Goal: Task Accomplishment & Management: Use online tool/utility

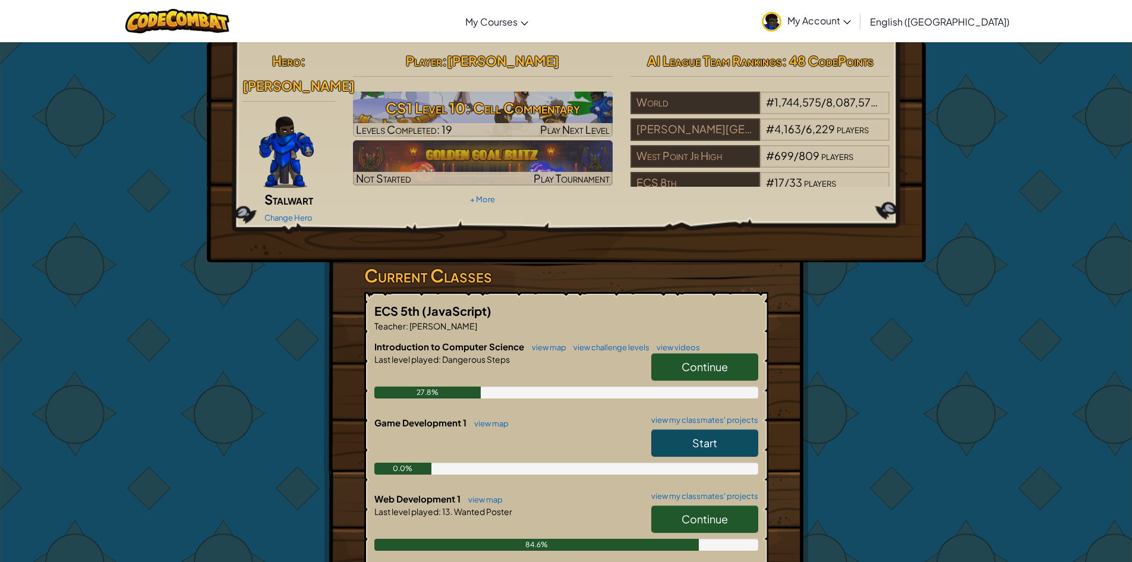
click at [696, 512] on span "Continue" at bounding box center [705, 519] width 46 height 14
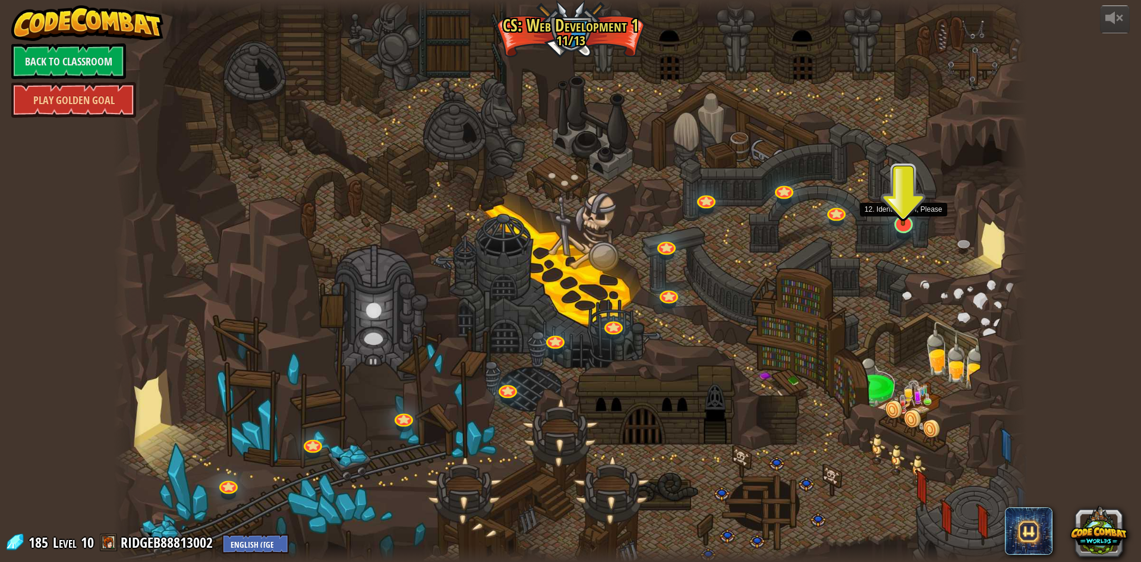
click at [913, 226] on div at bounding box center [904, 224] width 18 height 17
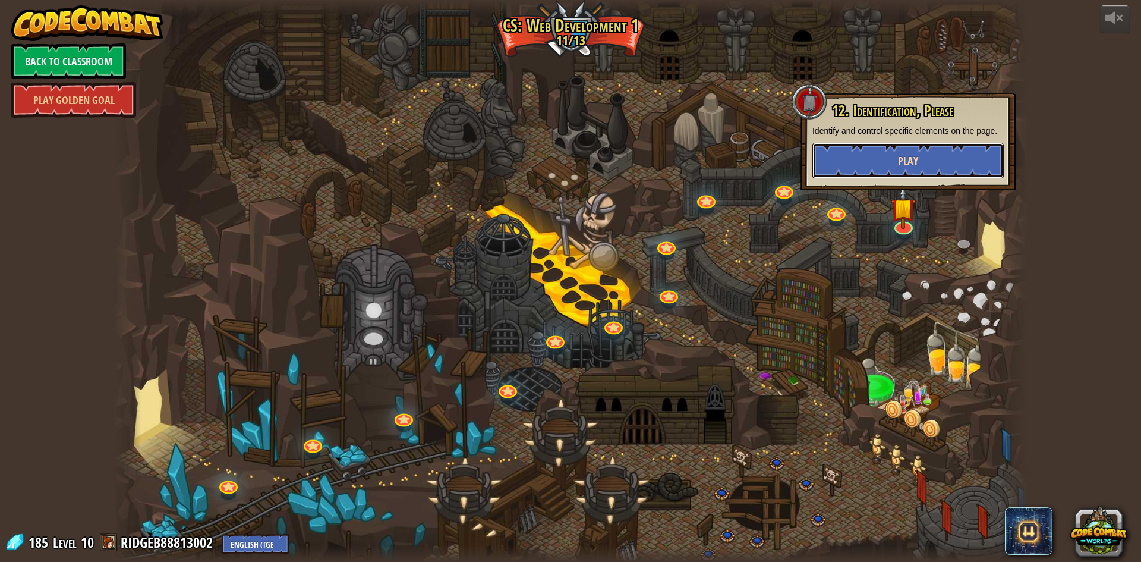
click at [874, 155] on button "Play" at bounding box center [908, 161] width 191 height 36
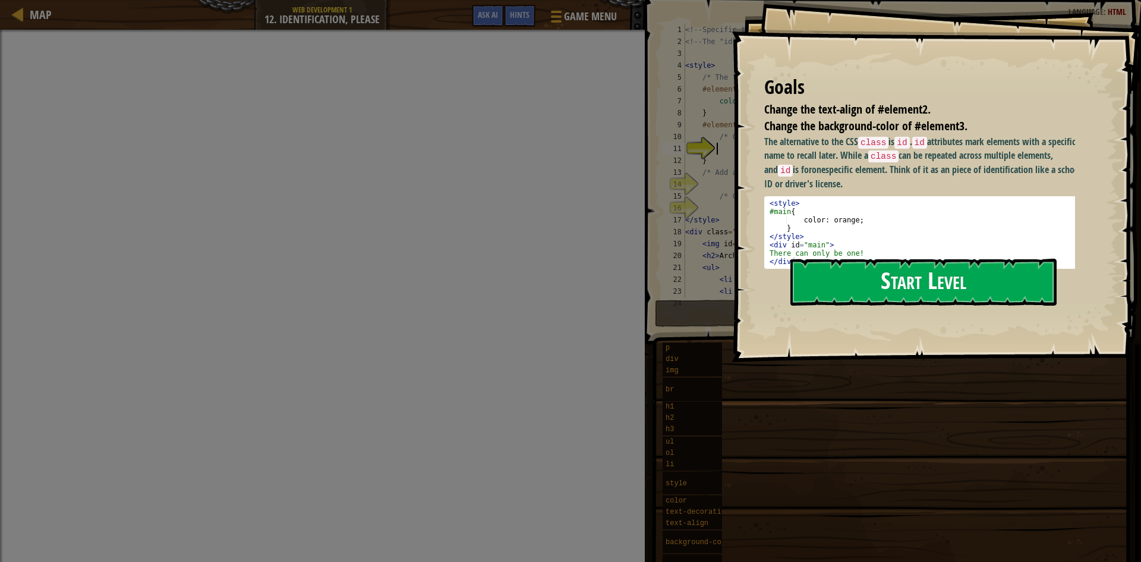
click at [839, 277] on button "Start Level" at bounding box center [924, 282] width 266 height 47
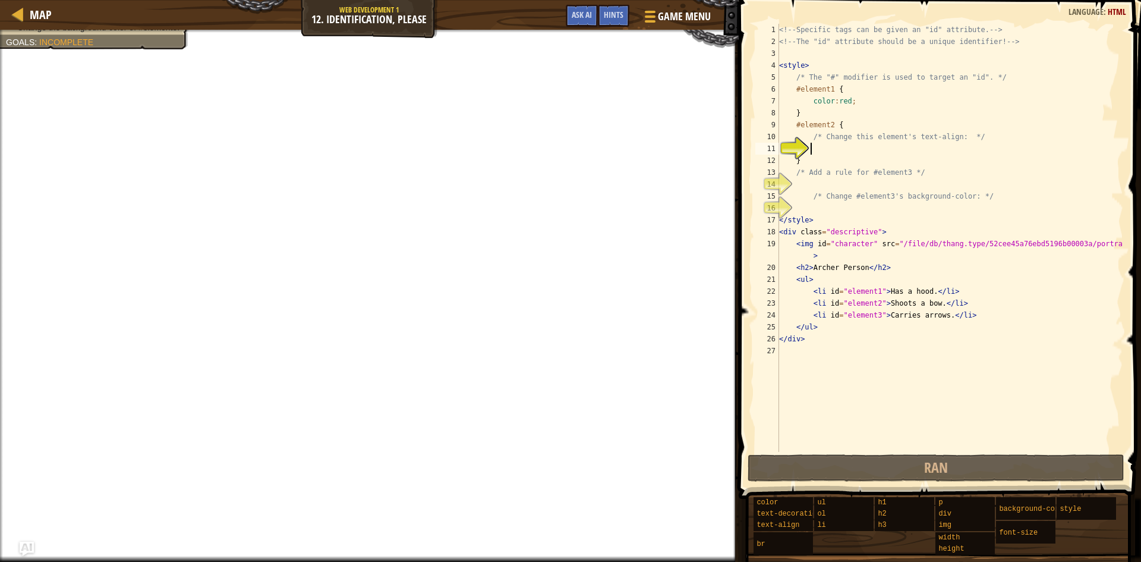
click at [842, 148] on div "<!-- Specific tags can be given an "id" attribute. --> <!-- The "id" attribute …" at bounding box center [950, 250] width 347 height 452
click at [813, 148] on div "<!-- Specific tags can be given an "id" attribute. --> <!-- The "id" attribute …" at bounding box center [950, 250] width 347 height 452
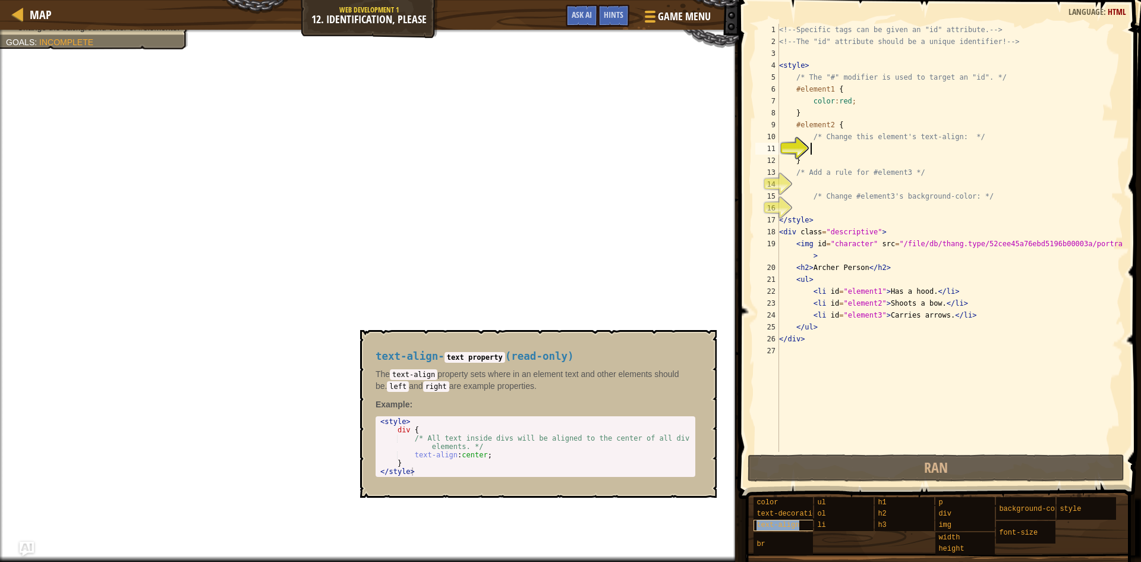
click at [771, 527] on span "text-align" at bounding box center [778, 525] width 43 height 8
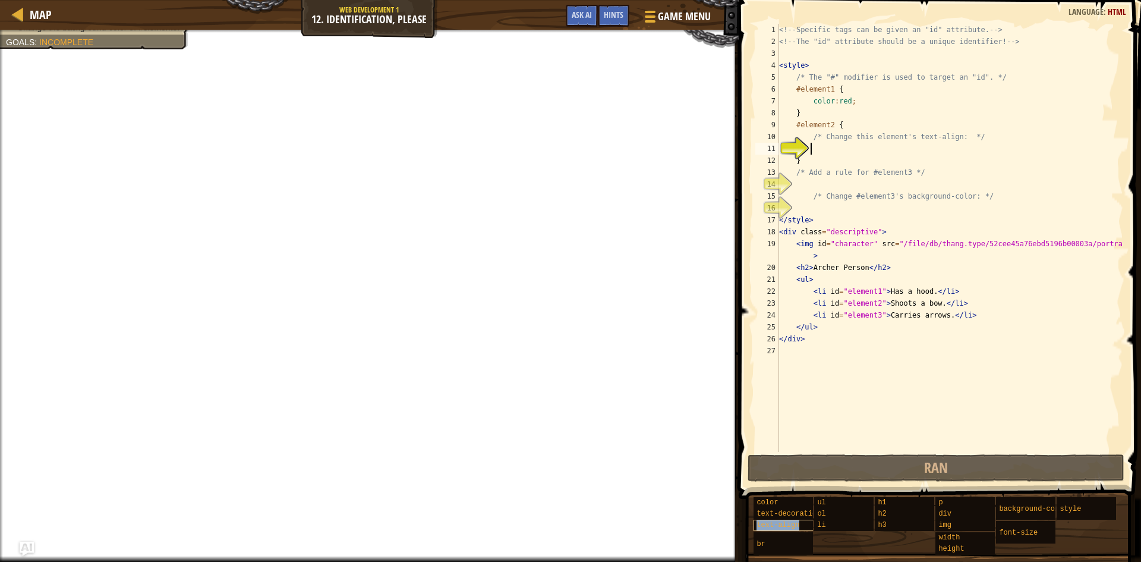
click at [771, 527] on span "text-align" at bounding box center [778, 525] width 43 height 8
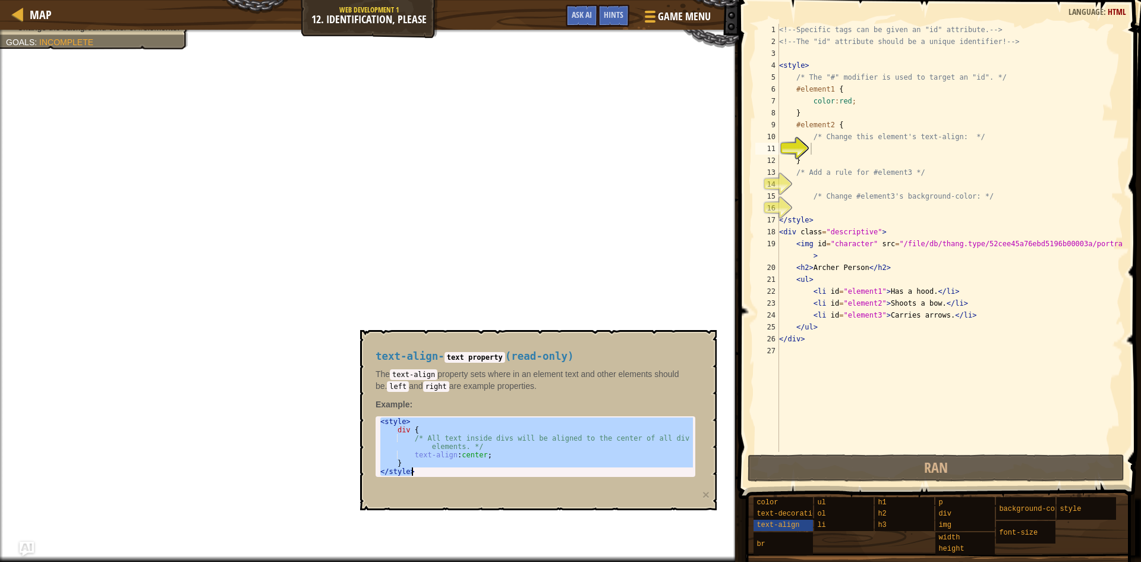
drag, startPoint x: 379, startPoint y: 422, endPoint x: 498, endPoint y: 471, distance: 129.0
click at [498, 471] on div "< style > div { /* All text inside divs will be aligned to the center of all di…" at bounding box center [535, 454] width 315 height 75
type textarea "} </style>"
click at [826, 150] on div "<!-- Specific tags can be given an "id" attribute. --> <!-- The "id" attribute …" at bounding box center [950, 250] width 347 height 452
paste textarea "</style>"
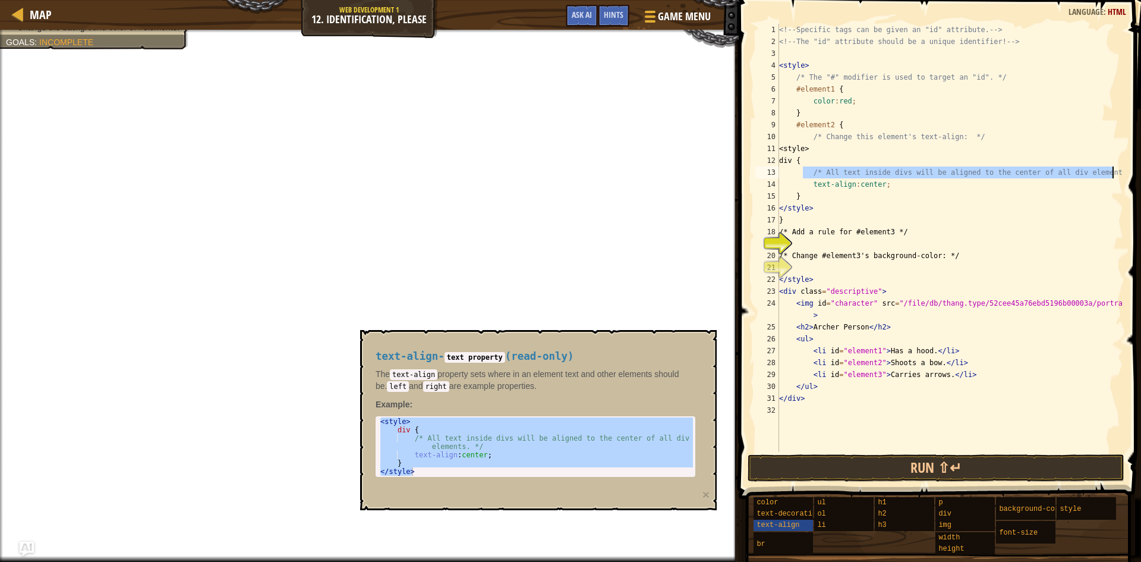
drag, startPoint x: 804, startPoint y: 174, endPoint x: 1117, endPoint y: 171, distance: 312.7
click at [1117, 171] on div "<!-- Specific tags can be given an "id" attribute. --> <!-- The "id" attribute …" at bounding box center [950, 250] width 347 height 452
type textarea "/* All text inside divs will be aligned to the center of all div elements. */"
click at [881, 219] on div "<!-- Specific tags can be given an "id" attribute. --> <!-- The "id" attribute …" at bounding box center [950, 250] width 347 height 452
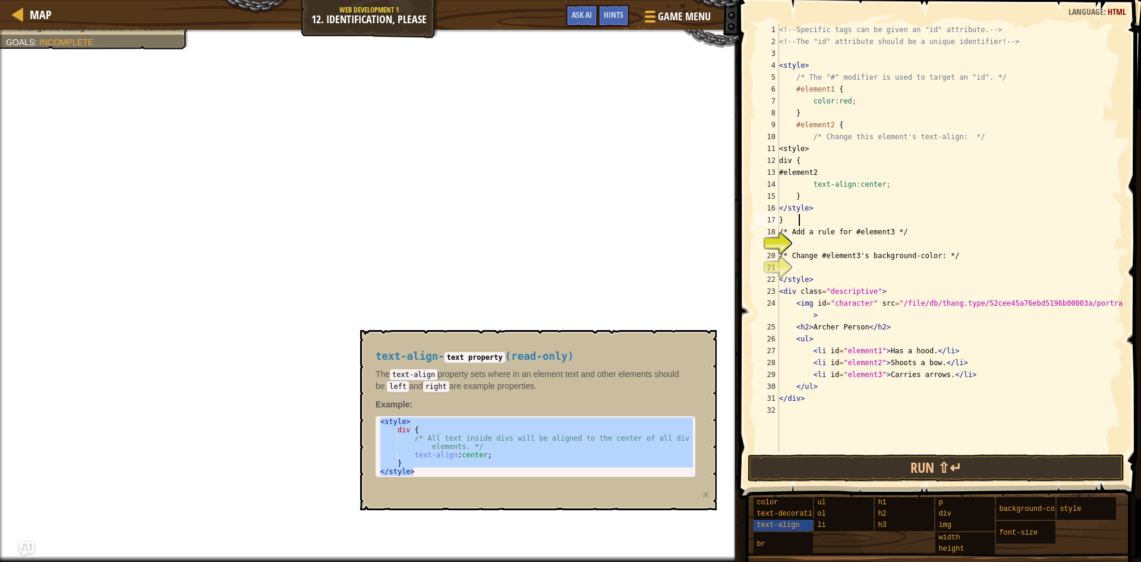
scroll to position [5, 1]
click at [767, 522] on span "text-align" at bounding box center [778, 525] width 43 height 8
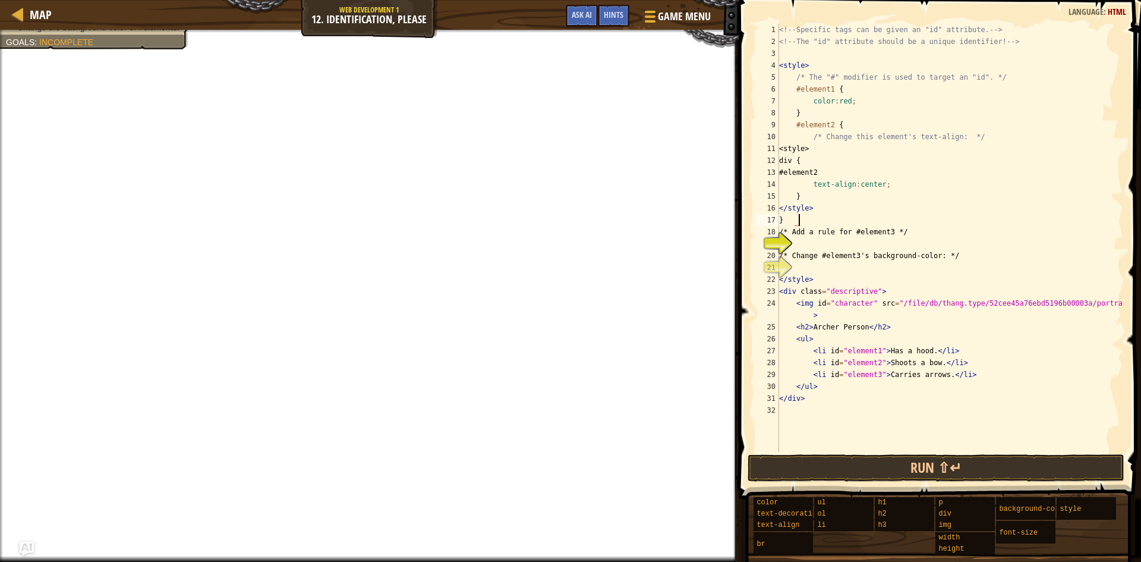
click at [876, 185] on div "<!-- Specific tags can be given an "id" attribute. --> <!-- The "id" attribute …" at bounding box center [950, 250] width 347 height 452
click at [816, 171] on div "<!-- Specific tags can be given an "id" attribute. --> <!-- The "id" attribute …" at bounding box center [950, 250] width 347 height 452
type textarea "#element2"
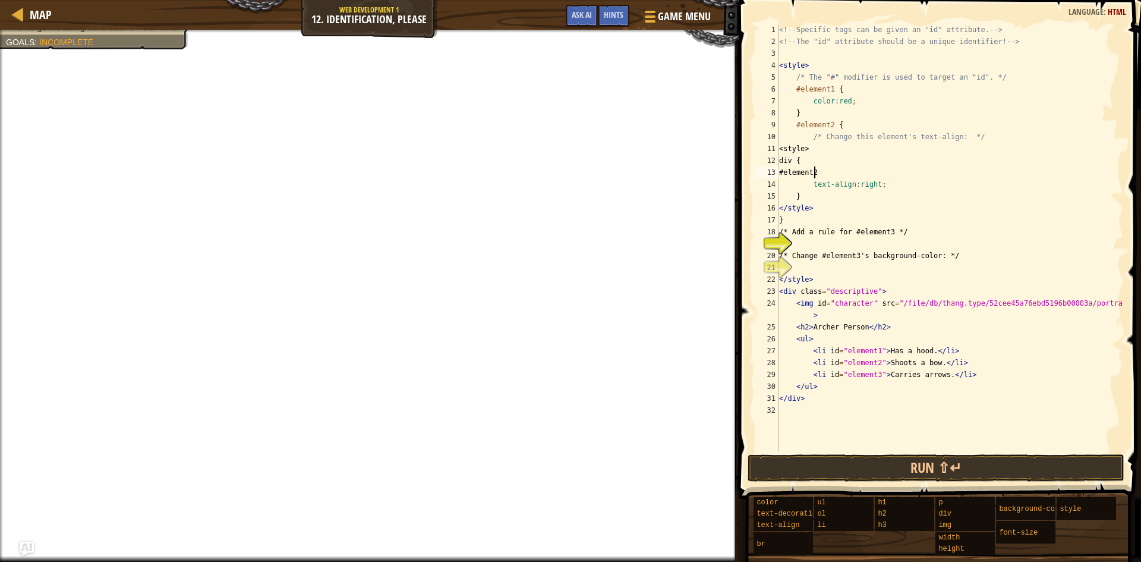
scroll to position [5, 2]
drag, startPoint x: 810, startPoint y: 174, endPoint x: 866, endPoint y: 171, distance: 56.5
click at [866, 171] on div "<!-- Specific tags can be given an "id" attribute. --> <!-- The "id" attribute …" at bounding box center [950, 250] width 347 height 452
drag, startPoint x: 794, startPoint y: 127, endPoint x: 833, endPoint y: 130, distance: 38.7
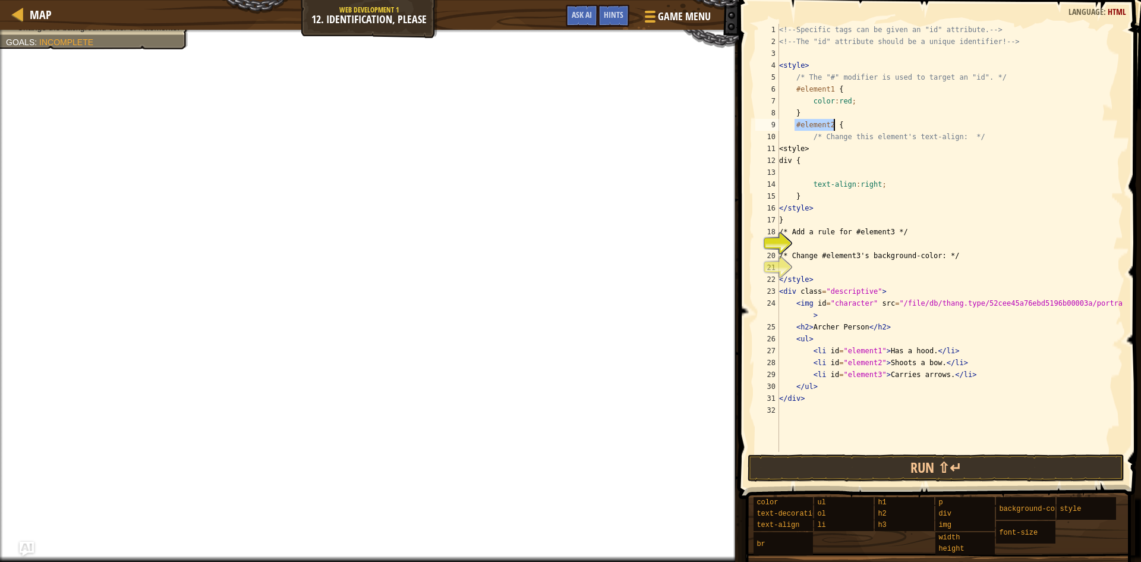
click at [833, 130] on div "<!-- Specific tags can be given an "id" attribute. --> <!-- The "id" attribute …" at bounding box center [950, 250] width 347 height 452
type textarea "#element2 {"
click at [822, 171] on div "<!-- Specific tags can be given an "id" attribute. --> <!-- The "id" attribute …" at bounding box center [950, 250] width 347 height 452
paste textarea "#element2"
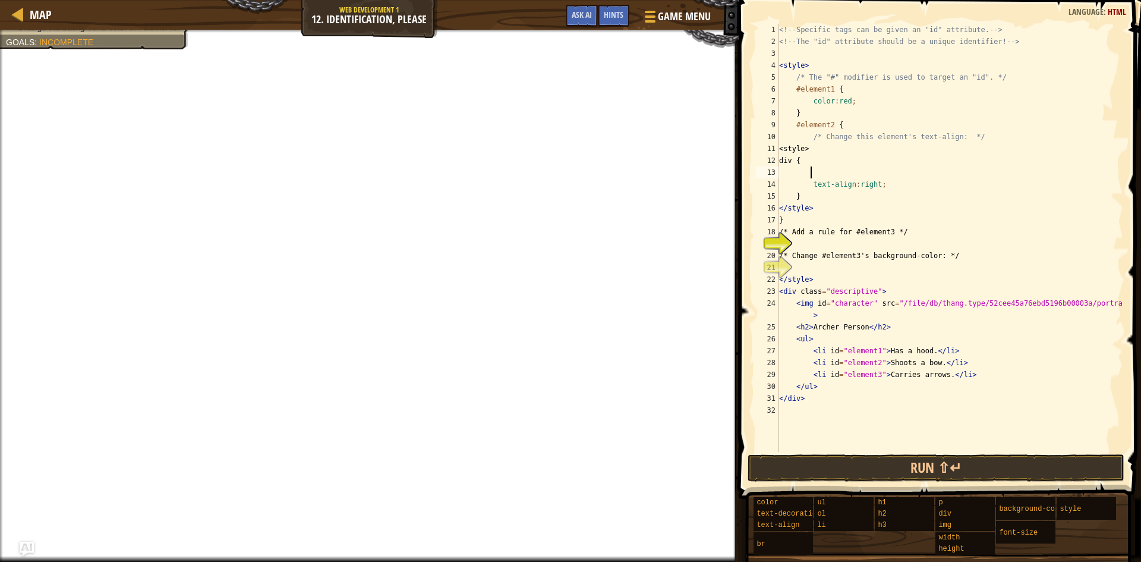
type textarea "#element2"
click at [841, 244] on div "<!-- Specific tags can be given an "id" attribute. --> <!-- The "id" attribute …" at bounding box center [950, 250] width 347 height 452
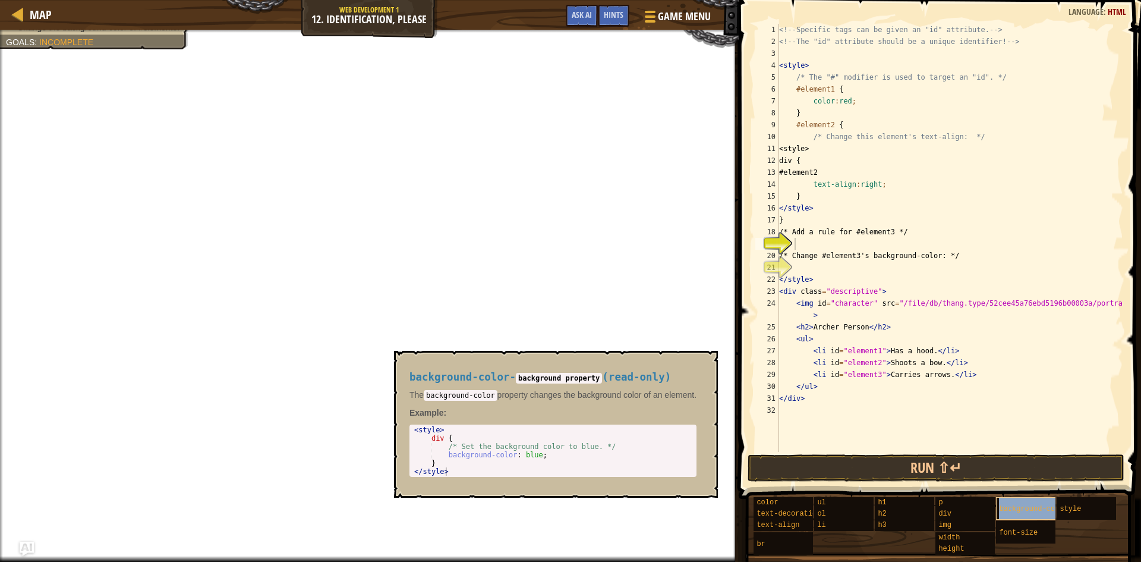
click at [1015, 509] on span "background-color" at bounding box center [1033, 509] width 68 height 8
click at [955, 537] on span "width" at bounding box center [949, 537] width 21 height 8
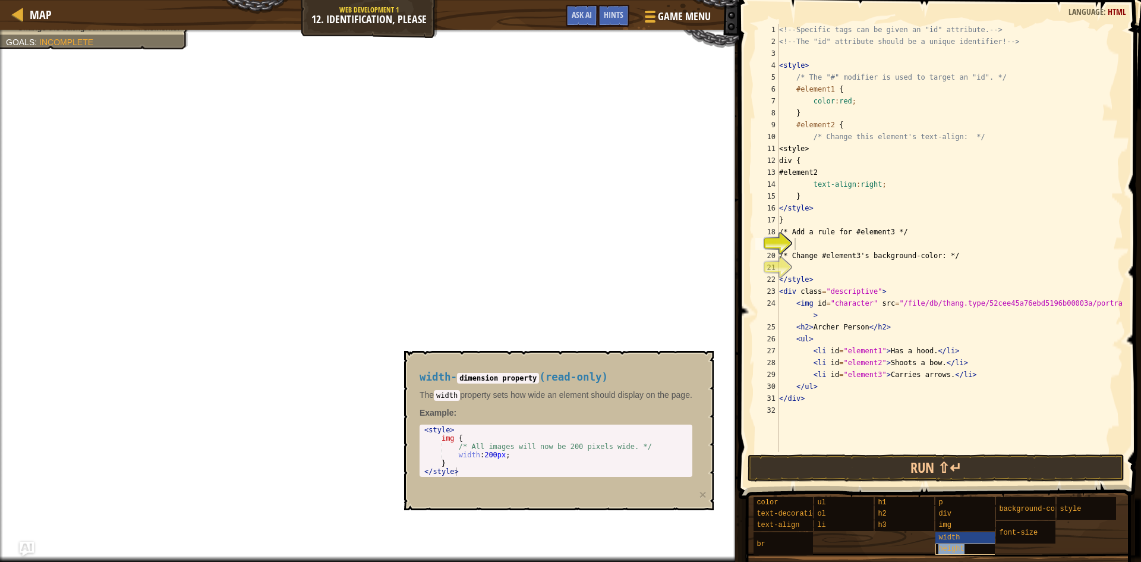
click at [952, 546] on span "height" at bounding box center [952, 548] width 26 height 8
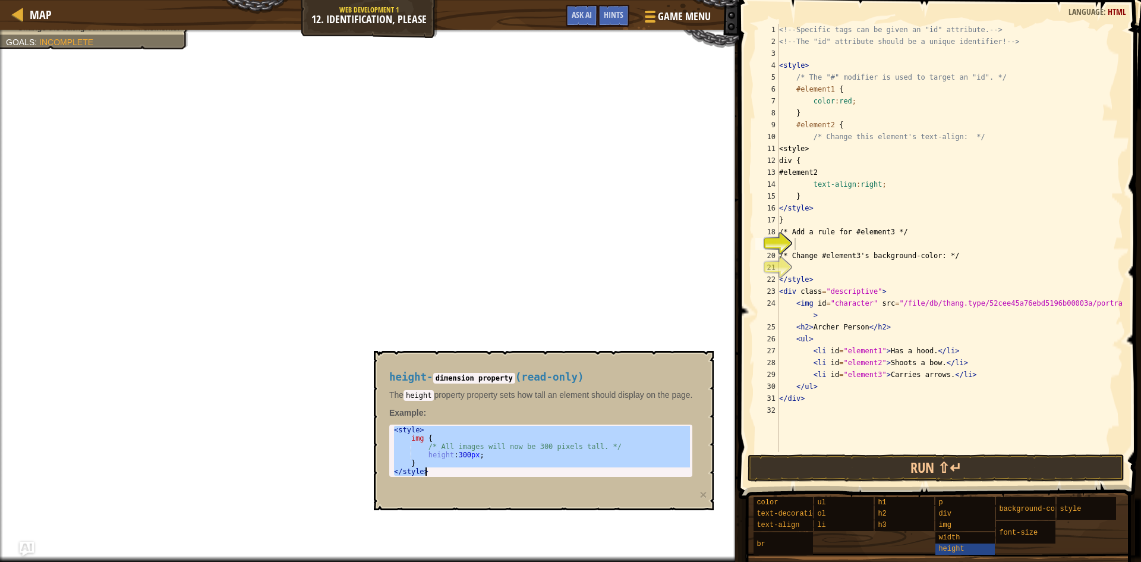
drag, startPoint x: 397, startPoint y: 431, endPoint x: 491, endPoint y: 475, distance: 103.7
click at [491, 475] on div "< style > img { /* All images will now be 300 pixels tall. */ height : 300 px ;…" at bounding box center [542, 459] width 301 height 67
type textarea "} </style>"
click at [811, 244] on div "<!-- Specific tags can be given an "id" attribute. --> <!-- The "id" attribute …" at bounding box center [950, 250] width 347 height 452
paste textarea "</style>"
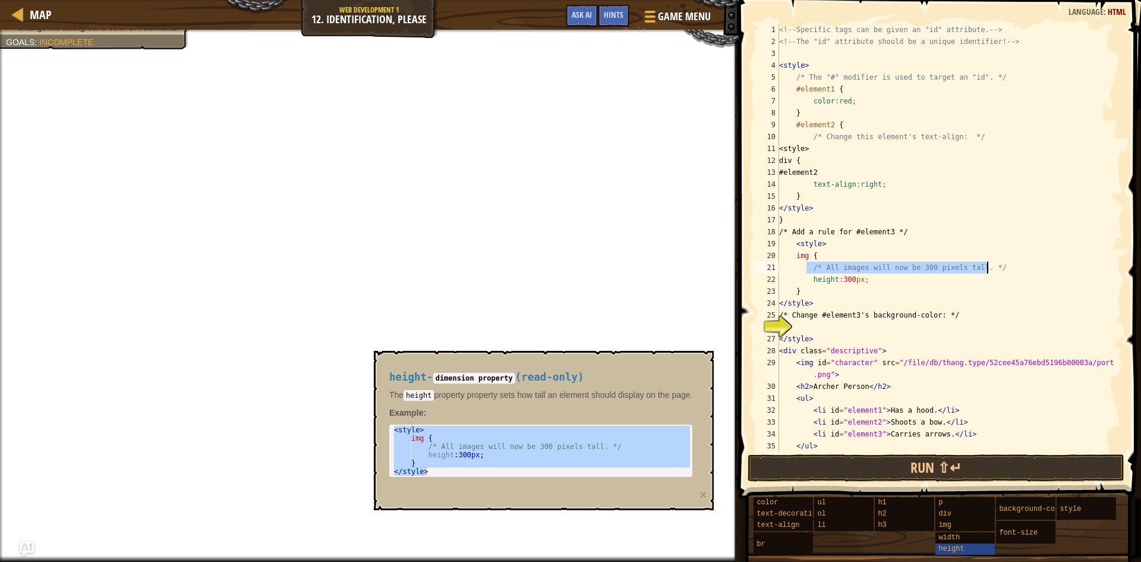
drag, startPoint x: 805, startPoint y: 269, endPoint x: 985, endPoint y: 266, distance: 180.1
click at [985, 266] on div "<!-- Specific tags can be given an "id" attribute. --> <!-- The "id" attribute …" at bounding box center [946, 250] width 338 height 452
type textarea "/* All images will now be 300 pixels tall. */"
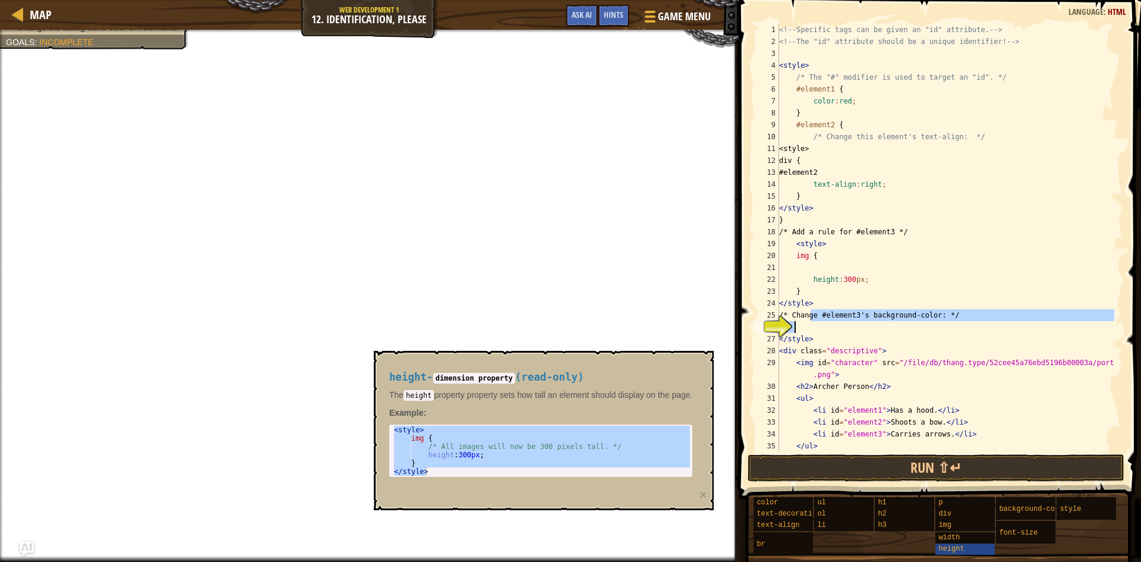
drag, startPoint x: 812, startPoint y: 314, endPoint x: 979, endPoint y: 321, distance: 167.2
click at [979, 321] on div "<!-- Specific tags can be given an "id" attribute. --> <!-- The "id" attribute …" at bounding box center [946, 250] width 338 height 452
type textarea "/* Change #element3's background-color: */"
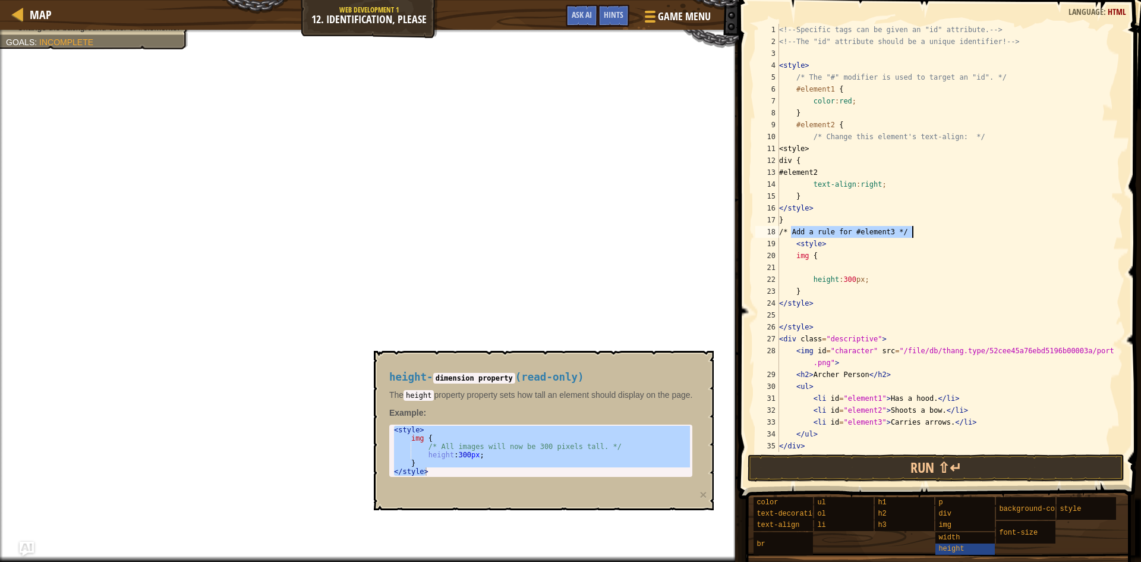
drag, startPoint x: 792, startPoint y: 235, endPoint x: 914, endPoint y: 233, distance: 121.9
click at [914, 233] on div "<!-- Specific tags can be given an "id" attribute. --> <!-- The "id" attribute …" at bounding box center [946, 250] width 338 height 452
type textarea "/* Add a rule for #element3 */"
click at [799, 221] on div "<!-- Specific tags can be given an "id" attribute. --> <!-- The "id" attribute …" at bounding box center [946, 250] width 338 height 452
type textarea "}"
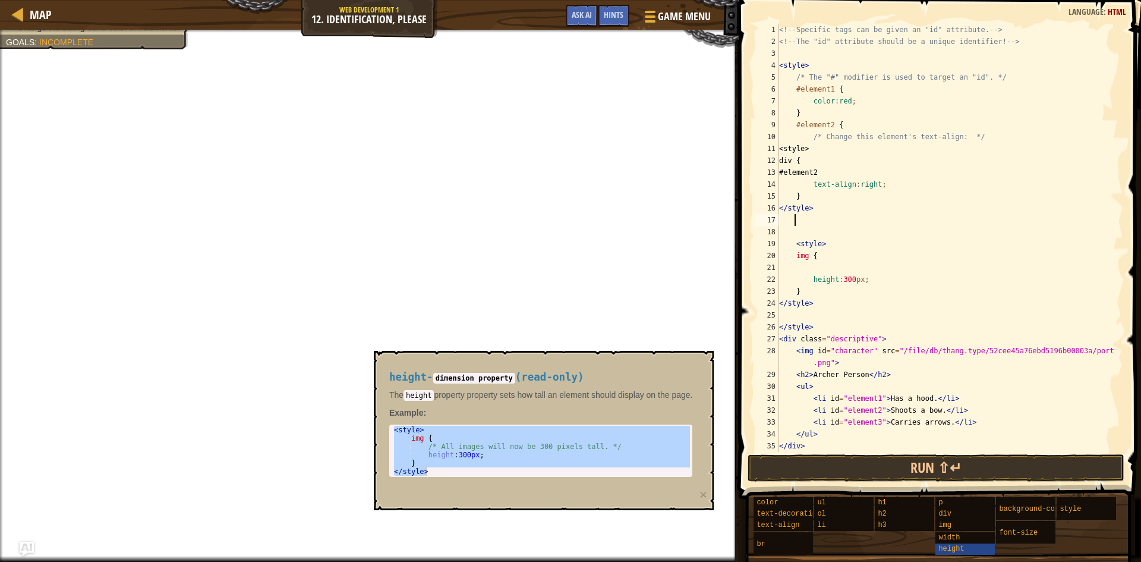
click at [826, 290] on div "<!-- Specific tags can be given an "id" attribute. --> <!-- The "id" attribute …" at bounding box center [946, 250] width 338 height 452
type textarea "}"
click at [818, 316] on div "<!-- Specific tags can be given an "id" attribute. --> <!-- The "id" attribute …" at bounding box center [946, 250] width 338 height 452
click at [1028, 506] on span "background-color" at bounding box center [1033, 509] width 68 height 8
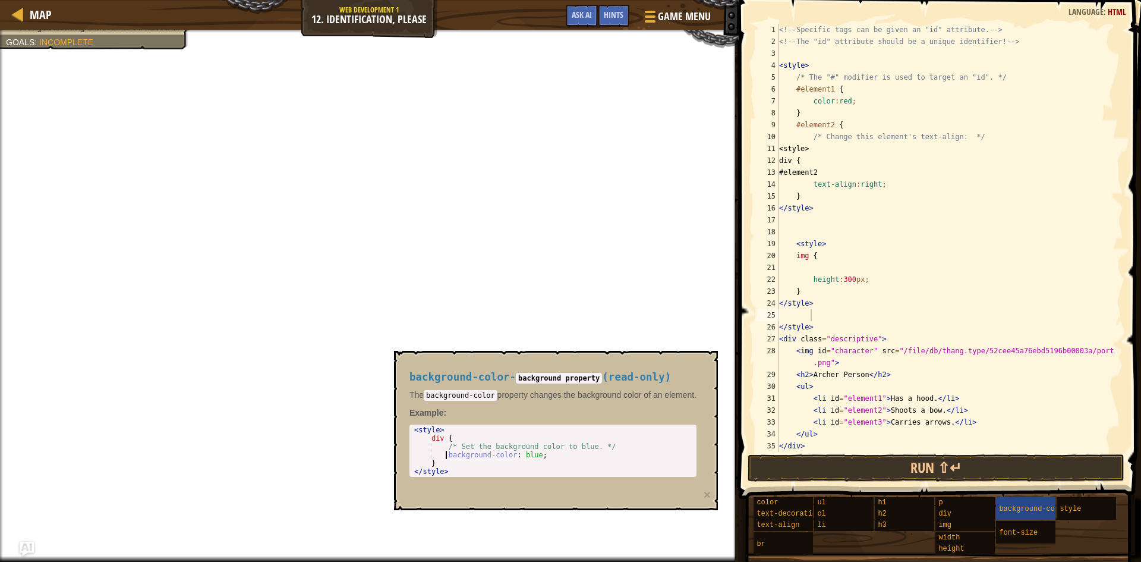
click at [445, 457] on div "< style > div { /* Set the background color to blue. */ background-color : blue…" at bounding box center [553, 459] width 282 height 67
drag, startPoint x: 430, startPoint y: 440, endPoint x: 546, endPoint y: 458, distance: 116.8
click at [546, 458] on div "< style > div { /* Set the background color to blue. */ background-color : blue…" at bounding box center [553, 459] width 282 height 67
type textarea "/* Set the background color to blue. */ background-color: blue;"
click at [814, 313] on div "<!-- Specific tags can be given an "id" attribute. --> <!-- The "id" attribute …" at bounding box center [946, 250] width 338 height 452
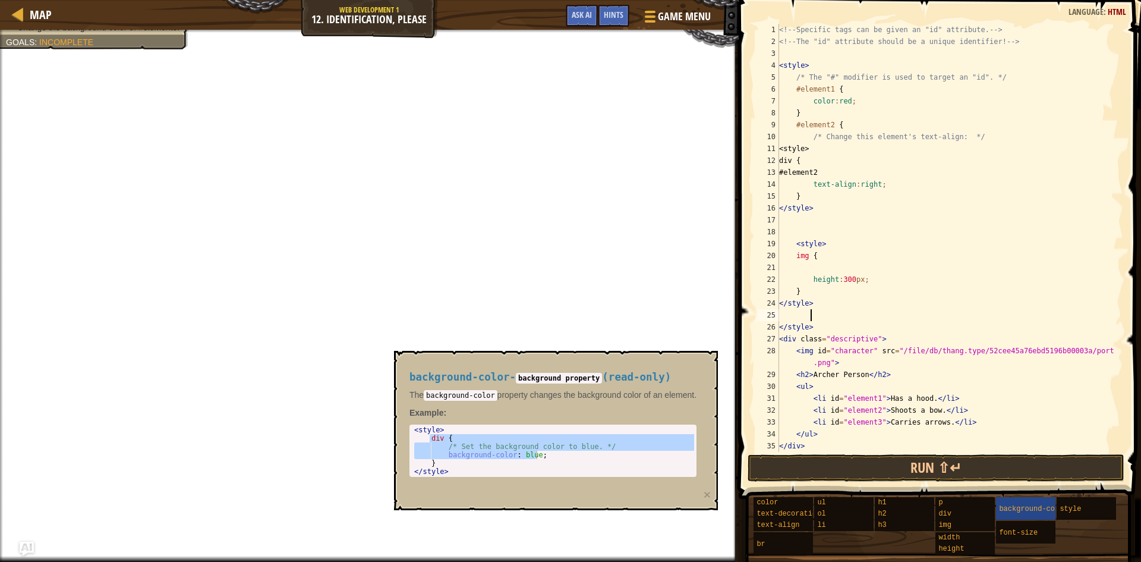
paste textarea "background-color: blue;"
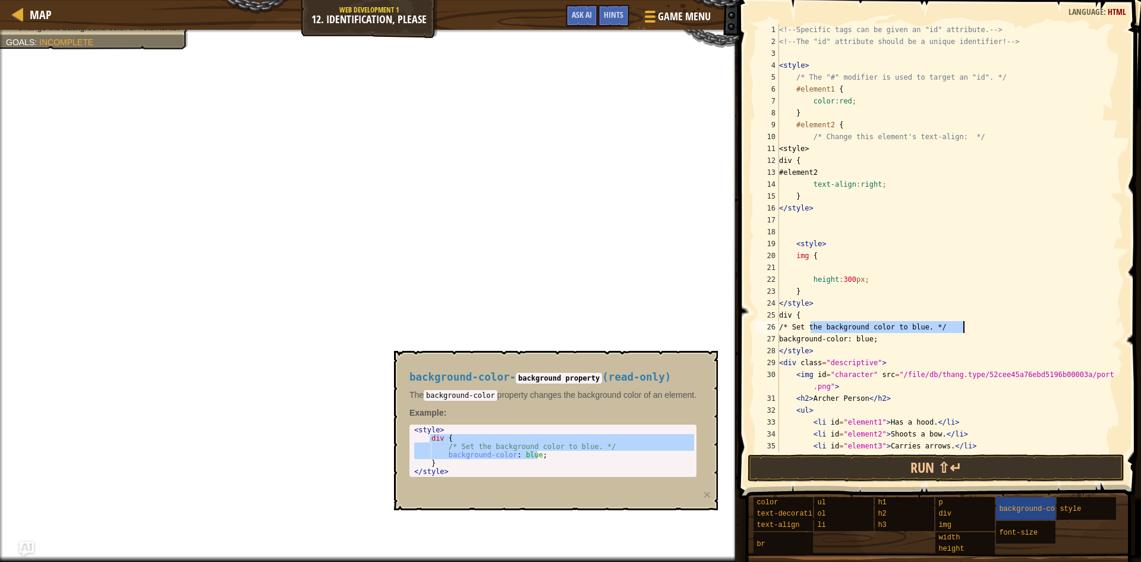
drag, startPoint x: 810, startPoint y: 326, endPoint x: 968, endPoint y: 330, distance: 158.2
click at [968, 330] on div "<!-- Specific tags can be given an "id" attribute. --> <!-- The "id" attribute …" at bounding box center [946, 250] width 338 height 452
type textarea "/* Set the background color to blue. */"
type textarea "\"
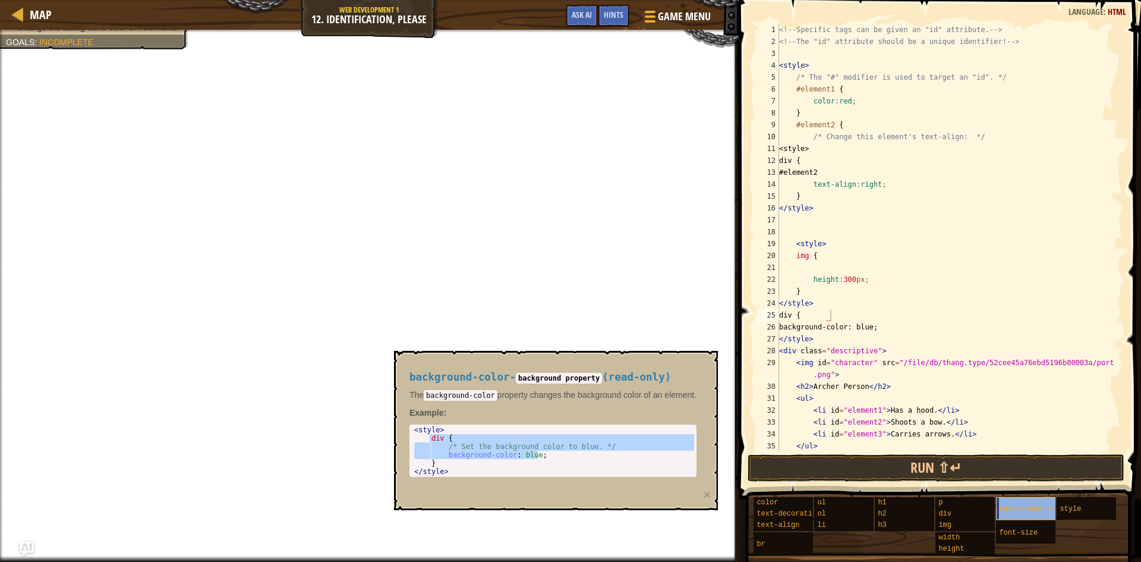
click at [1017, 506] on span "background-color" at bounding box center [1033, 509] width 68 height 8
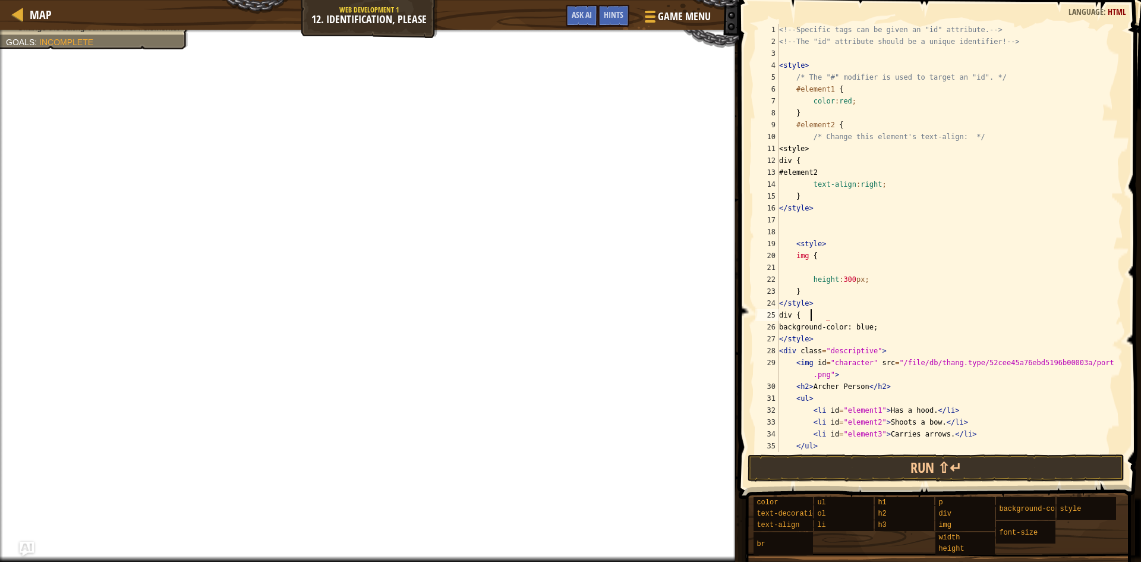
click at [811, 317] on div "<!-- Specific tags can be given an "id" attribute. --> <!-- The "id" attribute …" at bounding box center [946, 250] width 338 height 452
click at [808, 328] on div "<!-- Specific tags can be given an "id" attribute. --> <!-- The "id" attribute …" at bounding box center [946, 250] width 338 height 452
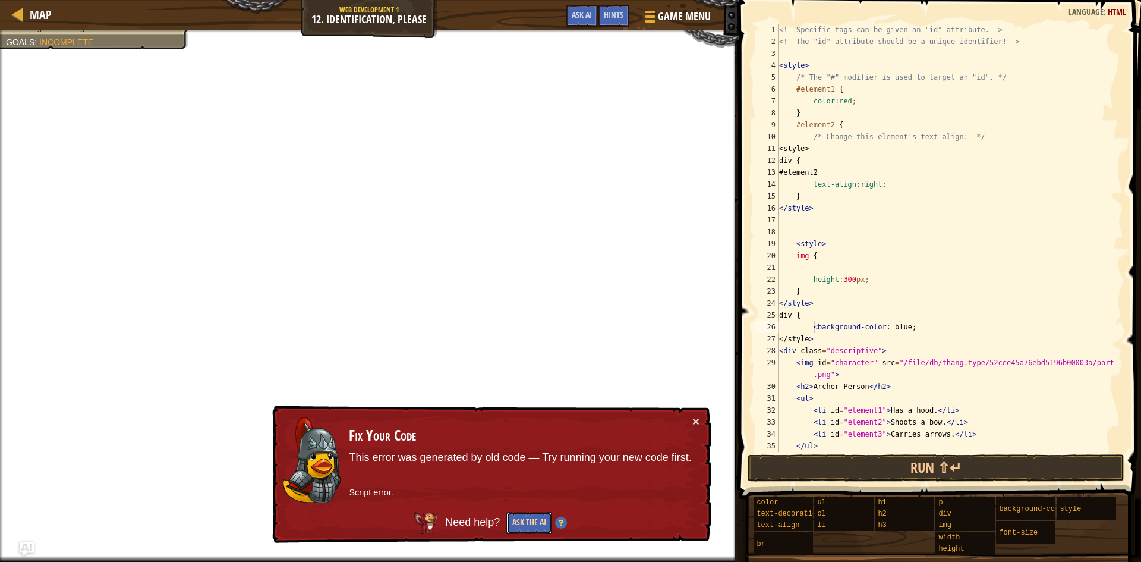
click at [530, 522] on button "Ask the AI" at bounding box center [529, 523] width 46 height 23
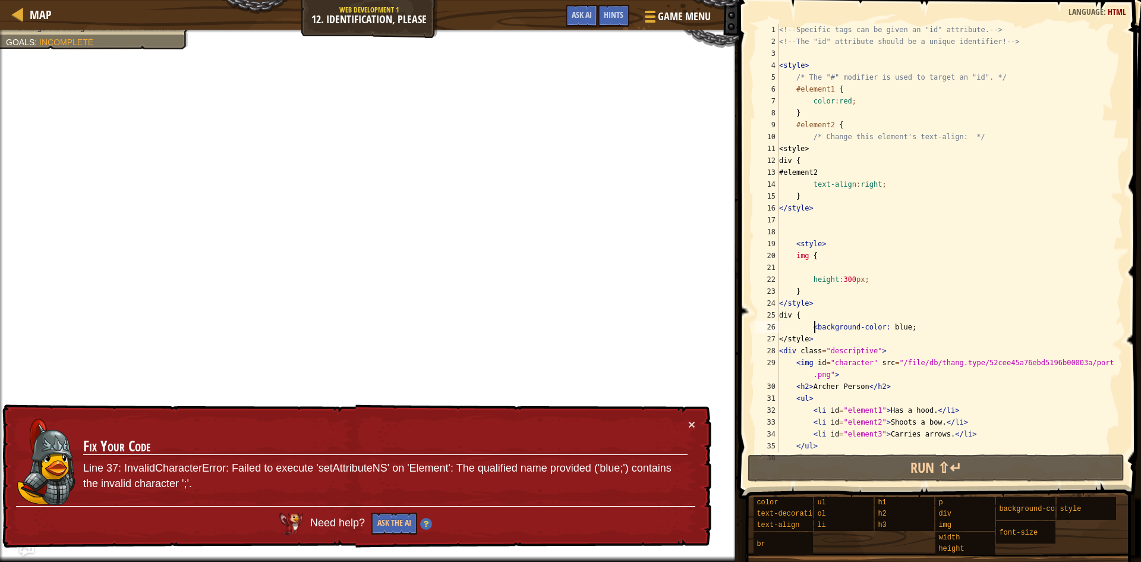
click at [881, 328] on div "<!-- Specific tags can be given an "id" attribute. --> <!-- The "id" attribute …" at bounding box center [946, 250] width 338 height 452
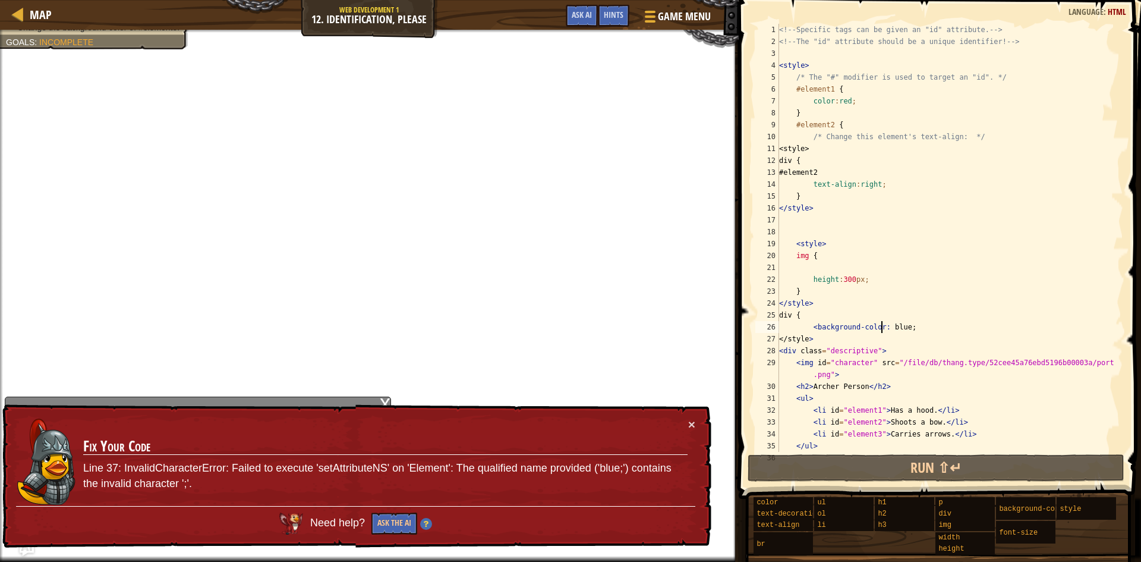
click at [908, 323] on div "<!-- Specific tags can be given an "id" attribute. --> <!-- The "id" attribute …" at bounding box center [946, 250] width 338 height 452
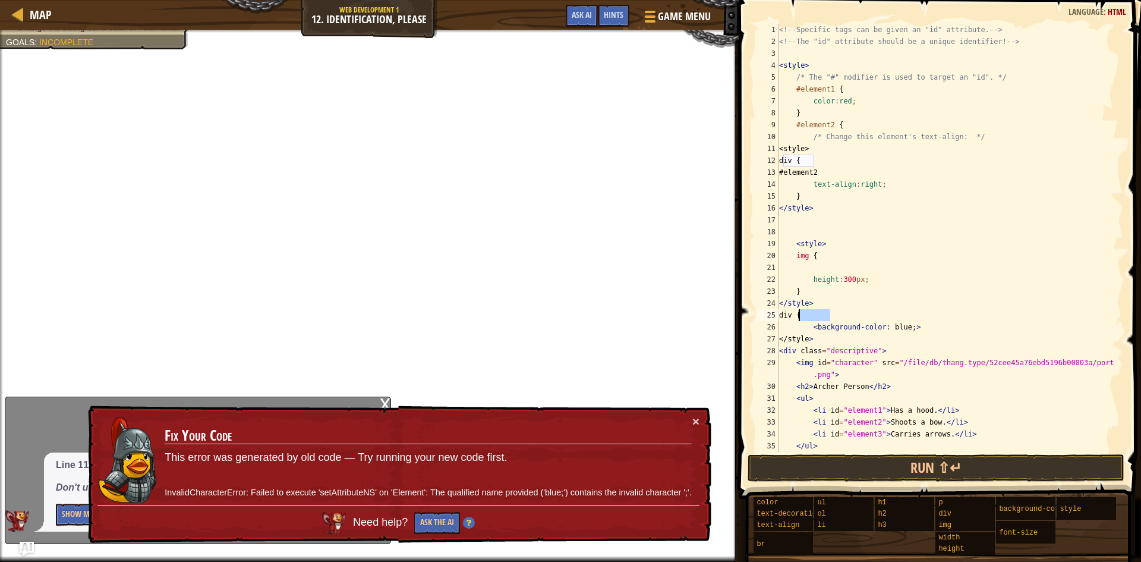
drag, startPoint x: 831, startPoint y: 316, endPoint x: 798, endPoint y: 318, distance: 32.8
click at [798, 318] on div "<!-- Specific tags can be given an "id" attribute. --> <!-- The "id" attribute …" at bounding box center [946, 250] width 338 height 452
type textarea "div {"
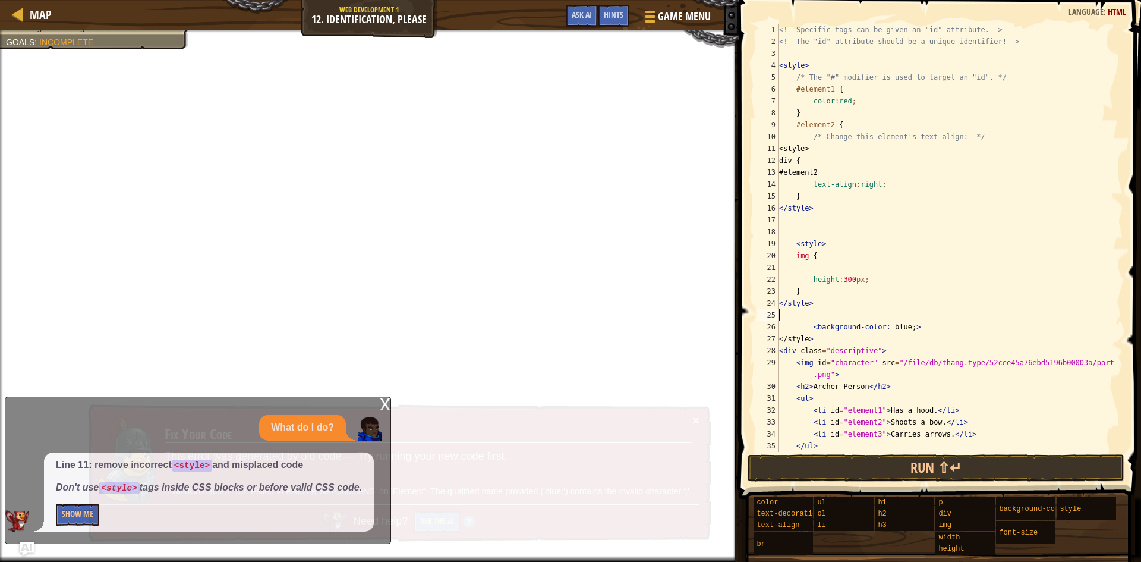
scroll to position [5, 0]
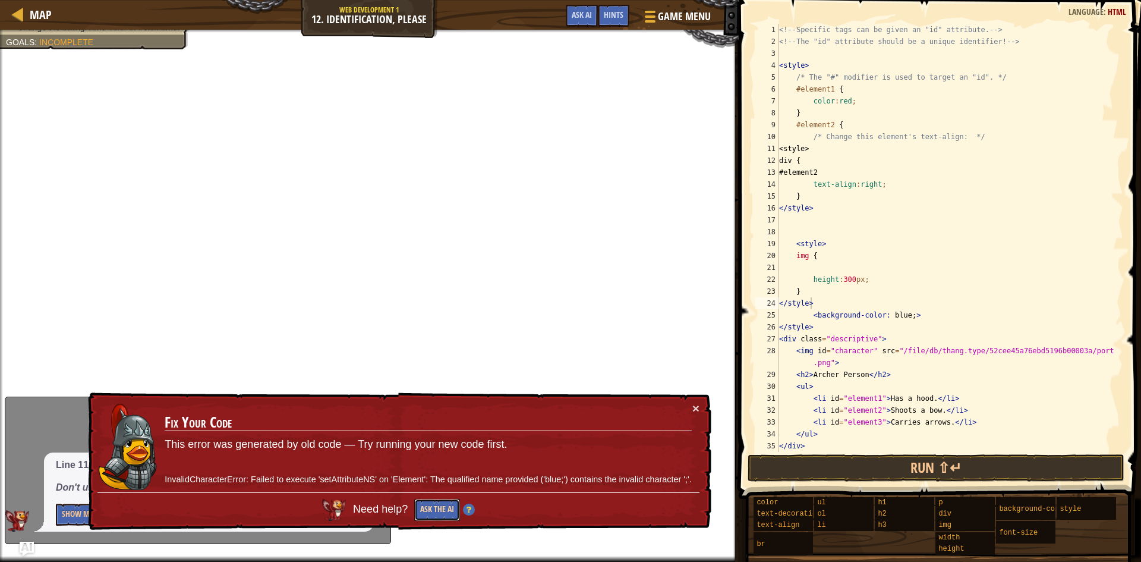
click at [439, 514] on button "Ask the AI" at bounding box center [437, 510] width 46 height 23
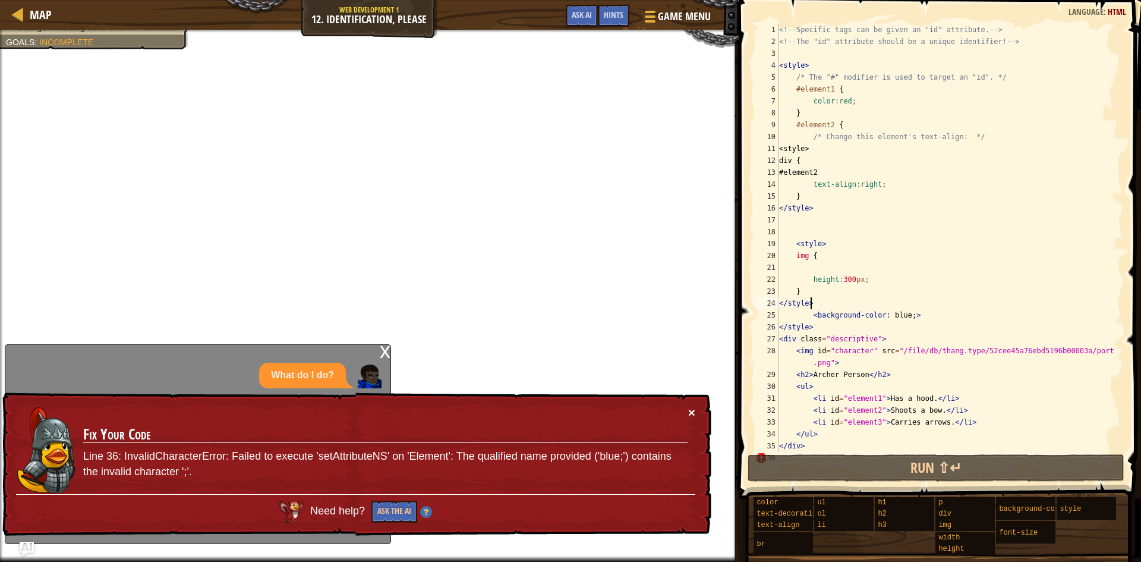
click at [694, 413] on button "×" at bounding box center [691, 414] width 7 height 12
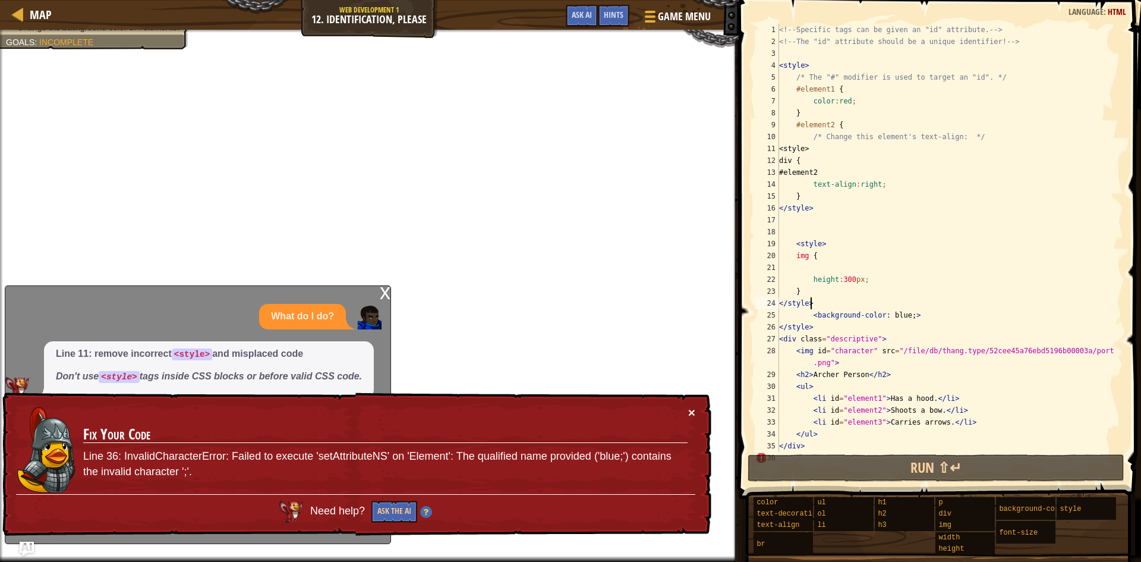
click at [693, 414] on button "×" at bounding box center [691, 413] width 7 height 12
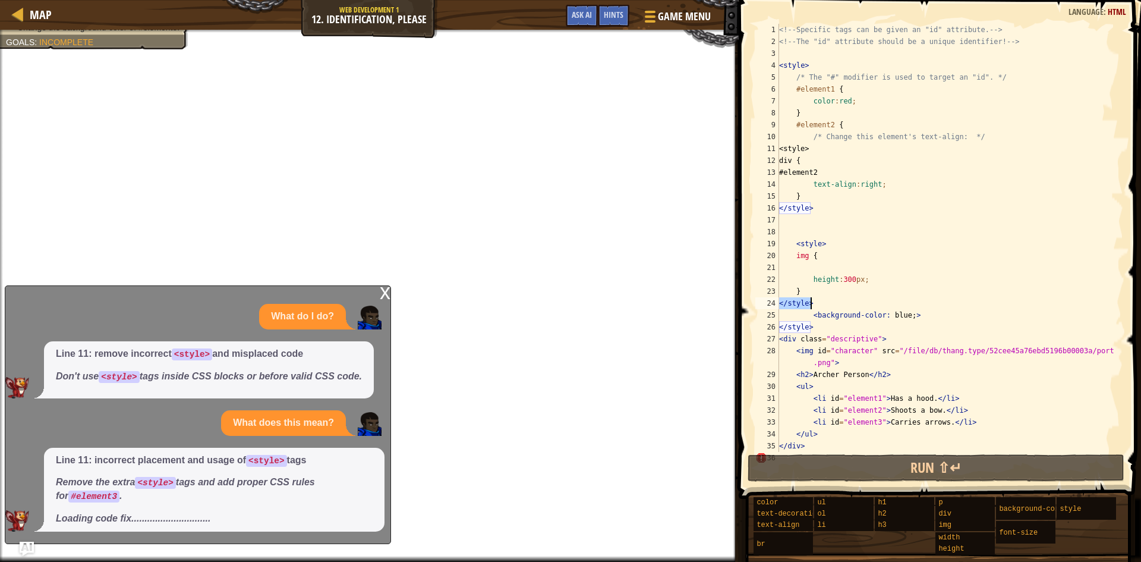
drag, startPoint x: 781, startPoint y: 308, endPoint x: 812, endPoint y: 307, distance: 30.9
click at [812, 307] on div "<!-- Specific tags can be given an "id" attribute. --> <!-- The "id" attribute …" at bounding box center [946, 250] width 338 height 452
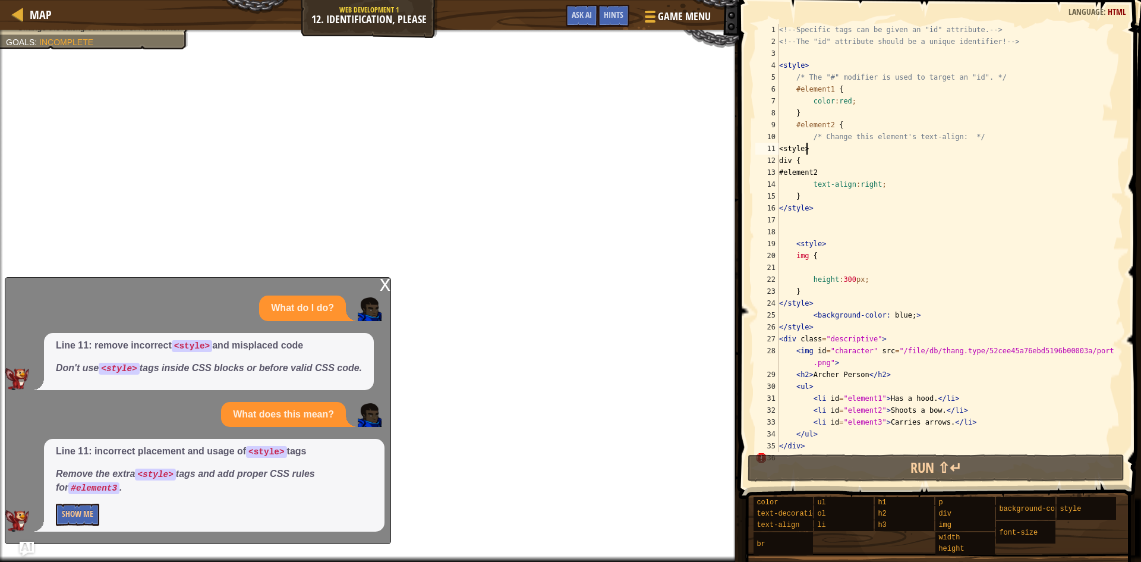
click at [809, 152] on div "<!-- Specific tags can be given an "id" attribute. --> <!-- The "id" attribute …" at bounding box center [946, 250] width 338 height 452
type textarea "<style>"
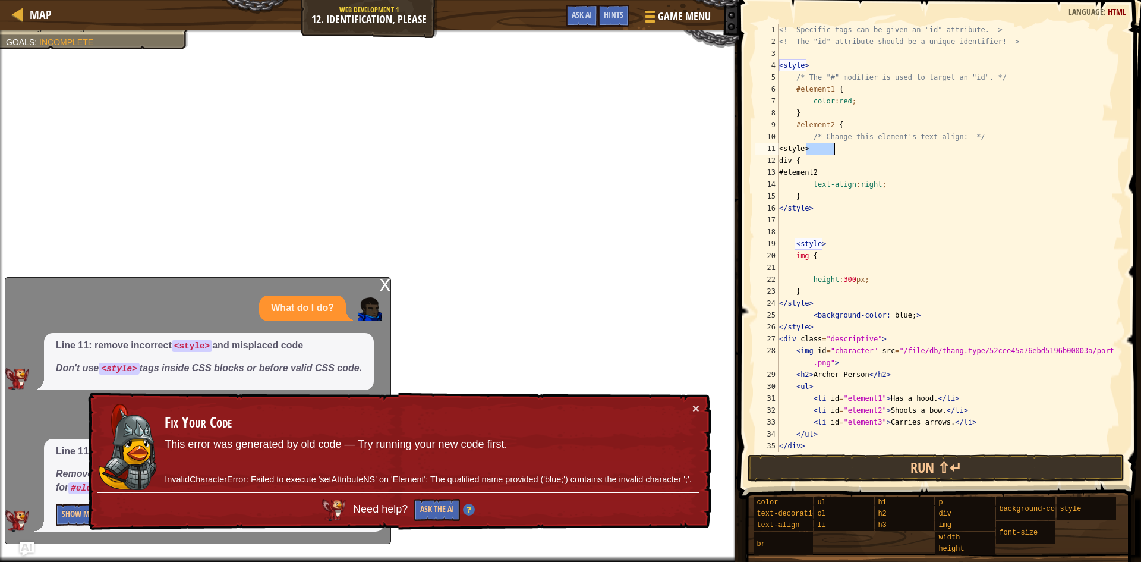
drag, startPoint x: 807, startPoint y: 147, endPoint x: 836, endPoint y: 147, distance: 28.5
click at [836, 147] on div "<!-- Specific tags can be given an "id" attribute. --> <!-- The "id" attribute …" at bounding box center [946, 250] width 338 height 452
click at [693, 407] on button "×" at bounding box center [697, 413] width 8 height 12
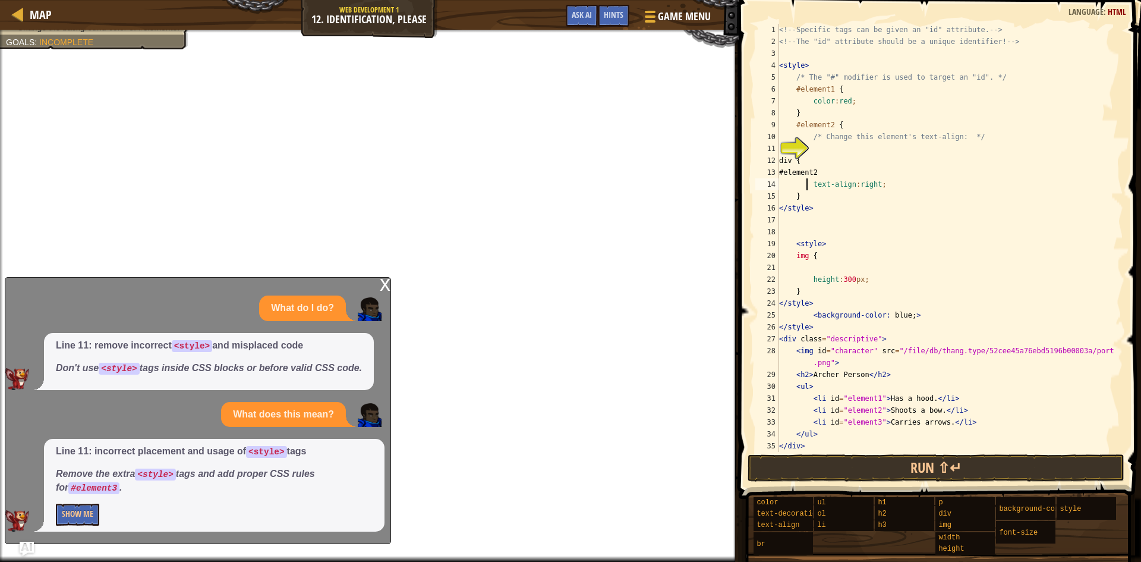
click at [808, 188] on div "<!-- Specific tags can be given an "id" attribute. --> <!-- The "id" attribute …" at bounding box center [946, 250] width 338 height 452
click at [811, 166] on div "<!-- Specific tags can be given an "id" attribute. --> <!-- The "id" attribute …" at bounding box center [946, 250] width 338 height 452
click at [79, 508] on button "Show Me" at bounding box center [77, 514] width 43 height 22
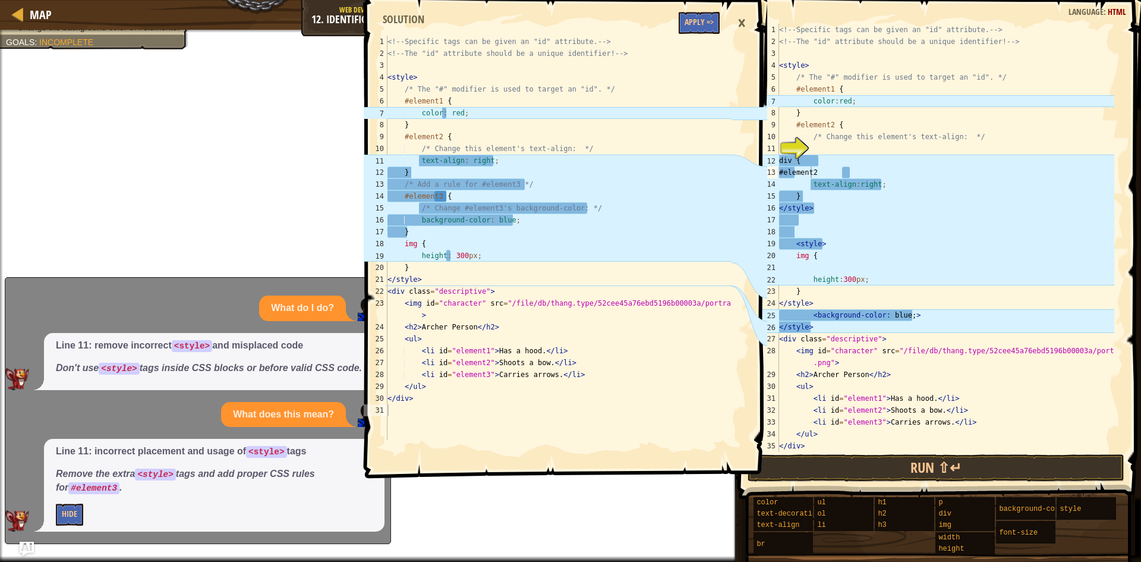
type textarea "div {"
drag, startPoint x: 794, startPoint y: 161, endPoint x: 820, endPoint y: 163, distance: 26.8
click at [820, 163] on div "<!-- Specific tags can be given an "id" attribute. --> <!-- The "id" attribute …" at bounding box center [946, 250] width 338 height 452
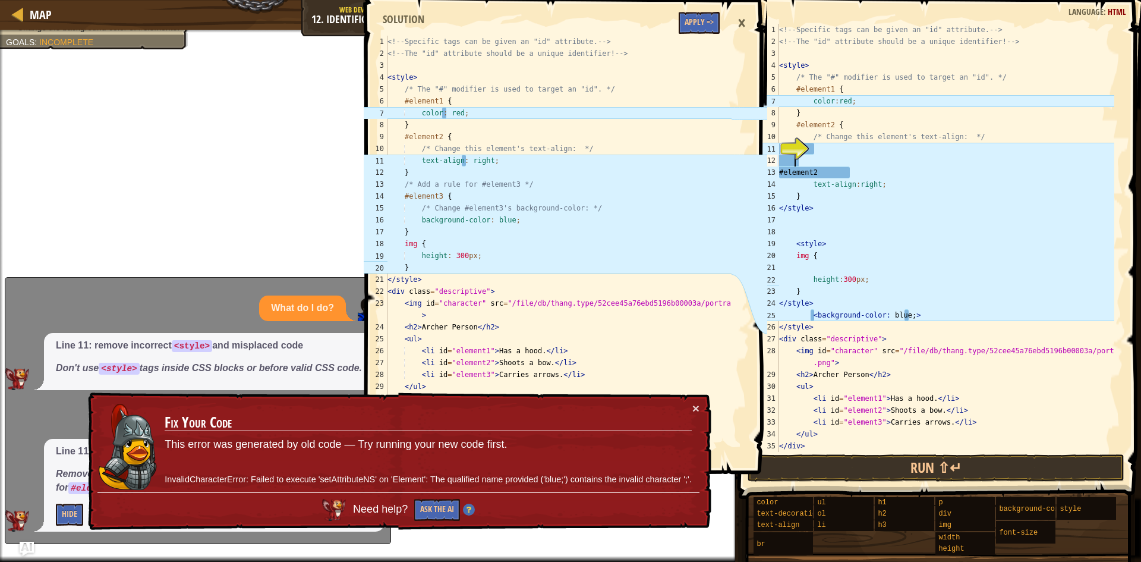
click at [821, 147] on div "<!-- Specific tags can be given an "id" attribute. --> <!-- The "id" attribute …" at bounding box center [946, 250] width 338 height 452
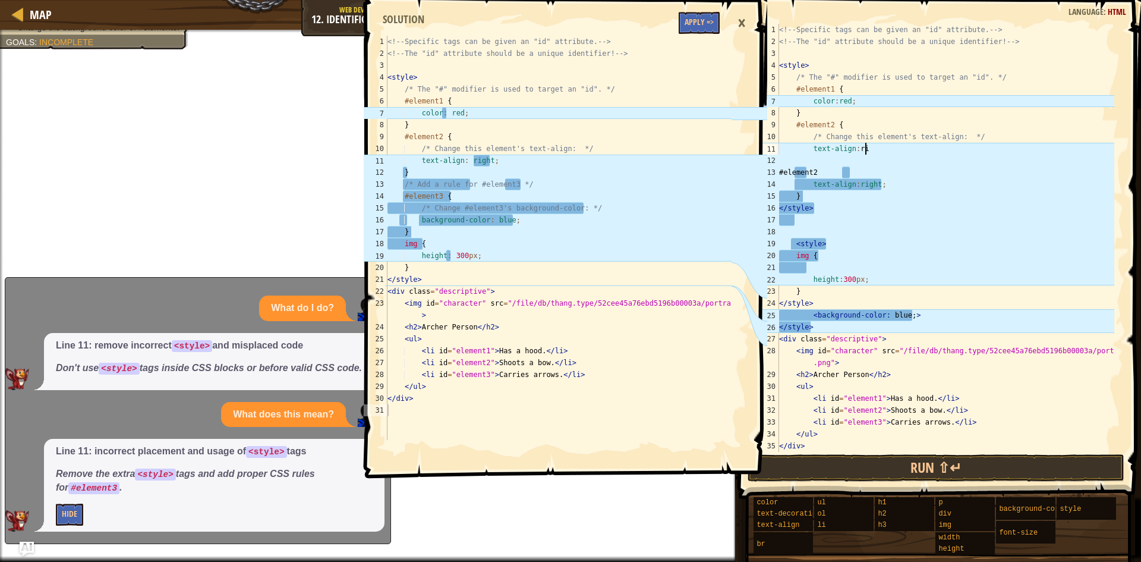
scroll to position [5, 7]
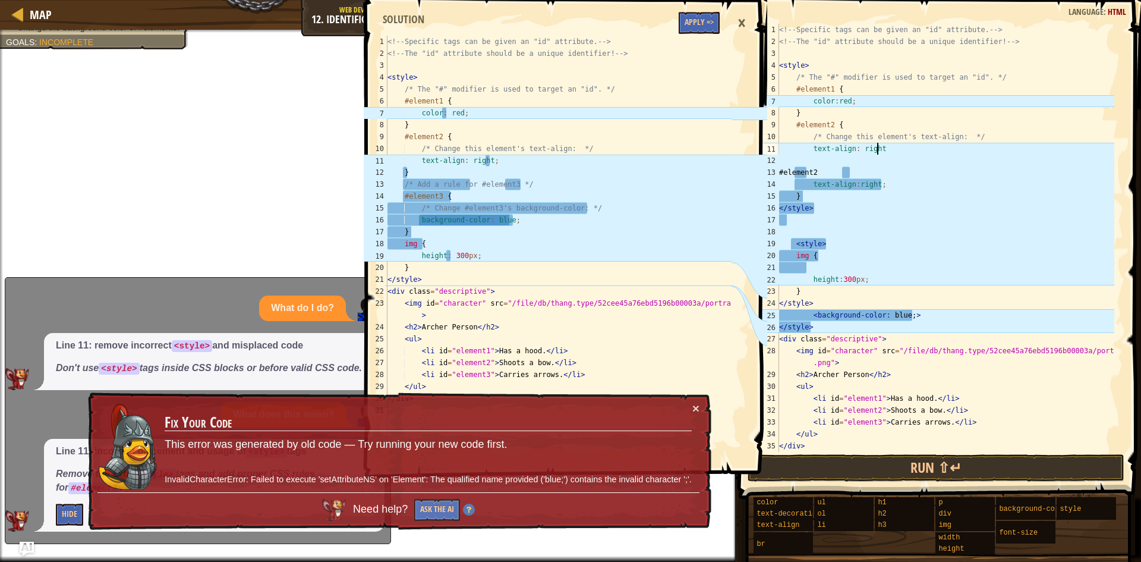
type textarea "text-align: right;"
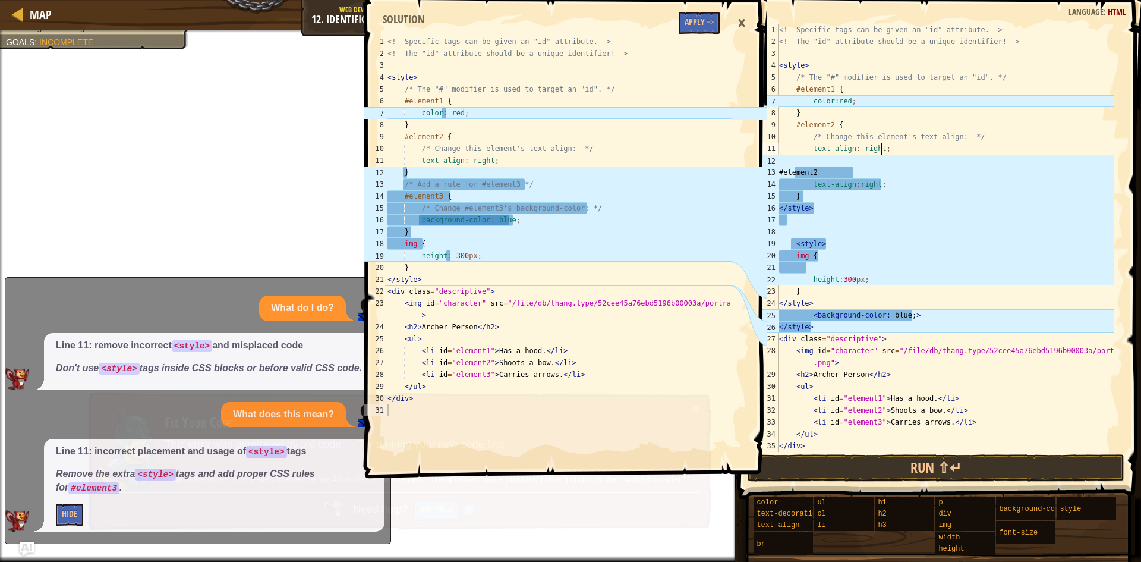
scroll to position [5, 8]
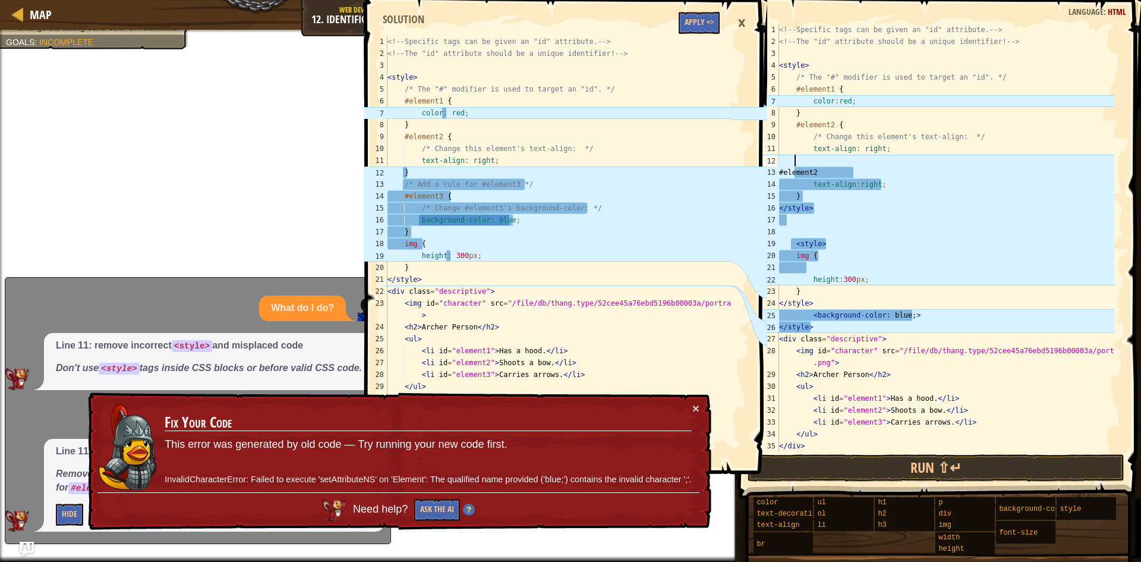
click at [799, 158] on div "<!-- Specific tags can be given an "id" attribute. --> <!-- The "id" attribute …" at bounding box center [946, 250] width 338 height 452
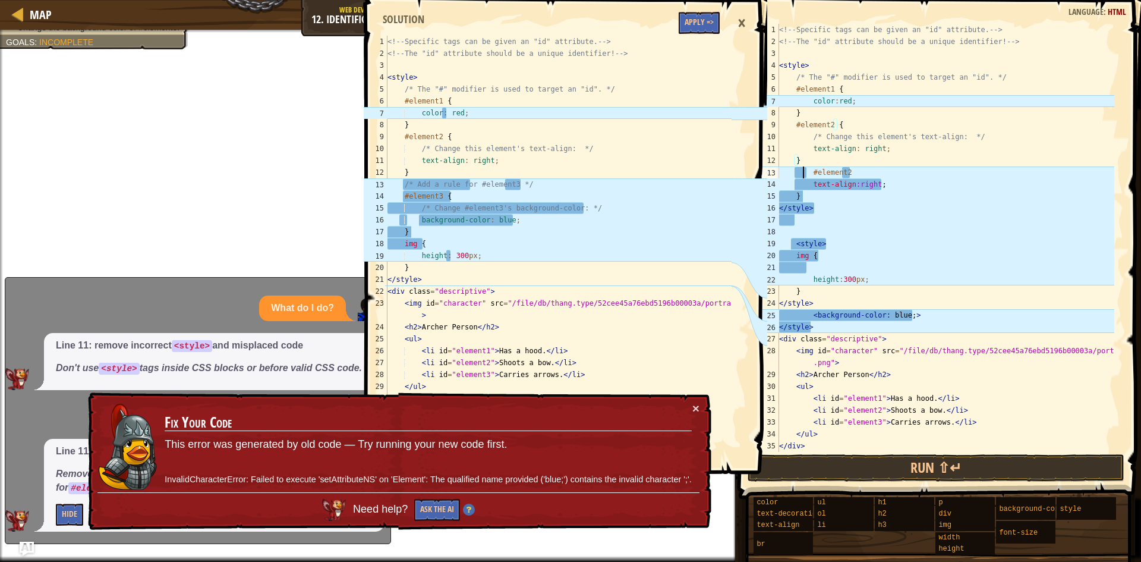
click at [803, 174] on div "<!-- Specific tags can be given an "id" attribute. --> <!-- The "id" attribute …" at bounding box center [946, 250] width 338 height 452
drag, startPoint x: 813, startPoint y: 173, endPoint x: 848, endPoint y: 174, distance: 35.7
click at [848, 174] on div "<!-- Specific tags can be given an "id" attribute. --> <!-- The "id" attribute …" at bounding box center [946, 250] width 338 height 452
click at [846, 175] on div "<!-- Specific tags can be given an "id" attribute. --> <!-- The "id" attribute …" at bounding box center [946, 238] width 338 height 428
click at [848, 175] on div "<!-- Specific tags can be given an "id" attribute. --> <!-- The "id" attribute …" at bounding box center [946, 250] width 338 height 452
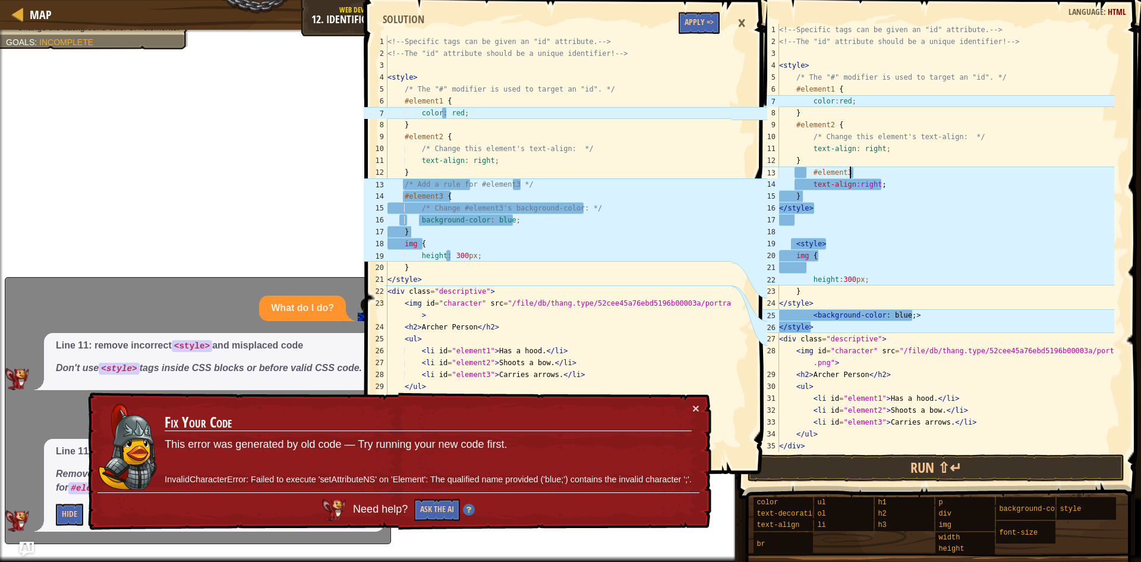
scroll to position [5, 6]
click at [796, 174] on div "<!-- Specific tags can be given an "id" attribute. --> <!-- The "id" attribute …" at bounding box center [946, 250] width 338 height 452
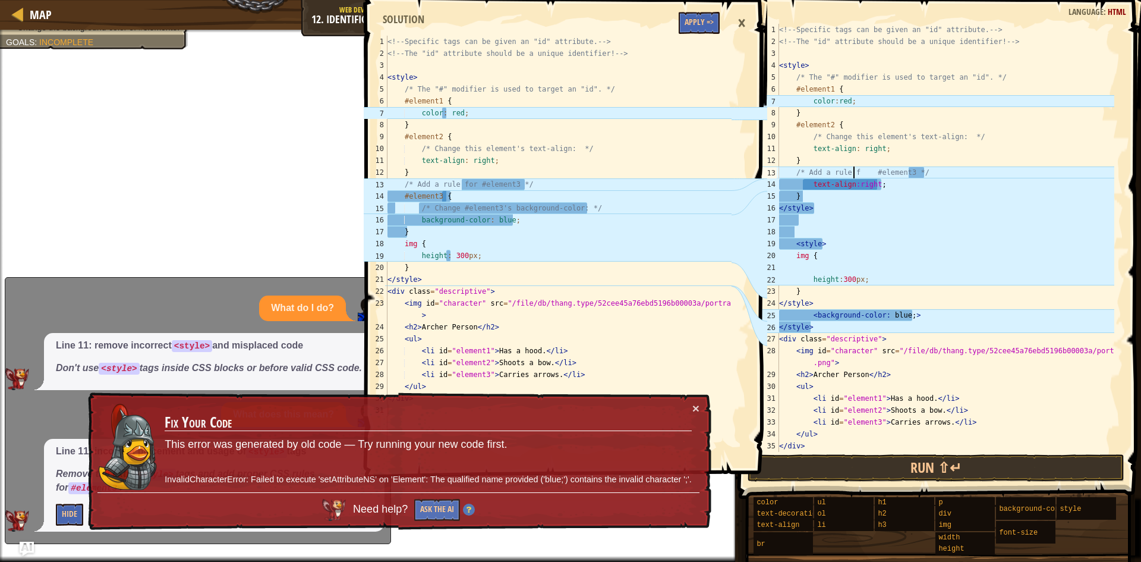
scroll to position [5, 7]
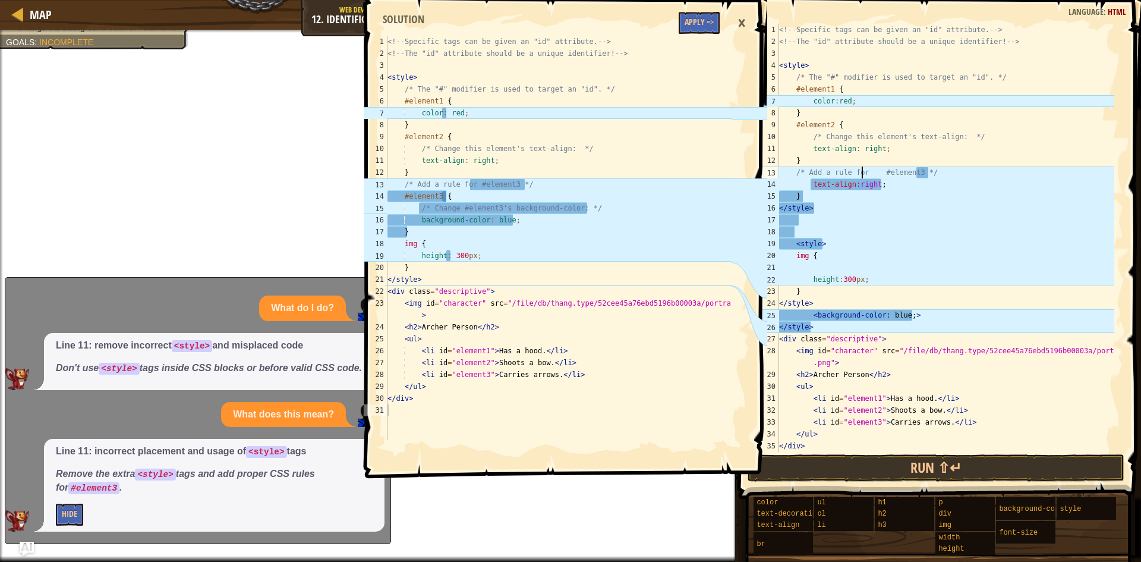
click at [877, 173] on div "<!-- Specific tags can be given an "id" attribute. --> <!-- The "id" attribute …" at bounding box center [946, 250] width 338 height 452
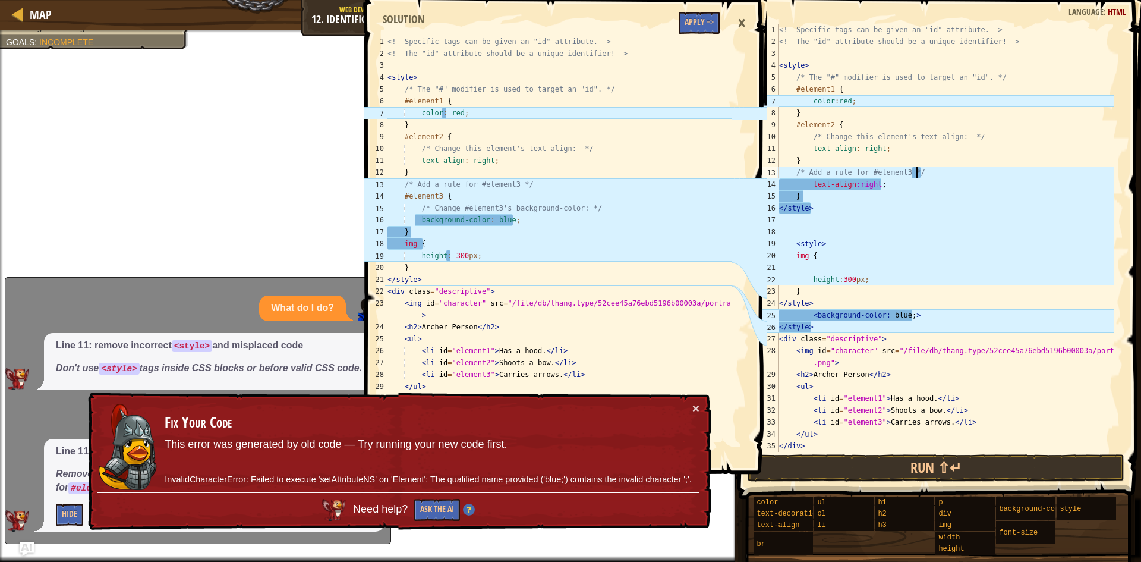
click at [925, 169] on div "<!-- Specific tags can be given an "id" attribute. --> <!-- The "id" attribute …" at bounding box center [946, 250] width 338 height 452
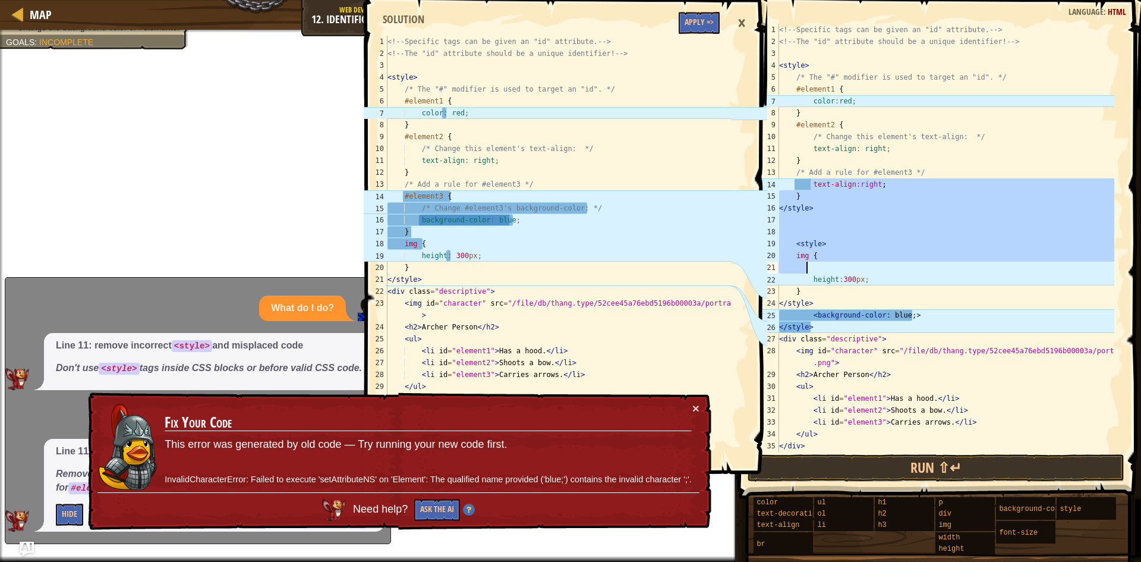
drag, startPoint x: 810, startPoint y: 182, endPoint x: 868, endPoint y: 272, distance: 106.2
click at [868, 272] on div "<!-- Specific tags can be given an "id" attribute. --> <!-- The "id" attribute …" at bounding box center [946, 250] width 338 height 452
click at [883, 260] on div "<!-- Specific tags can be given an "id" attribute. --> <!-- The "id" attribute …" at bounding box center [946, 238] width 338 height 428
drag, startPoint x: 795, startPoint y: 186, endPoint x: 850, endPoint y: 243, distance: 79.4
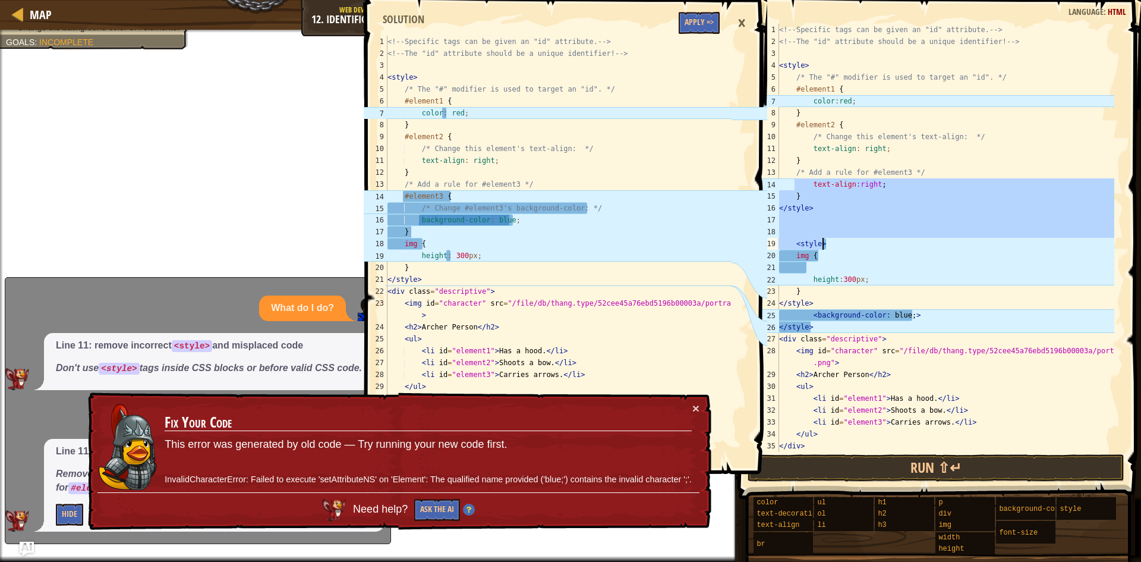
click at [850, 243] on div "<!-- Specific tags can be given an "id" attribute. --> <!-- The "id" attribute …" at bounding box center [946, 250] width 338 height 452
type textarea "<style>"
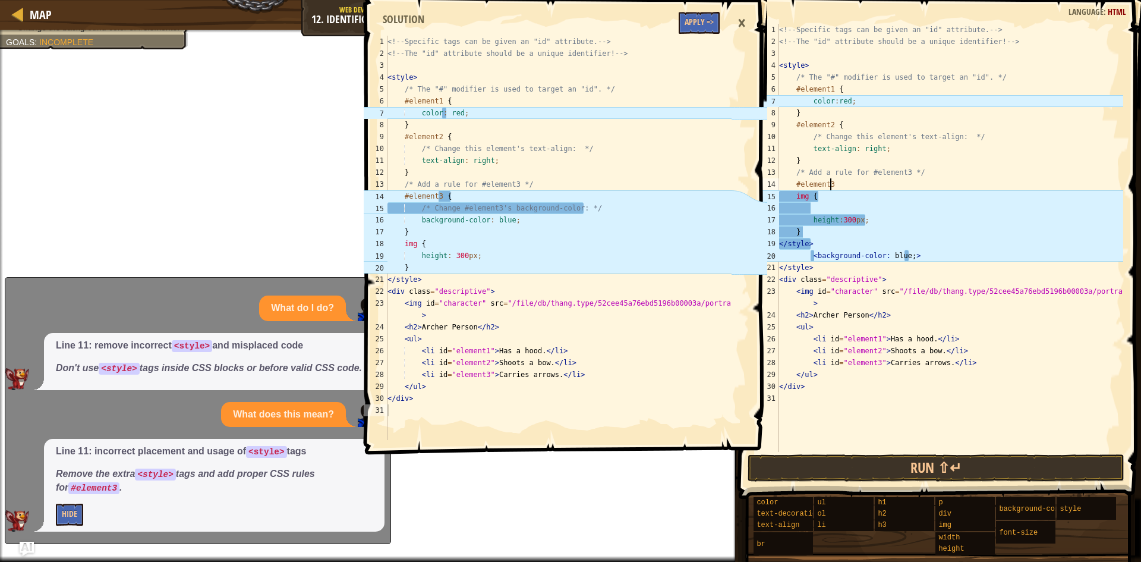
scroll to position [5, 4]
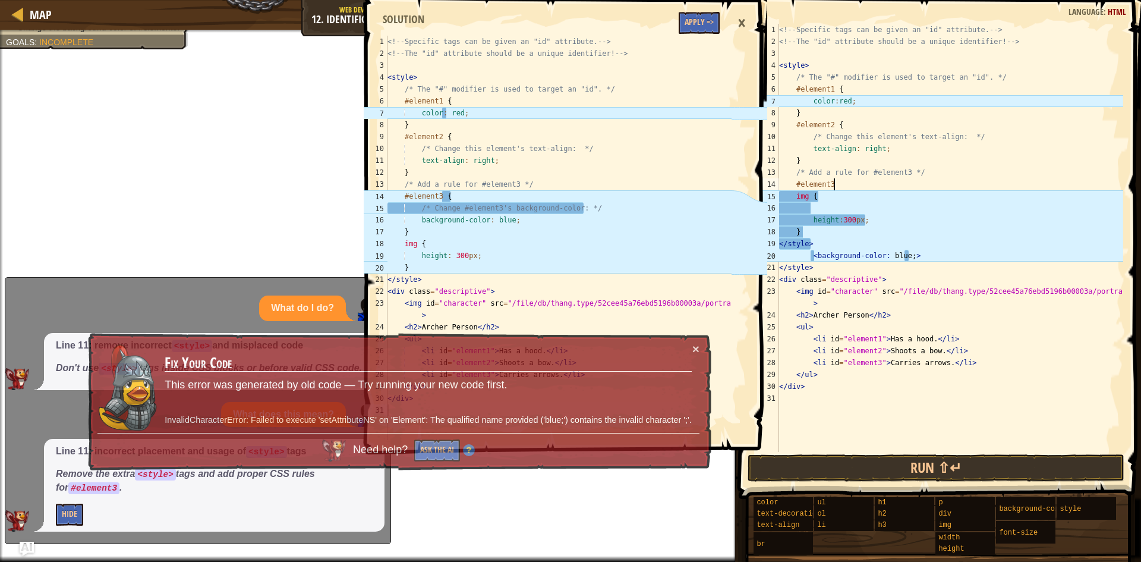
type textarea "#element3 {"
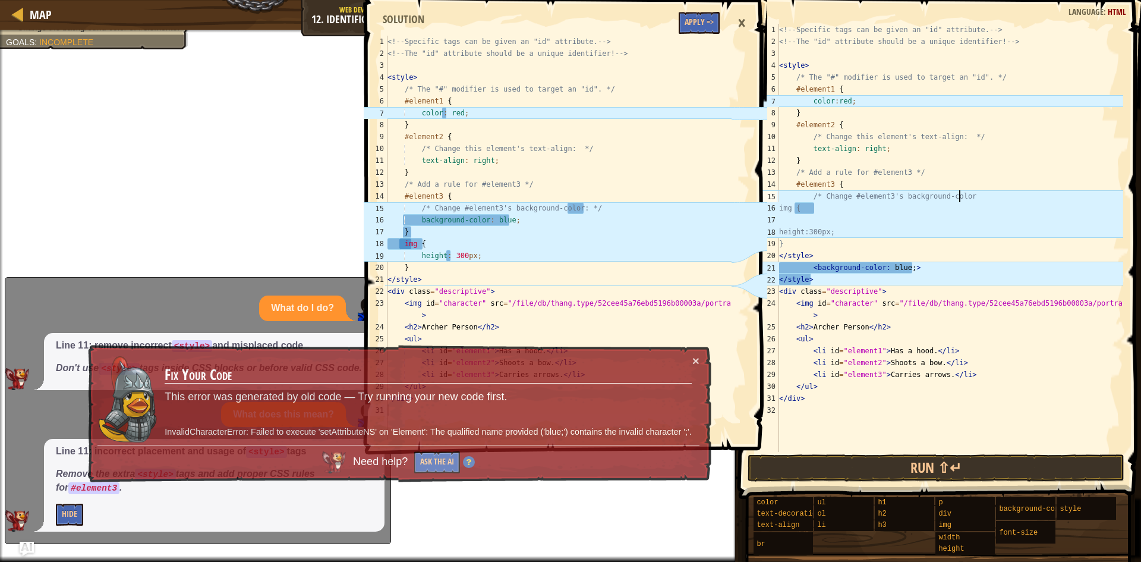
scroll to position [5, 14]
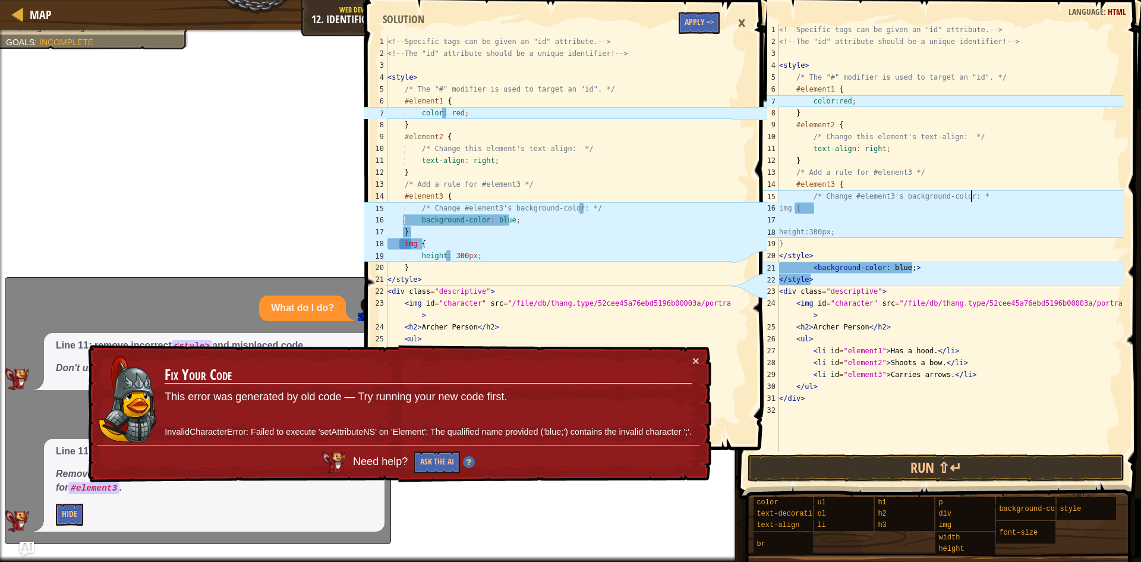
type textarea "/* Change #element3's background-color: */"
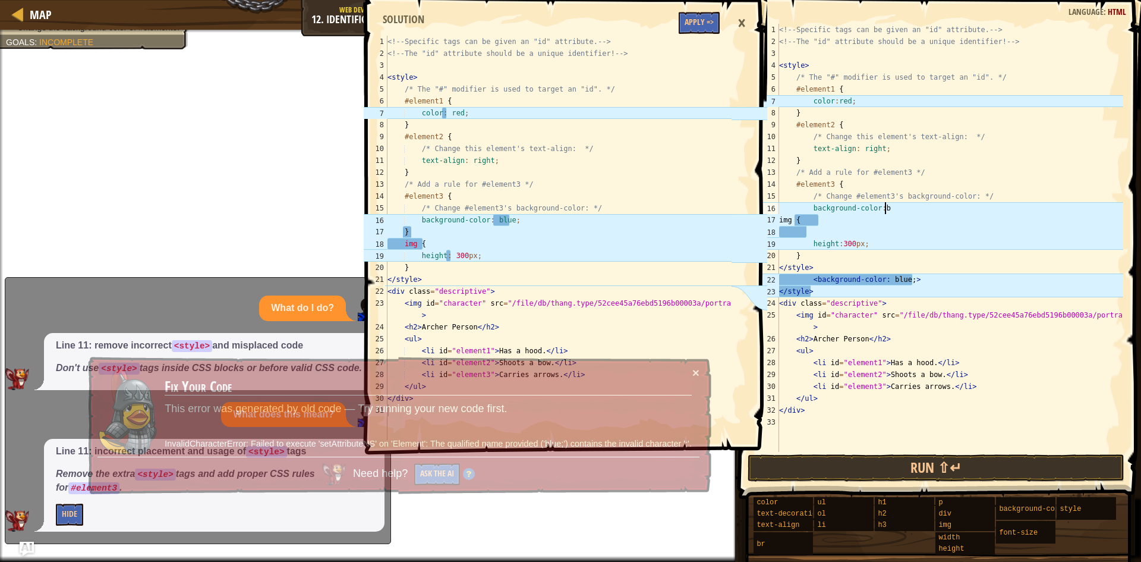
scroll to position [5, 8]
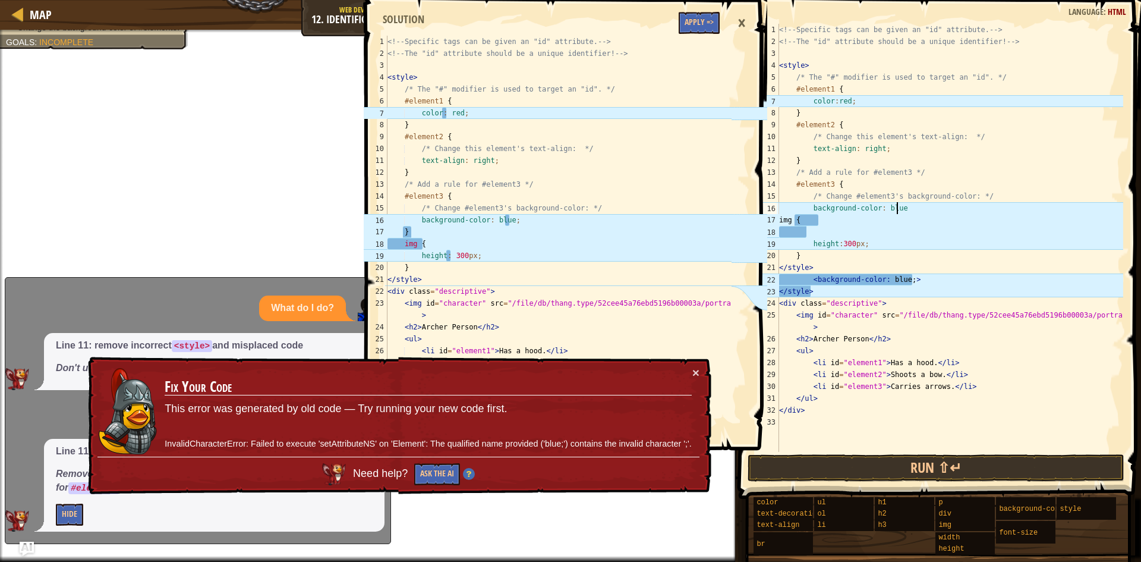
type textarea "background-color: blue;"
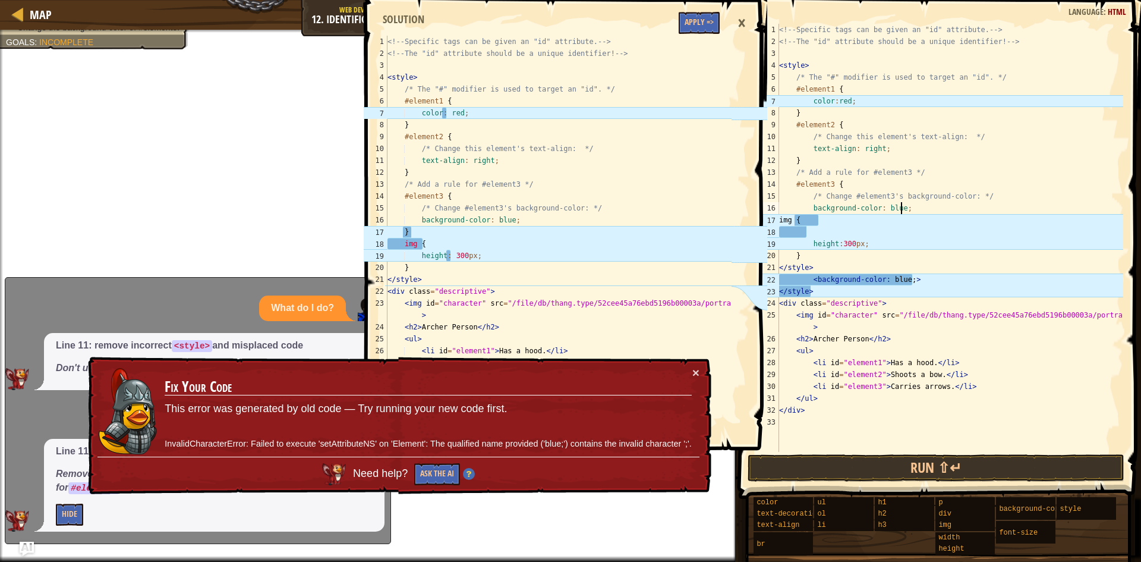
scroll to position [5, 2]
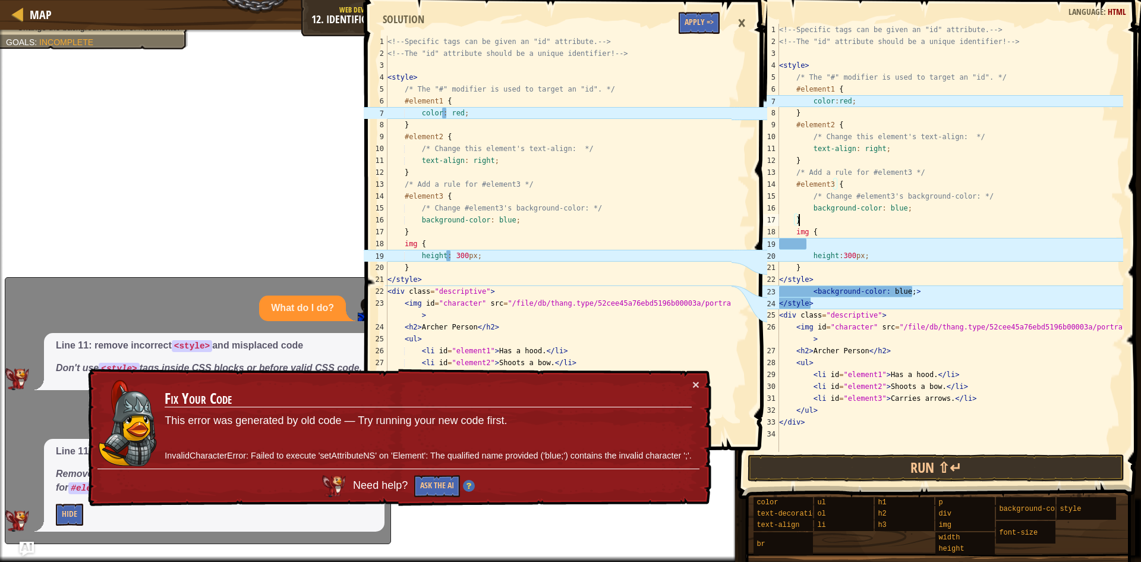
click at [808, 257] on div "<!-- Specific tags can be given an "id" attribute. --> <!-- The "id" attribute …" at bounding box center [950, 250] width 347 height 452
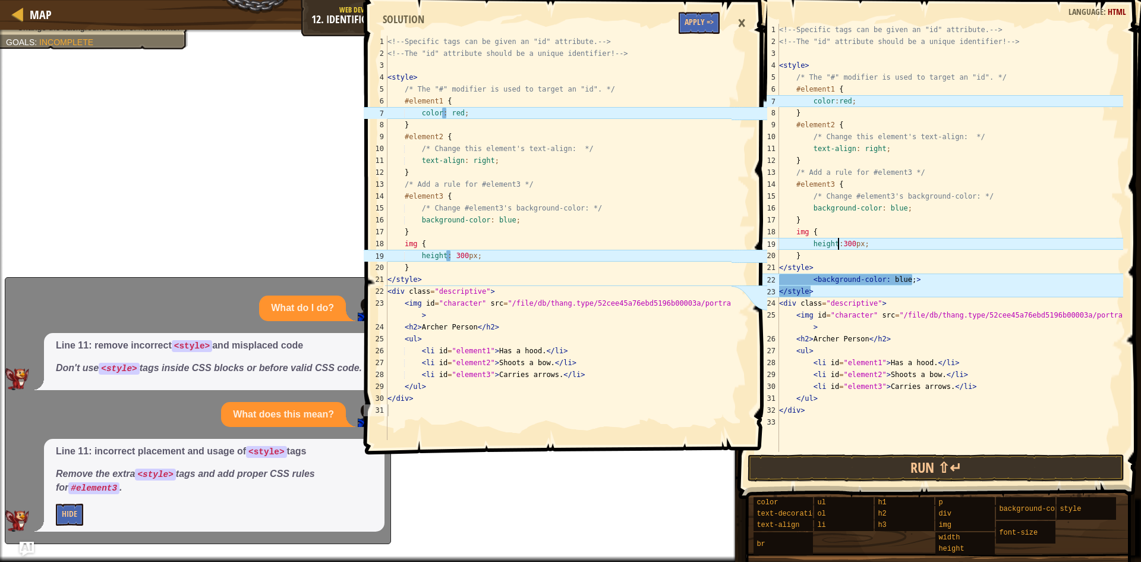
click at [837, 249] on div "<!-- Specific tags can be given an "id" attribute. --> <!-- The "id" attribute …" at bounding box center [950, 250] width 347 height 452
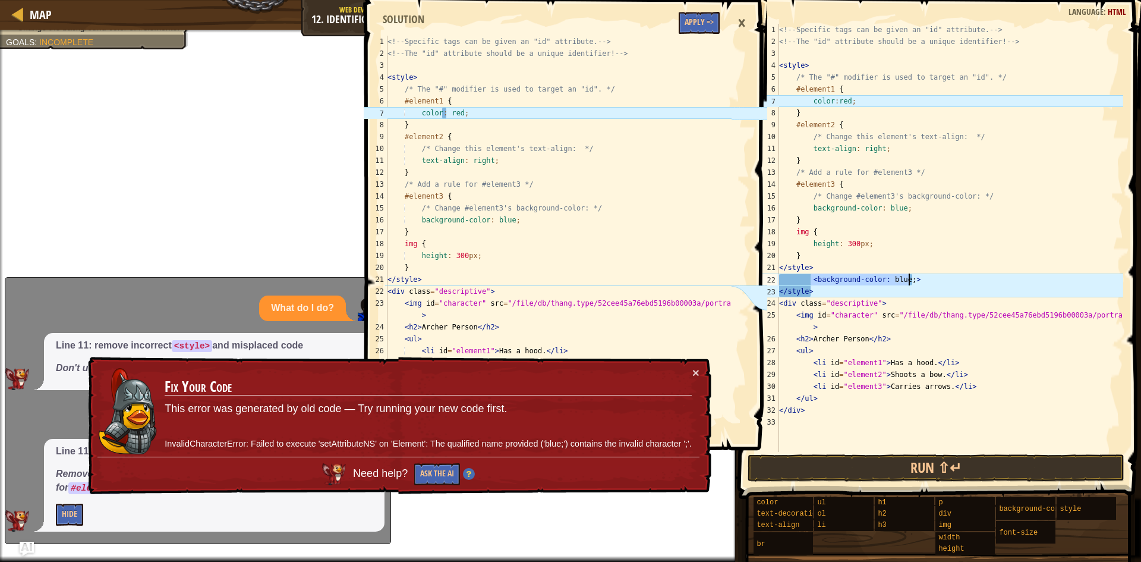
drag, startPoint x: 811, startPoint y: 281, endPoint x: 924, endPoint y: 284, distance: 113.0
click at [924, 284] on div "<!-- Specific tags can be given an "id" attribute. --> <!-- The "id" attribute …" at bounding box center [950, 250] width 347 height 452
type textarea "<background-color: blue;>"
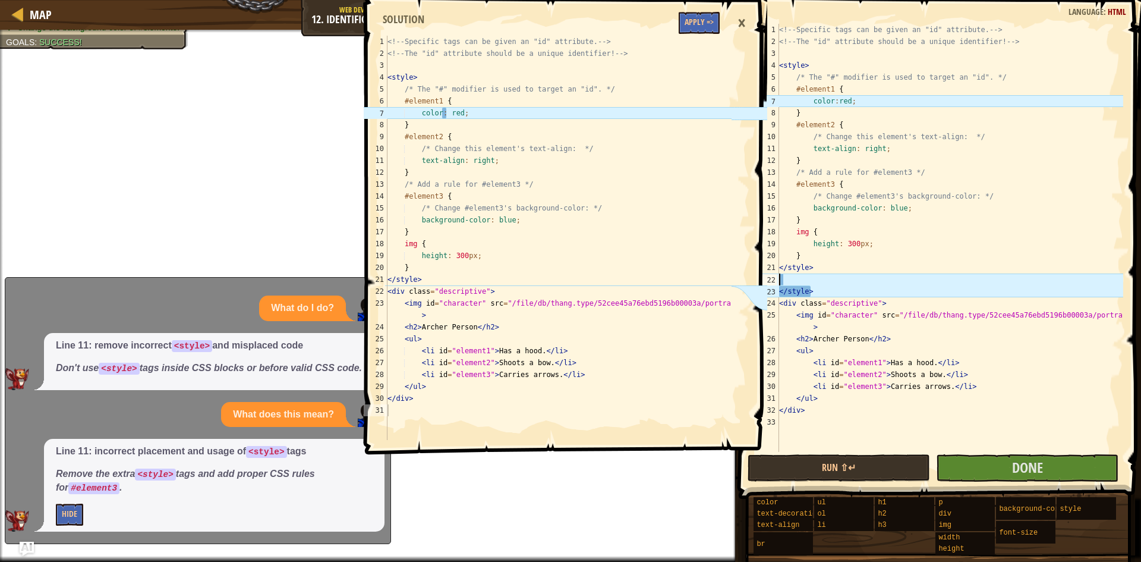
scroll to position [5, 0]
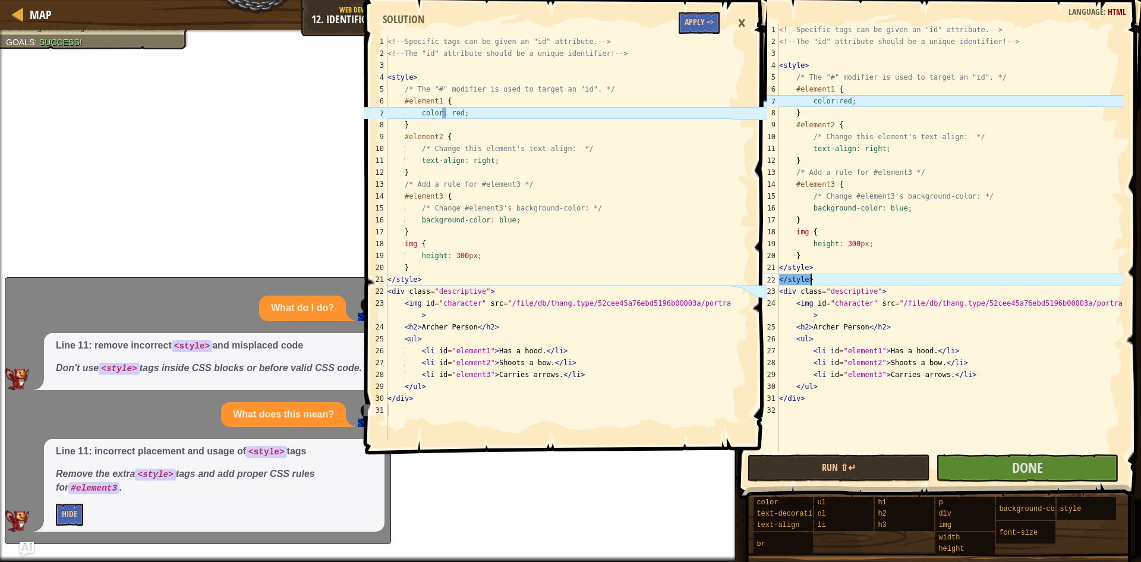
click at [834, 284] on div "<!-- Specific tags can be given an "id" attribute. --> <!-- The "id" attribute …" at bounding box center [950, 250] width 347 height 452
type textarea "<"
click at [961, 459] on button "Done" at bounding box center [1027, 467] width 182 height 27
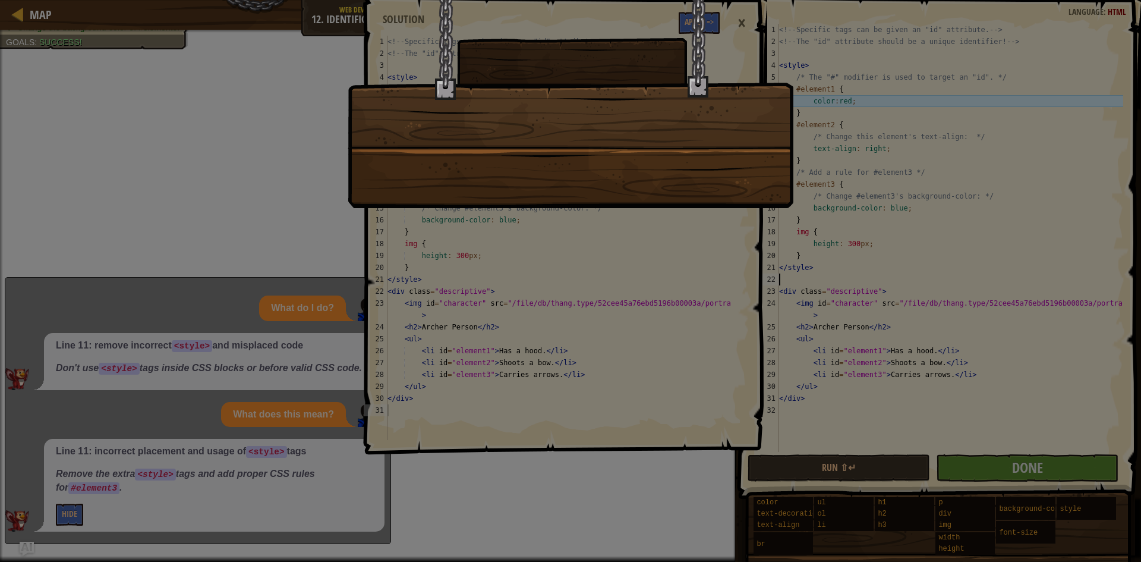
click at [496, 319] on div at bounding box center [570, 281] width 1141 height 562
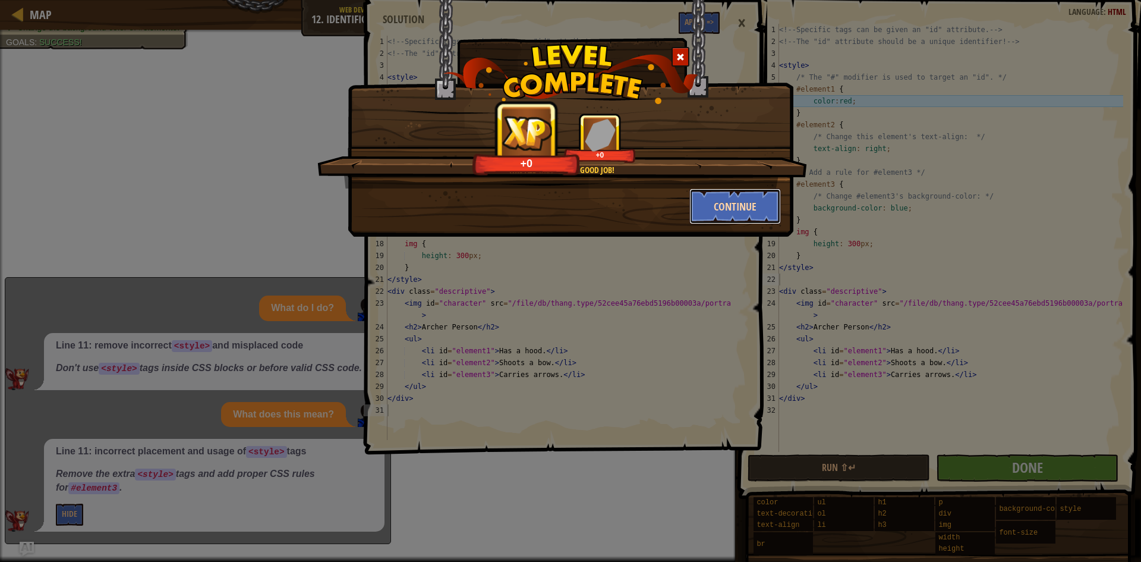
click at [709, 213] on button "Continue" at bounding box center [735, 206] width 92 height 36
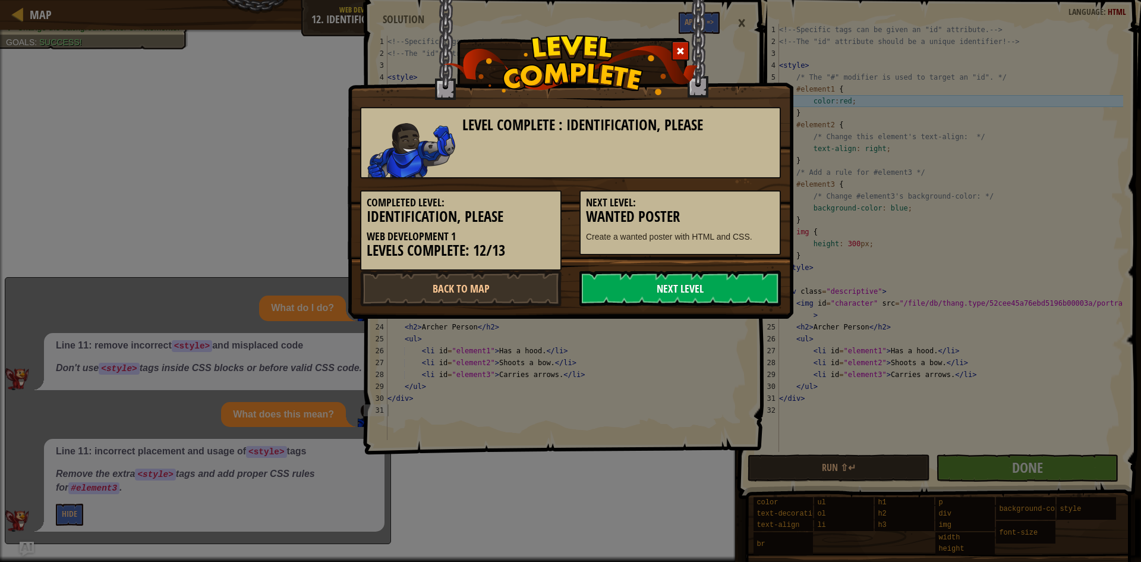
click at [678, 289] on link "Next Level" at bounding box center [680, 288] width 201 height 36
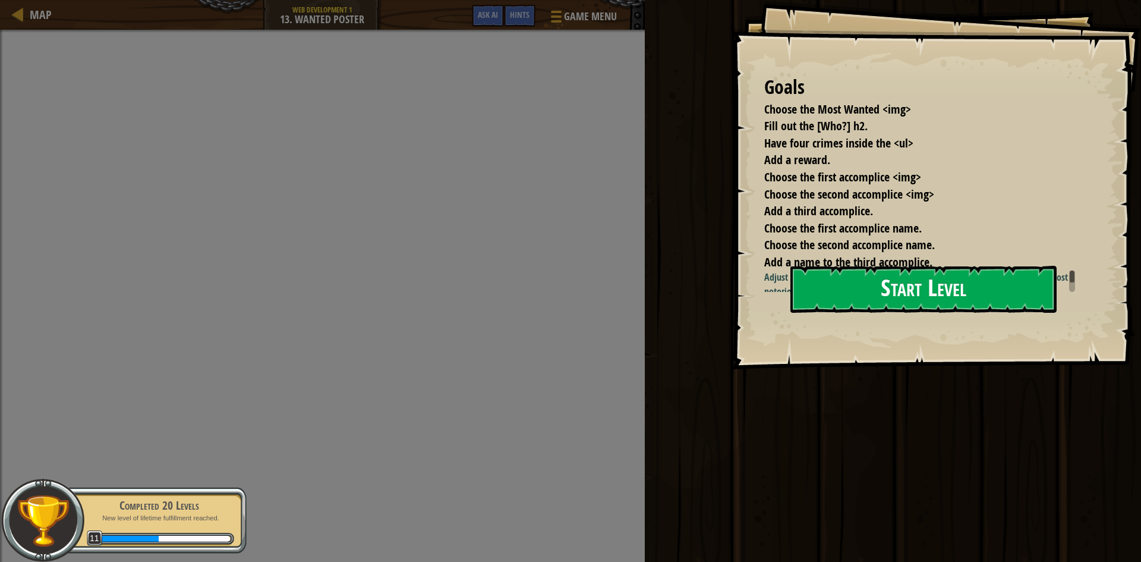
click at [892, 283] on button "Start Level" at bounding box center [924, 289] width 266 height 47
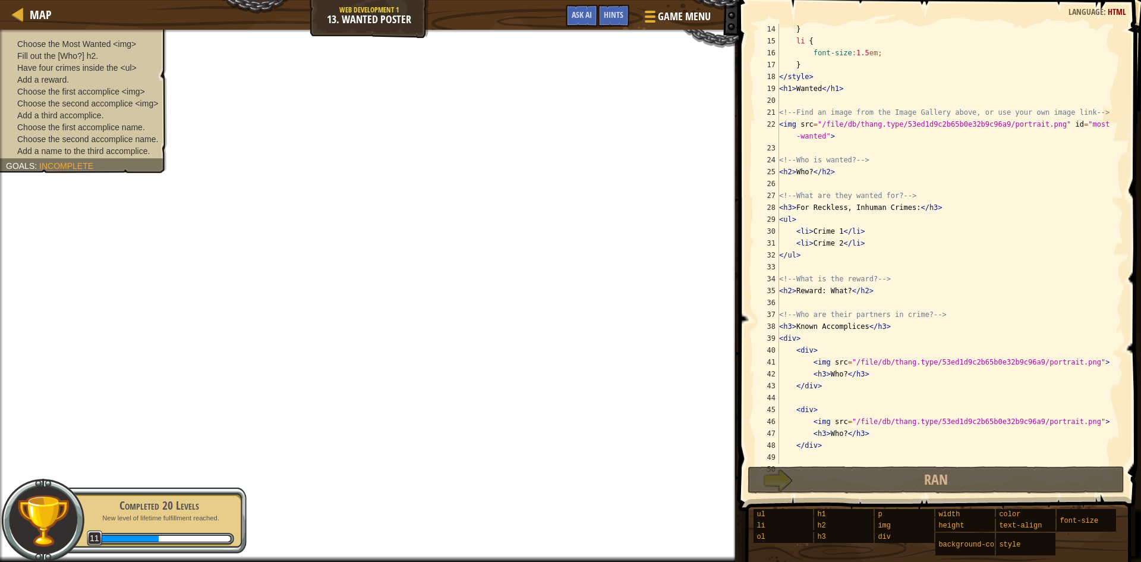
scroll to position [238, 0]
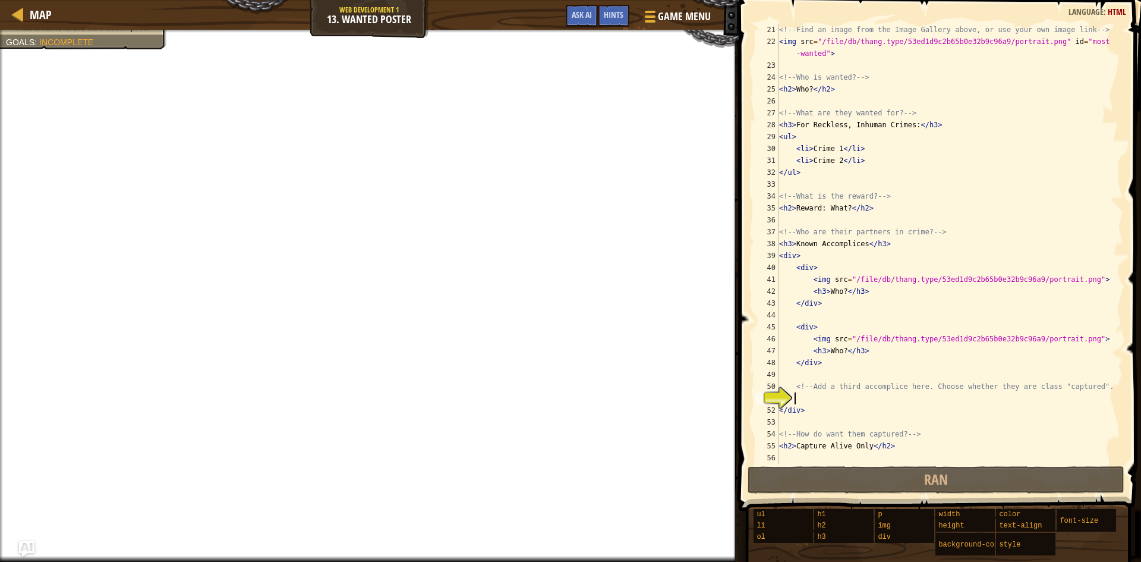
click at [26, 549] on img "Ask AI" at bounding box center [26, 548] width 15 height 15
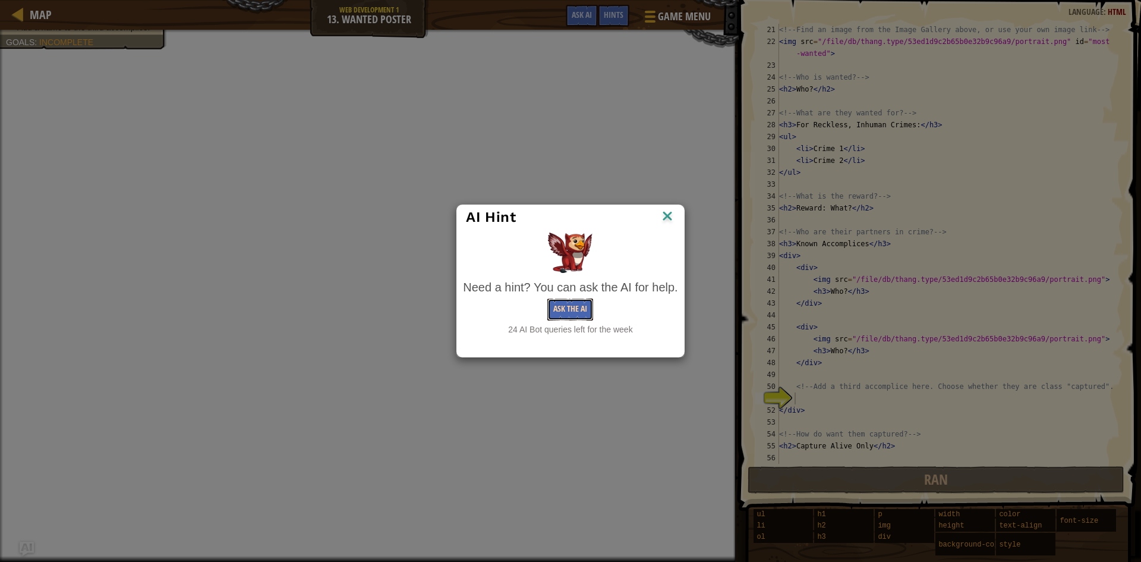
click at [568, 309] on button "Ask the AI" at bounding box center [570, 309] width 46 height 22
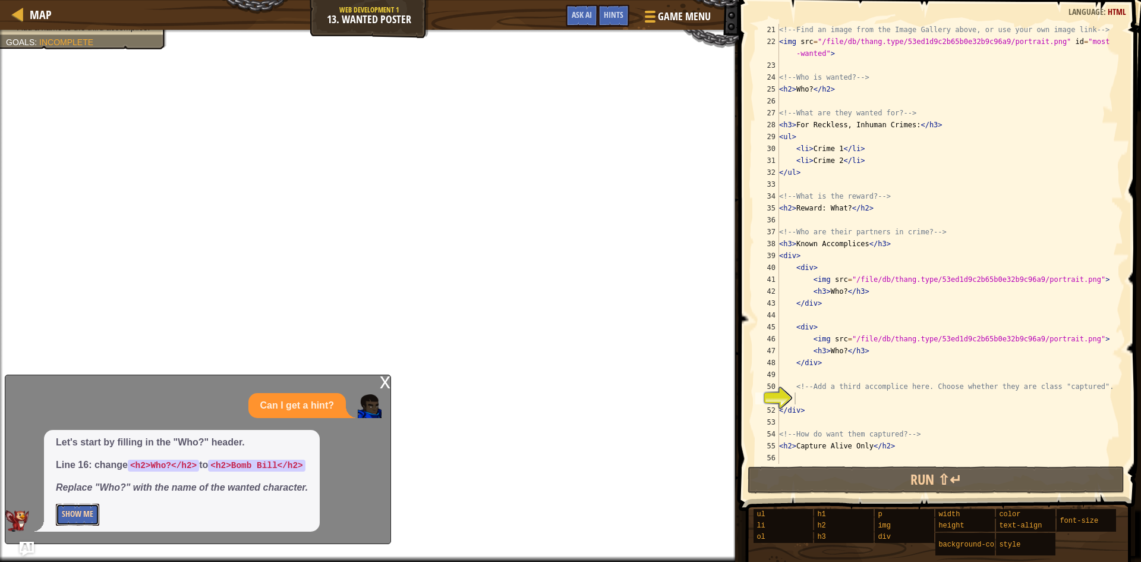
click at [81, 515] on button "Show Me" at bounding box center [77, 514] width 43 height 22
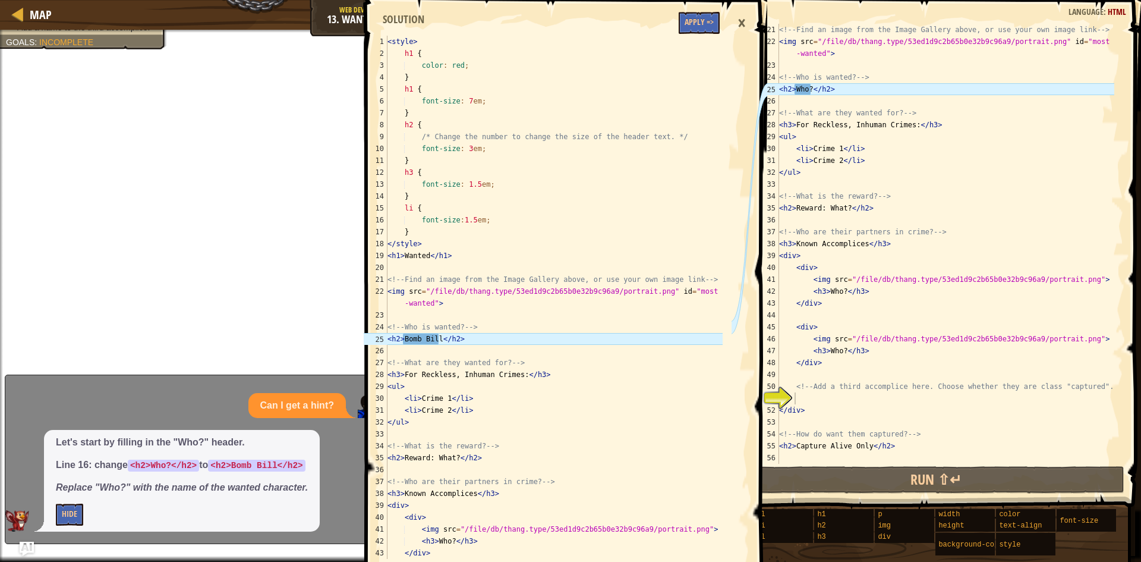
click at [947, 101] on div "<!-- Find an image from the Image Gallery above, or use your own image link -->…" at bounding box center [946, 256] width 338 height 464
click at [918, 73] on div "<!-- Find an image from the Image Gallery above, or use your own image link -->…" at bounding box center [946, 256] width 338 height 464
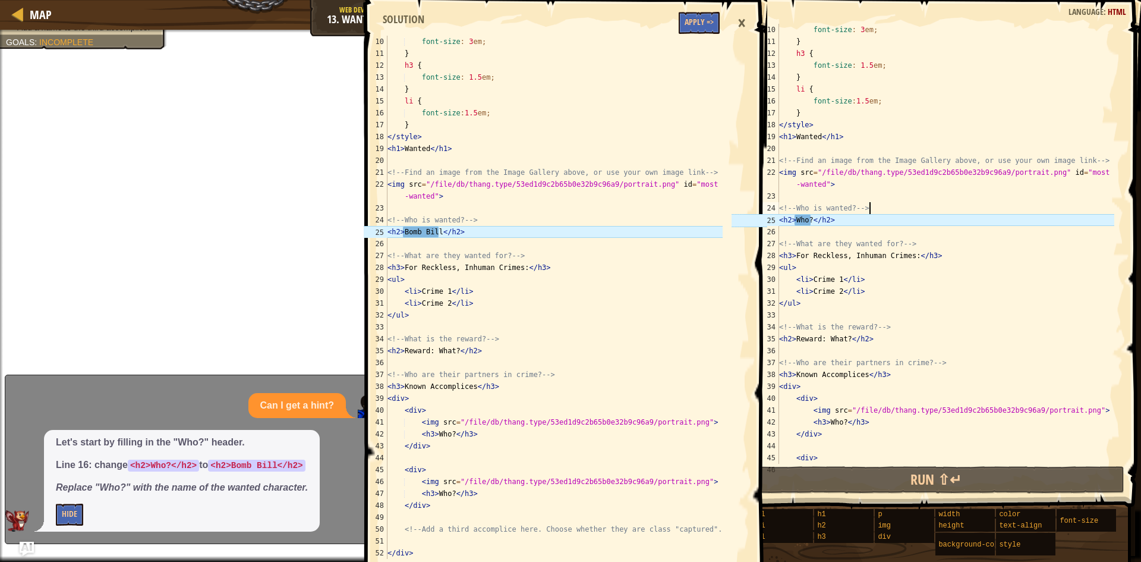
scroll to position [107, 0]
click at [808, 222] on div "font-size : 3 em ; } h3 { font-size : 1.5 em ; } li { font-size : 1.5 em ; } </…" at bounding box center [946, 256] width 338 height 464
click at [810, 223] on div "font-size : 3 em ; } h3 { font-size : 1.5 em ; } li { font-size : 1.5 em ; } </…" at bounding box center [946, 256] width 338 height 464
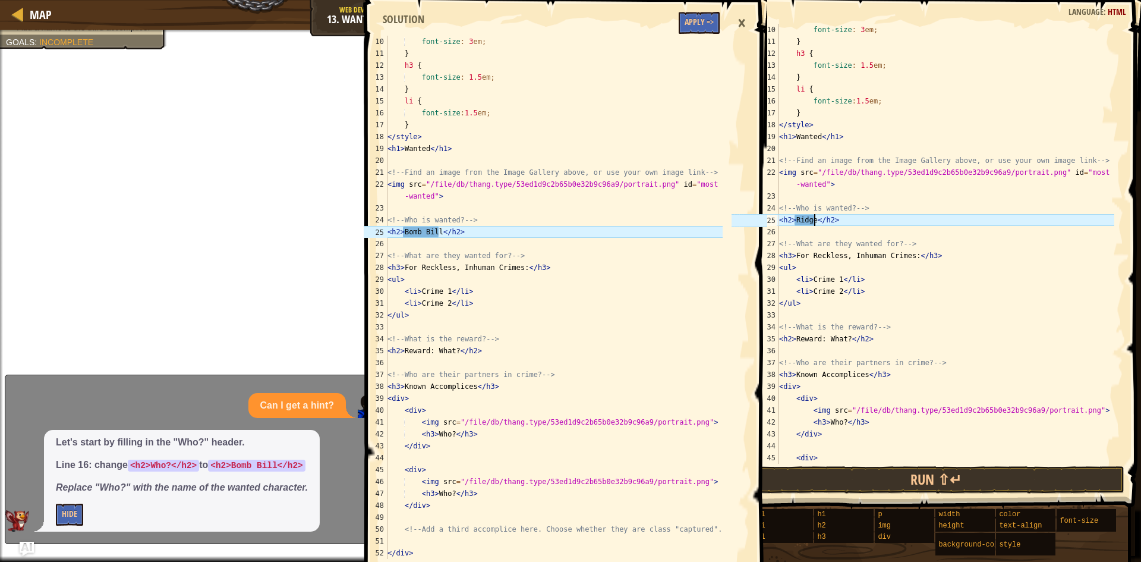
scroll to position [5, 2]
click at [879, 240] on div "font-size : 3 em ; } h3 { font-size : 1.5 em ; } li { font-size : 1.5 em ; } </…" at bounding box center [946, 256] width 338 height 464
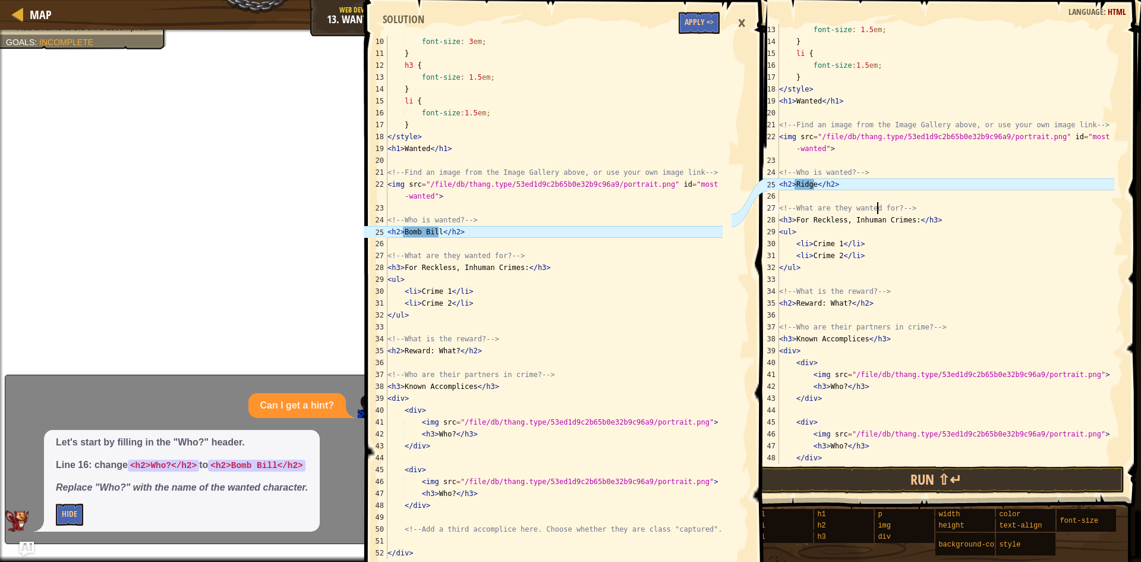
scroll to position [143, 0]
drag, startPoint x: 780, startPoint y: 138, endPoint x: 851, endPoint y: 150, distance: 71.1
click at [851, 150] on div "font-size : 1.5 em ; } li { font-size : 1.5 em ; } </ style > < h1 > Wanted </ …" at bounding box center [946, 256] width 338 height 464
type textarea "<img src="/file/db/thang.type/53ed1d9c2b65b0e32b9c96a9/portrait.png" id="most-w…"
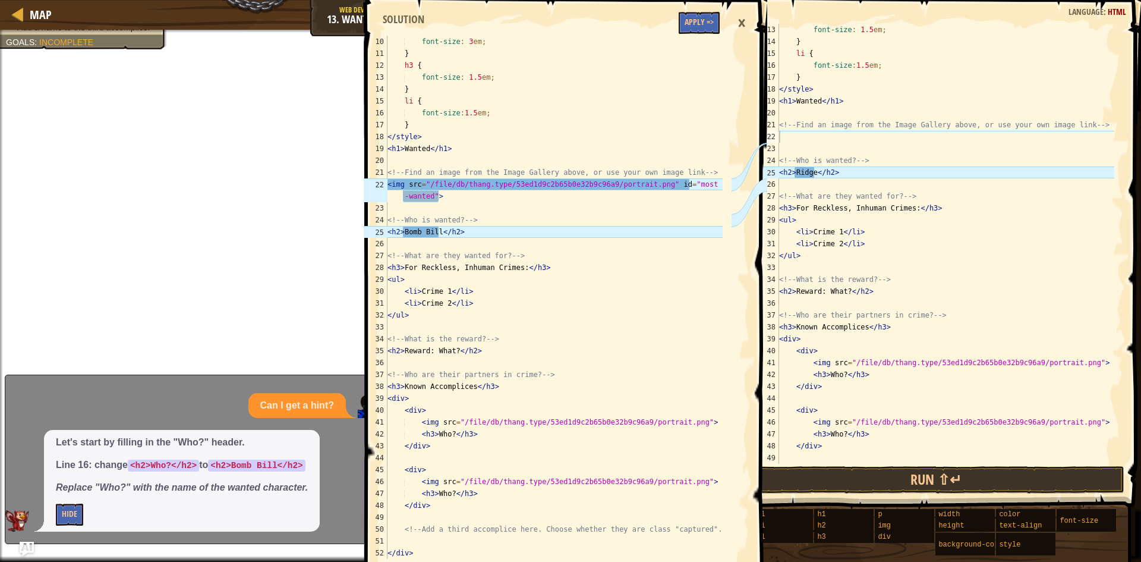
click at [743, 22] on div "×" at bounding box center [742, 23] width 20 height 27
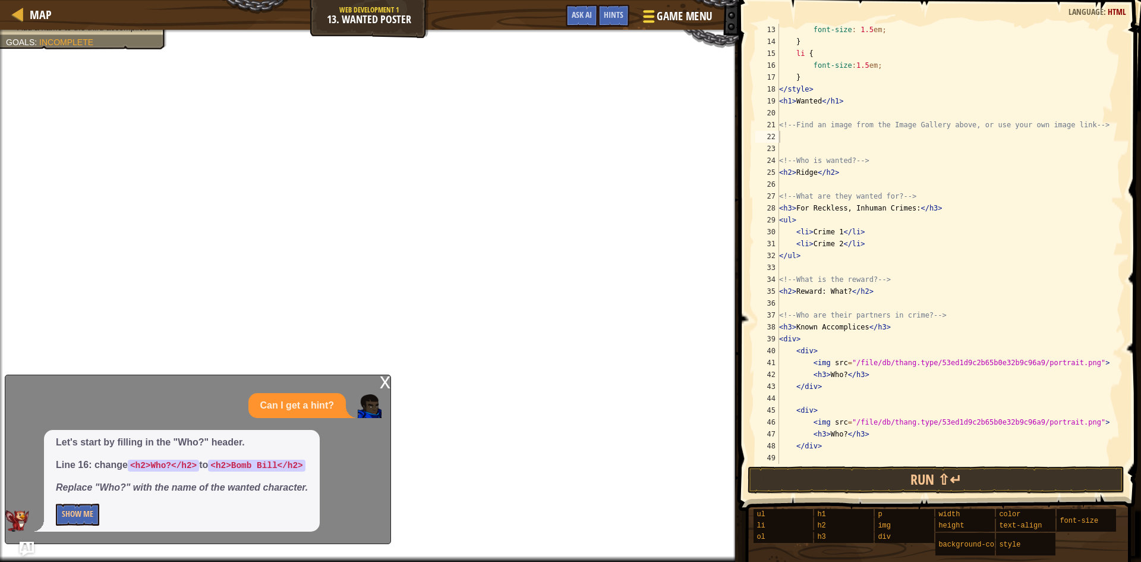
click at [671, 21] on span "Game Menu" at bounding box center [684, 16] width 55 height 16
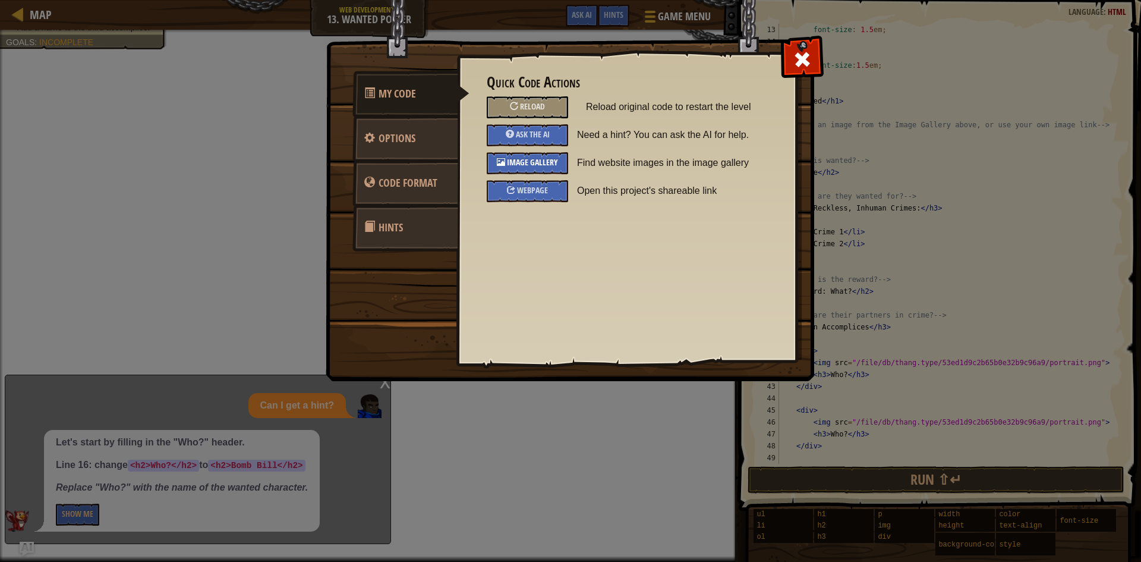
click at [539, 166] on span "Image Gallery" at bounding box center [532, 161] width 51 height 11
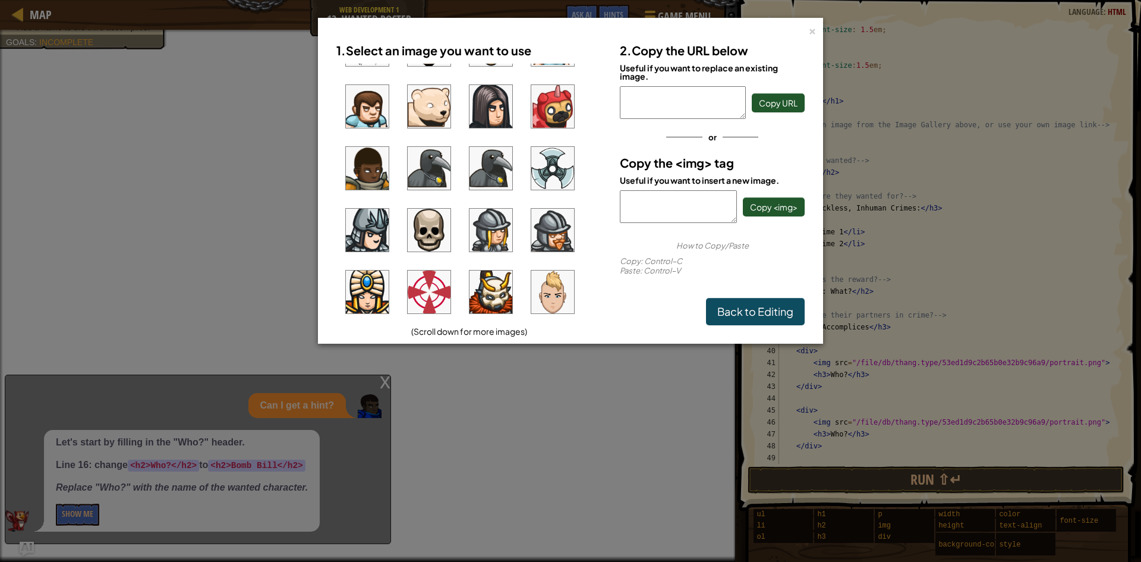
scroll to position [913, 0]
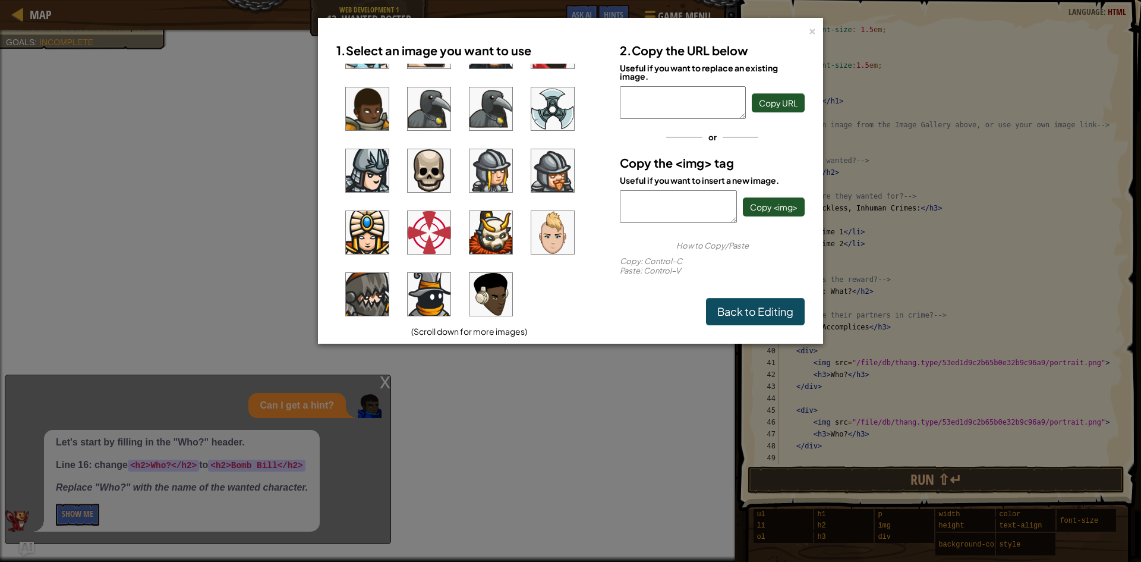
click at [506, 286] on img at bounding box center [491, 294] width 43 height 43
click at [766, 206] on span "Copy <img>" at bounding box center [774, 206] width 48 height 11
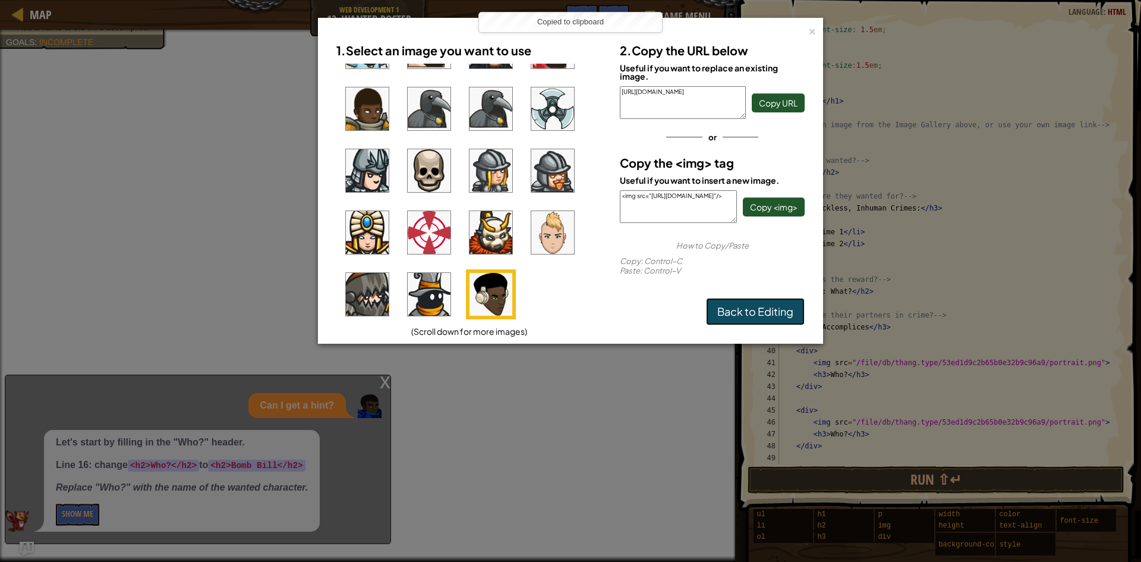
click at [766, 304] on link "Back to Editing" at bounding box center [755, 311] width 99 height 27
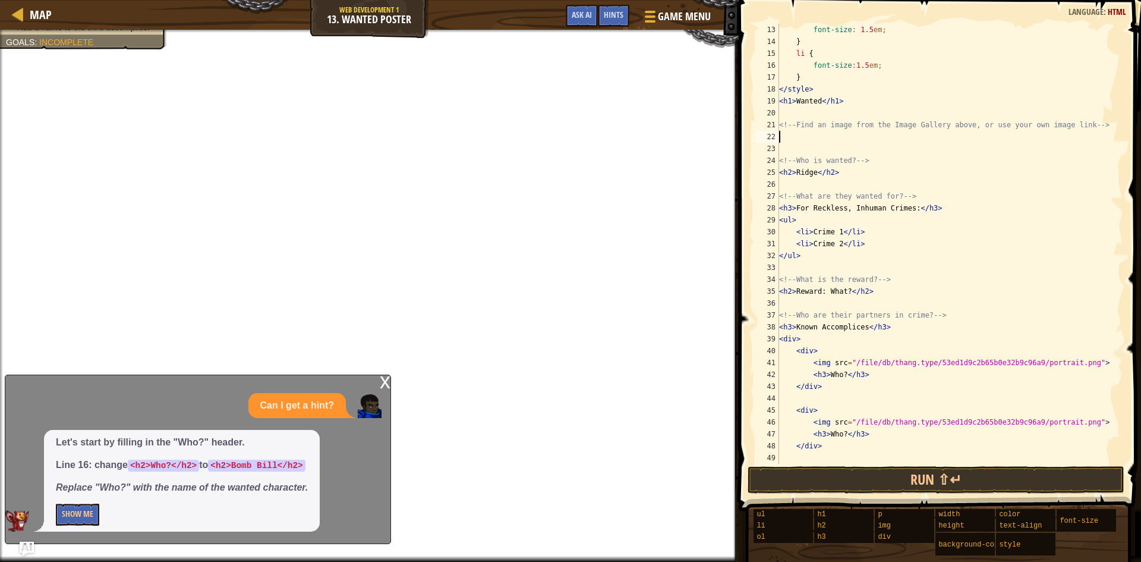
paste textarea "<img src="[URL][DOMAIN_NAME]"/>"
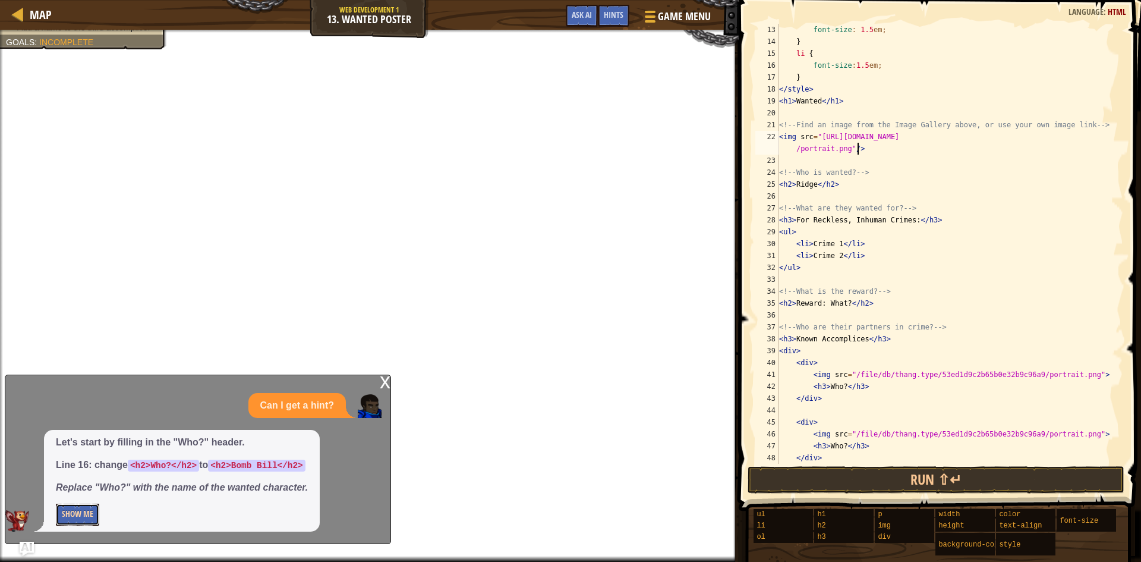
click at [65, 514] on button "Show Me" at bounding box center [77, 514] width 43 height 22
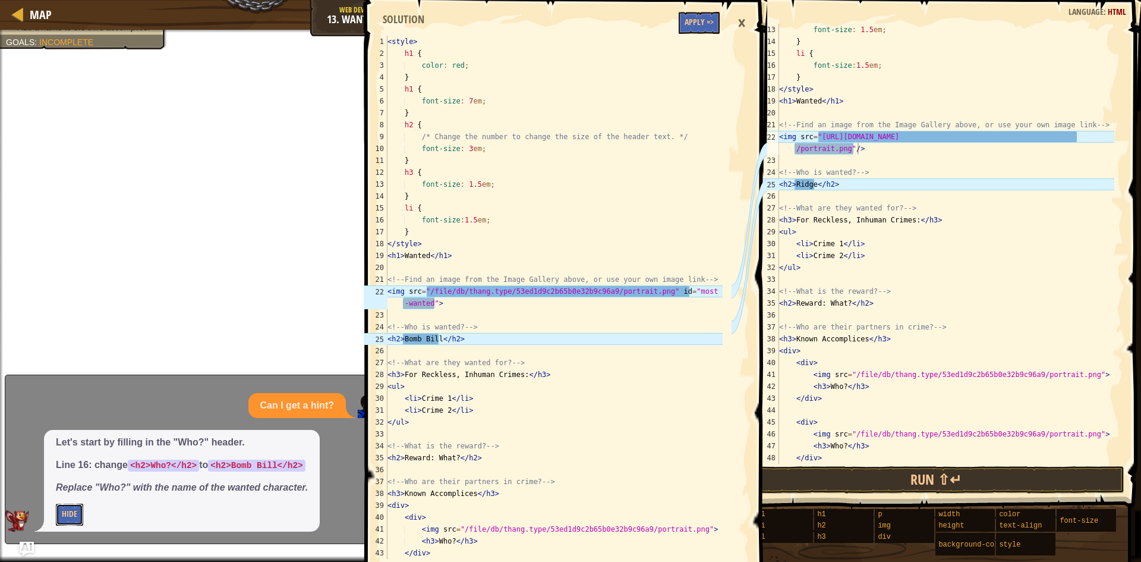
scroll to position [0, 0]
click at [902, 166] on div "font-size : 1.5 em ; } li { font-size : 1.5 em ; } </ style > < h1 > Wanted </ …" at bounding box center [946, 256] width 338 height 464
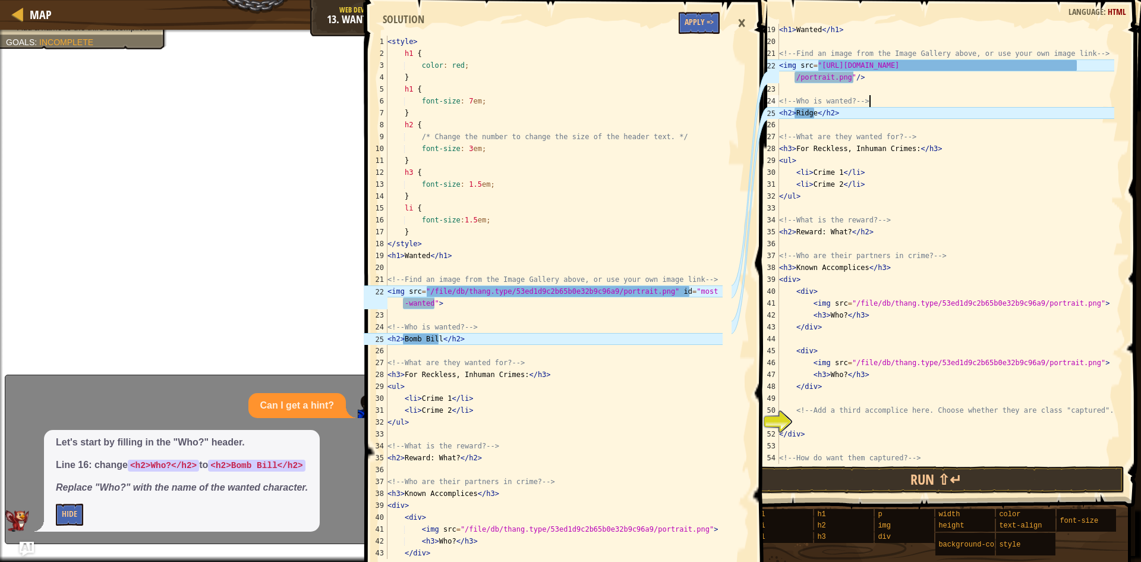
scroll to position [214, 0]
click at [859, 185] on div "< h1 > Wanted </ h1 > <!-- Find an image from the Image Gallery above, or use y…" at bounding box center [946, 256] width 338 height 464
drag, startPoint x: 736, startPoint y: 23, endPoint x: 735, endPoint y: 29, distance: 6.1
click at [736, 23] on div "×" at bounding box center [742, 23] width 20 height 27
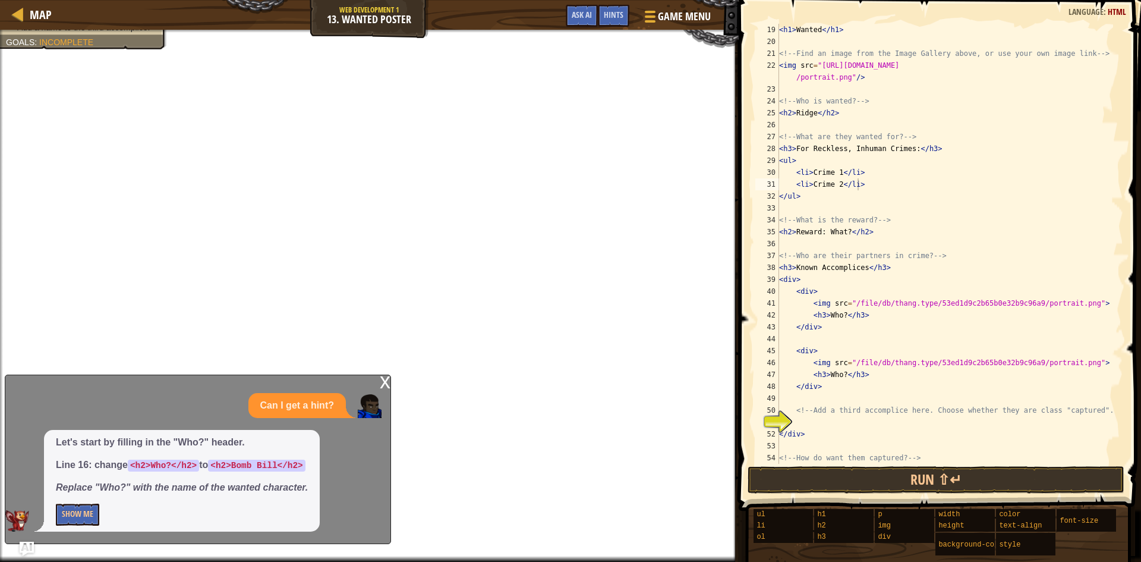
click at [837, 172] on div "< h1 > Wanted </ h1 > <!-- Find an image from the Image Gallery above, or use y…" at bounding box center [946, 256] width 338 height 464
click at [836, 185] on div "< h1 > Wanted </ h1 > <!-- Find an image from the Image Gallery above, or use y…" at bounding box center [946, 256] width 338 height 464
click at [837, 187] on div "< h1 > Wanted </ h1 > <!-- Find an image from the Image Gallery above, or use y…" at bounding box center [946, 256] width 338 height 464
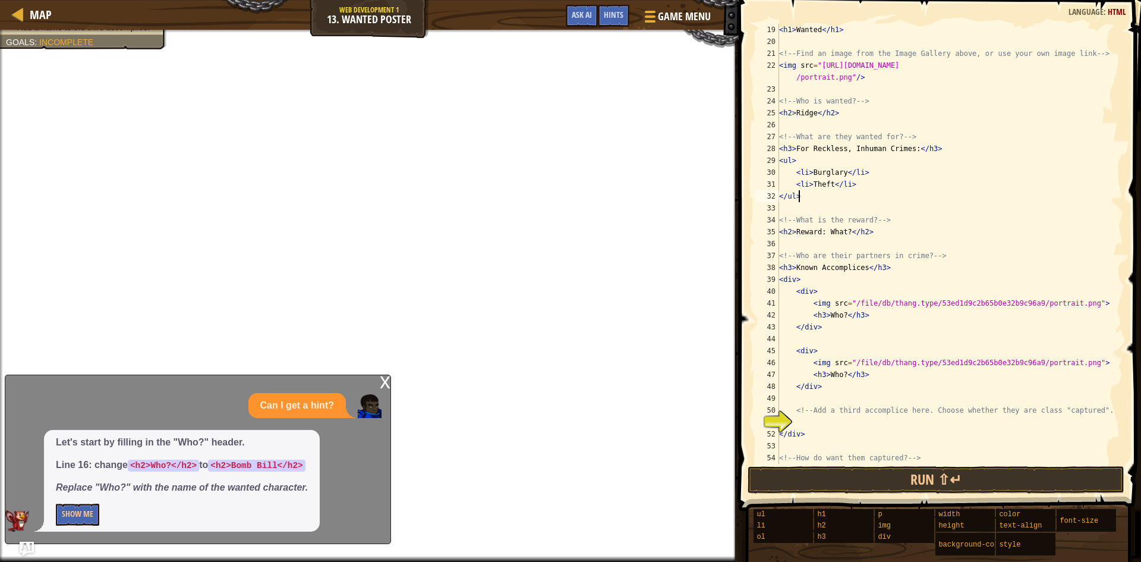
click at [877, 192] on div "< h1 > Wanted </ h1 > <!-- Find an image from the Image Gallery above, or use y…" at bounding box center [946, 256] width 338 height 464
click at [876, 188] on div "< h1 > Wanted </ h1 > <!-- Find an image from the Image Gallery above, or use y…" at bounding box center [946, 256] width 338 height 464
type textarea "<li>Theft</li>"
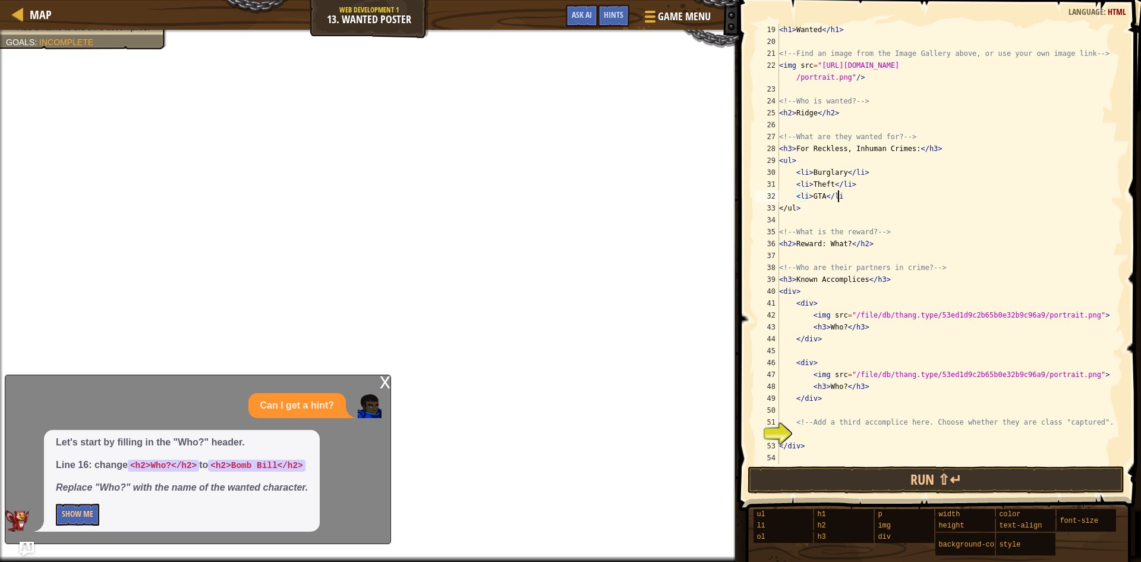
scroll to position [5, 4]
type textarea "<li>GTA</li>"
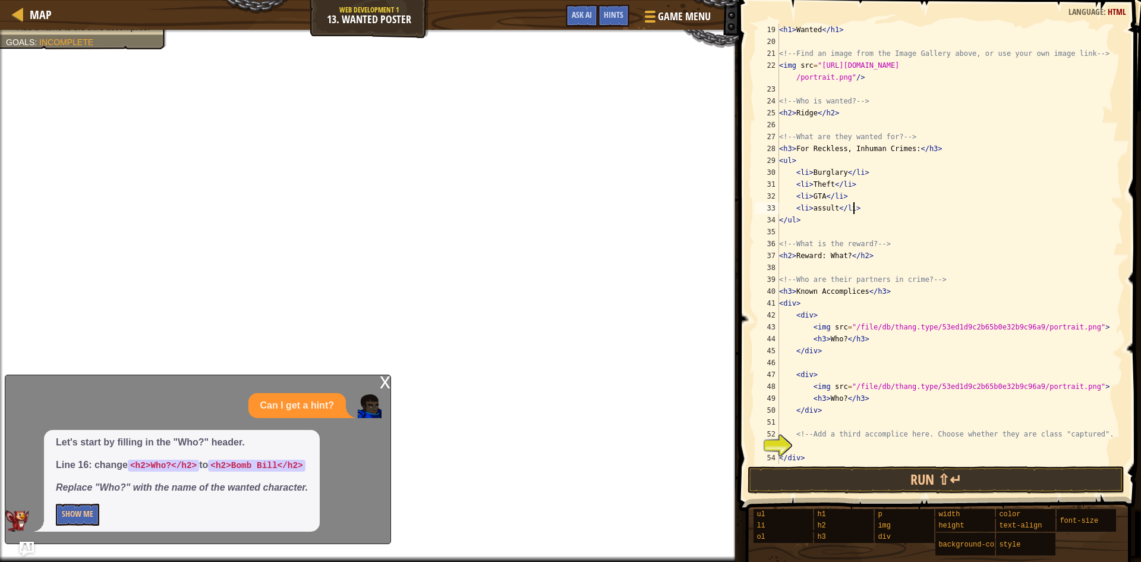
scroll to position [250, 0]
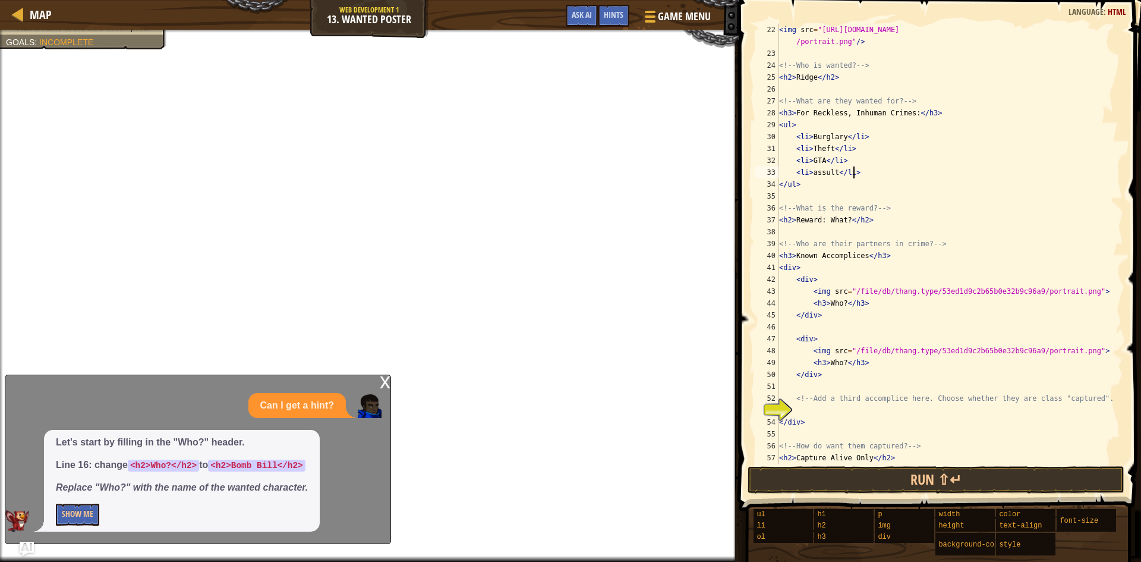
click at [842, 221] on div "< img src = "[URL][DOMAIN_NAME] /portrait.png" /> <!-- Who is wanted? --> < h2 …" at bounding box center [946, 262] width 338 height 476
click at [845, 221] on div "< img src = "[URL][DOMAIN_NAME] /portrait.png" /> <!-- Who is wanted? --> < h2 …" at bounding box center [946, 262] width 338 height 476
click at [825, 222] on div "< img src = "[URL][DOMAIN_NAME] /portrait.png" /> <!-- Who is wanted? --> < h2 …" at bounding box center [946, 262] width 338 height 476
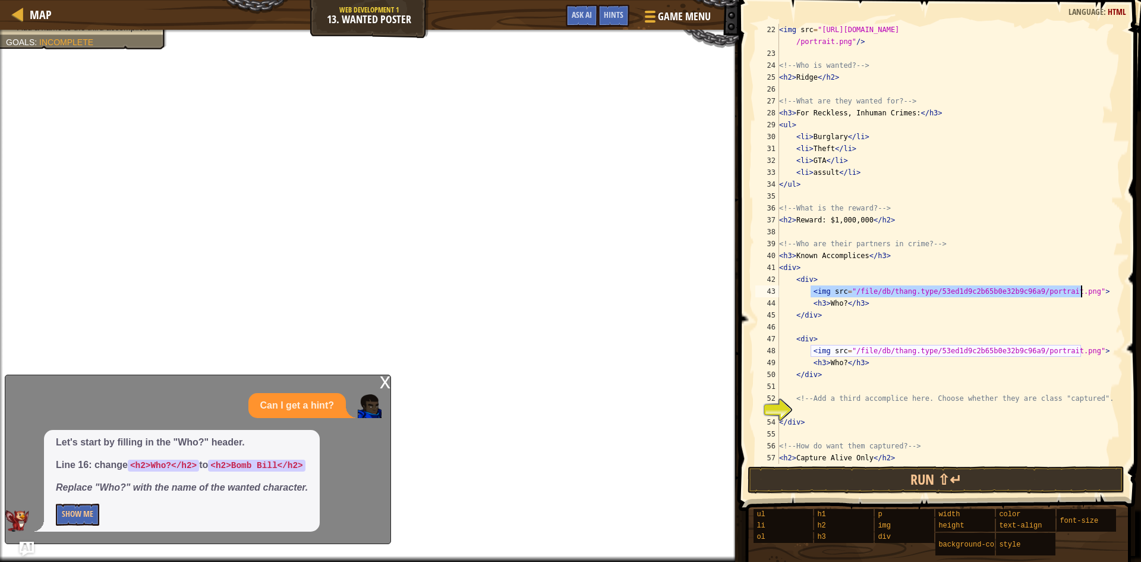
drag, startPoint x: 810, startPoint y: 292, endPoint x: 1119, endPoint y: 293, distance: 308.5
click at [1119, 293] on div "<h2>Reward: $1,000,000</h2> 22 23 24 25 26 27 28 29 30 31 32 33 34 35 36 37 38 …" at bounding box center [938, 244] width 370 height 440
type textarea "<img src="/file/db/thang.type/53ed1d9c2b65b0e32b9c96a9/portrait.png">"
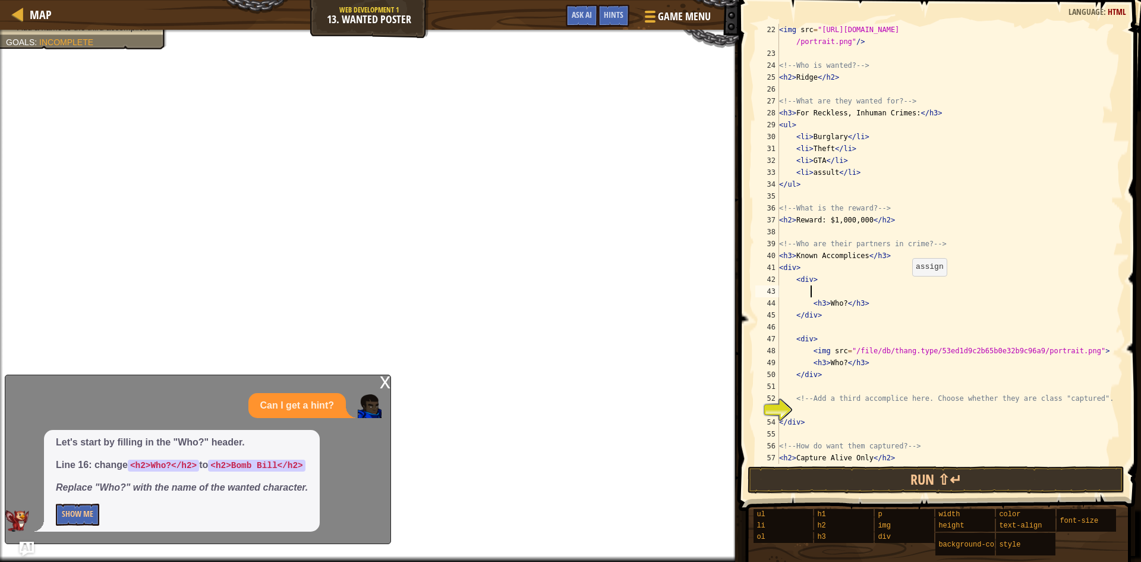
scroll to position [5, 2]
click at [654, 14] on div at bounding box center [649, 16] width 16 height 17
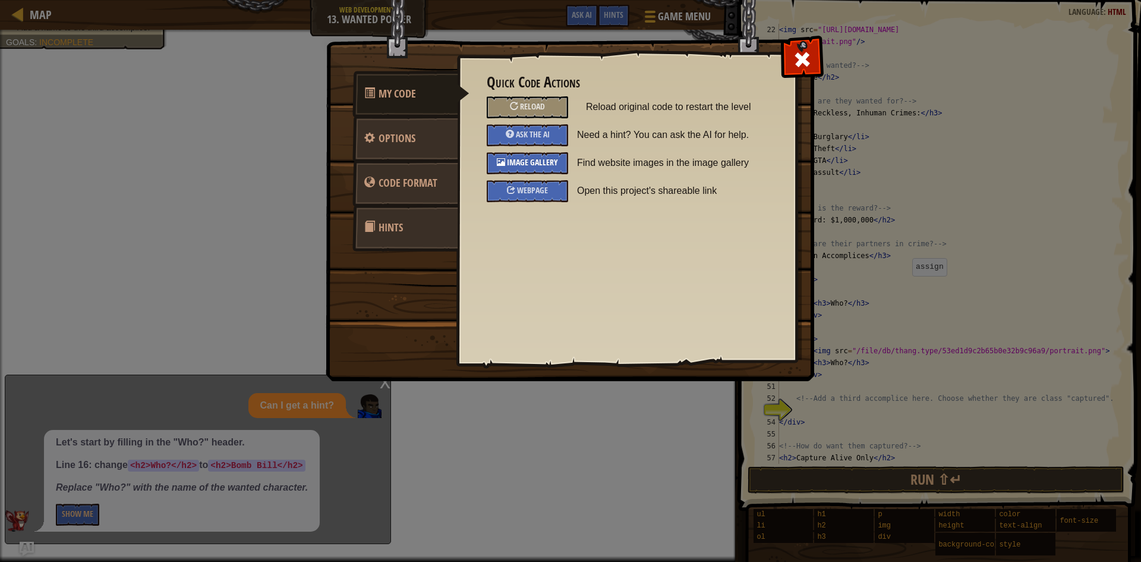
click at [534, 159] on span "Image Gallery" at bounding box center [532, 161] width 51 height 11
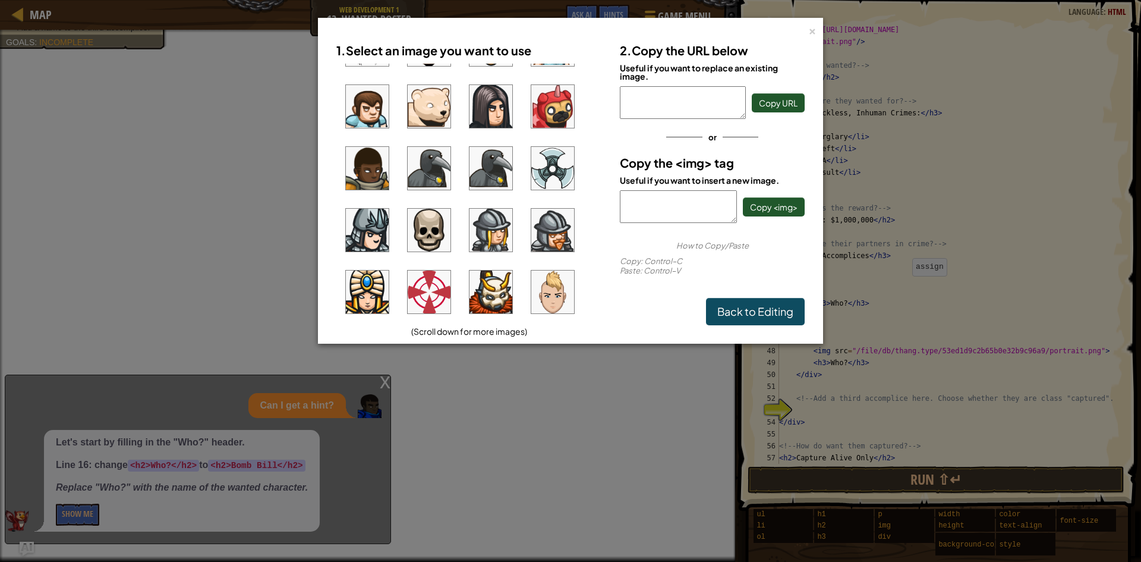
scroll to position [794, 0]
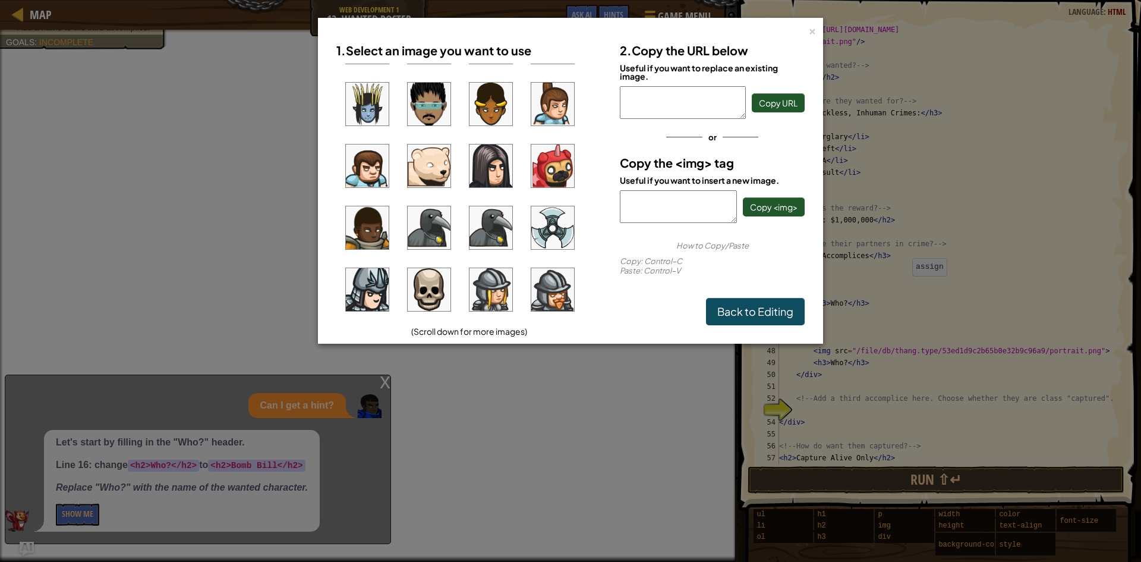
drag, startPoint x: 440, startPoint y: 107, endPoint x: 427, endPoint y: 111, distance: 13.6
click at [427, 111] on img at bounding box center [429, 104] width 43 height 43
click at [772, 209] on span "Copy <img>" at bounding box center [774, 206] width 48 height 11
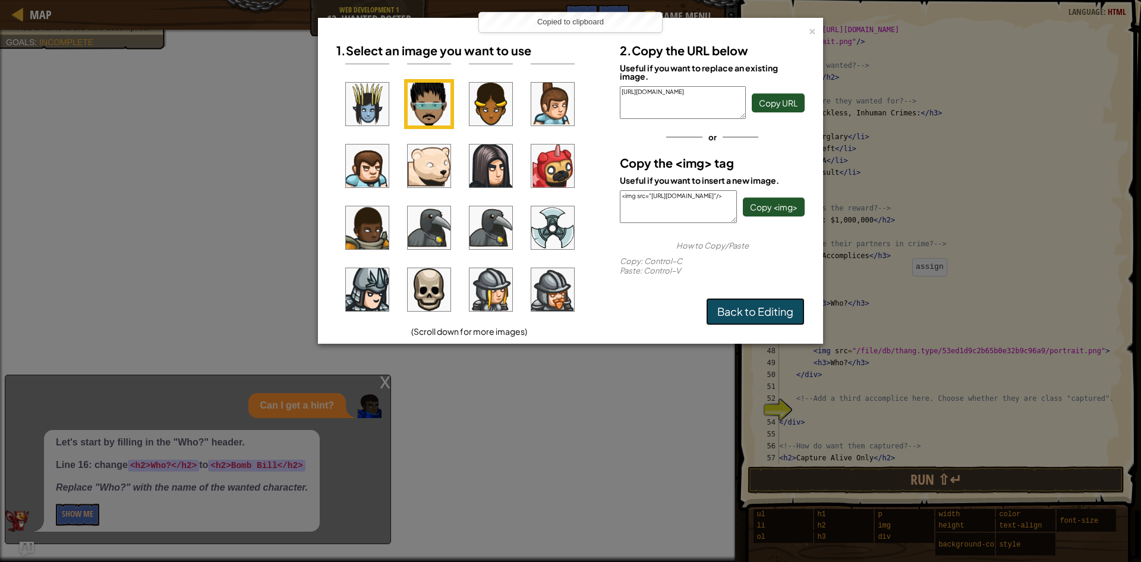
click at [775, 307] on link "Back to Editing" at bounding box center [755, 311] width 99 height 27
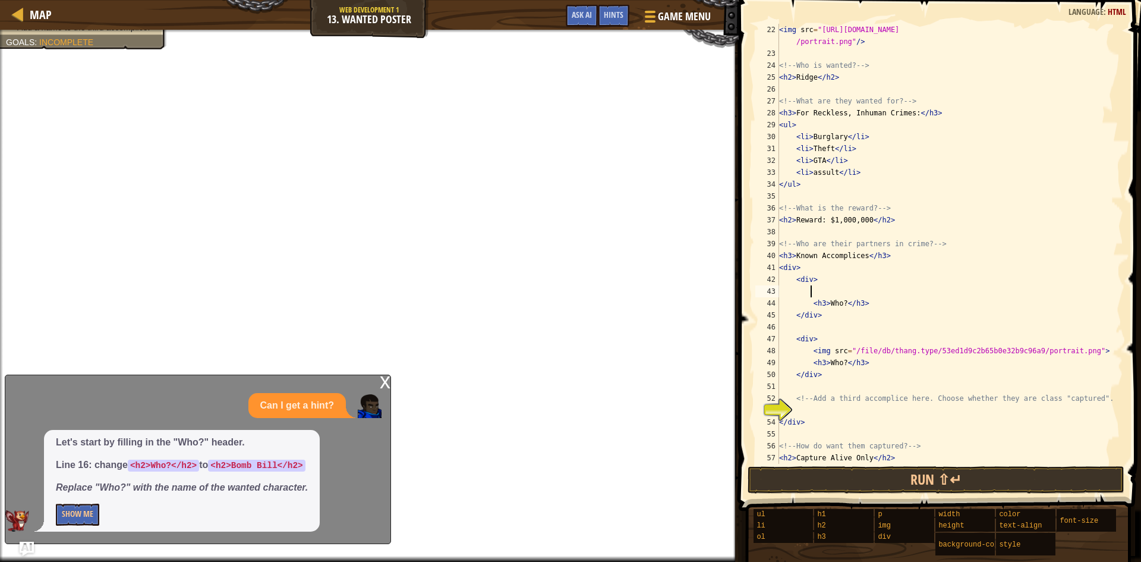
scroll to position [5, 0]
paste textarea "<img src="[URL][DOMAIN_NAME]"/>"
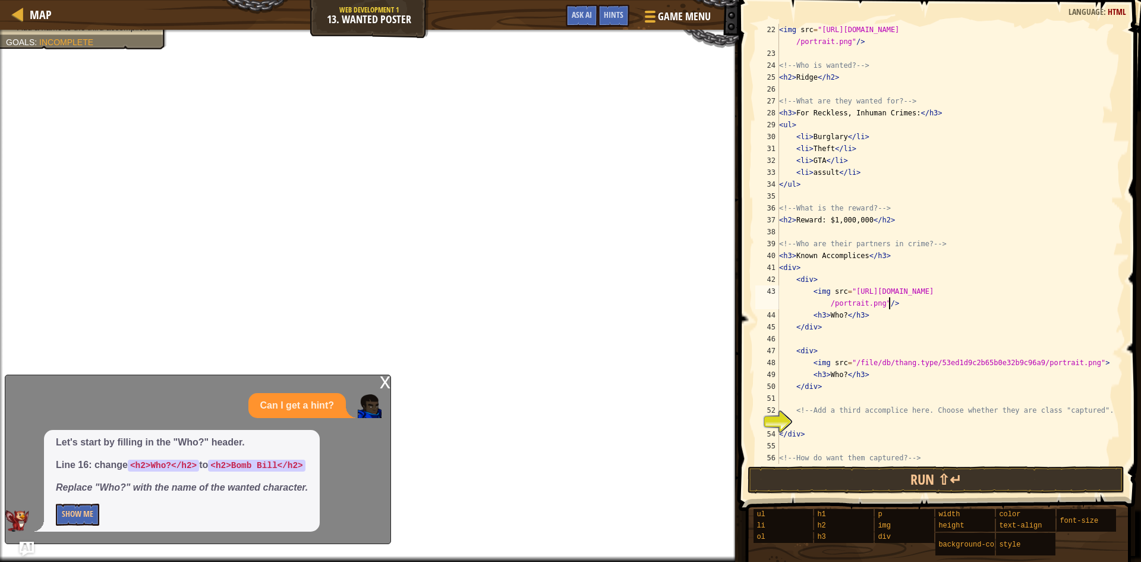
click at [839, 319] on div "< img src = "[URL][DOMAIN_NAME] /portrait.png" /> <!-- Who is wanted? --> < h2 …" at bounding box center [946, 262] width 338 height 476
click at [840, 320] on div "< img src = "[URL][DOMAIN_NAME] /portrait.png" /> <!-- Who is wanted? --> < h2 …" at bounding box center [946, 262] width 338 height 476
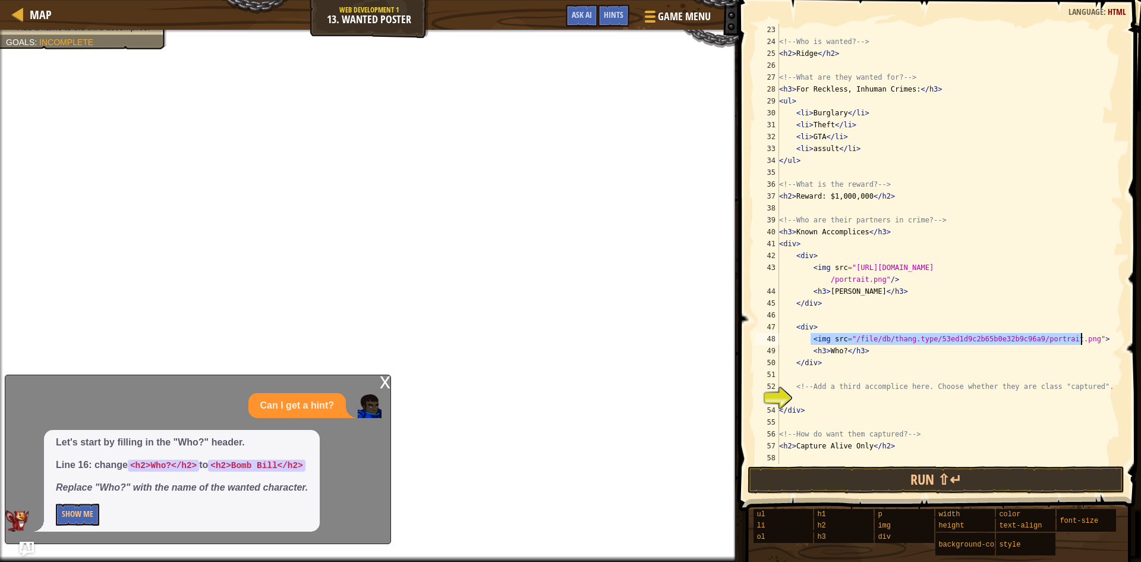
drag, startPoint x: 813, startPoint y: 336, endPoint x: 1084, endPoint y: 339, distance: 271.1
click at [1084, 339] on div "<!-- Who is wanted? --> < h2 > Ridge </ h2 > <!-- What are they wanted for? -->…" at bounding box center [946, 256] width 338 height 464
type textarea "<img src="/file/db/thang.type/53ed1d9c2b65b0e32b9c96a9/portrait.png">"
click at [665, 22] on span "Game Menu" at bounding box center [684, 16] width 55 height 16
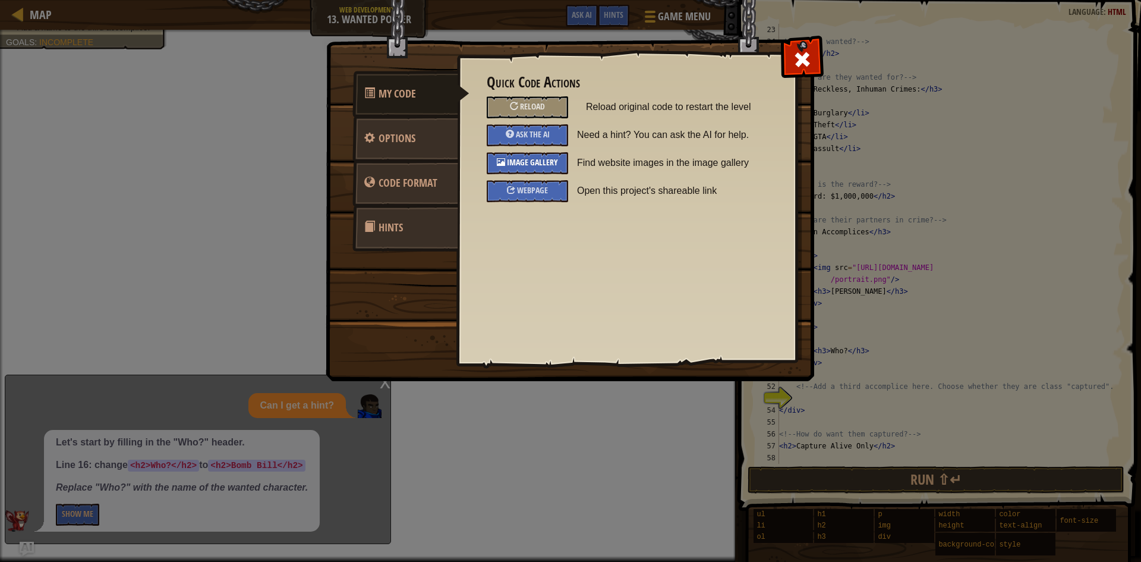
click at [543, 159] on span "Image Gallery" at bounding box center [532, 161] width 51 height 11
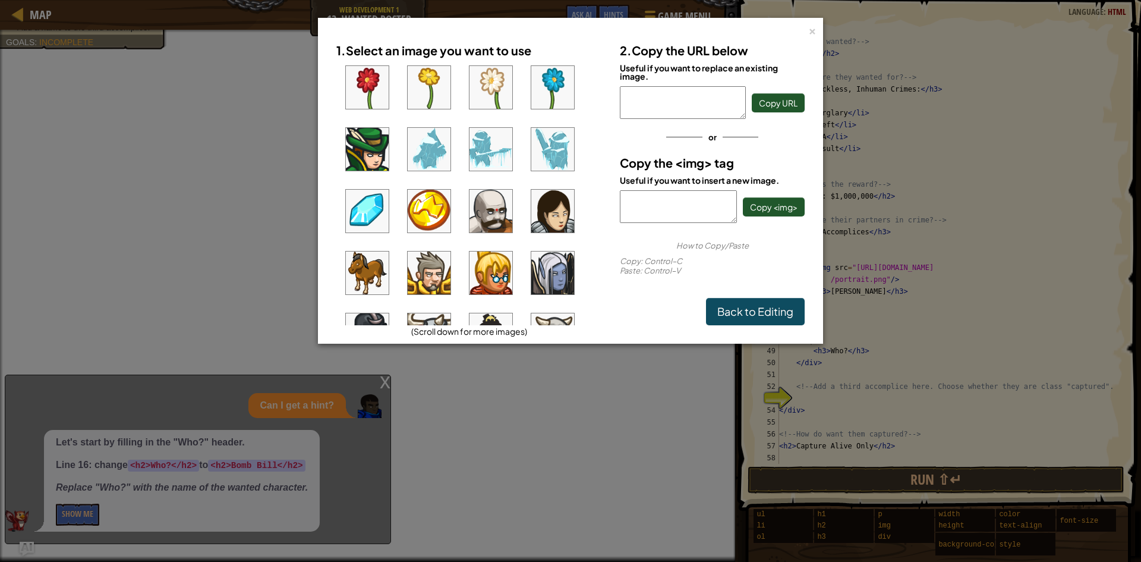
scroll to position [200, 0]
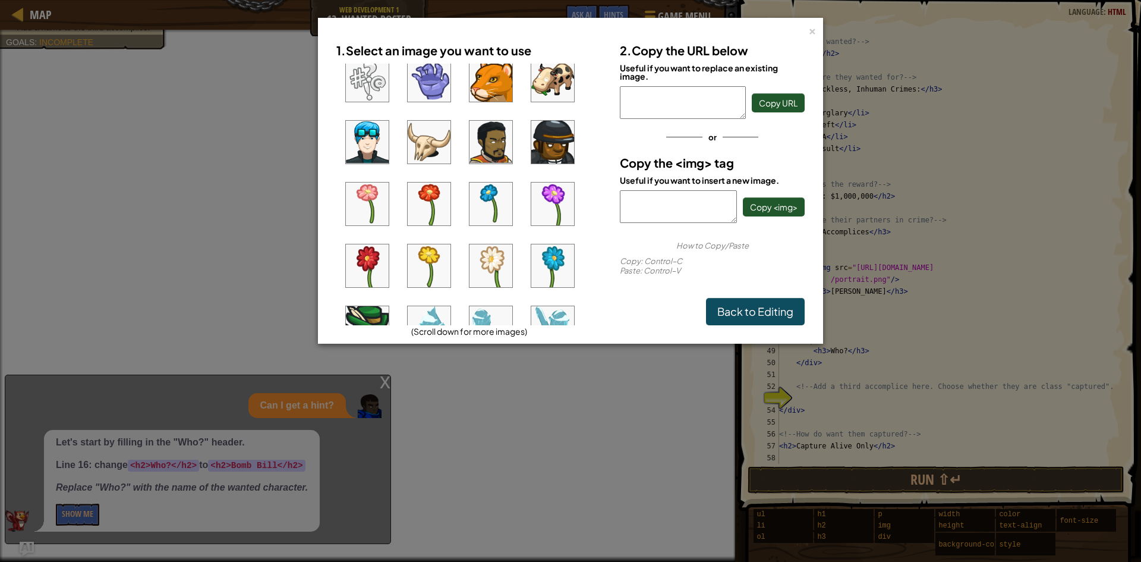
click at [538, 141] on img at bounding box center [552, 142] width 43 height 43
click at [762, 206] on span "Copy <img>" at bounding box center [774, 206] width 48 height 11
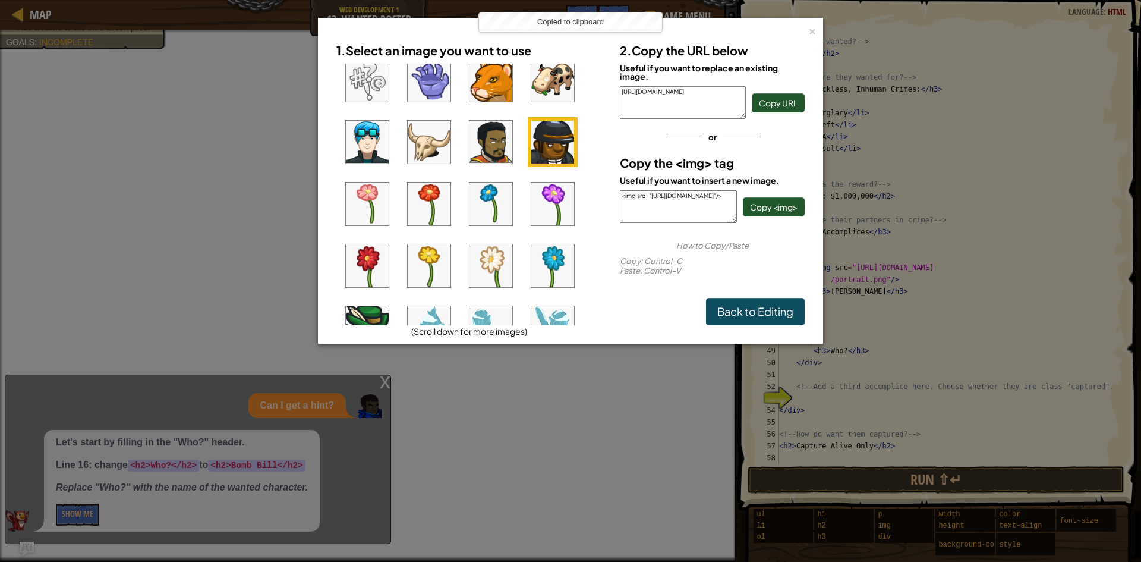
click at [763, 326] on div "1. Select an image you want to use (Scroll down for more images) 2. Copy the UR…" at bounding box center [571, 181] width 492 height 312
click at [764, 310] on link "Back to Editing" at bounding box center [755, 311] width 99 height 27
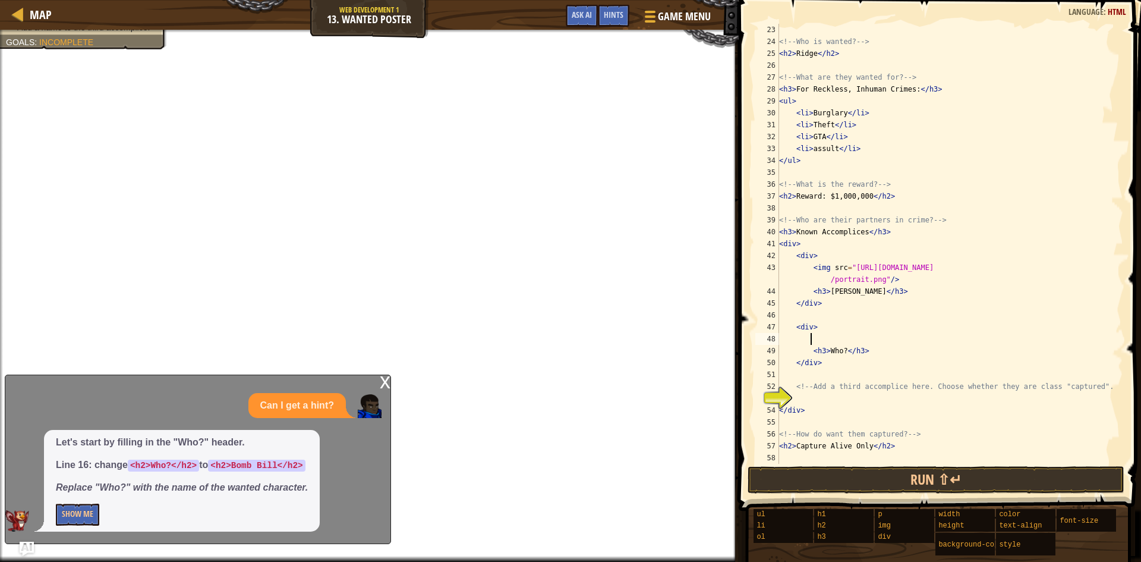
scroll to position [5, 0]
paste textarea "<img src="[URL][DOMAIN_NAME]"/>"
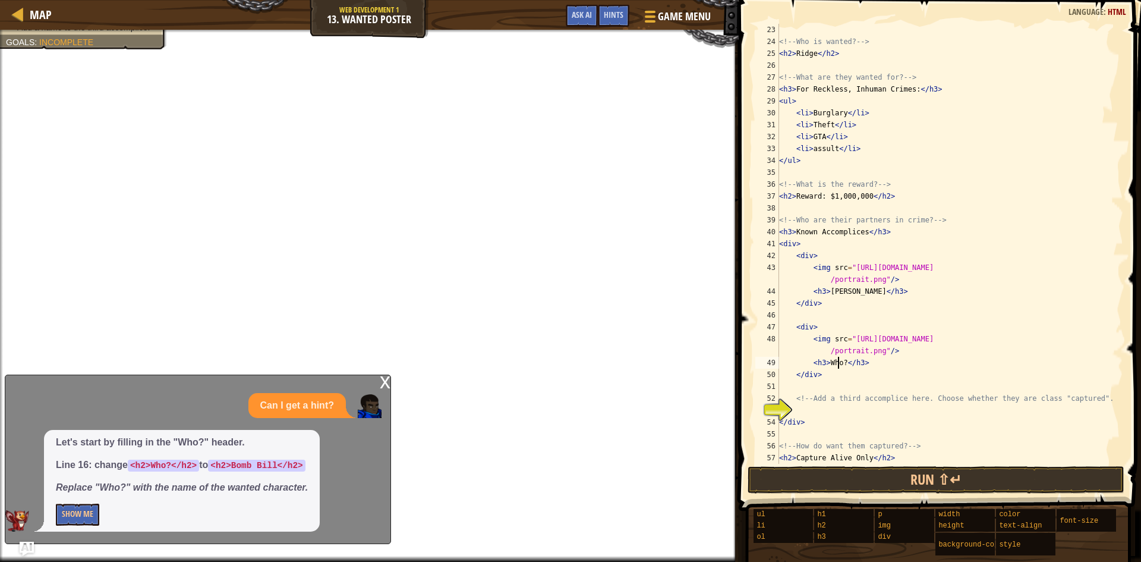
click at [839, 366] on div "<!-- Who is wanted? --> < h2 > Ridge </ h2 > <!-- What are they wanted for? -->…" at bounding box center [946, 256] width 338 height 464
click at [840, 364] on div "<!-- Who is wanted? --> < h2 > Ridge </ h2 > <!-- What are they wanted for? -->…" at bounding box center [946, 256] width 338 height 464
type textarea "<h3>[PERSON_NAME]</h3>"
click at [659, 23] on span "Game Menu" at bounding box center [684, 16] width 55 height 16
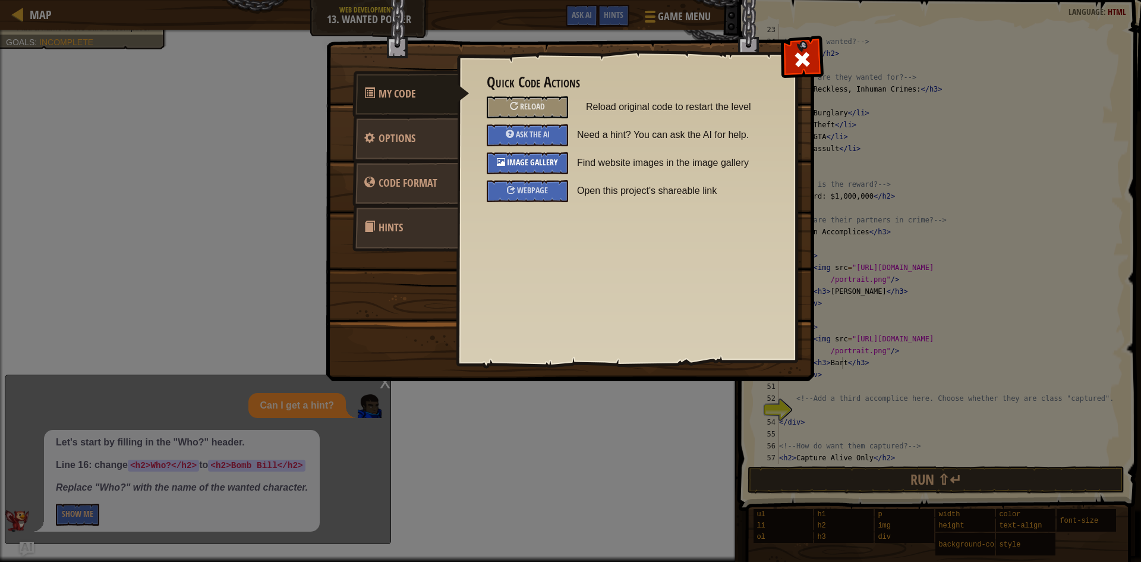
click at [544, 155] on div "Image Gallery" at bounding box center [527, 163] width 81 height 22
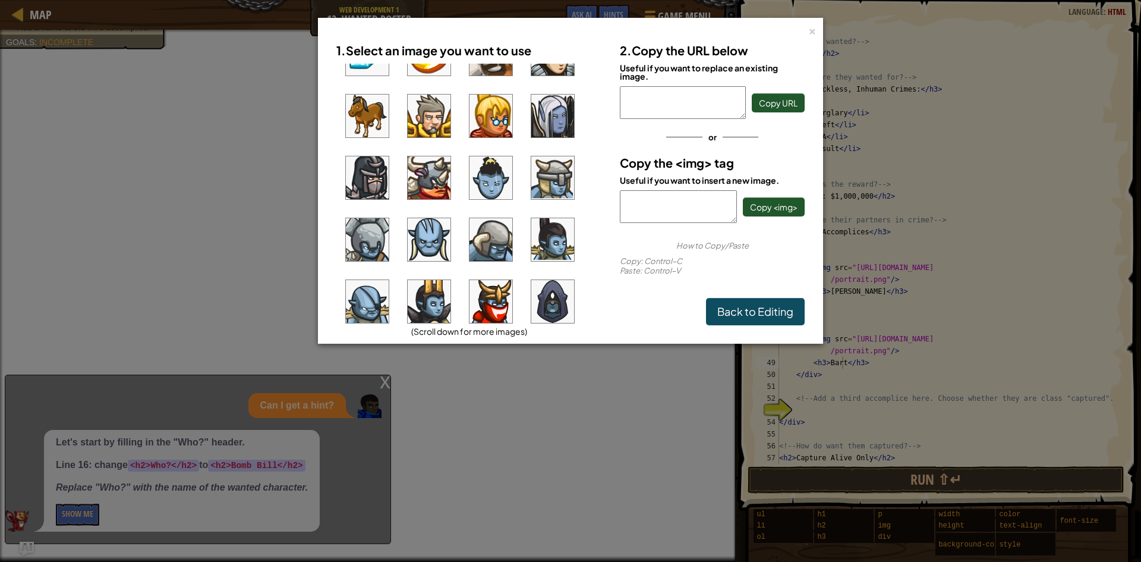
scroll to position [476, 0]
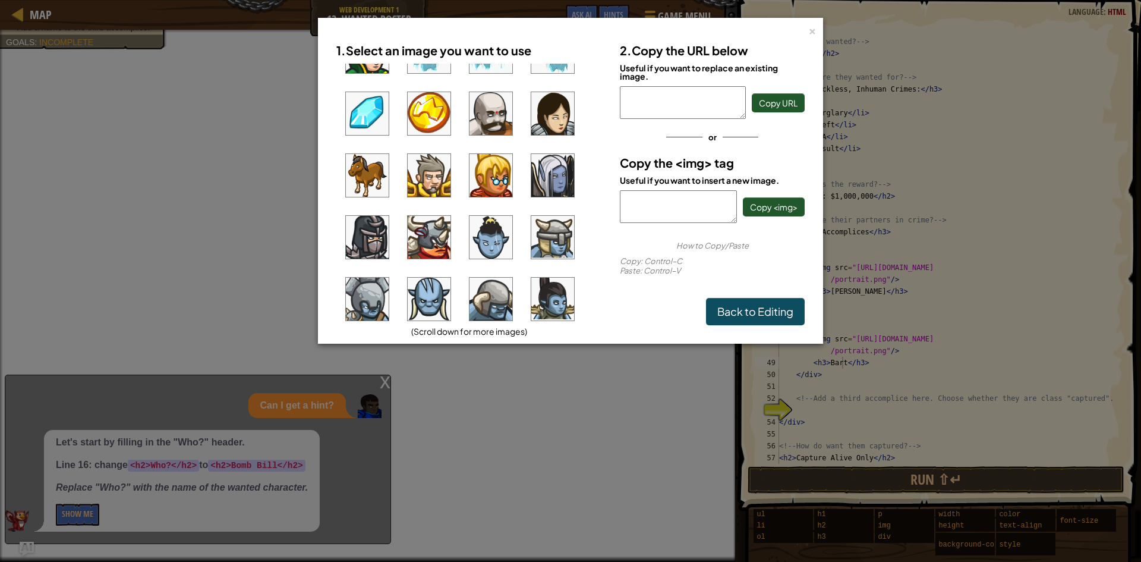
click at [490, 121] on img at bounding box center [491, 113] width 43 height 43
click at [781, 204] on span "Copy <img>" at bounding box center [774, 206] width 48 height 11
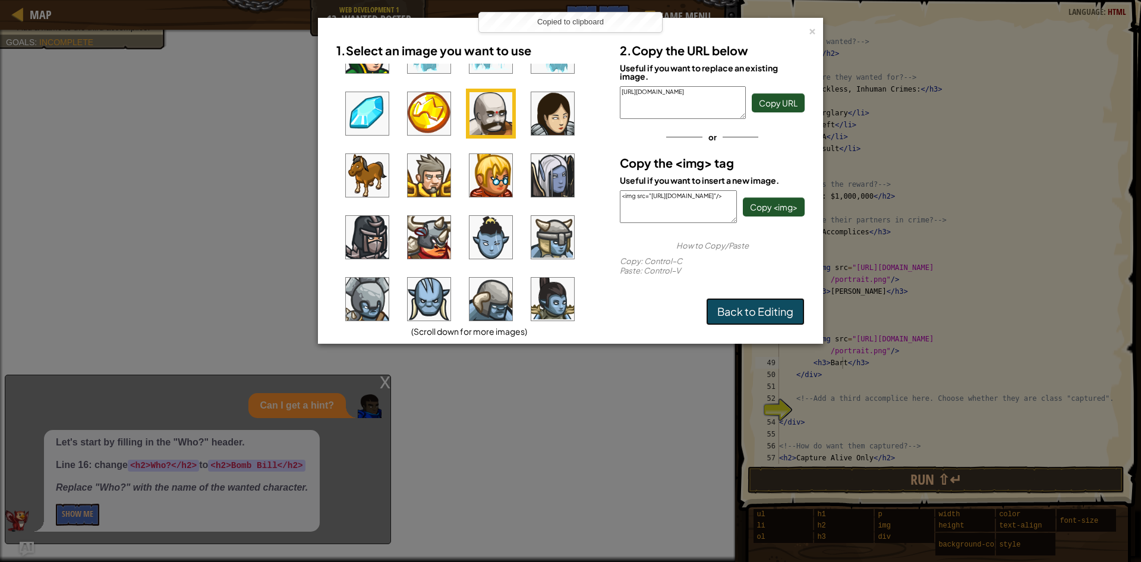
click at [776, 311] on link "Back to Editing" at bounding box center [755, 311] width 99 height 27
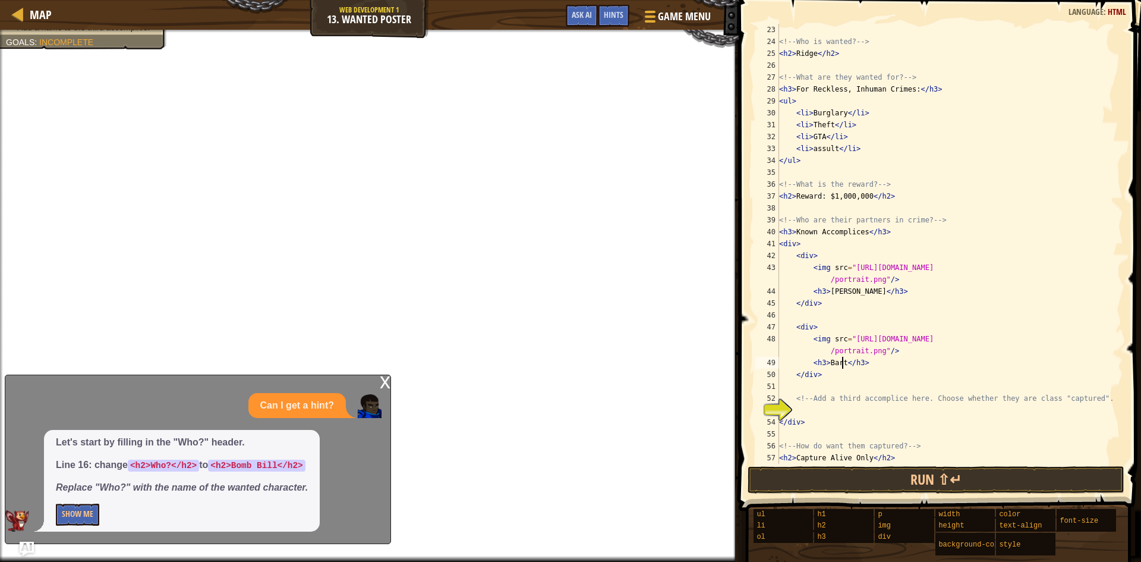
click at [795, 411] on div "<!-- Who is wanted? --> < h2 > Ridge </ h2 > <!-- What are they wanted for? -->…" at bounding box center [946, 256] width 338 height 464
paste textarea "<img src="[URL][DOMAIN_NAME]"/>"
type textarea "<img src="[URL][DOMAIN_NAME]"/>"
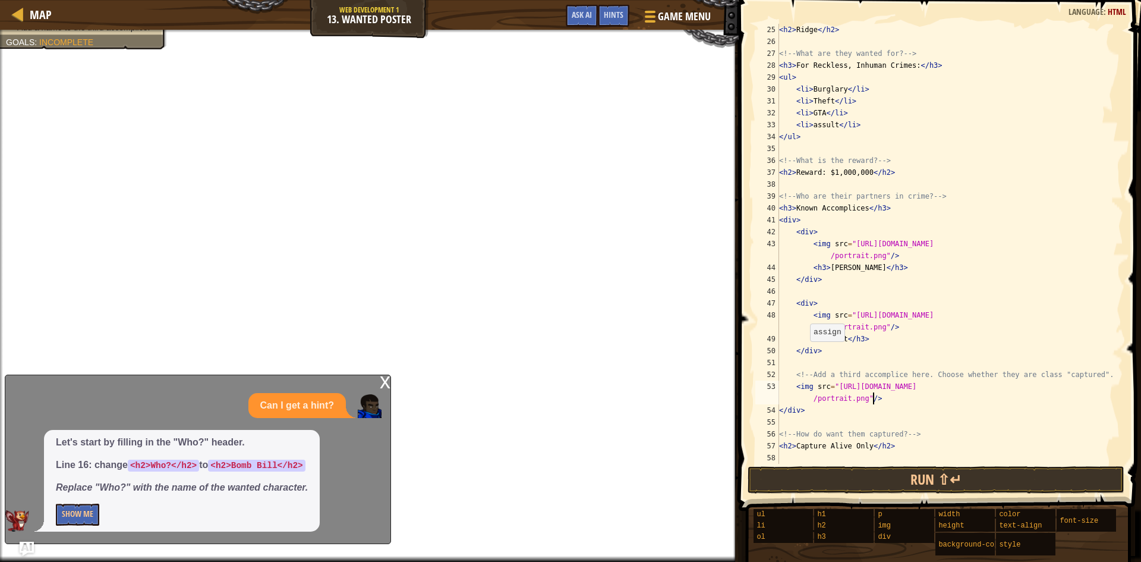
scroll to position [297, 0]
click at [891, 397] on div "< h2 > Ridge </ h2 > <!-- What are they wanted for? --> < h3 > For Reckless, In…" at bounding box center [946, 256] width 338 height 464
type textarea "C"
click at [84, 507] on button "Show Me" at bounding box center [77, 514] width 43 height 22
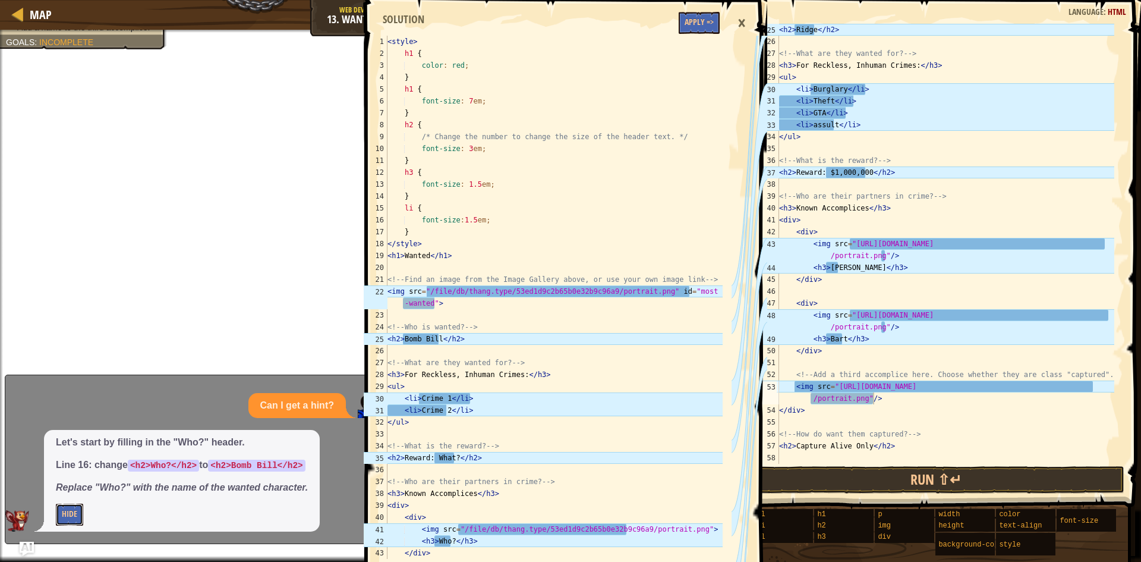
scroll to position [155, 0]
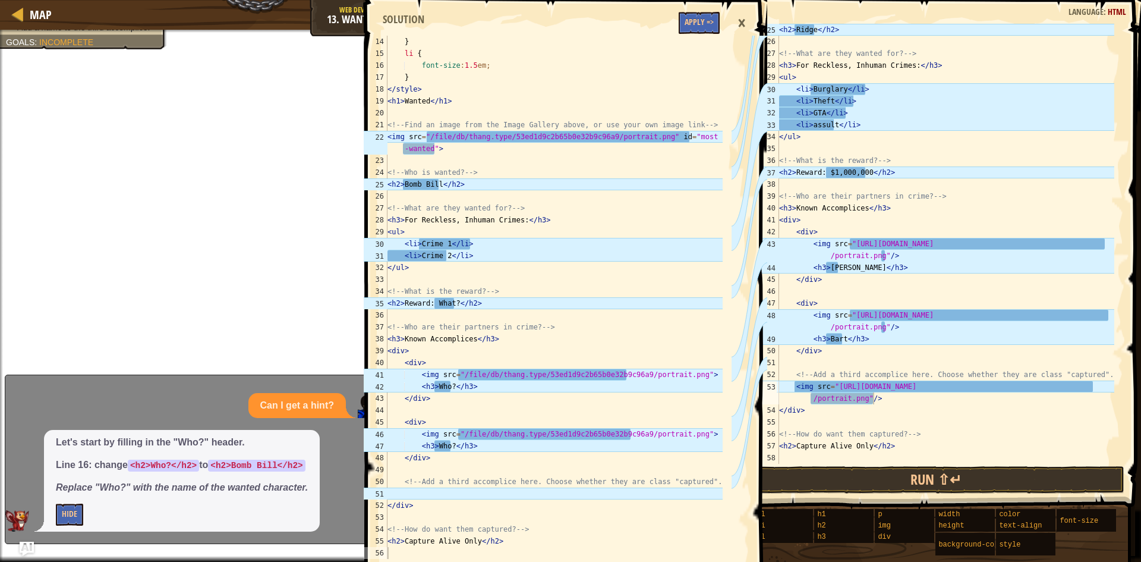
click at [795, 376] on div "< h2 > Ridge </ h2 > <!-- What are they wanted for? --> < h3 > For Reckless, In…" at bounding box center [946, 256] width 338 height 464
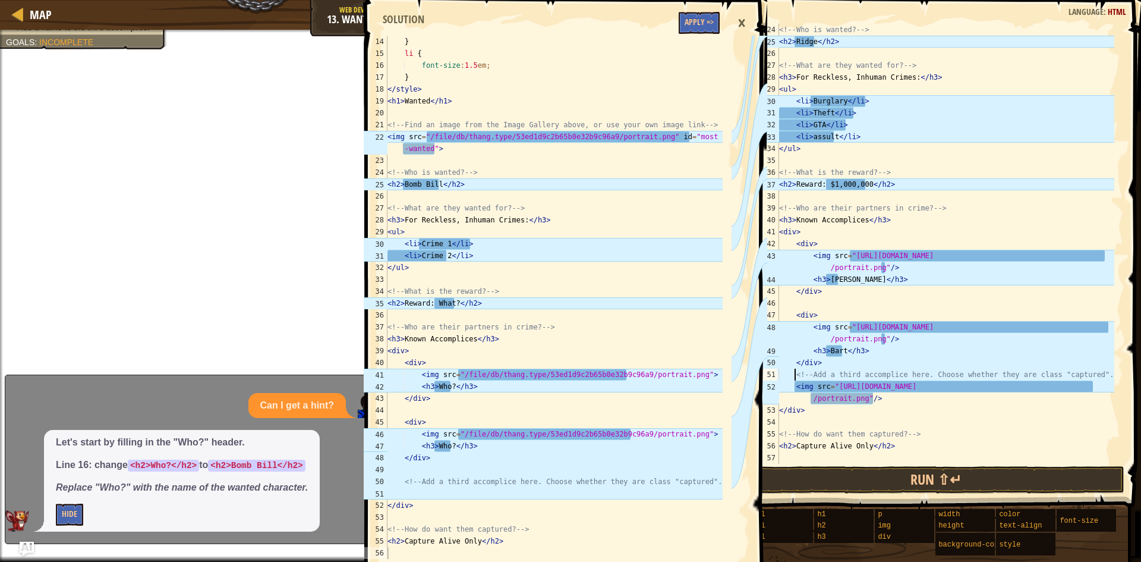
scroll to position [285, 0]
type textarea "<!-- Add a third accomplice here. Choose whether they are class "captured". -->"
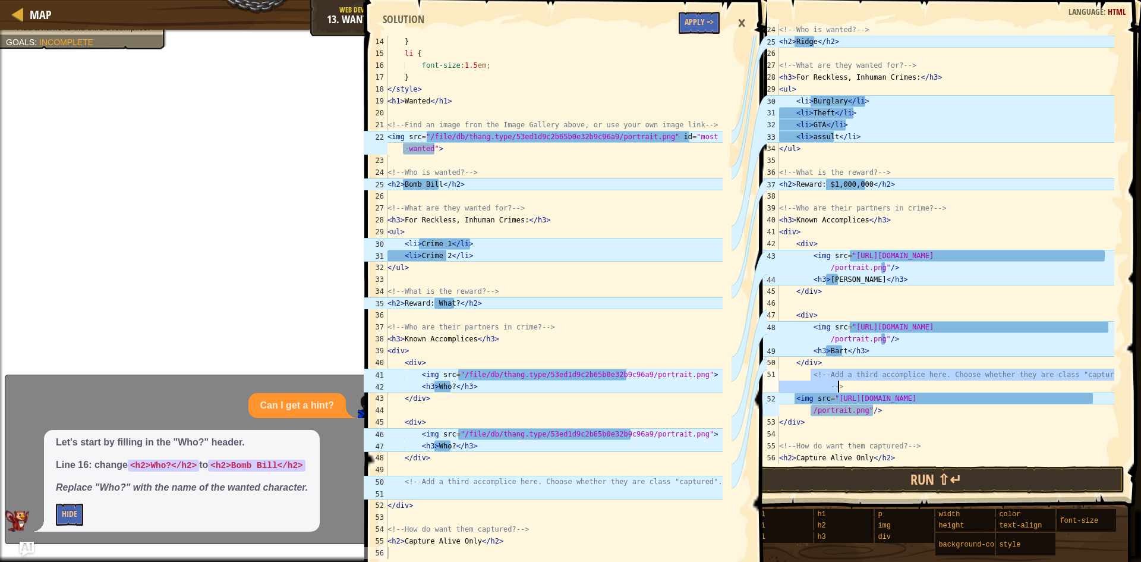
drag, startPoint x: 811, startPoint y: 379, endPoint x: 845, endPoint y: 383, distance: 33.5
click at [845, 383] on div "<!-- Who is wanted? --> < h2 > Ridge </ h2 > <!-- What are they wanted for? -->…" at bounding box center [946, 256] width 338 height 464
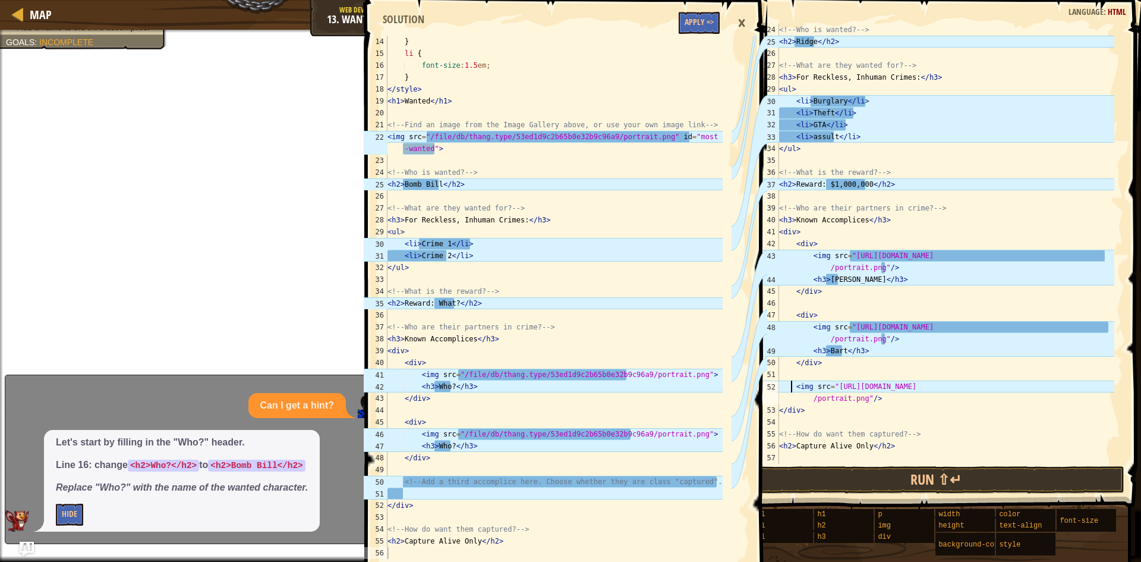
click at [792, 385] on div "<!-- Who is wanted? --> < h2 > Ridge </ h2 > <!-- What are they wanted for? -->…" at bounding box center [946, 256] width 338 height 464
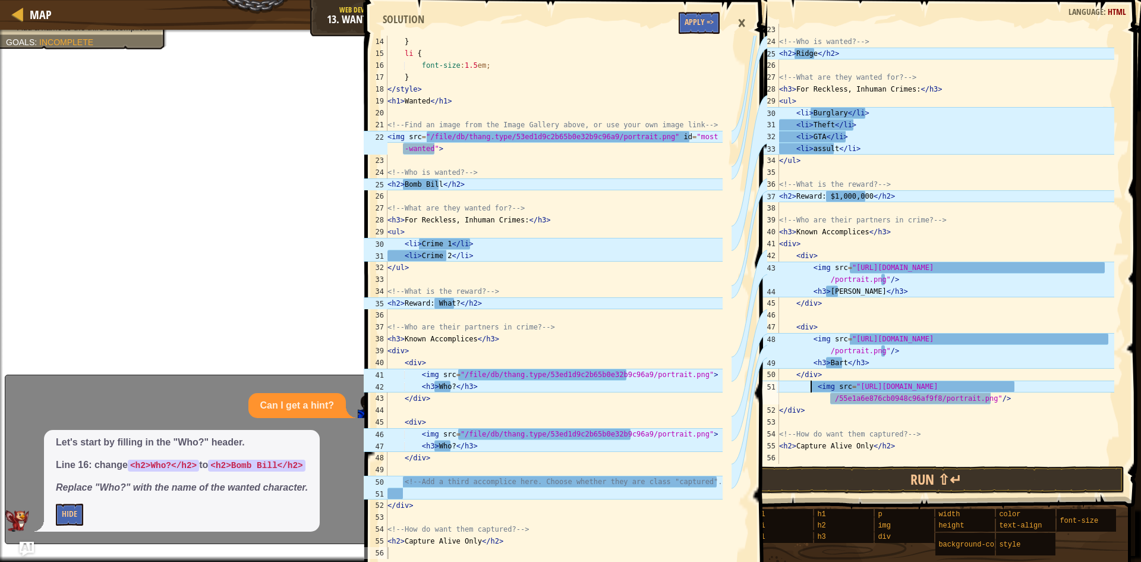
type textarea "<img src="[URL][DOMAIN_NAME]"/>"
click at [912, 426] on div "<!-- Who is wanted? --> < h2 > Ridge </ h2 > <!-- What are they wanted for? -->…" at bounding box center [946, 256] width 338 height 464
click at [1017, 402] on div "<!-- Who is wanted? --> < h2 > Ridge </ h2 > <!-- What are they wanted for? -->…" at bounding box center [946, 256] width 338 height 464
type textarea "<img src="[URL][DOMAIN_NAME]"/>"
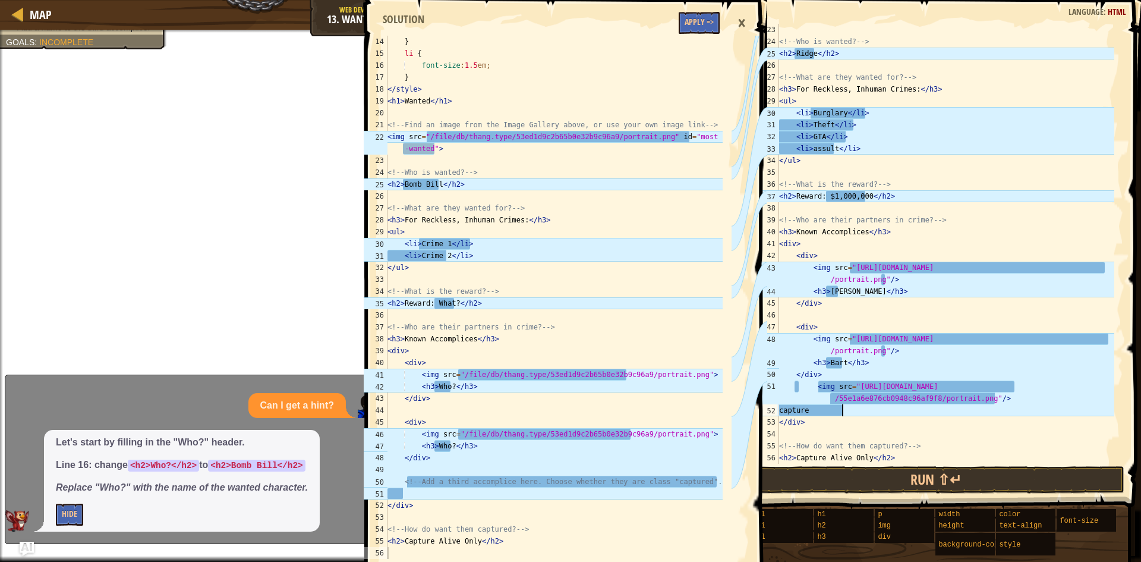
scroll to position [5, 5]
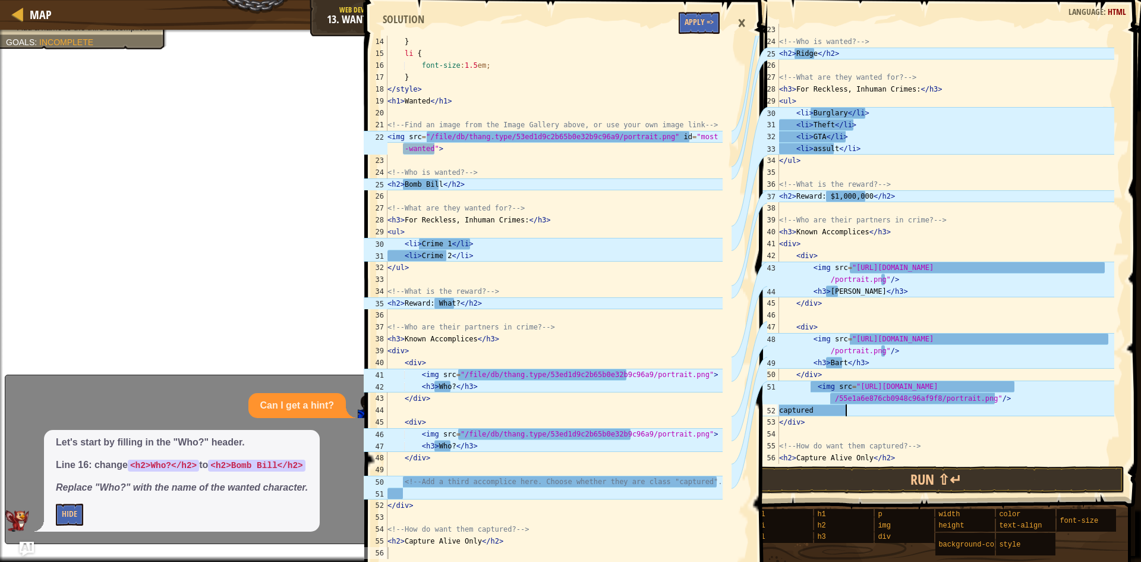
click at [865, 456] on div "<!-- Who is wanted? --> < h2 > Ridge </ h2 > <!-- What are they wanted for? -->…" at bounding box center [946, 256] width 338 height 464
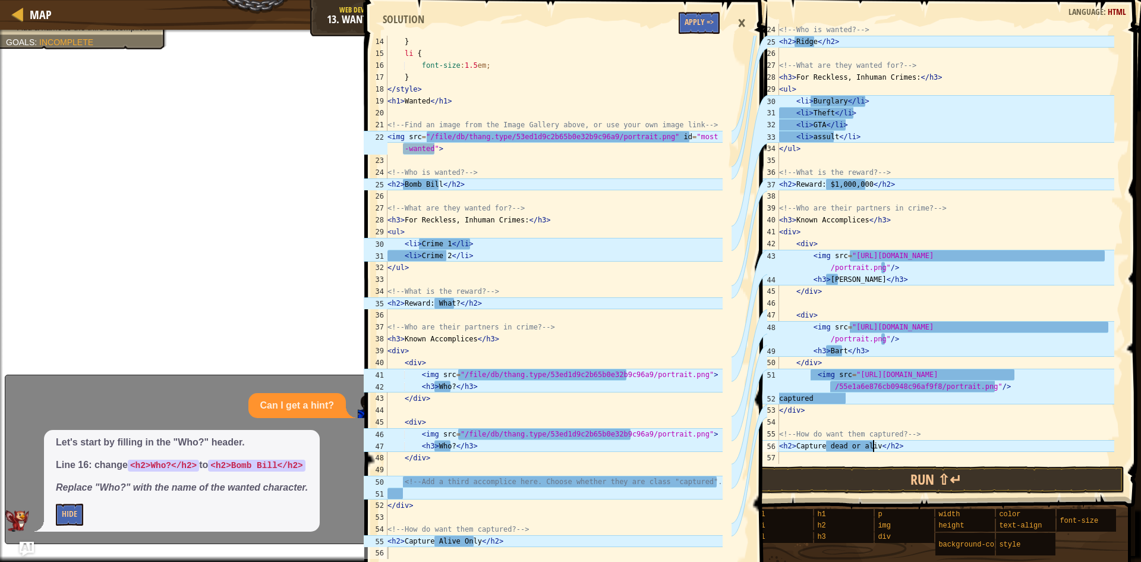
scroll to position [5, 8]
click at [742, 18] on div "×" at bounding box center [742, 23] width 20 height 27
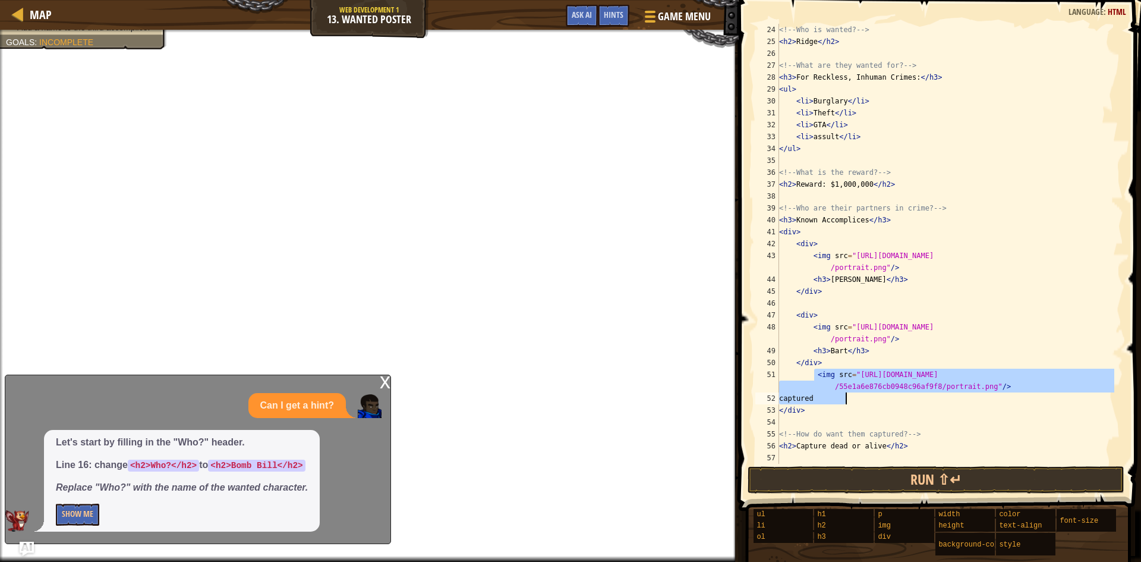
drag, startPoint x: 816, startPoint y: 374, endPoint x: 1003, endPoint y: 396, distance: 188.5
click at [1003, 396] on div "<!-- Who is wanted? --> < h2 > Ridge </ h2 > <!-- What are they wanted for? -->…" at bounding box center [946, 256] width 338 height 464
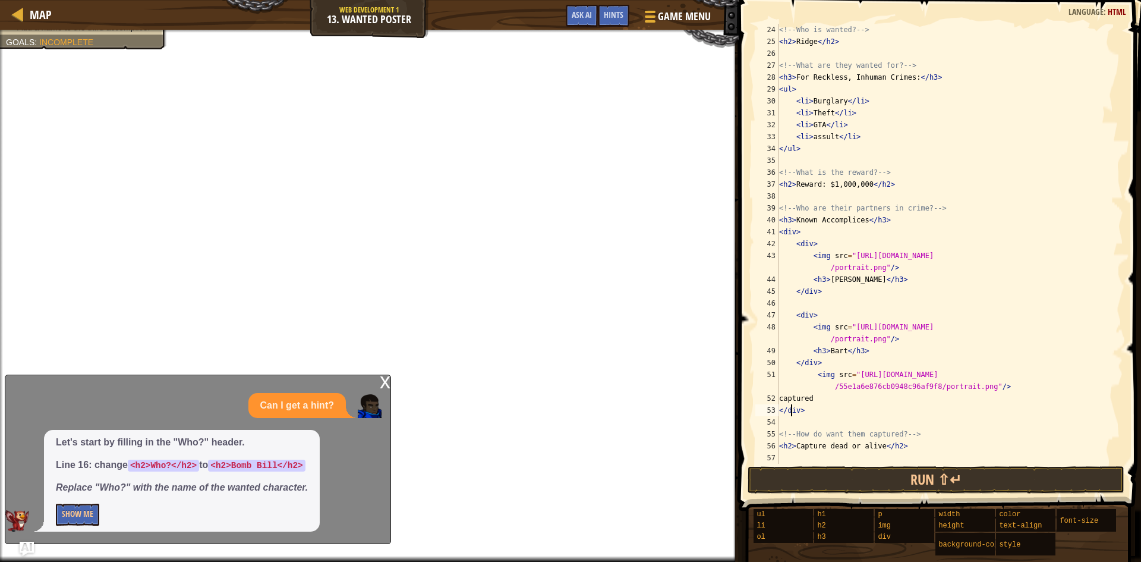
click at [791, 414] on div "<!-- Who is wanted? --> < h2 > Ridge </ h2 > <!-- What are they wanted for? -->…" at bounding box center [946, 256] width 338 height 464
type textarea "</div>"
drag, startPoint x: 791, startPoint y: 414, endPoint x: 790, endPoint y: 423, distance: 8.9
click at [790, 423] on div "<!-- Who is wanted? --> < h2 > Ridge </ h2 > <!-- What are they wanted for? -->…" at bounding box center [946, 256] width 338 height 464
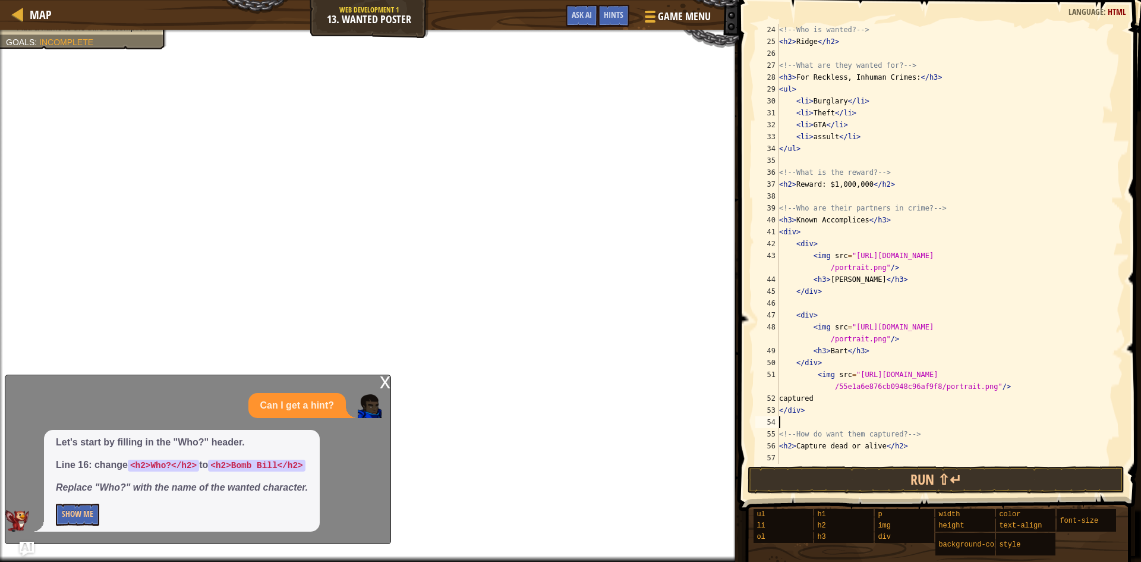
scroll to position [5, 0]
paste textarea "captured"
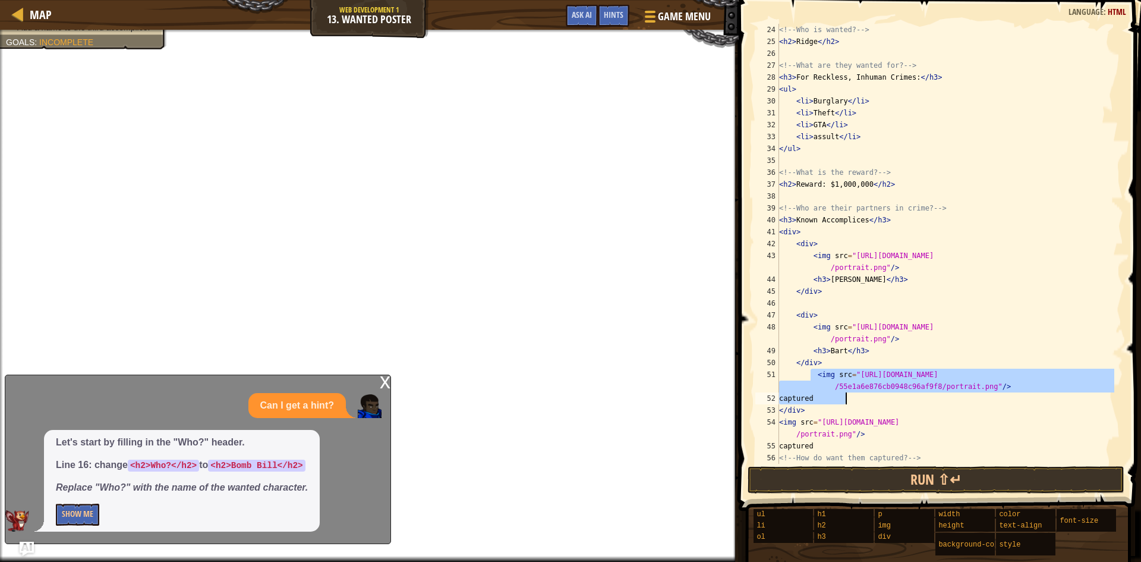
drag, startPoint x: 811, startPoint y: 373, endPoint x: 971, endPoint y: 402, distance: 163.2
click at [971, 402] on div "<!-- Who is wanted? --> < h2 > Ridge </ h2 > <!-- What are they wanted for? -->…" at bounding box center [946, 256] width 338 height 464
type textarea "<img src="[URL][DOMAIN_NAME]"/> captured"
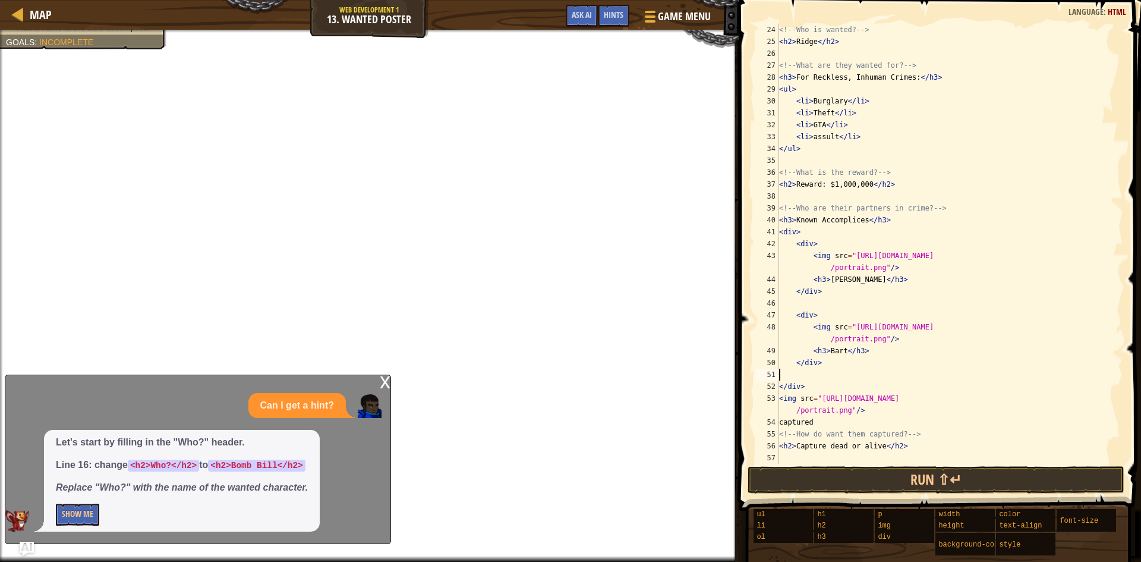
scroll to position [273, 0]
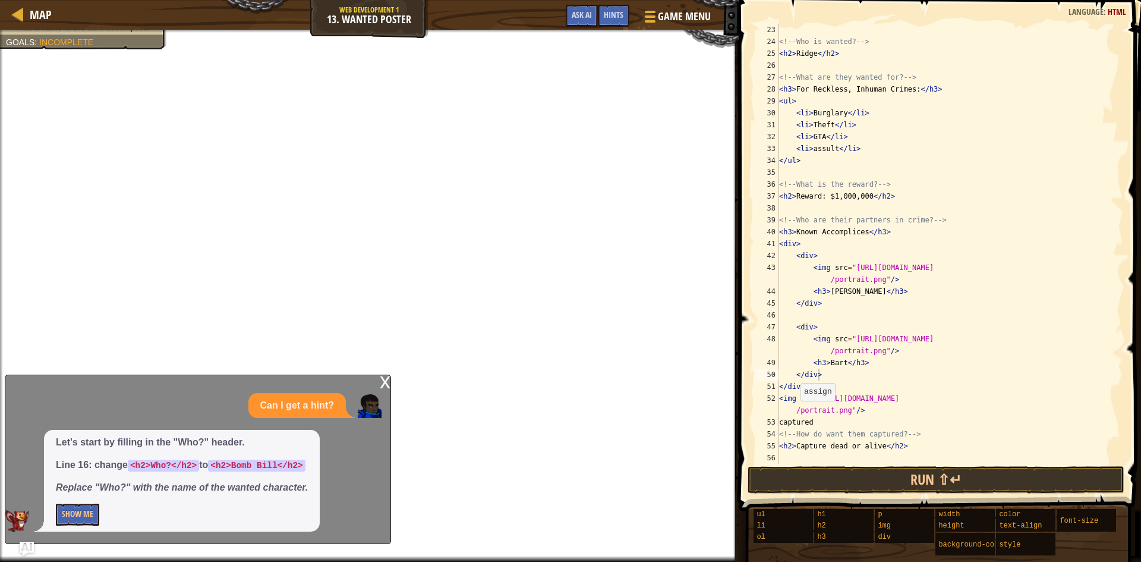
click at [384, 379] on div "x" at bounding box center [385, 381] width 11 height 12
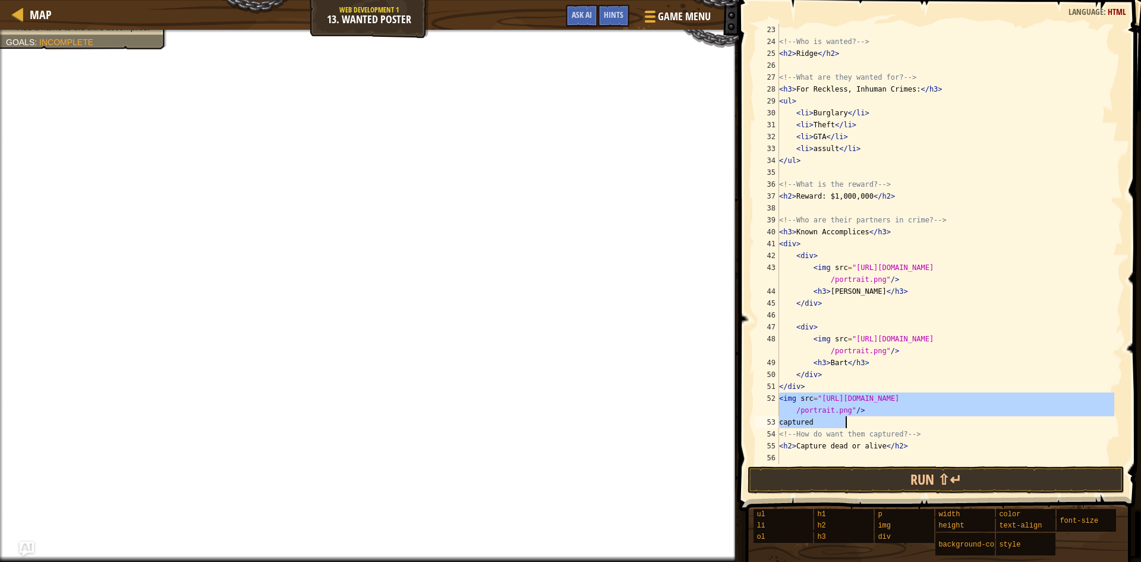
drag, startPoint x: 780, startPoint y: 401, endPoint x: 872, endPoint y: 420, distance: 94.1
click at [872, 420] on div "<!-- Who is wanted? --> < h2 > Ridge </ h2 > <!-- What are they wanted for? -->…" at bounding box center [946, 256] width 338 height 464
type textarea "<img src="[URL][DOMAIN_NAME]"/> captured"
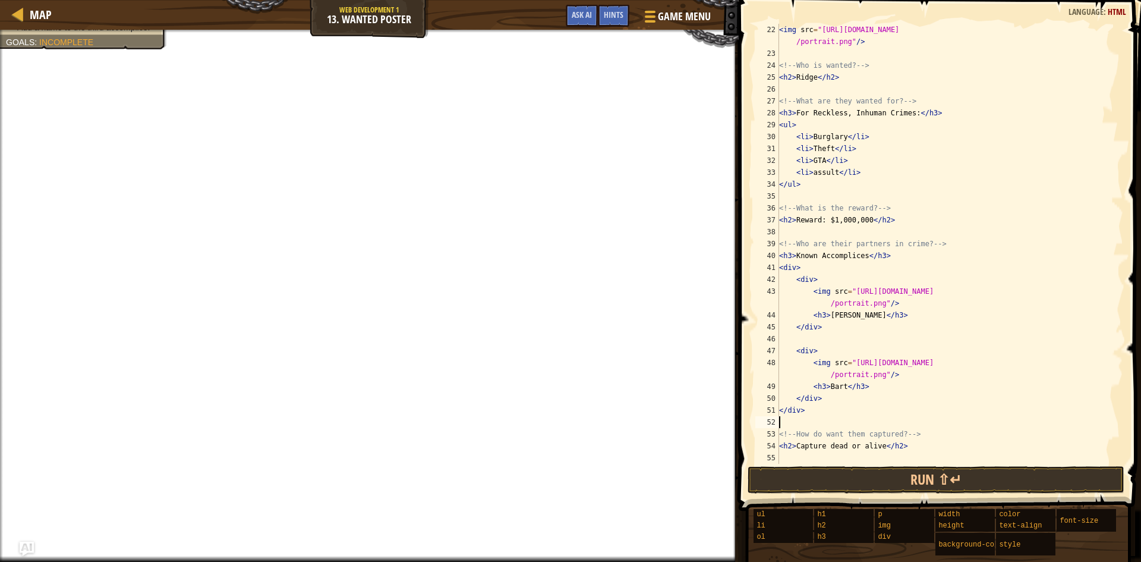
scroll to position [250, 0]
click at [794, 419] on div "< img src = "[URL][DOMAIN_NAME] /portrait.png" /> <!-- Who is wanted? --> < h2 …" at bounding box center [946, 262] width 338 height 476
paste textarea "captured"
type textarea "captured"
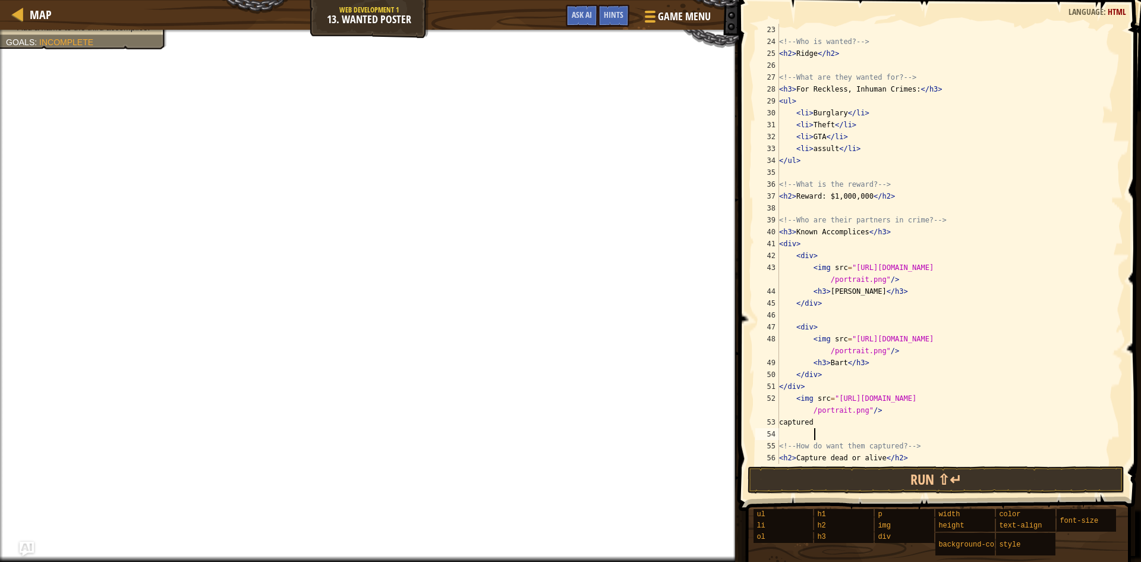
click at [794, 398] on div "<!-- Who is wanted? --> < h2 > Ridge </ h2 > <!-- What are they wanted for? -->…" at bounding box center [946, 256] width 338 height 464
click at [795, 400] on div "<!-- Who is wanted? --> < h2 > Ridge </ h2 > <!-- What are they wanted for? -->…" at bounding box center [946, 244] width 338 height 440
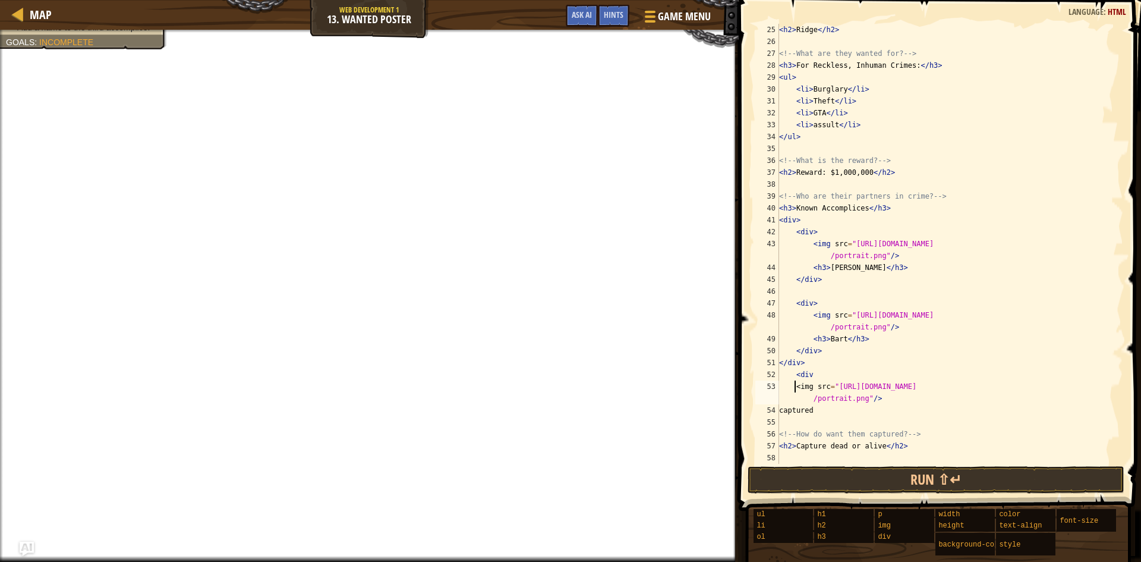
click at [848, 412] on div "< h2 > Ridge </ h2 > <!-- What are they wanted for? --> < h3 > For Reckless, In…" at bounding box center [946, 256] width 338 height 464
type textarea "captured"
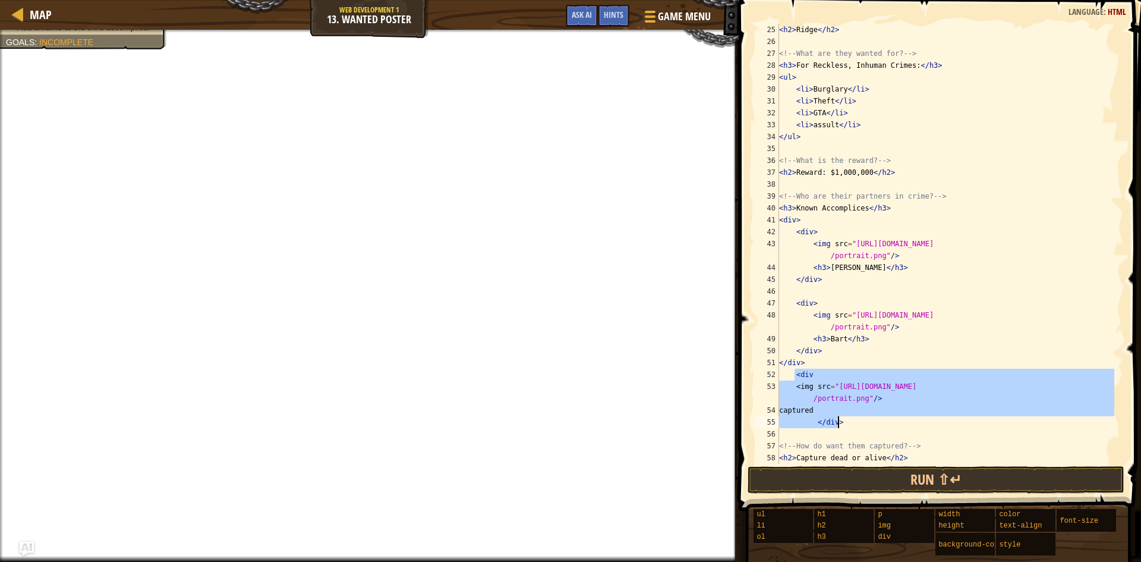
drag, startPoint x: 794, startPoint y: 374, endPoint x: 870, endPoint y: 426, distance: 91.8
click at [870, 426] on div "< h2 > Ridge </ h2 > <!-- What are they wanted for? --> < h3 > For Reckless, In…" at bounding box center [946, 256] width 338 height 464
type textarea "captured </div>"
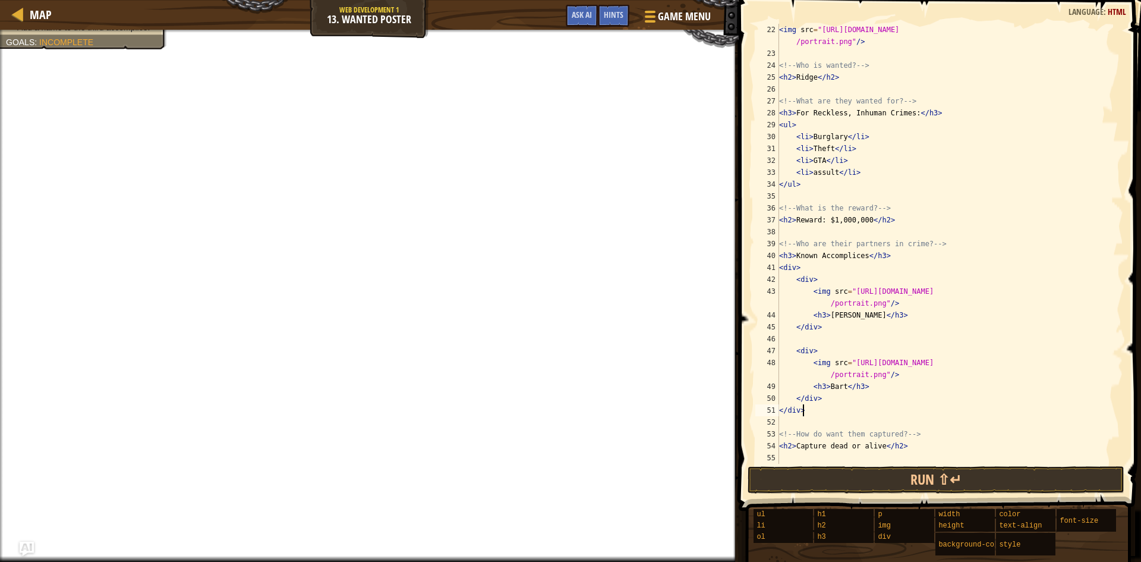
scroll to position [250, 0]
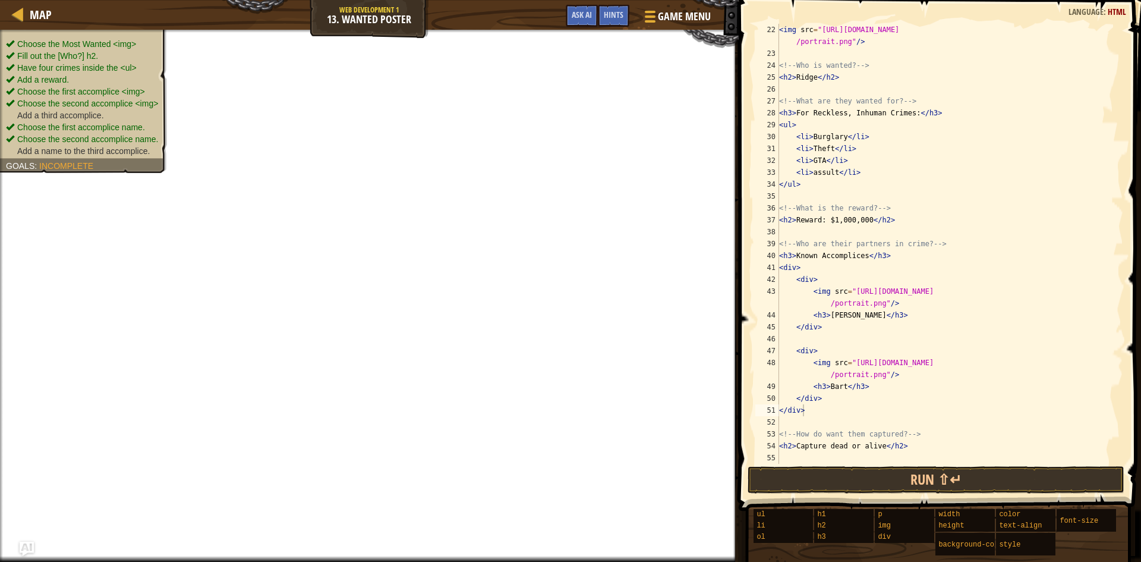
click at [89, 161] on span "Incomplete" at bounding box center [66, 166] width 54 height 10
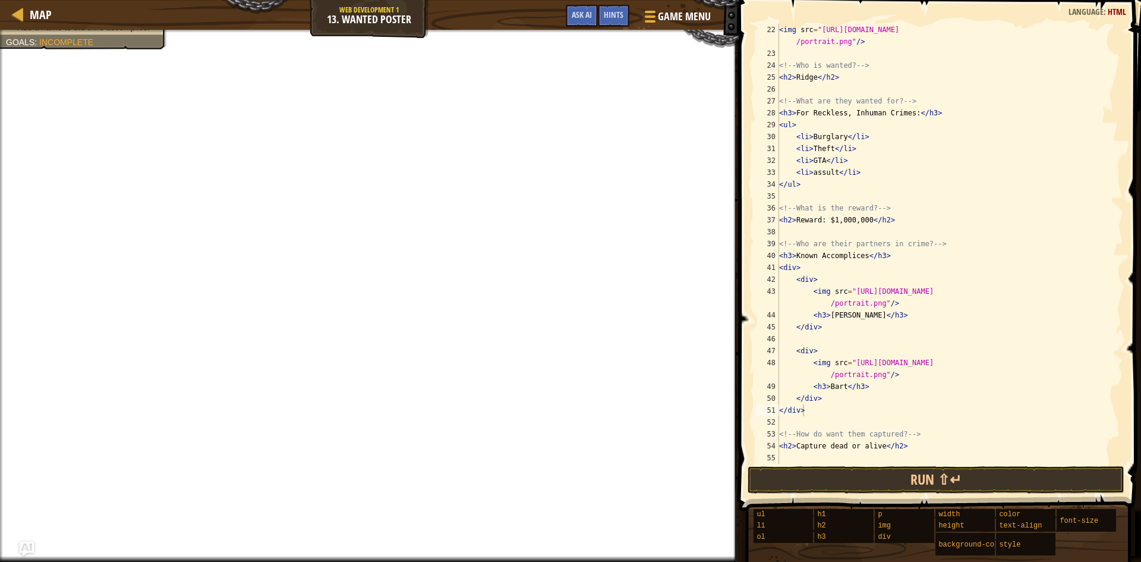
type textarea "</div>"
click at [825, 399] on div "< img src = "[URL][DOMAIN_NAME] /portrait.png" /> <!-- Who is wanted? --> < h2 …" at bounding box center [946, 262] width 338 height 476
type textarea "</div>"
click at [793, 395] on div "< img src = "[URL][DOMAIN_NAME] /portrait.png" /> <!-- Who is wanted? --> < h2 …" at bounding box center [946, 262] width 338 height 476
click at [811, 405] on div "< img src = "[URL][DOMAIN_NAME] /portrait.png" /> <!-- Who is wanted? --> < h2 …" at bounding box center [946, 262] width 338 height 476
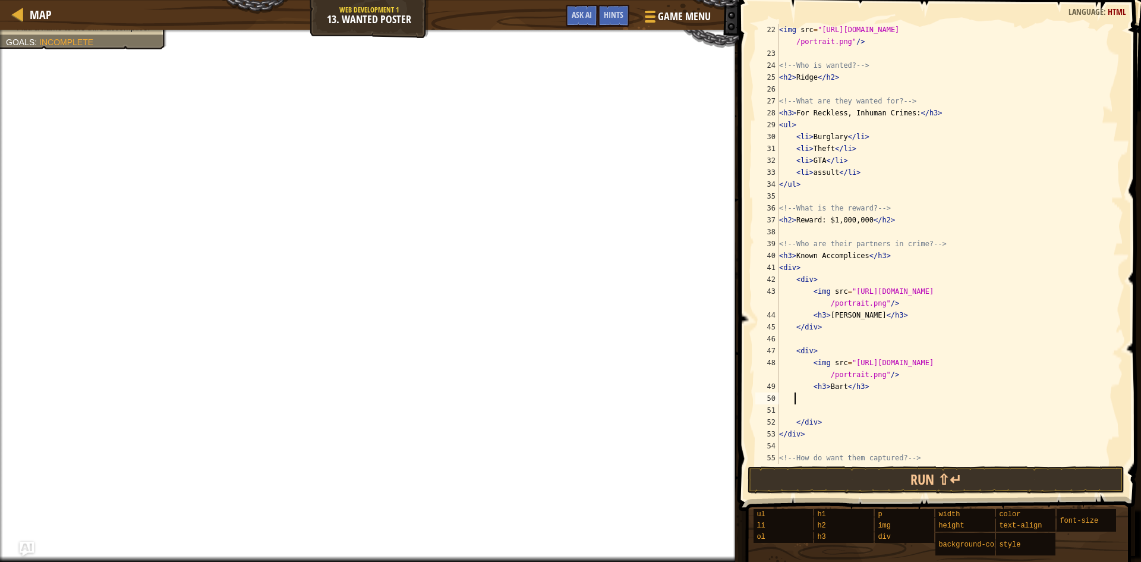
paste textarea "captured"
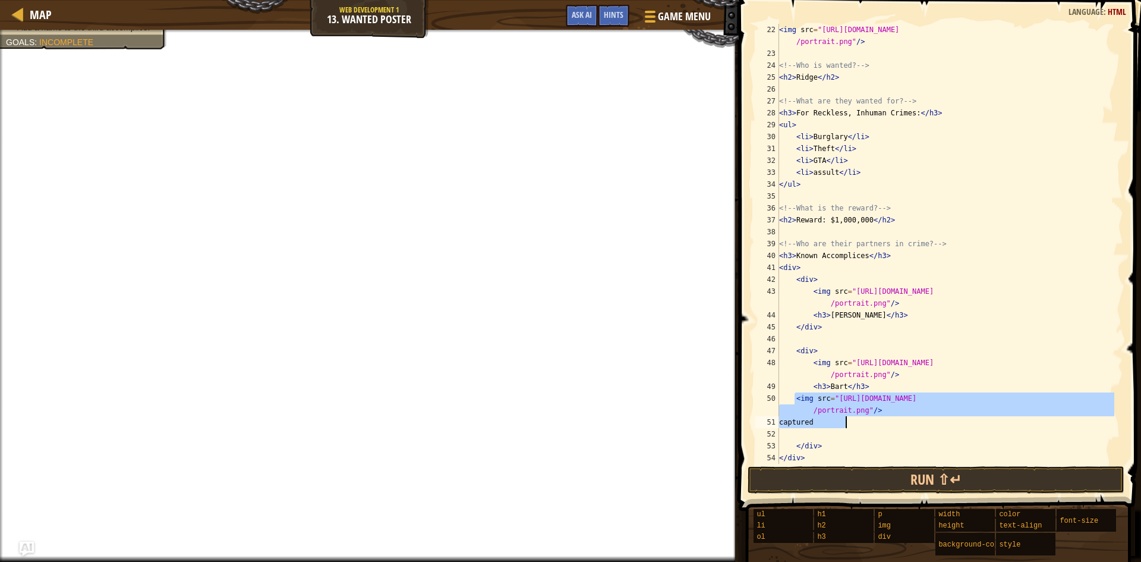
drag, startPoint x: 796, startPoint y: 398, endPoint x: 877, endPoint y: 421, distance: 84.8
click at [877, 421] on div "< img src = "[URL][DOMAIN_NAME] /portrait.png" /> <!-- Who is wanted? --> < h2 …" at bounding box center [946, 262] width 338 height 476
type textarea "<img src="[URL][DOMAIN_NAME]"/> captured"
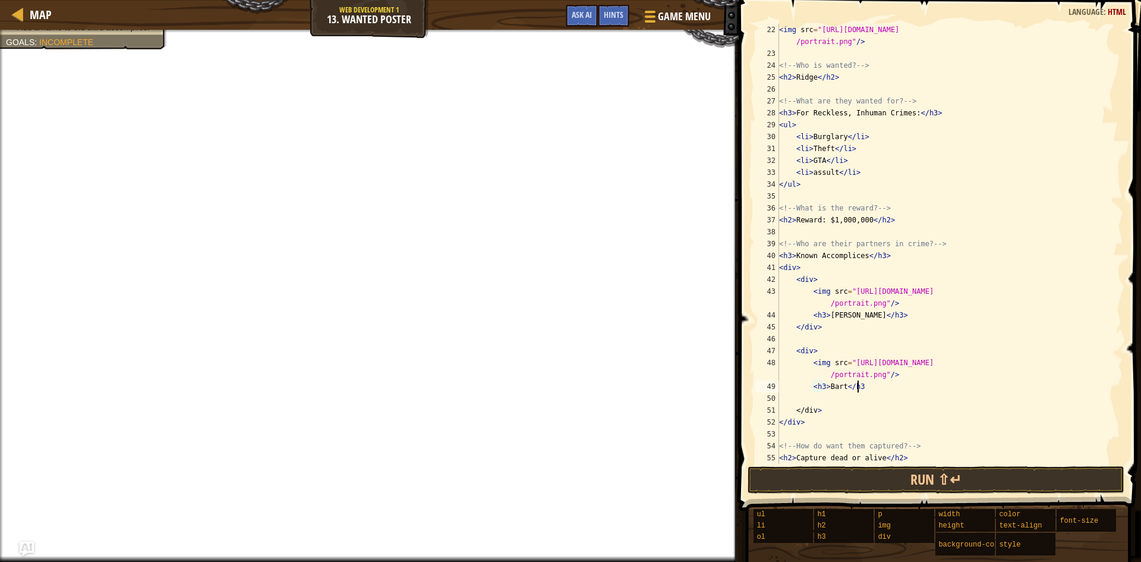
scroll to position [5, 6]
click at [792, 408] on div "< img src = "[URL][DOMAIN_NAME] /portrait.png" /> <!-- Who is wanted? --> < h2 …" at bounding box center [946, 262] width 338 height 476
click at [28, 547] on img "Ask AI" at bounding box center [26, 548] width 15 height 15
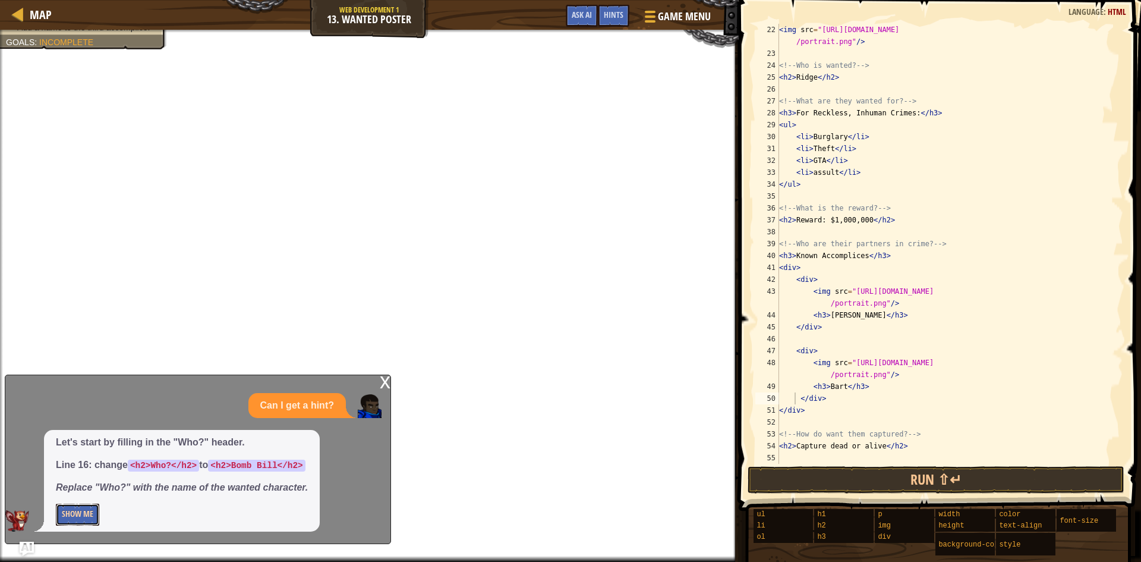
click at [76, 518] on button "Show Me" at bounding box center [77, 514] width 43 height 22
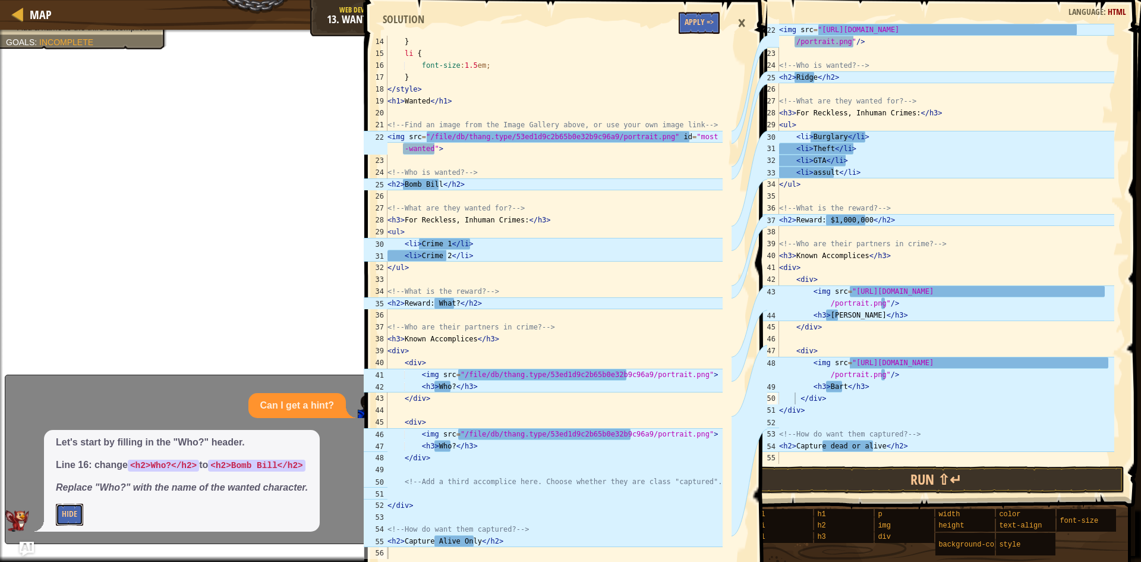
scroll to position [155, 0]
type textarea "</div>"
click at [780, 409] on div "< img src = "[URL][DOMAIN_NAME] /portrait.png" /> <!-- Who is wanted? --> < h2 …" at bounding box center [946, 262] width 338 height 476
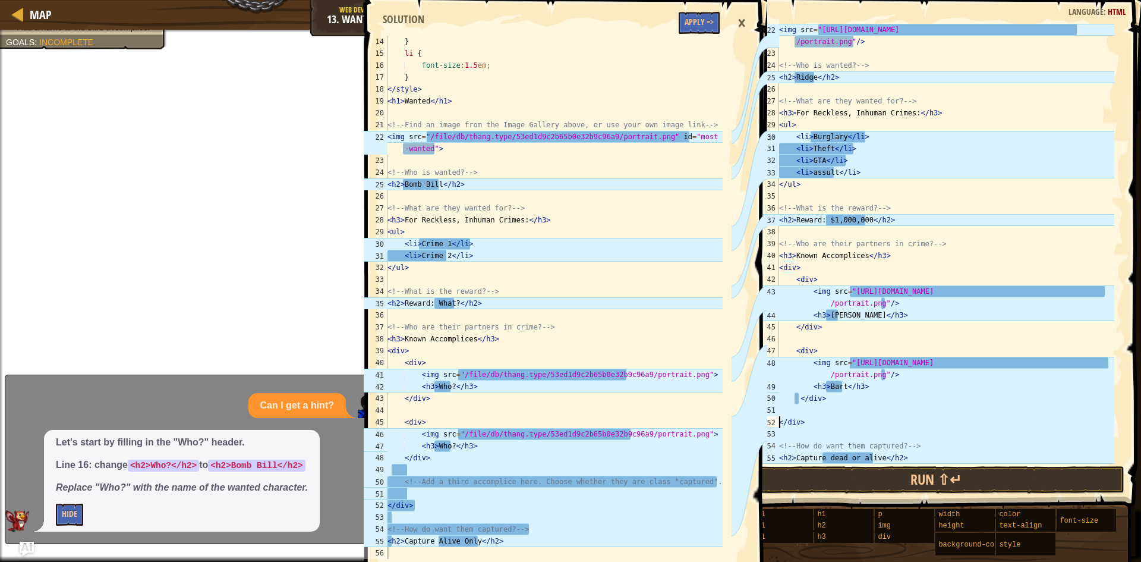
click at [803, 408] on div "< img src = "[URL][DOMAIN_NAME] /portrait.png" /> <!-- Who is wanted? --> < h2 …" at bounding box center [946, 262] width 338 height 476
type textarea "`"
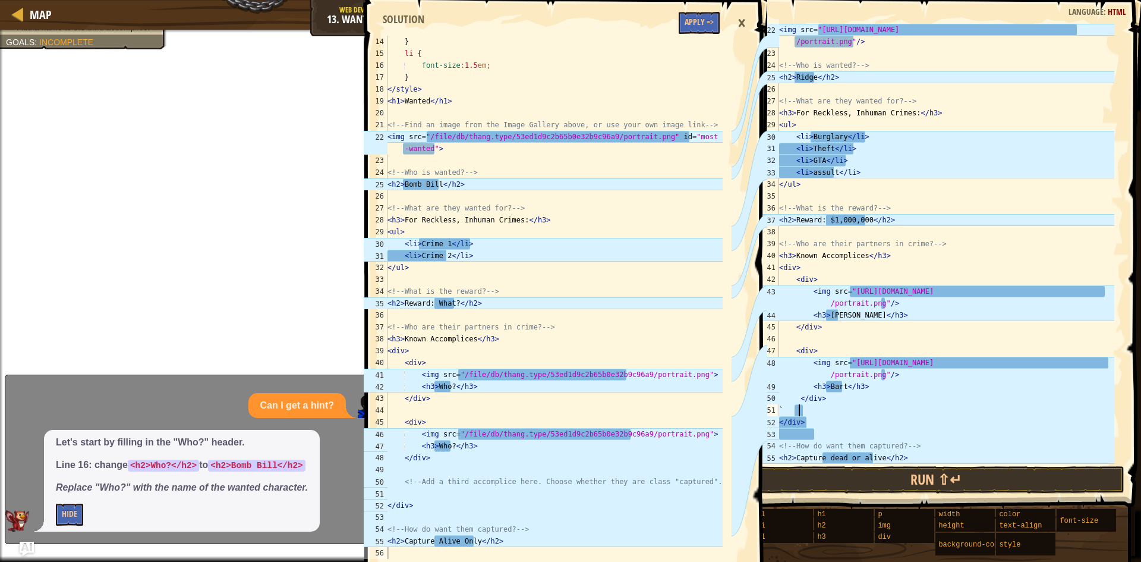
click at [806, 406] on div "< img src = "[URL][DOMAIN_NAME] /portrait.png" /> <!-- Who is wanted? --> < h2 …" at bounding box center [946, 262] width 338 height 476
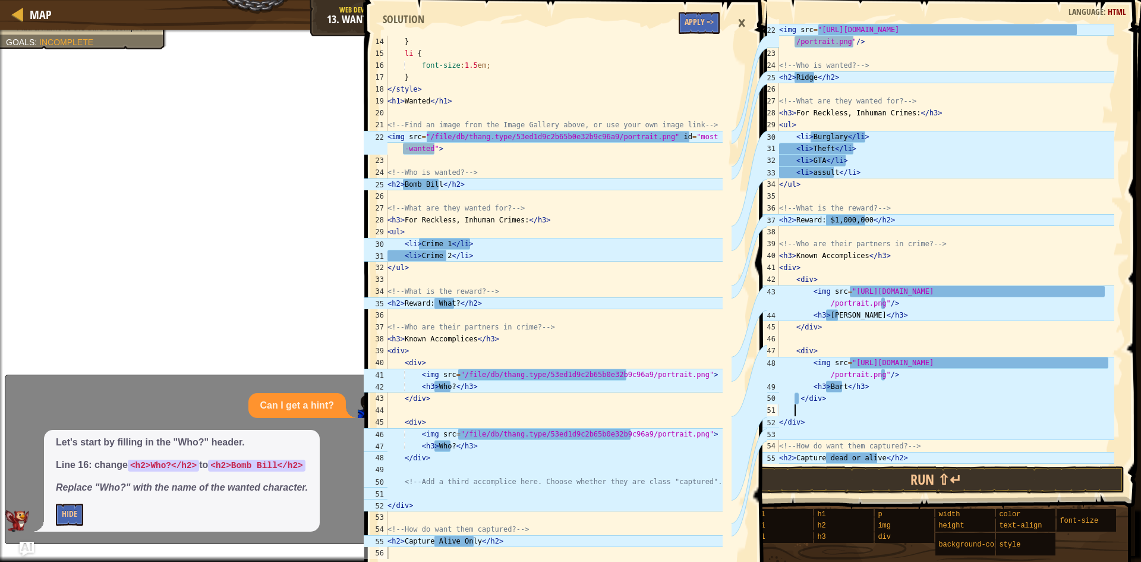
scroll to position [5, 0]
paste textarea "captured"
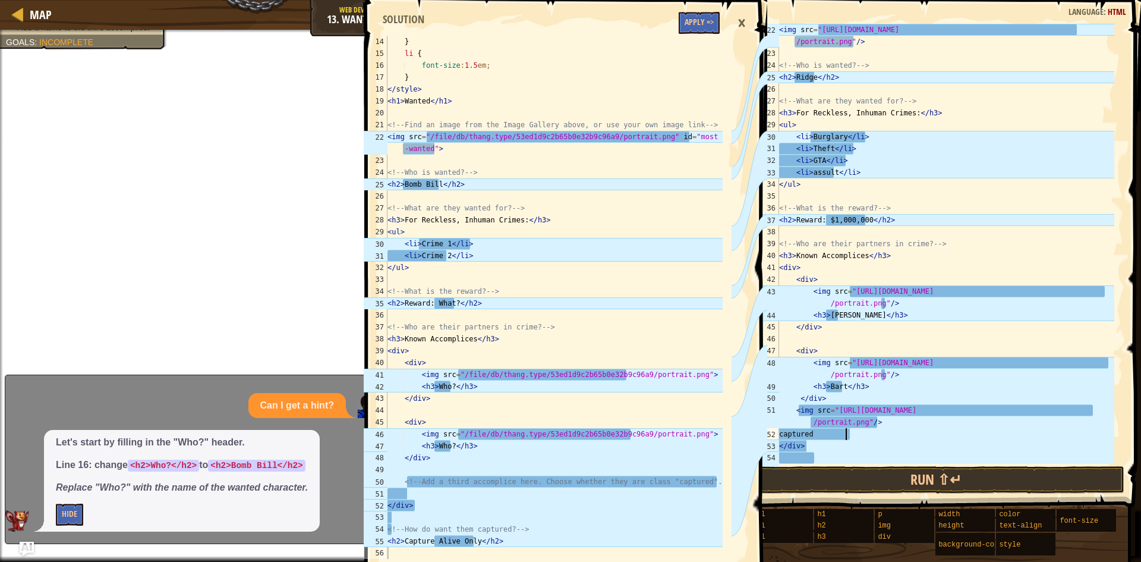
click at [736, 23] on div "×" at bounding box center [742, 23] width 20 height 27
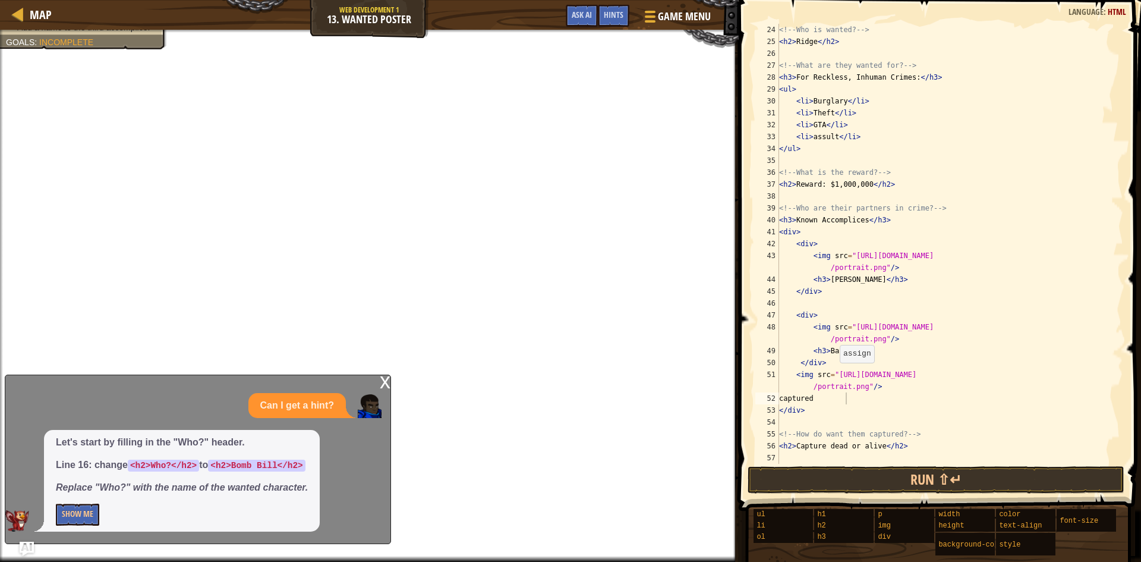
scroll to position [285, 0]
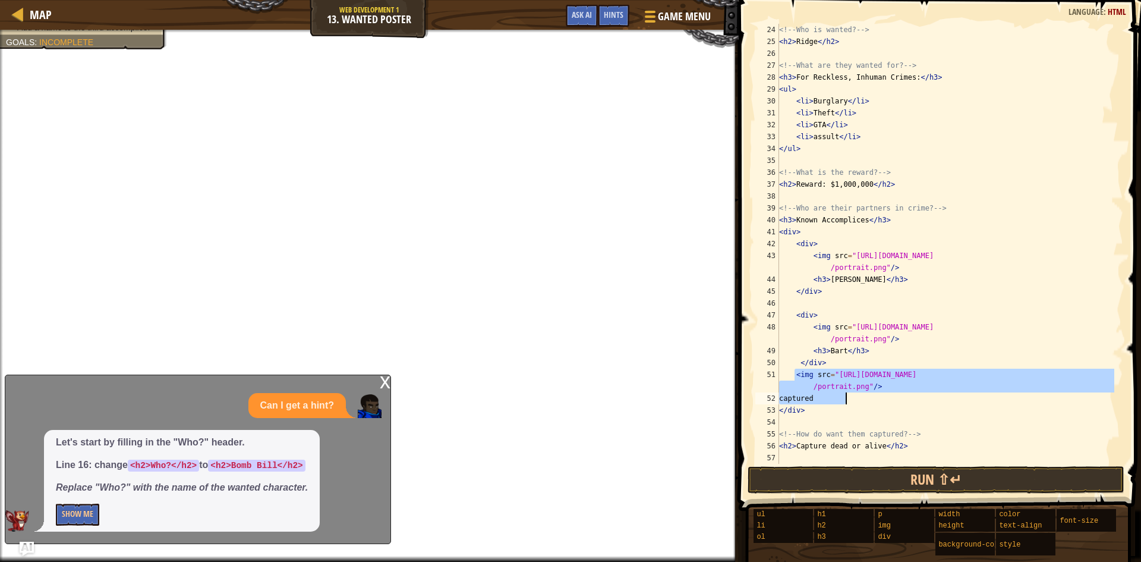
drag, startPoint x: 795, startPoint y: 371, endPoint x: 939, endPoint y: 402, distance: 147.3
click at [939, 402] on div "<!-- Who is wanted? --> < h2 > Ridge </ h2 > <!-- What are they wanted for? -->…" at bounding box center [946, 256] width 338 height 464
type textarea "<img src="[URL][DOMAIN_NAME]"/> captured"
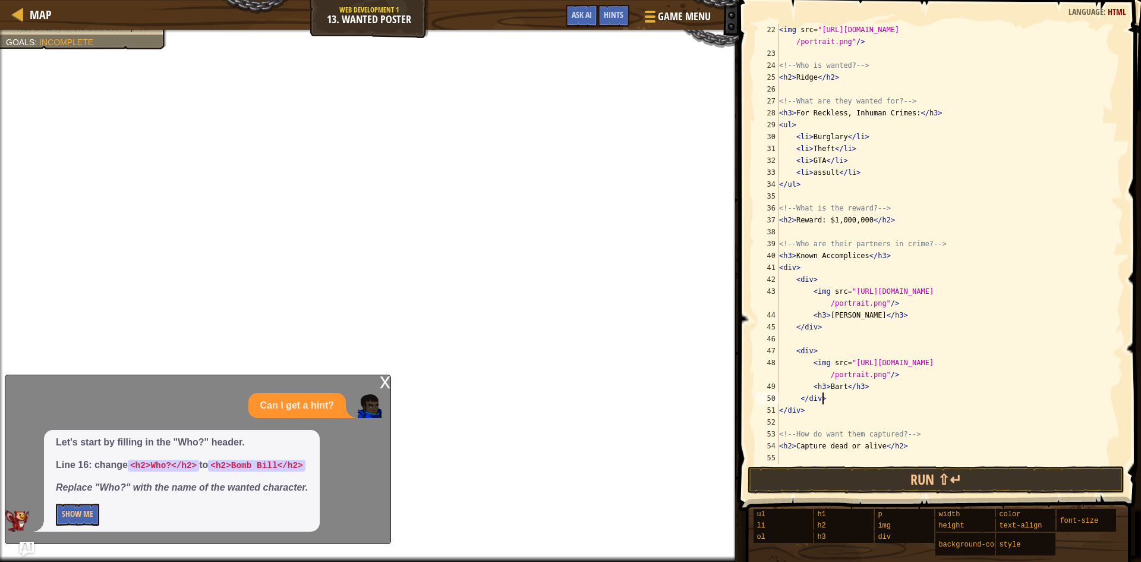
scroll to position [250, 0]
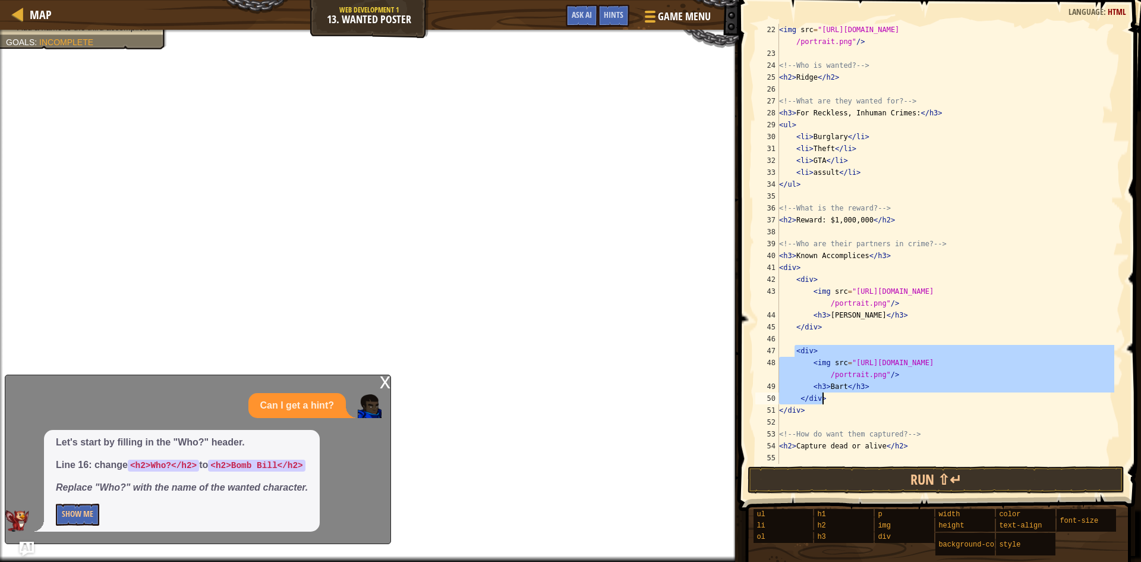
drag, startPoint x: 794, startPoint y: 348, endPoint x: 885, endPoint y: 395, distance: 102.9
click at [885, 395] on div "< img src = "[URL][DOMAIN_NAME] /portrait.png" /> <!-- Who is wanted? --> < h2 …" at bounding box center [946, 262] width 338 height 476
click at [806, 429] on div "< img src = "[URL][DOMAIN_NAME] /portrait.png" /> <!-- Who is wanted? --> < h2 …" at bounding box center [946, 262] width 338 height 476
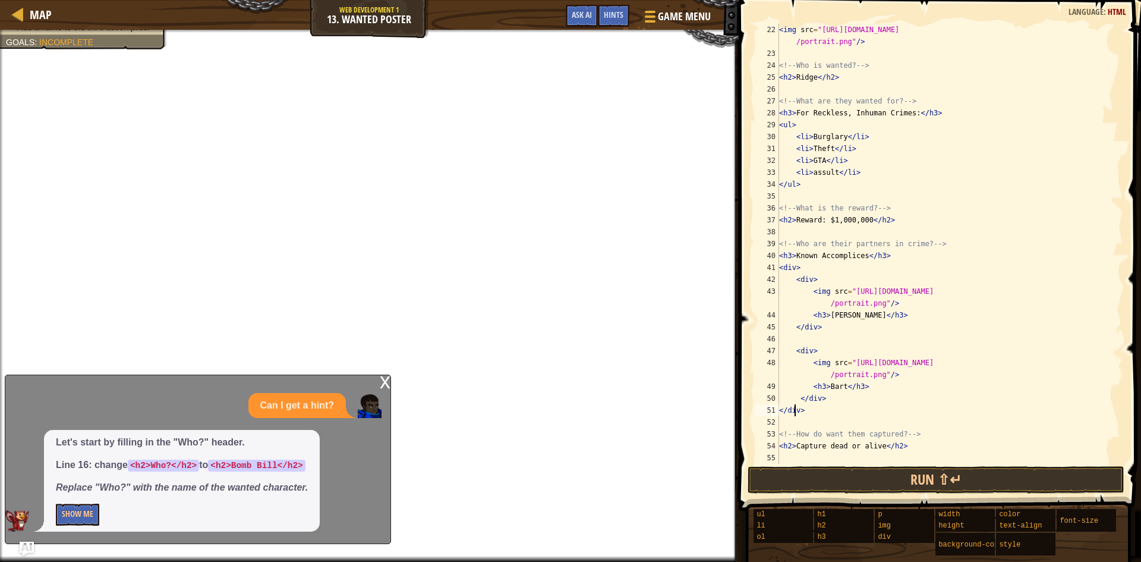
click at [796, 414] on div "< img src = "[URL][DOMAIN_NAME] /portrait.png" /> <!-- Who is wanted? --> < h2 …" at bounding box center [946, 262] width 338 height 476
type textarea "</div>"
click at [808, 414] on div "< img src = "[URL][DOMAIN_NAME] /portrait.png" /> <!-- Who is wanted? --> < h2 …" at bounding box center [946, 262] width 338 height 476
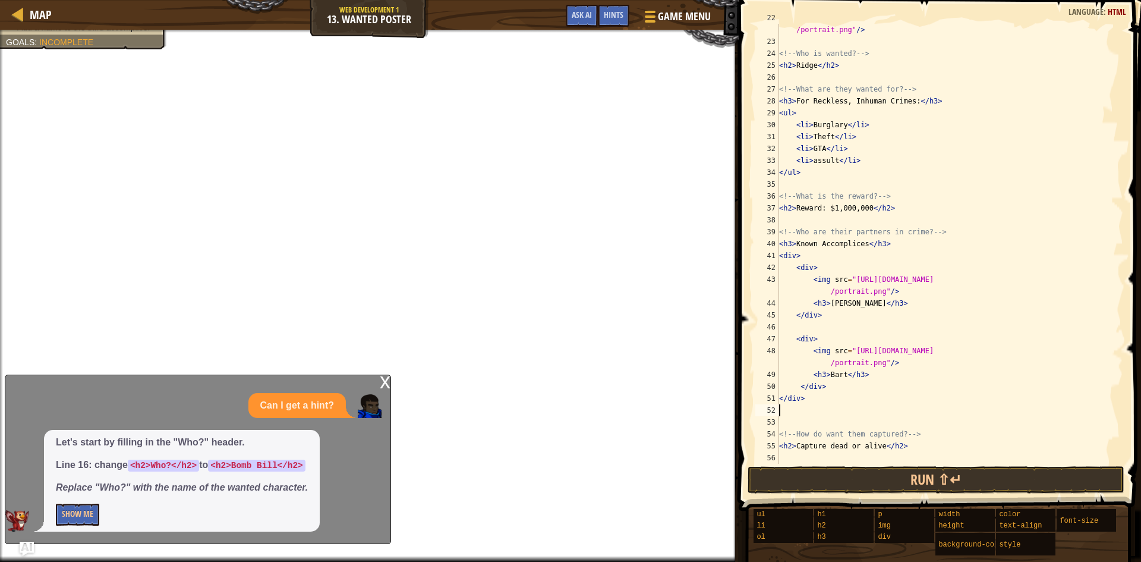
scroll to position [262, 0]
paste textarea "</div>"
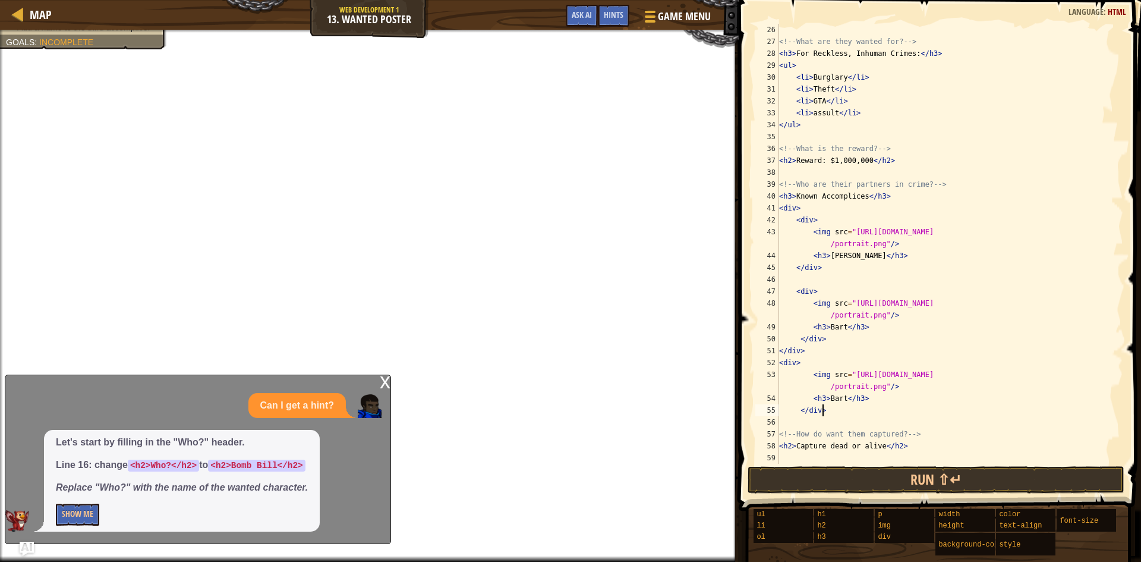
click at [839, 401] on div "<!-- What are they wanted for? --> < h3 > For Reckless, Inhuman Crimes: </ h3 >…" at bounding box center [946, 256] width 338 height 464
click at [842, 401] on div "<!-- What are they wanted for? --> < h3 > For Reckless, Inhuman Crimes: </ h3 >…" at bounding box center [946, 256] width 338 height 464
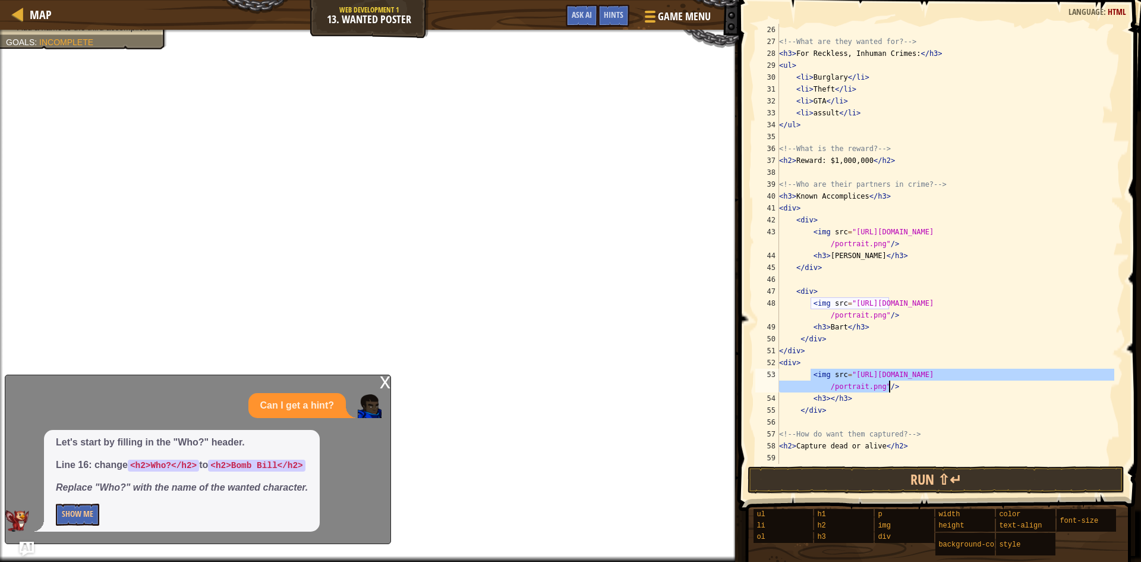
drag, startPoint x: 810, startPoint y: 375, endPoint x: 899, endPoint y: 392, distance: 90.1
click at [899, 392] on div "<!-- What are they wanted for? --> < h3 > For Reckless, Inhuman Crimes: </ h3 >…" at bounding box center [946, 256] width 338 height 464
type textarea "<img src="[URL][DOMAIN_NAME]"/>"
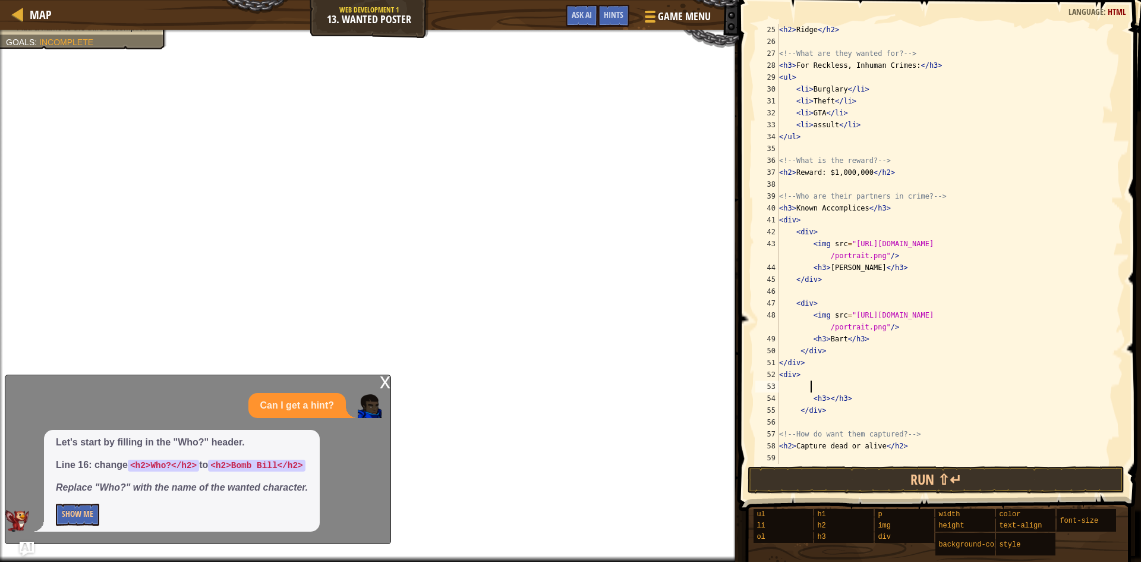
scroll to position [297, 0]
paste textarea "</div>"
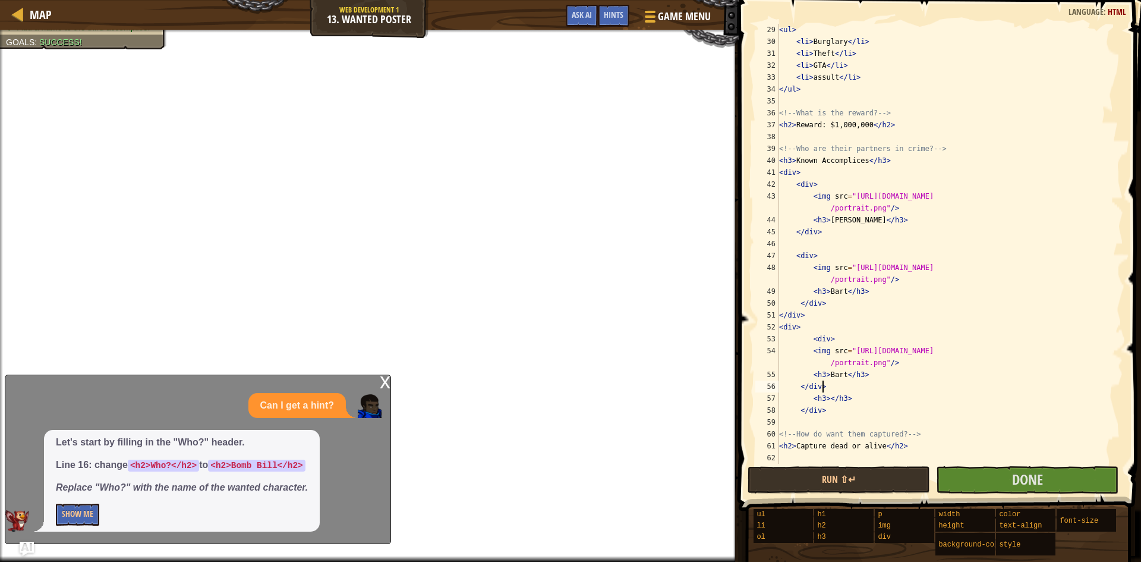
scroll to position [345, 0]
click at [842, 377] on div "< ul > < li > Burglary </ li > < li > Theft </ li > < li > GTA </ li > < li > a…" at bounding box center [946, 256] width 338 height 464
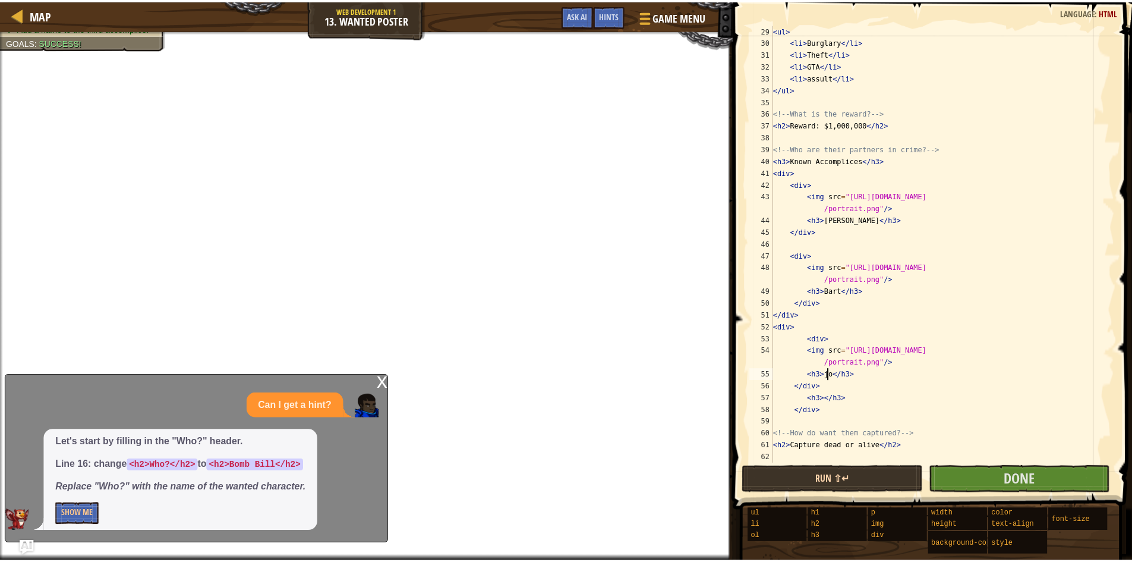
scroll to position [5, 5]
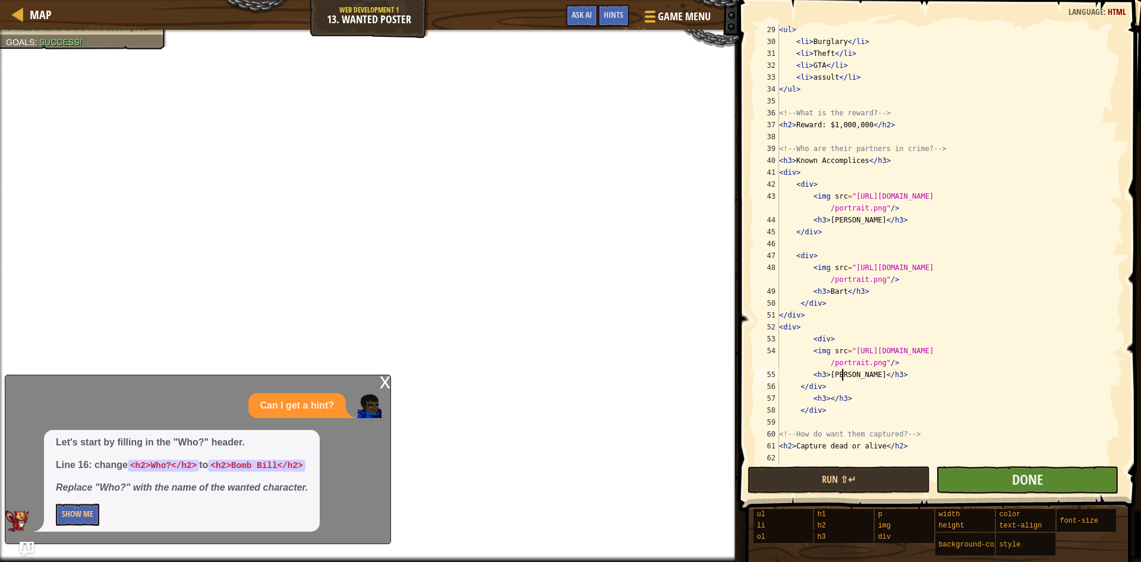
type textarea "<h3>[PERSON_NAME]</h3>"
click at [970, 481] on button "Done" at bounding box center [1027, 479] width 182 height 27
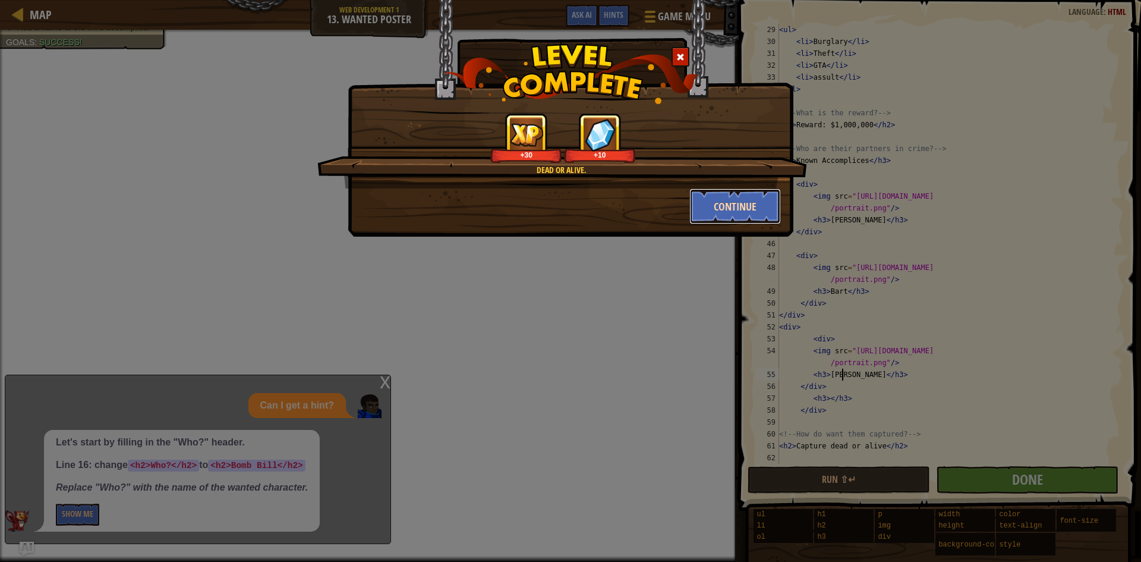
click at [726, 206] on button "Continue" at bounding box center [735, 206] width 92 height 36
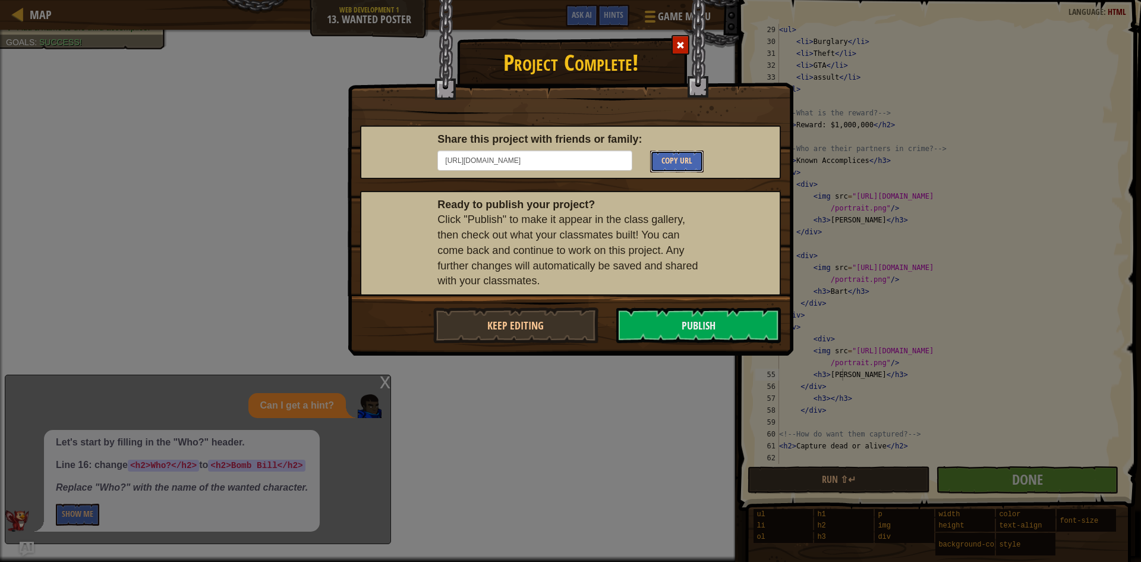
click at [689, 157] on span "Copy URL" at bounding box center [677, 160] width 31 height 11
click at [719, 327] on button "Publish" at bounding box center [698, 325] width 165 height 36
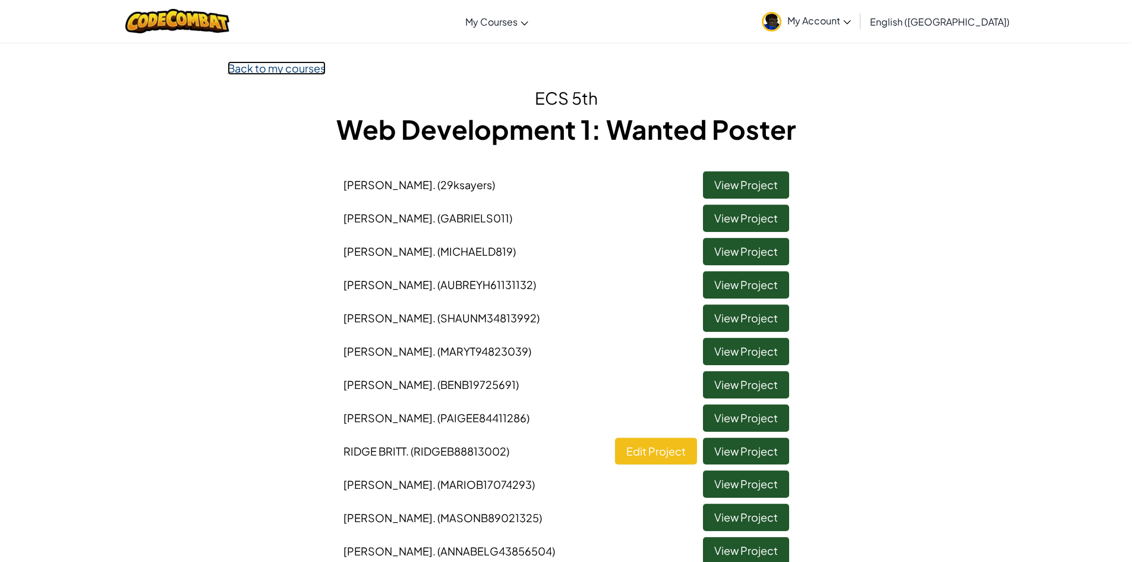
click at [320, 70] on link "Back to my courses" at bounding box center [277, 68] width 98 height 14
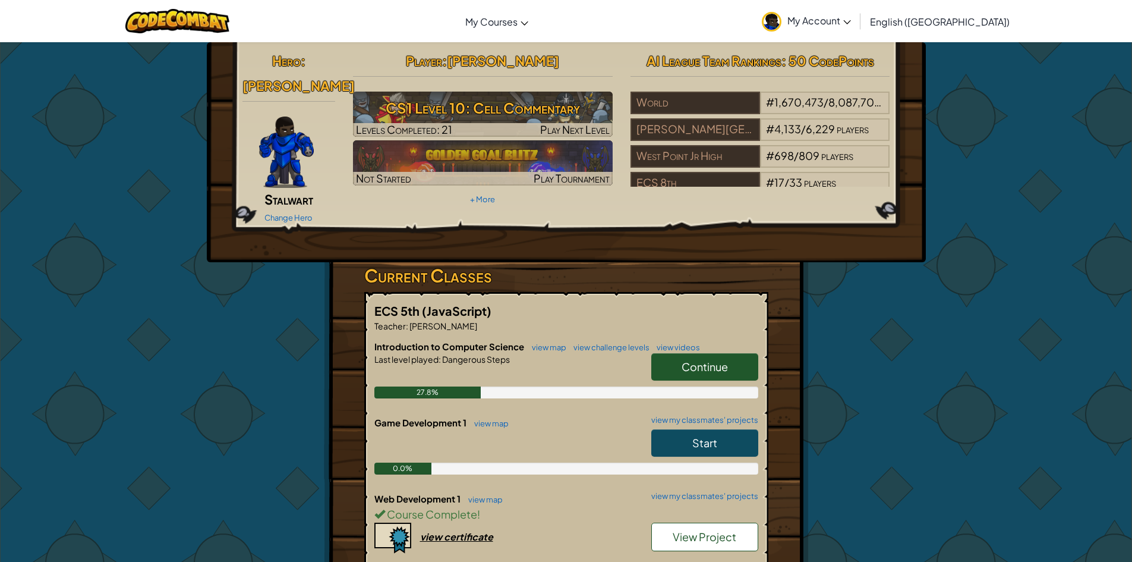
scroll to position [59, 0]
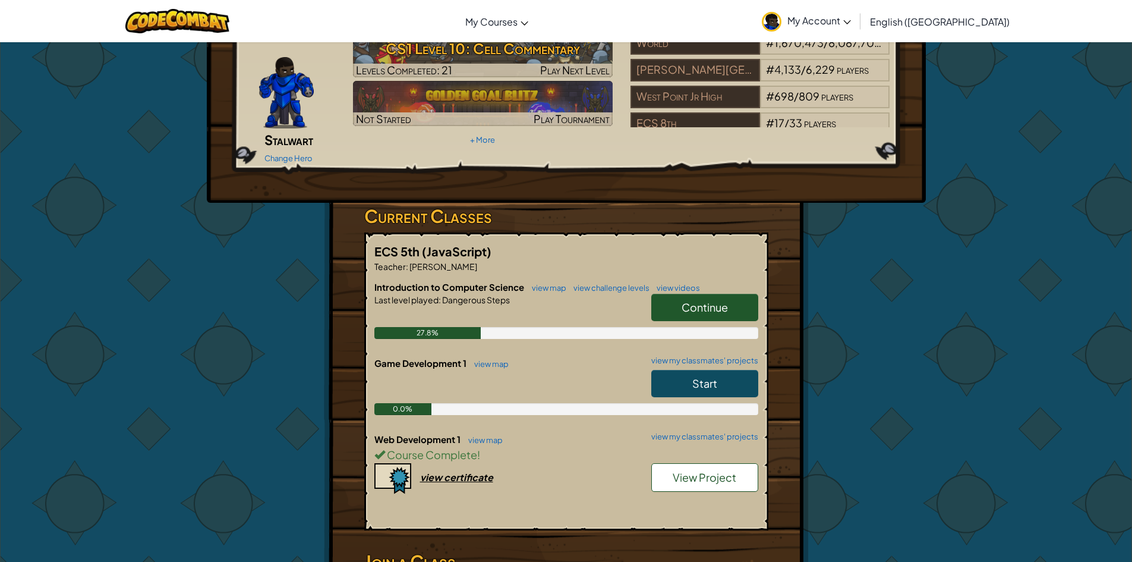
click at [698, 300] on span "Continue" at bounding box center [705, 307] width 46 height 14
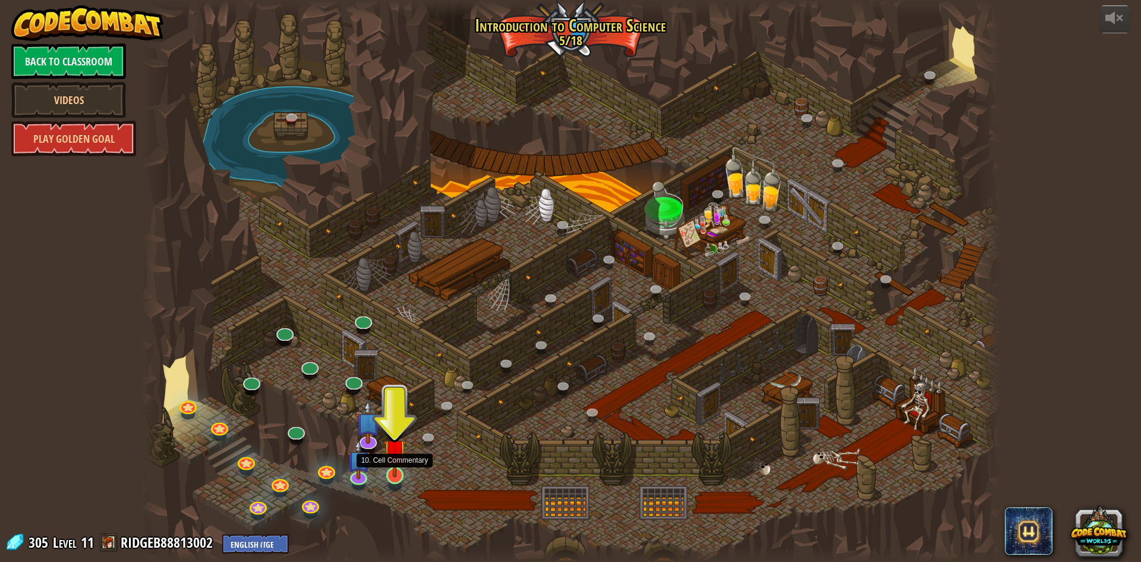
click at [399, 470] on img at bounding box center [394, 450] width 23 height 53
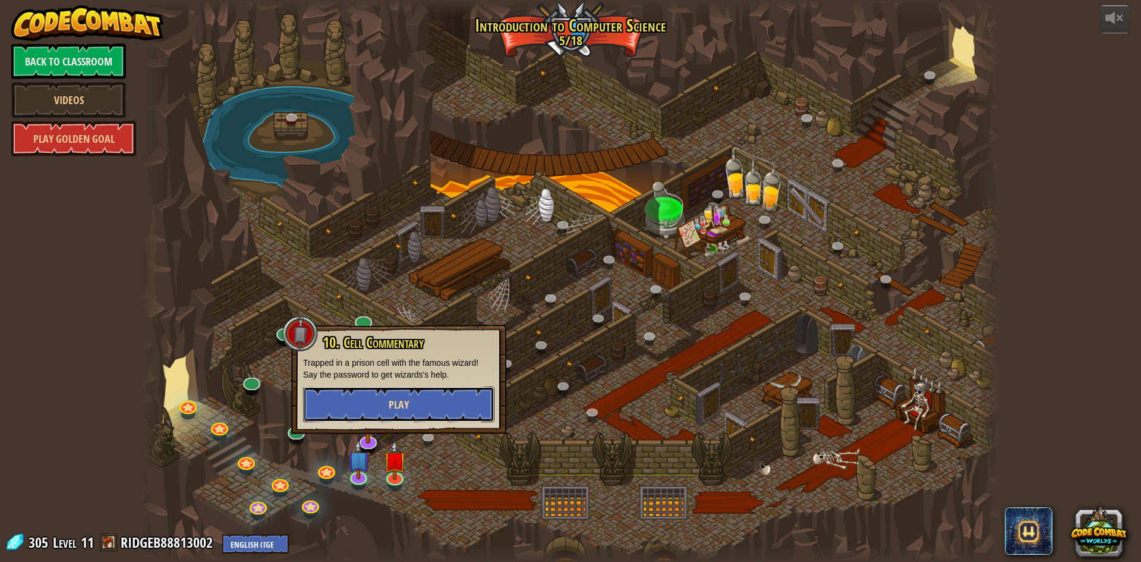
click at [404, 398] on span "Play" at bounding box center [399, 404] width 20 height 15
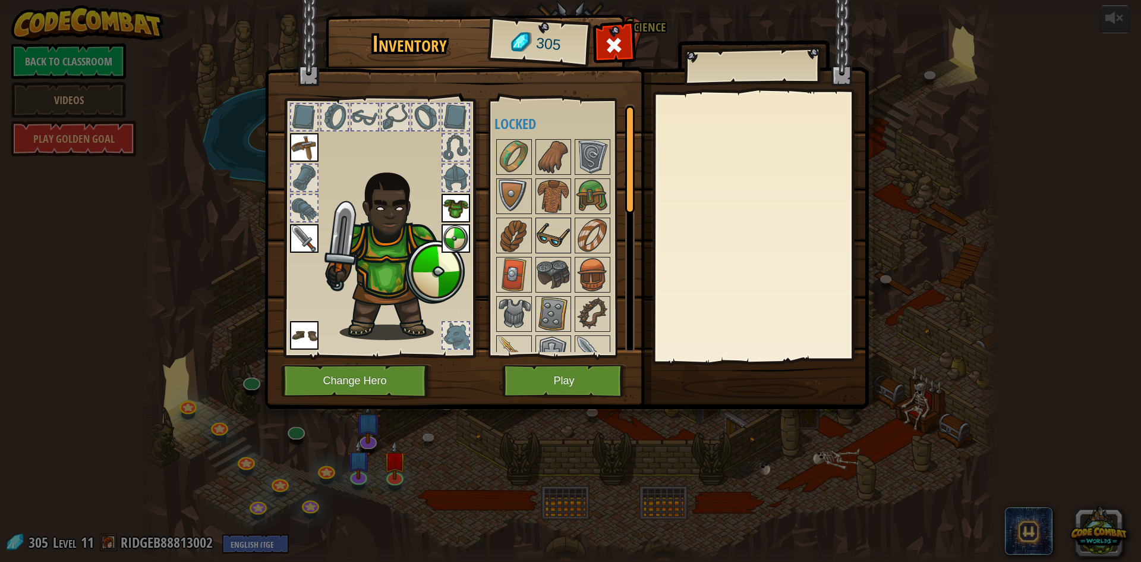
click at [558, 248] on img at bounding box center [553, 235] width 33 height 33
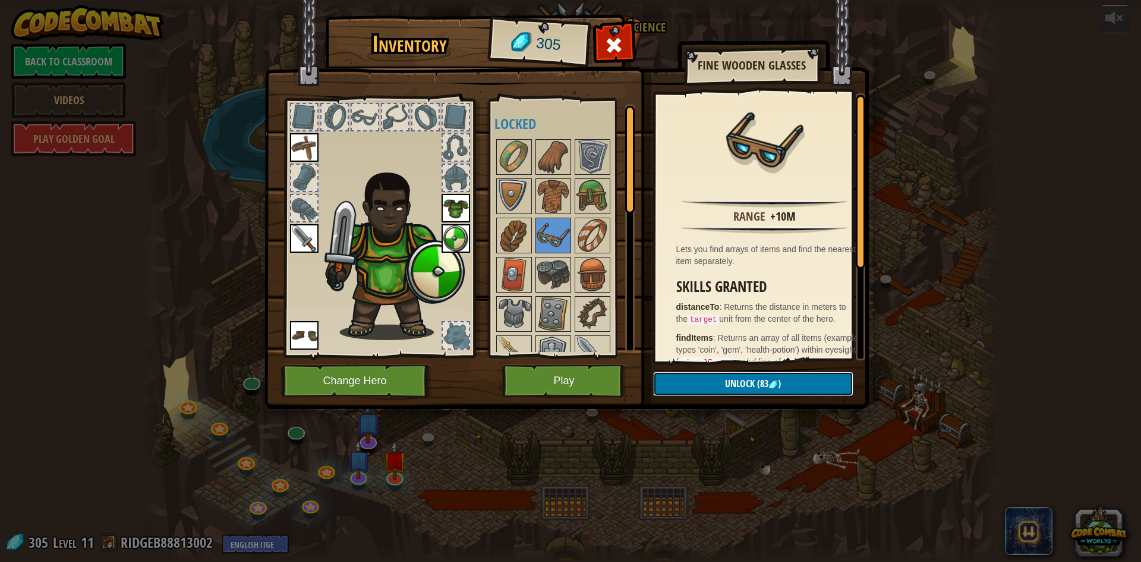
click at [719, 380] on button "Unlock (83 )" at bounding box center [753, 383] width 200 height 24
click at [711, 393] on button "Confirm" at bounding box center [753, 383] width 200 height 24
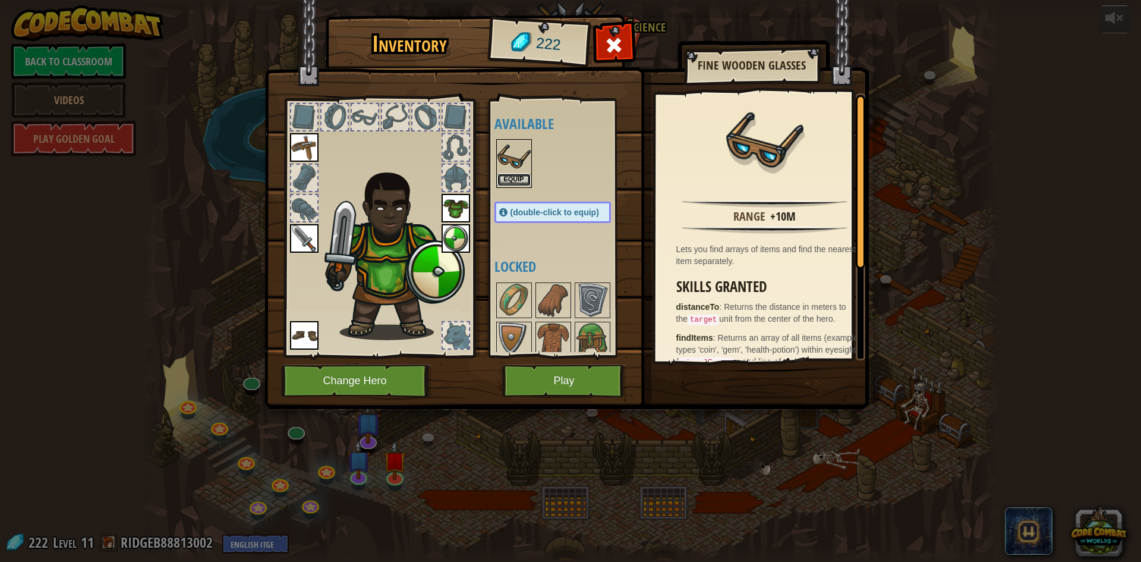
click at [517, 181] on button "Equip" at bounding box center [514, 180] width 33 height 12
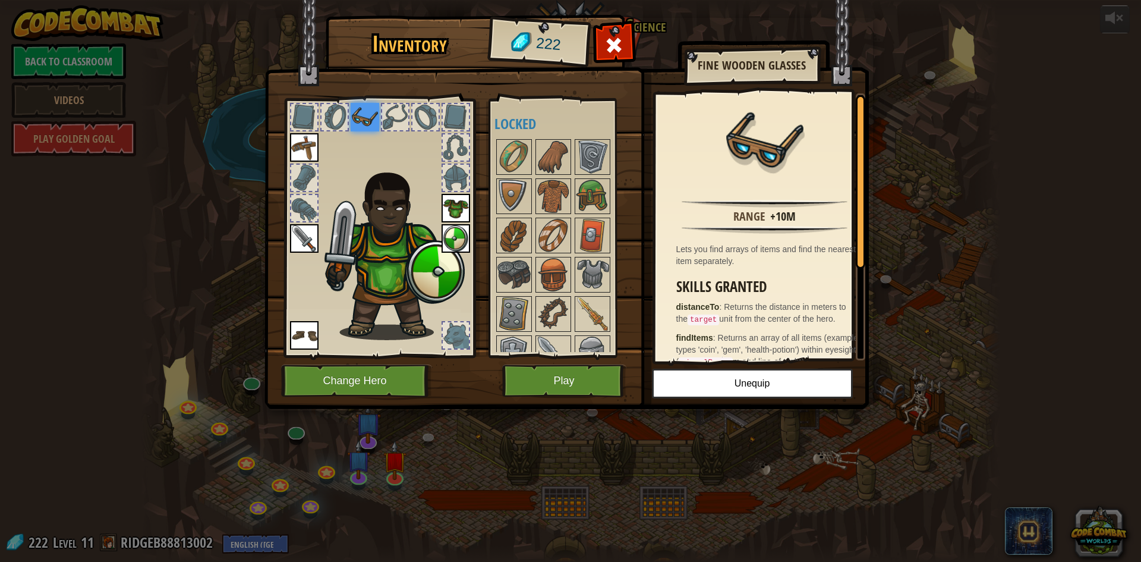
click at [370, 128] on img at bounding box center [365, 117] width 29 height 29
click at [402, 212] on img at bounding box center [393, 253] width 146 height 173
click at [587, 196] on img at bounding box center [592, 196] width 33 height 33
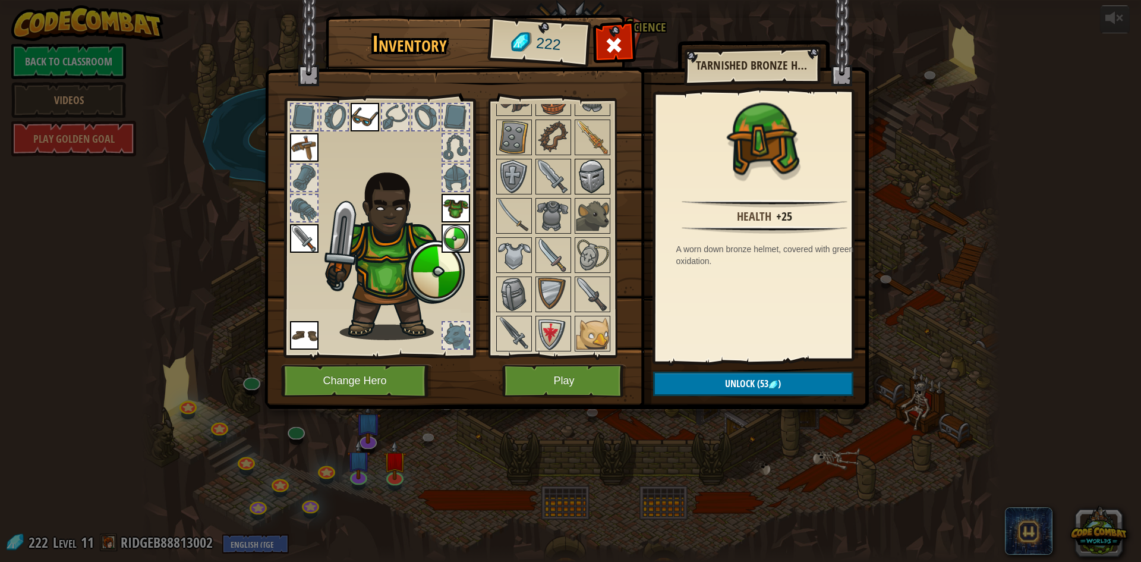
scroll to position [295, 0]
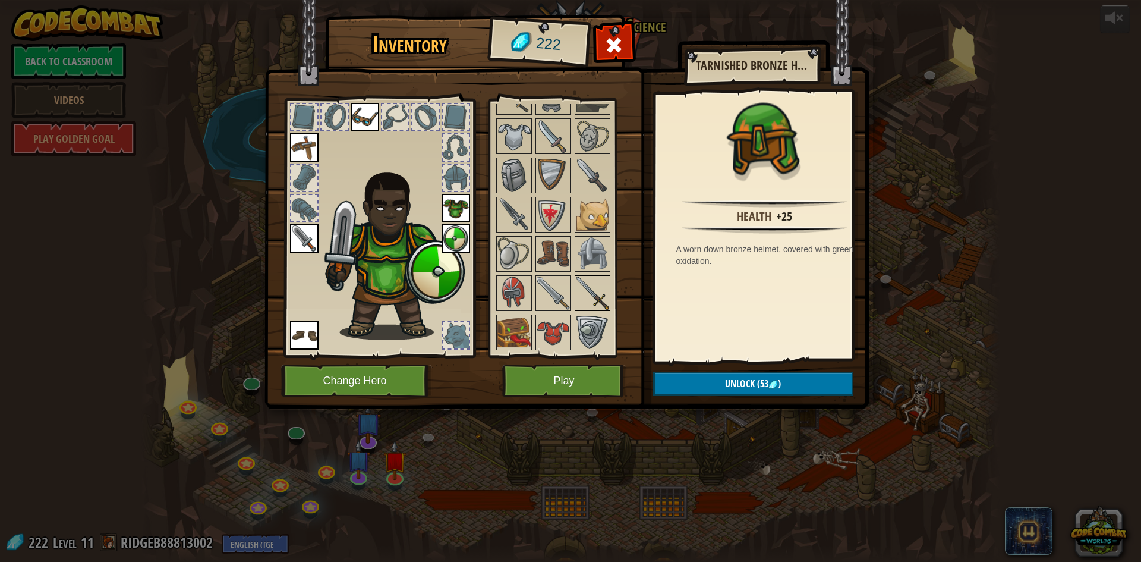
click at [599, 284] on img at bounding box center [592, 292] width 33 height 33
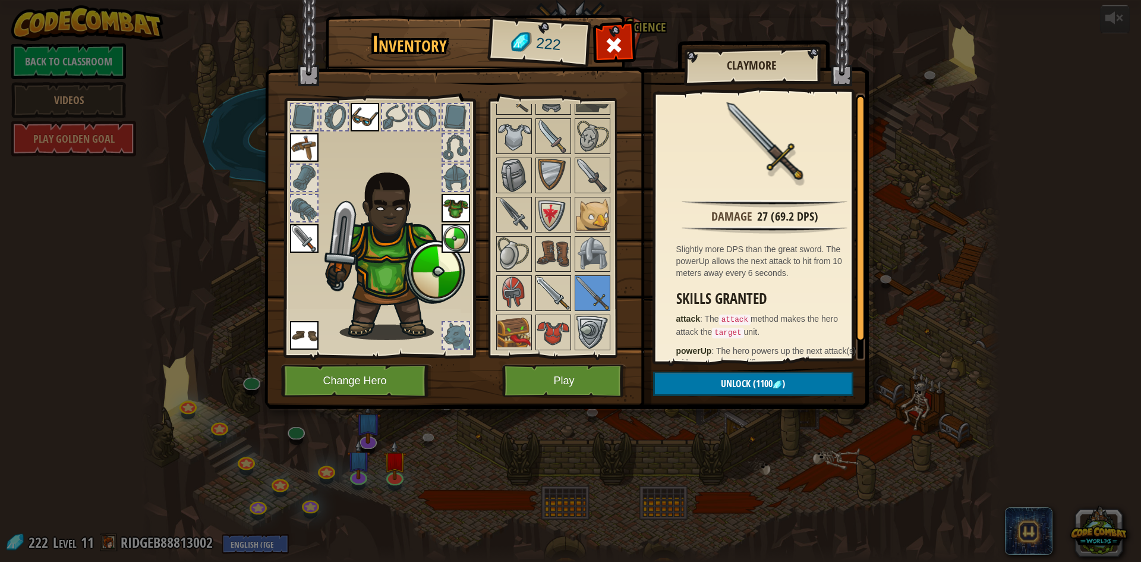
click at [561, 299] on img at bounding box center [553, 292] width 33 height 33
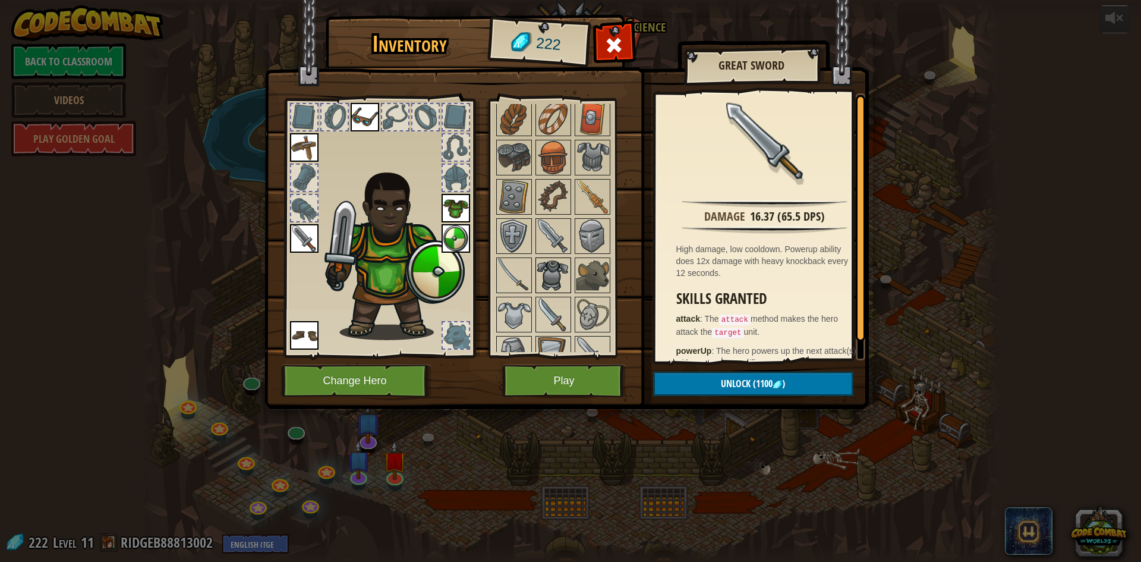
click at [566, 273] on img at bounding box center [553, 275] width 33 height 33
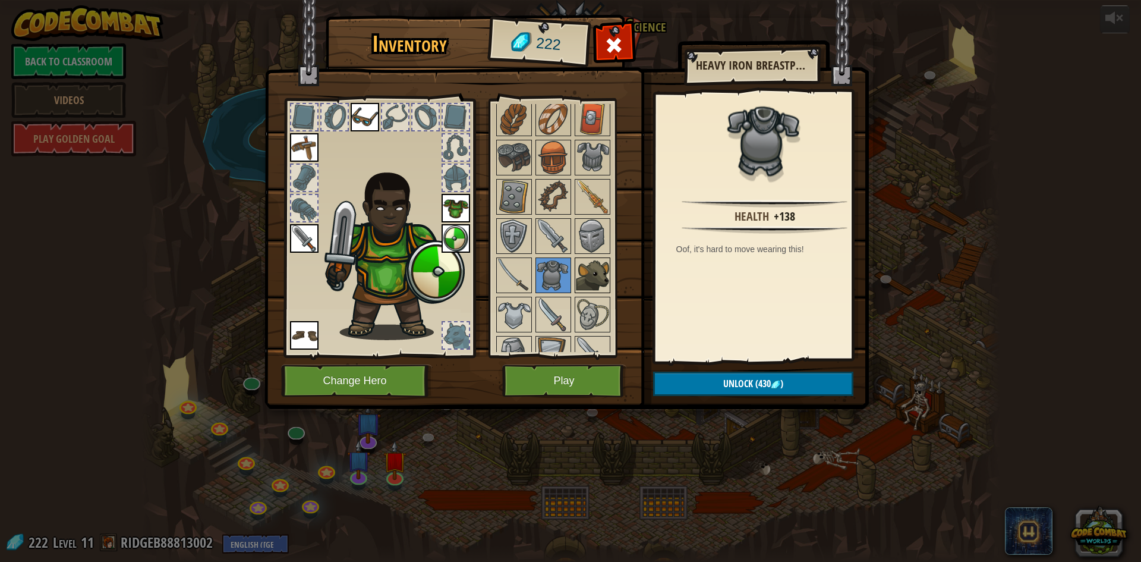
click at [600, 273] on img at bounding box center [592, 275] width 33 height 33
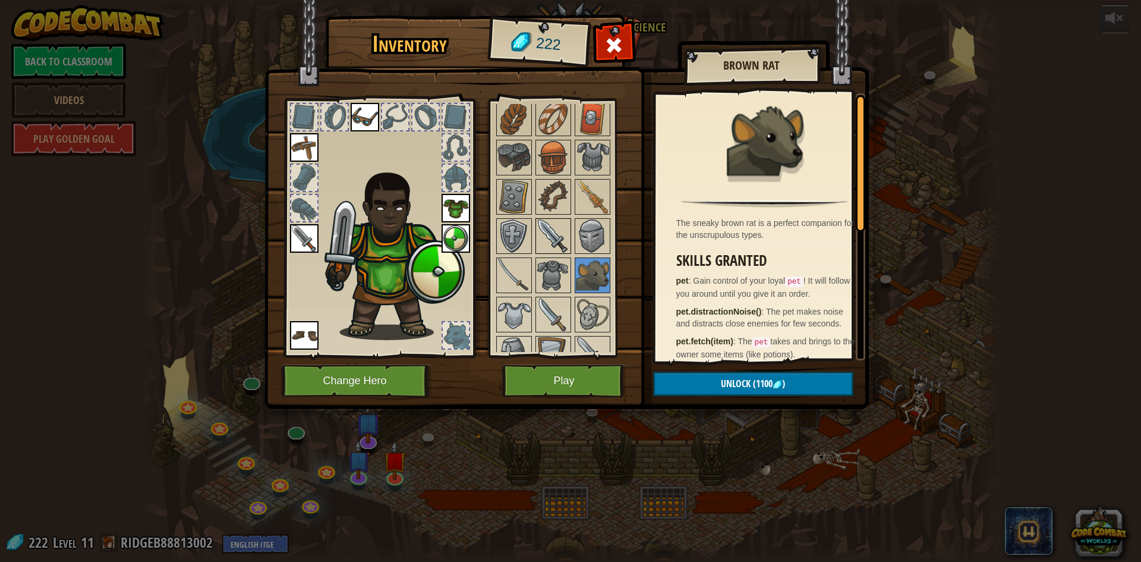
click at [569, 242] on div at bounding box center [554, 236] width 36 height 36
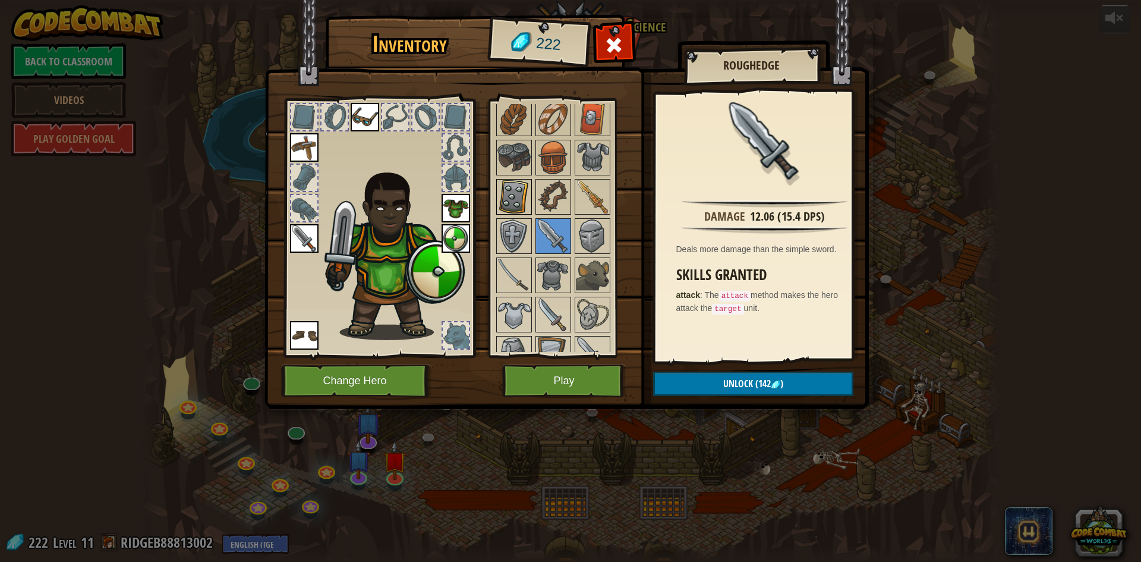
scroll to position [0, 0]
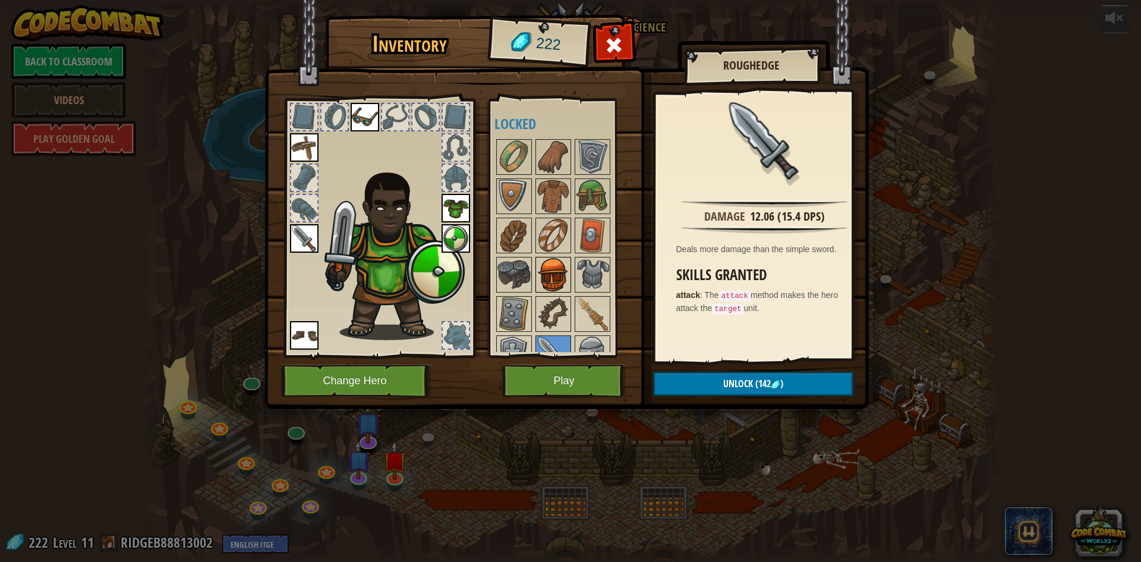
click at [549, 261] on img at bounding box center [553, 274] width 33 height 33
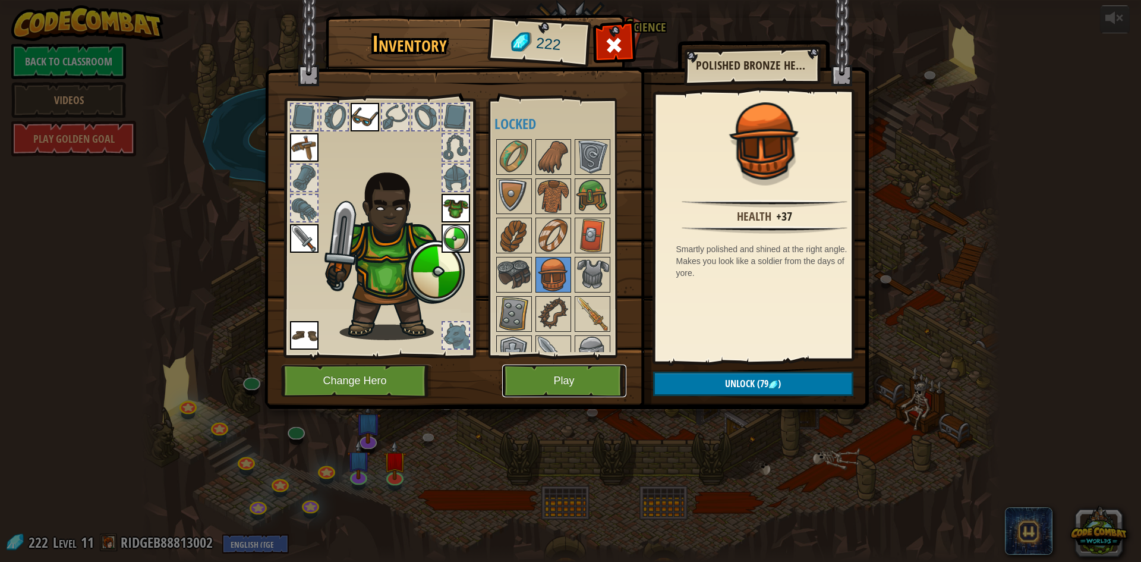
click at [561, 376] on button "Play" at bounding box center [564, 380] width 124 height 33
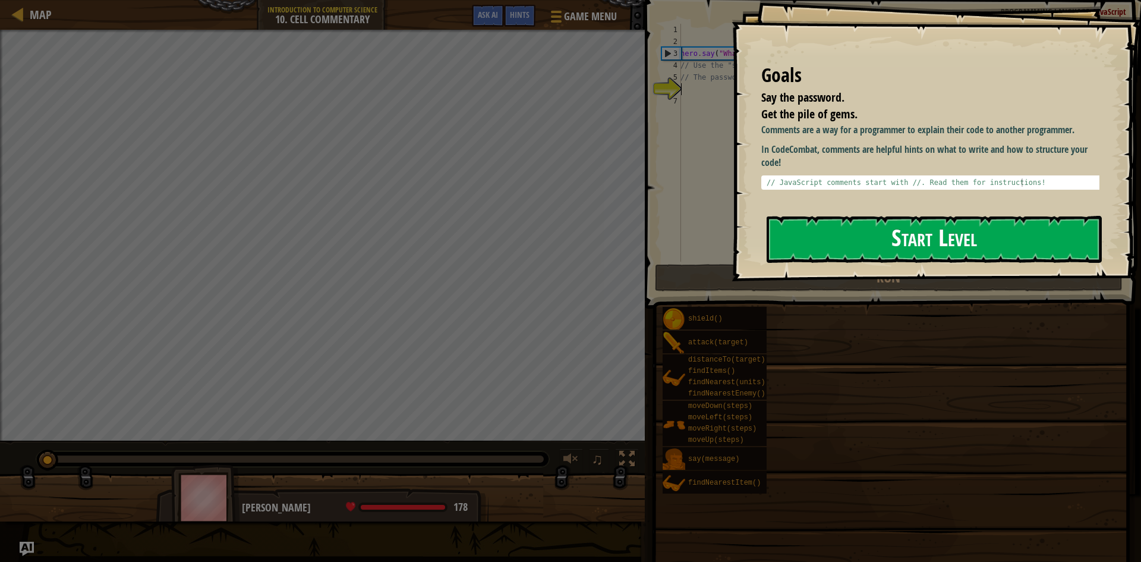
click at [917, 237] on button "Start Level" at bounding box center [934, 239] width 335 height 47
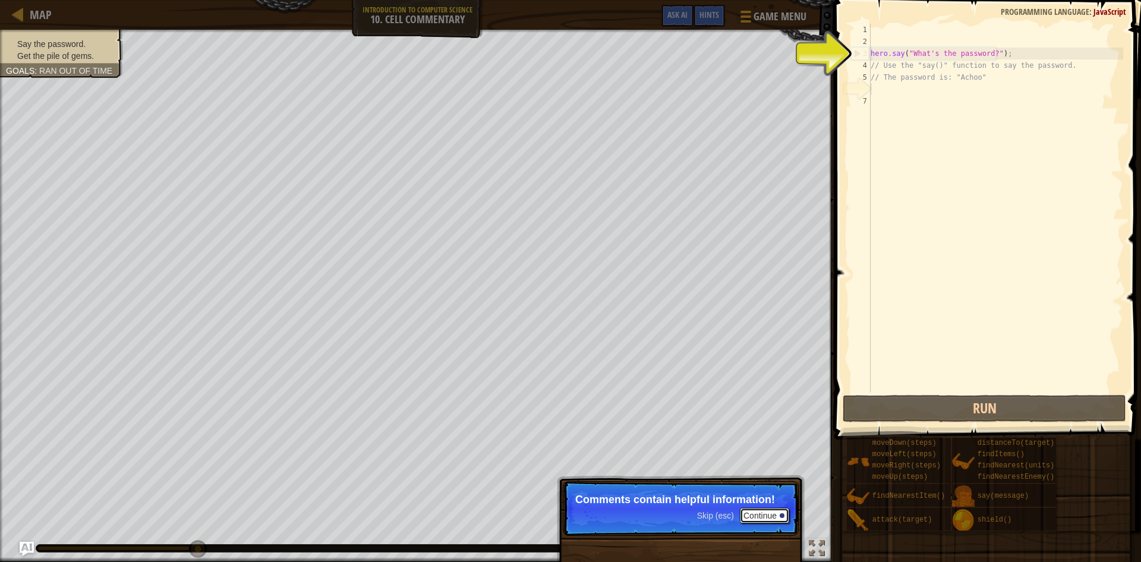
click at [748, 514] on button "Continue" at bounding box center [764, 515] width 49 height 15
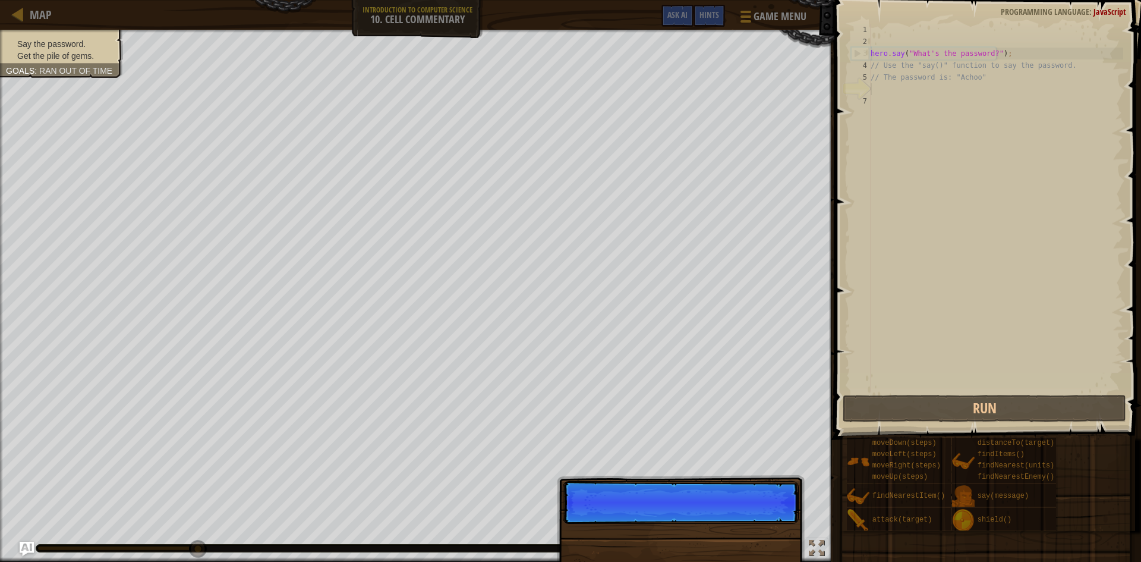
scroll to position [5, 0]
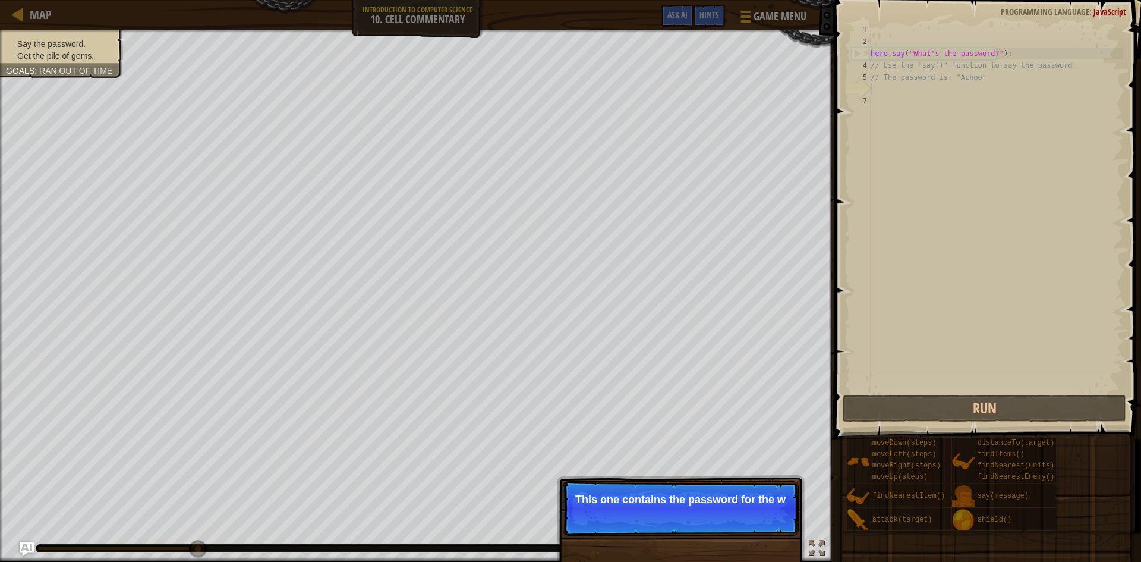
click at [750, 505] on p "This one contains the password for the w" at bounding box center [680, 499] width 211 height 12
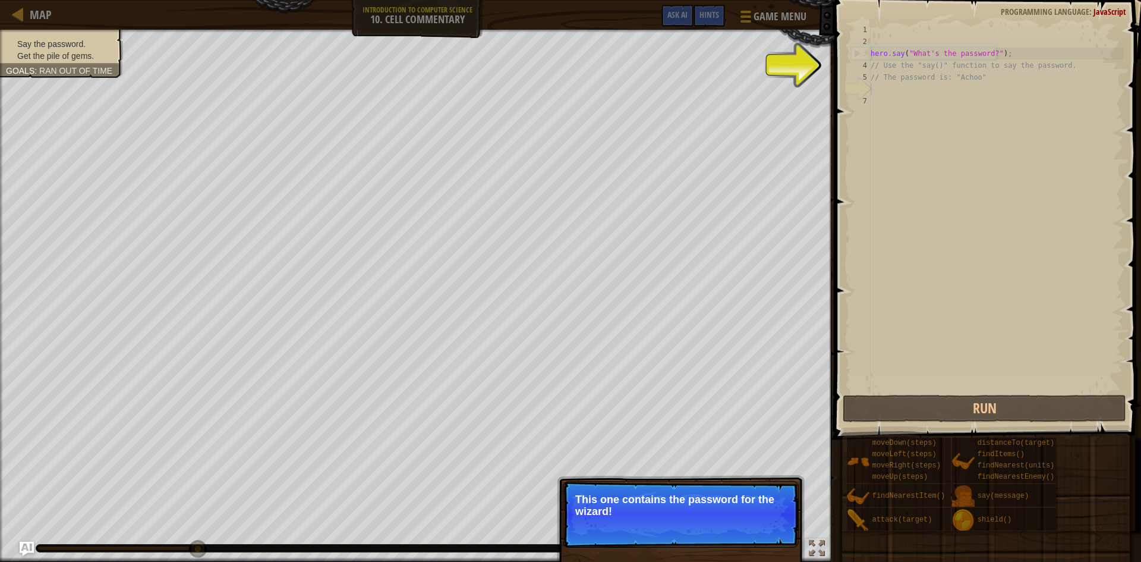
click at [750, 514] on p "This one contains the password for the wizard!" at bounding box center [680, 505] width 211 height 24
click at [765, 527] on button "Continue" at bounding box center [764, 526] width 49 height 15
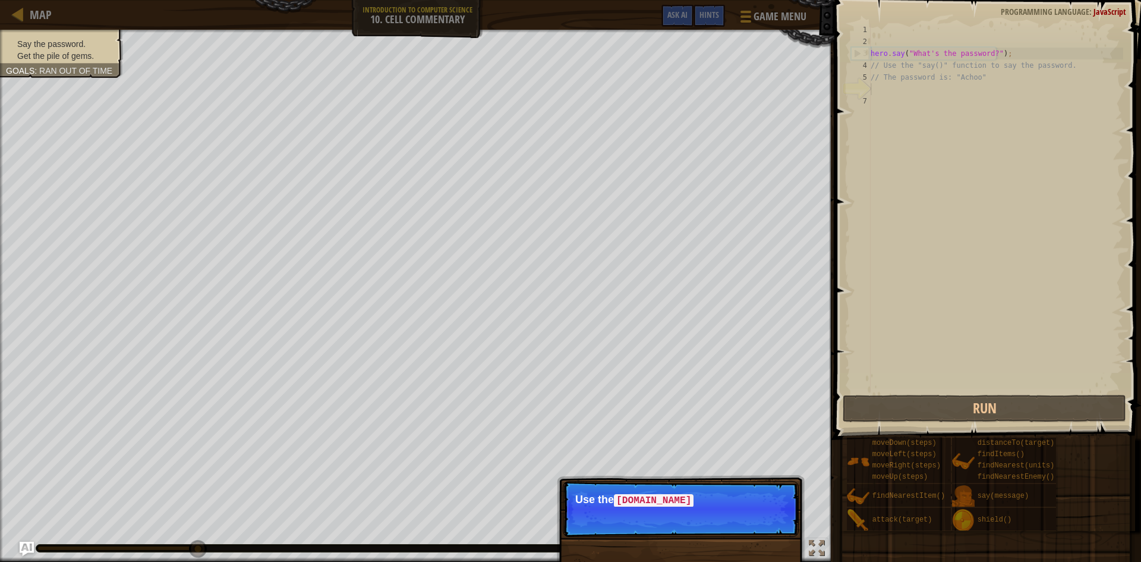
click at [766, 527] on p "Skip (esc) Continue Use the [DOMAIN_NAME]" at bounding box center [681, 509] width 236 height 56
click at [764, 527] on p "Skip (esc) Continue Use the hero.say() function to te" at bounding box center [681, 509] width 236 height 56
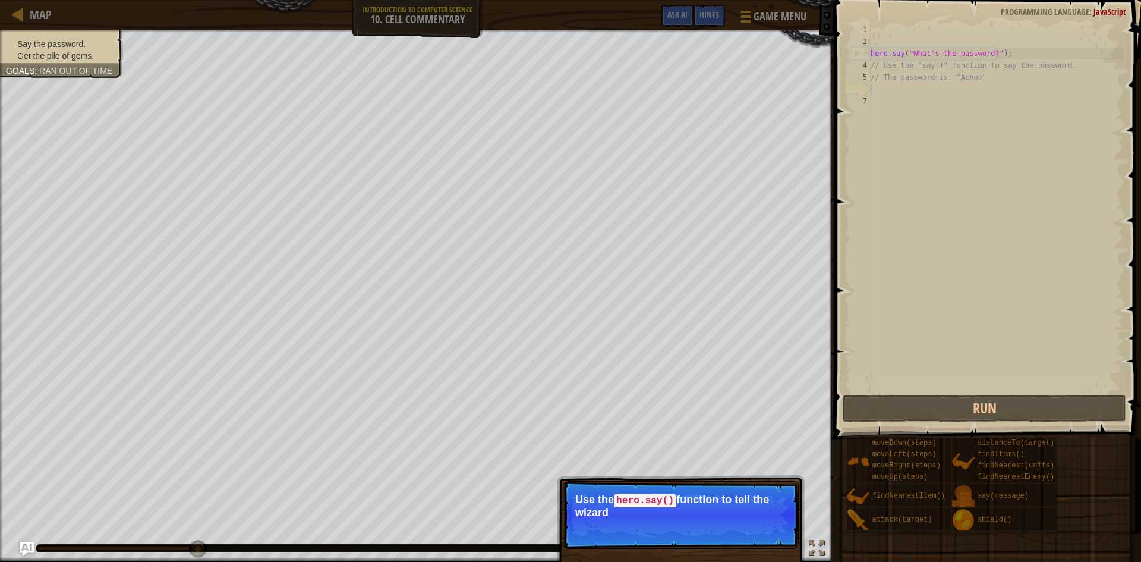
click at [760, 527] on p "Skip (esc) Continue Use the hero.say() function to tell the wizard" at bounding box center [681, 515] width 236 height 68
click at [748, 531] on p "Skip (esc) Continue Use the hero.say() function to tell the wizard the pas" at bounding box center [681, 515] width 236 height 68
click at [748, 531] on p "Skip (esc) Continue Use the hero.say() function to tell the wizard the password…" at bounding box center [681, 515] width 236 height 68
click at [748, 531] on button "Continue" at bounding box center [764, 528] width 49 height 15
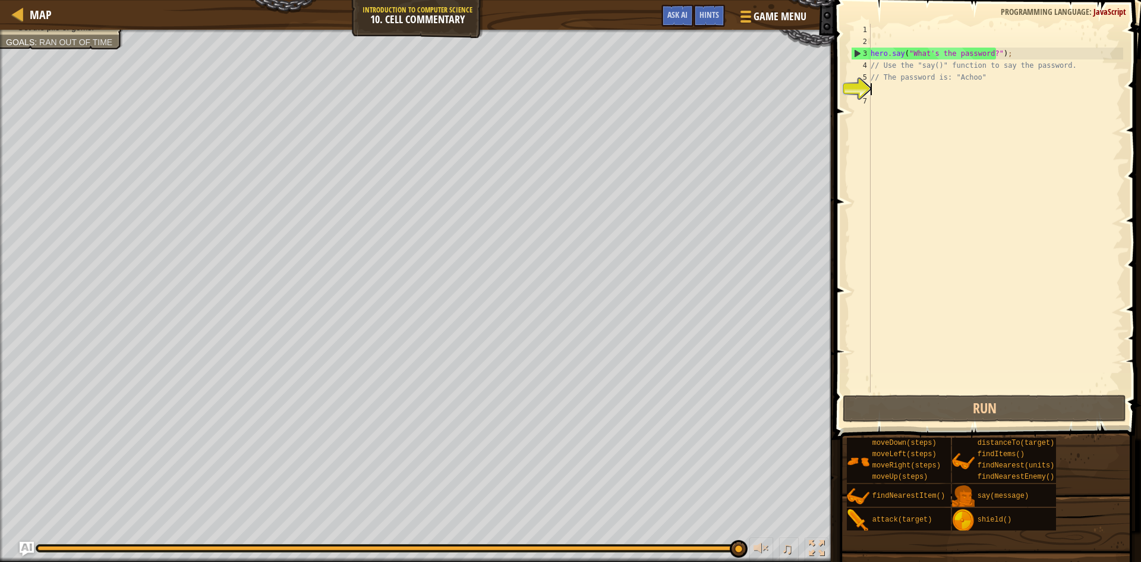
click at [875, 89] on div "hero . say ( "What's the password?" ) ; // Use the "say()" function to say the …" at bounding box center [995, 220] width 255 height 392
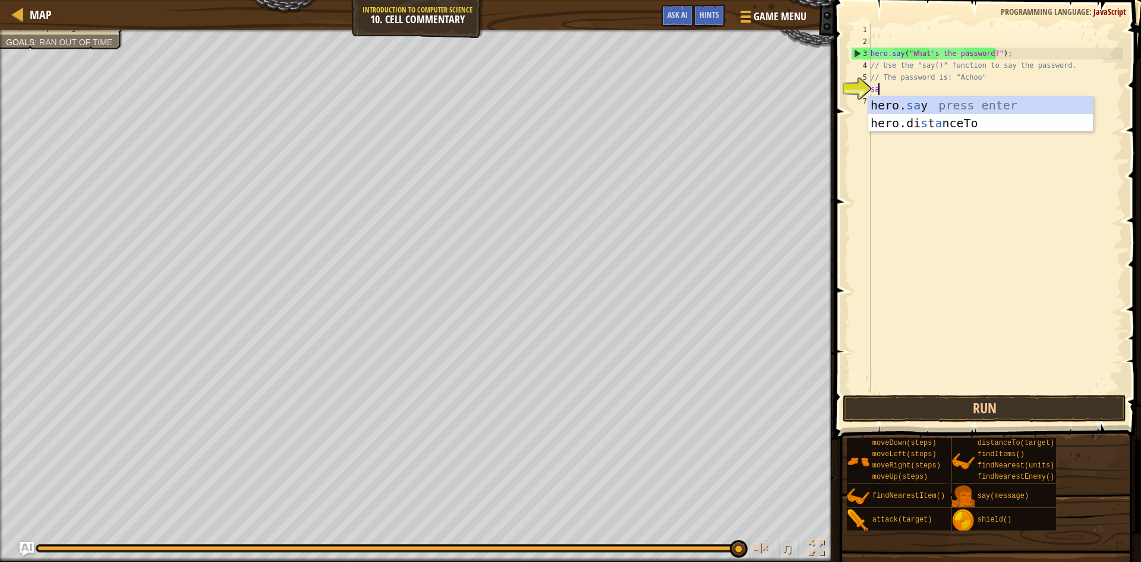
scroll to position [5, 1]
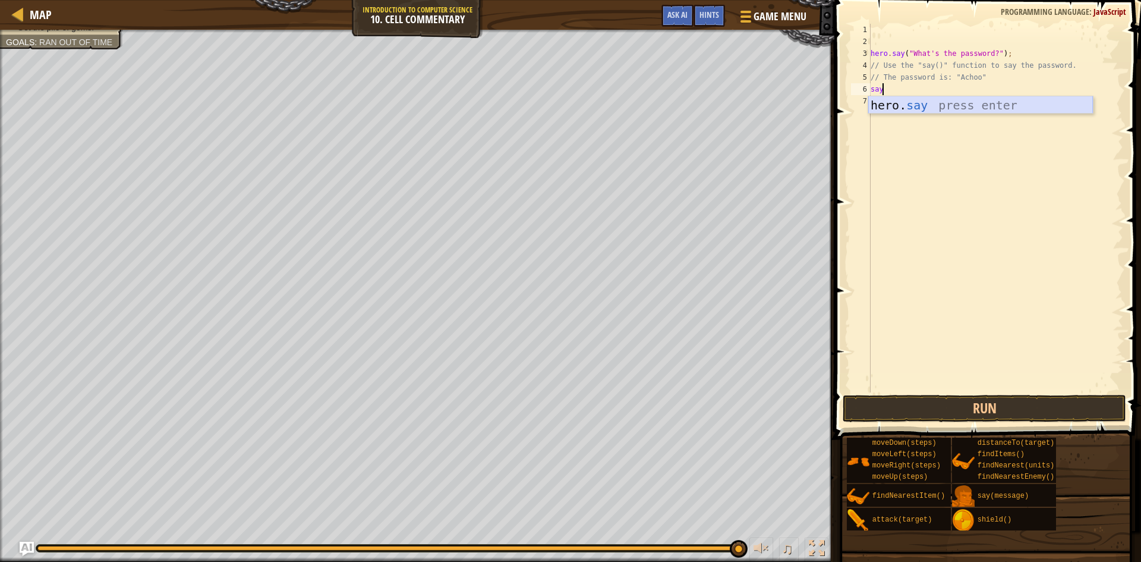
click at [931, 109] on div "hero. say press enter" at bounding box center [980, 122] width 225 height 53
type textarea "hero.say("Achoo");"
click at [936, 404] on button "Run" at bounding box center [985, 408] width 284 height 27
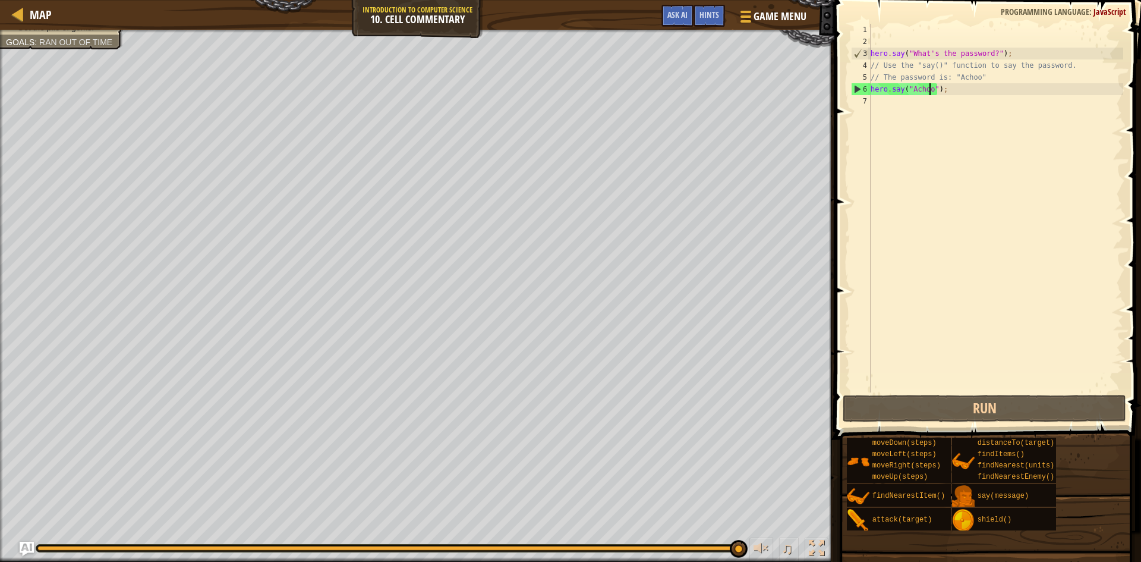
click at [887, 104] on div "hero . say ( "What's the password?" ) ; // Use the "say()" function to say the …" at bounding box center [995, 220] width 255 height 392
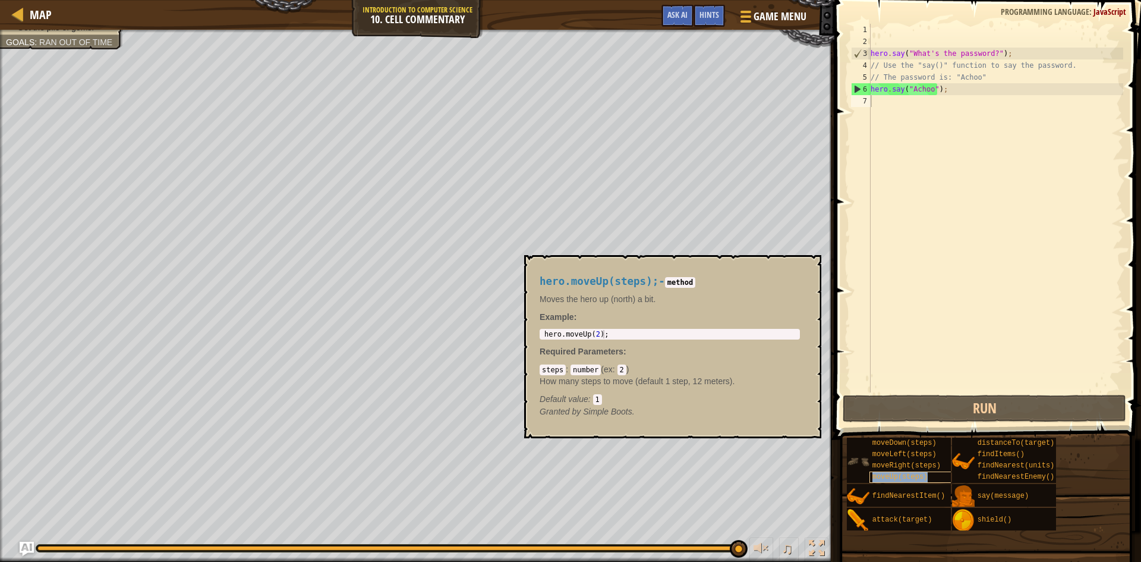
click at [909, 480] on span "moveUp(steps)" at bounding box center [901, 477] width 56 height 8
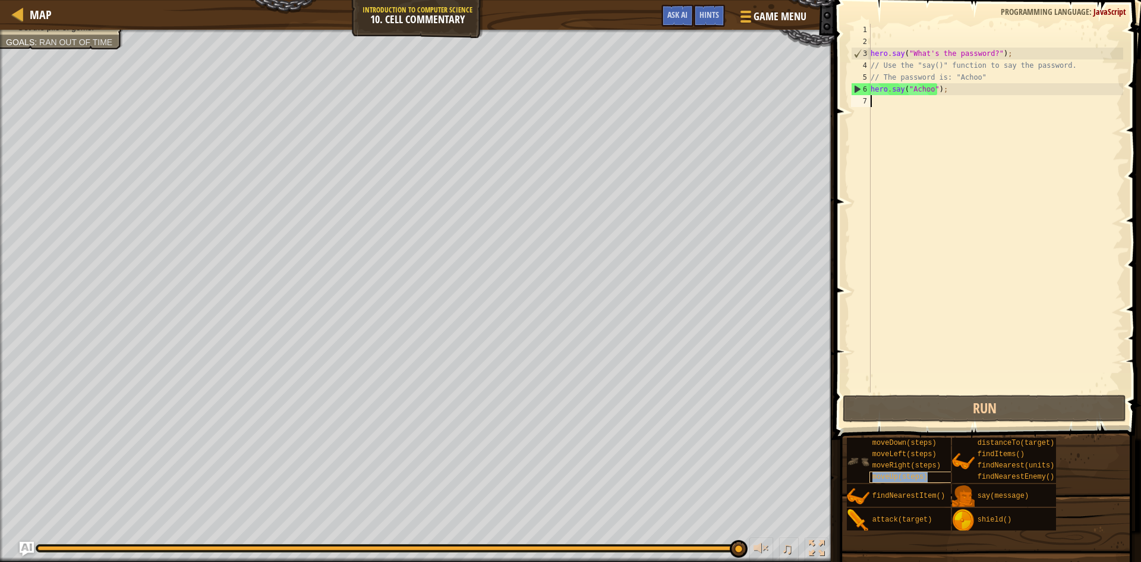
click at [909, 480] on span "moveUp(steps)" at bounding box center [901, 477] width 56 height 8
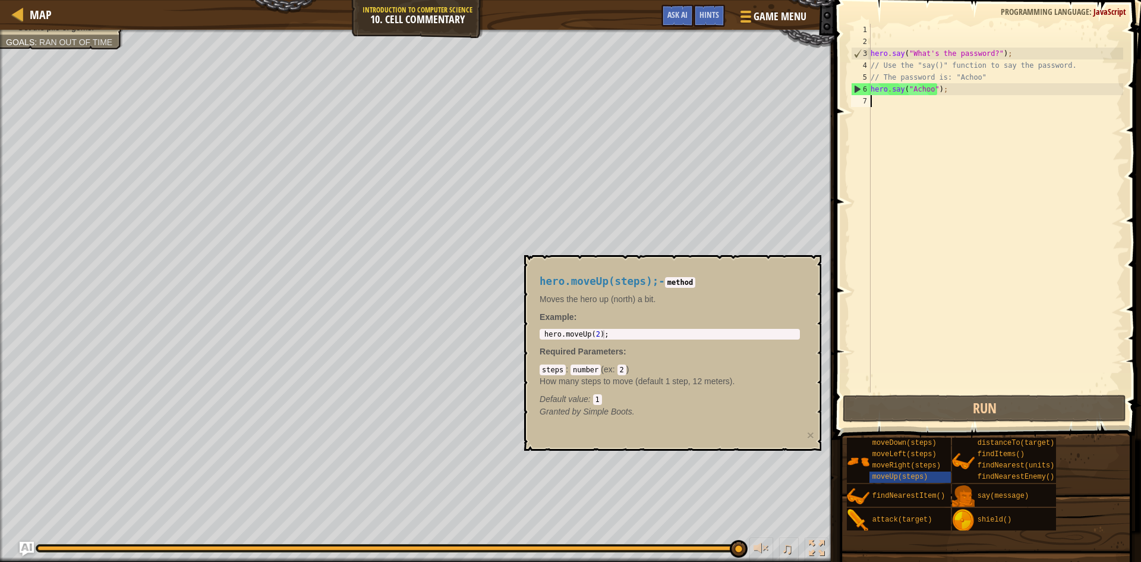
type textarea "hero.moveUp(2);"
drag, startPoint x: 542, startPoint y: 334, endPoint x: 613, endPoint y: 342, distance: 71.2
click at [613, 342] on div "hero.moveUp(steps); - method Moves the hero up (north) a bit. Example : hero.mo…" at bounding box center [669, 347] width 277 height 164
click at [887, 101] on div "hero . say ( "What's the password?" ) ; // Use the "say()" function to say the …" at bounding box center [995, 220] width 255 height 392
paste textarea "hero.moveUp(2);"
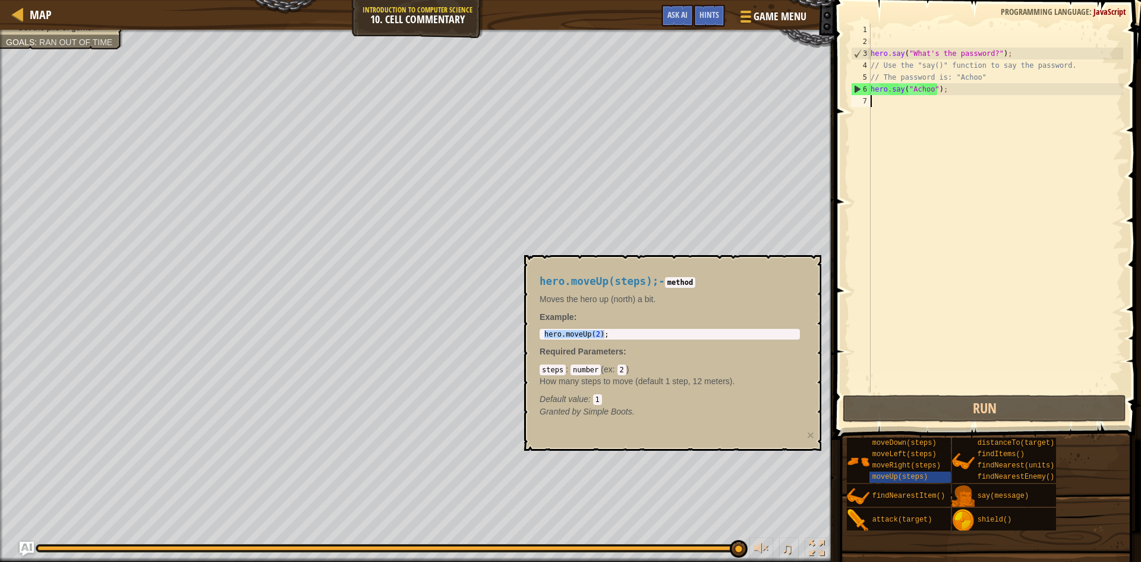
type textarea "hero.moveUp(2);"
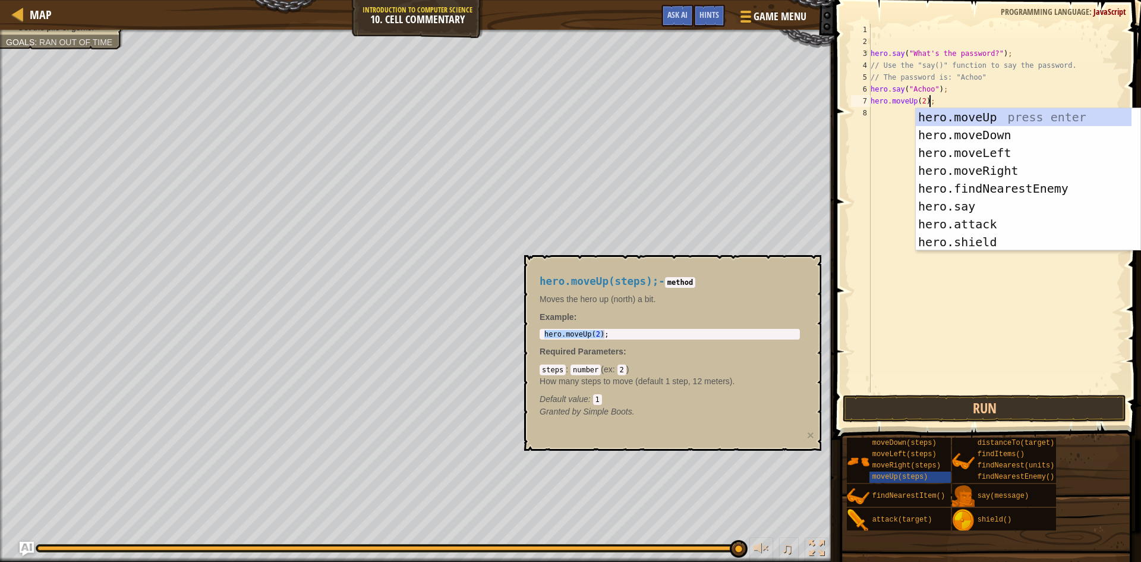
click at [928, 303] on div "hero . say ( "What's the password?" ) ; // Use the "say()" function to say the …" at bounding box center [995, 220] width 255 height 392
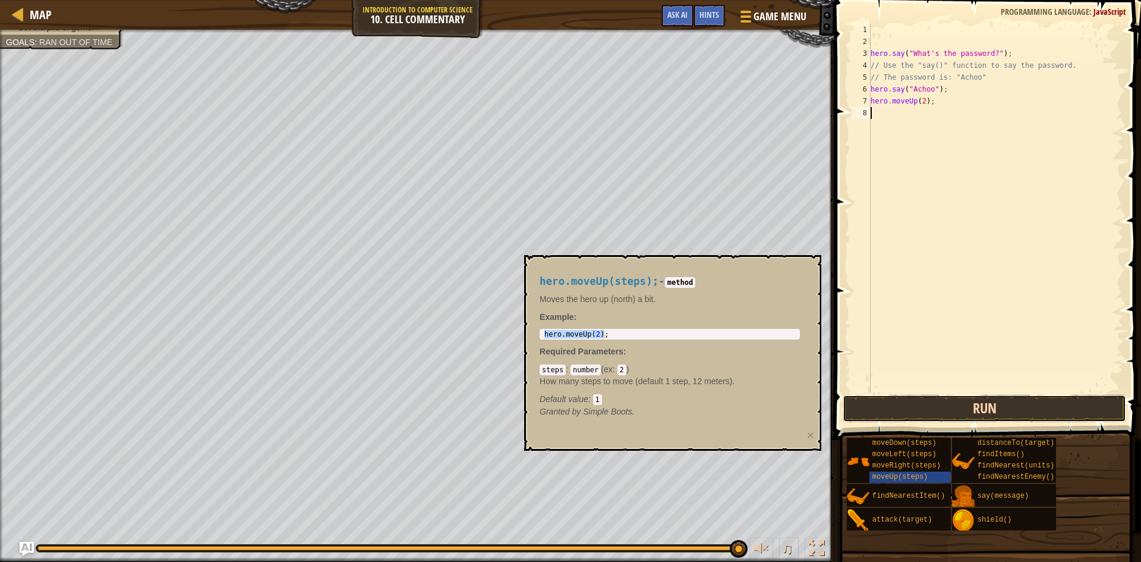
click at [876, 402] on button "Run" at bounding box center [985, 408] width 284 height 27
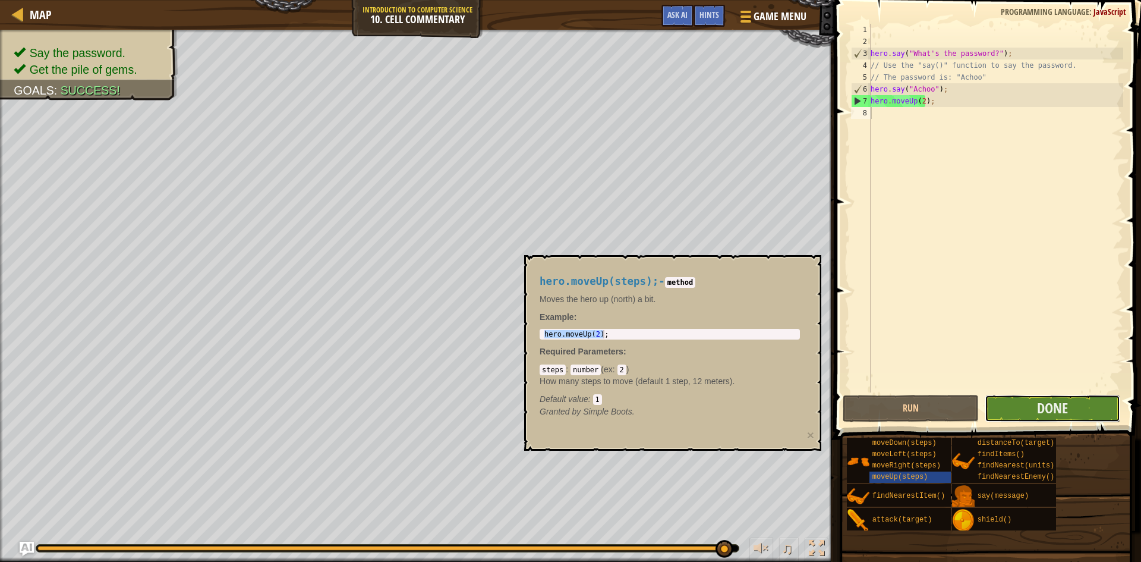
click at [1017, 409] on button "Done" at bounding box center [1053, 408] width 136 height 27
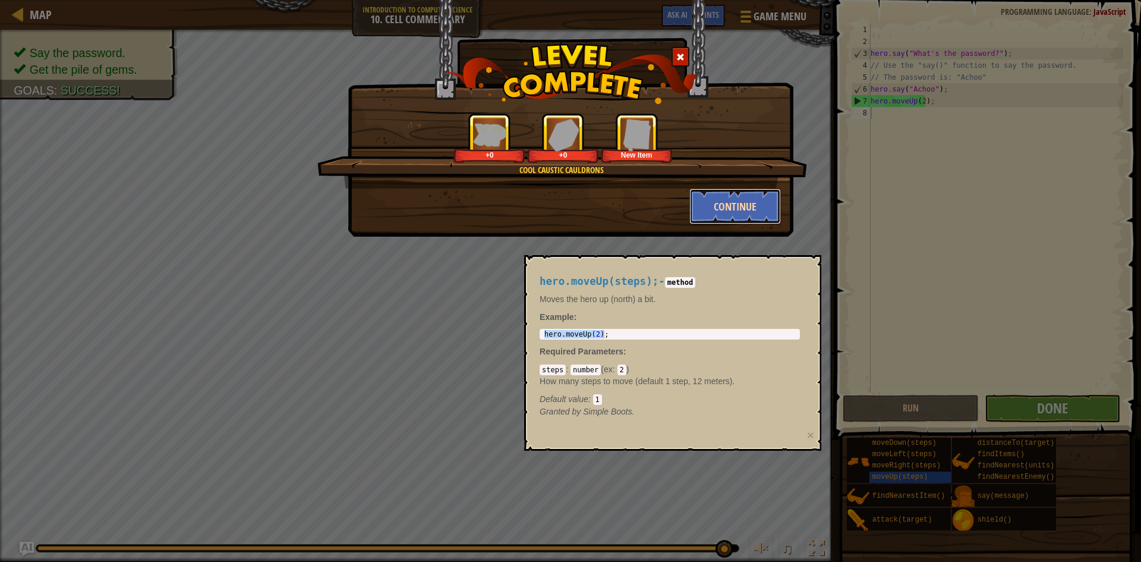
click at [733, 207] on button "Continue" at bounding box center [735, 206] width 92 height 36
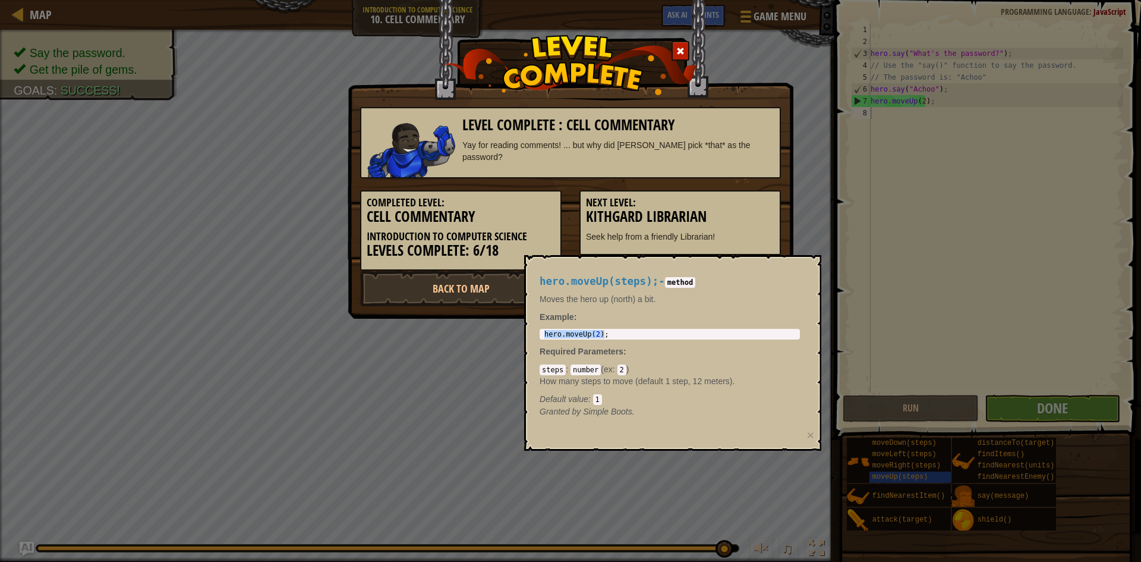
click at [917, 476] on div "Level Complete : Cell Commentary Yay for reading comments! ... but why did [PER…" at bounding box center [570, 281] width 1141 height 562
click at [758, 374] on div "steps : number ( ex : 2 ) How many steps to move (default 1 step, 12 meters). D…" at bounding box center [670, 384] width 260 height 42
click at [689, 311] on p "Example :" at bounding box center [670, 317] width 260 height 12
click at [527, 317] on div "hero.moveUp(steps); - method Moves the hero up (north) a bit. Example : hero.mo…" at bounding box center [672, 353] width 297 height 196
click at [501, 291] on link "Back to Map" at bounding box center [460, 288] width 201 height 36
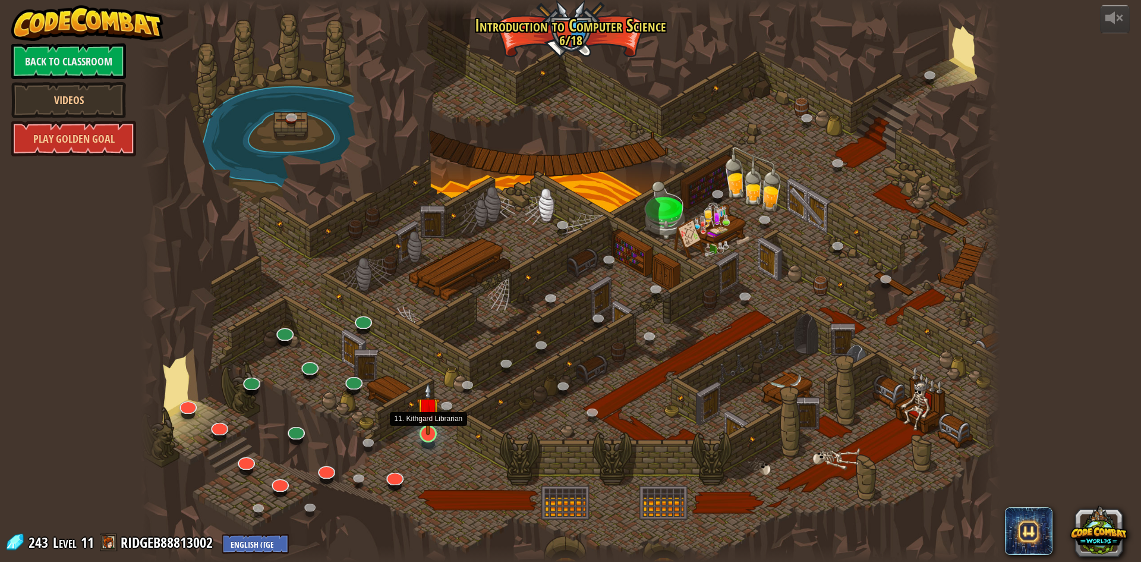
click at [420, 433] on img at bounding box center [428, 408] width 23 height 53
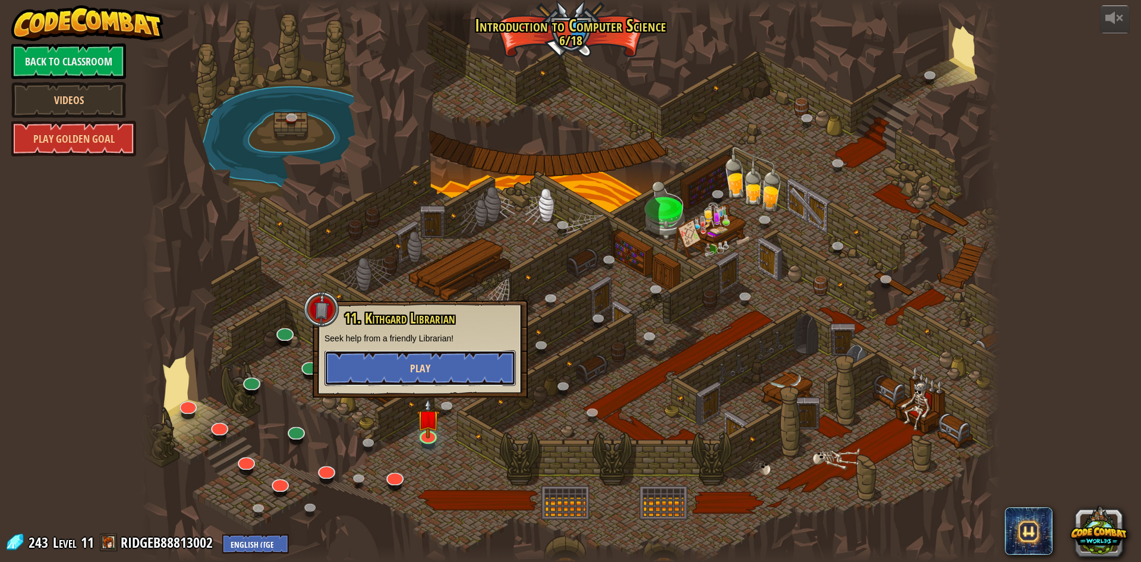
click at [465, 354] on button "Play" at bounding box center [420, 368] width 191 height 36
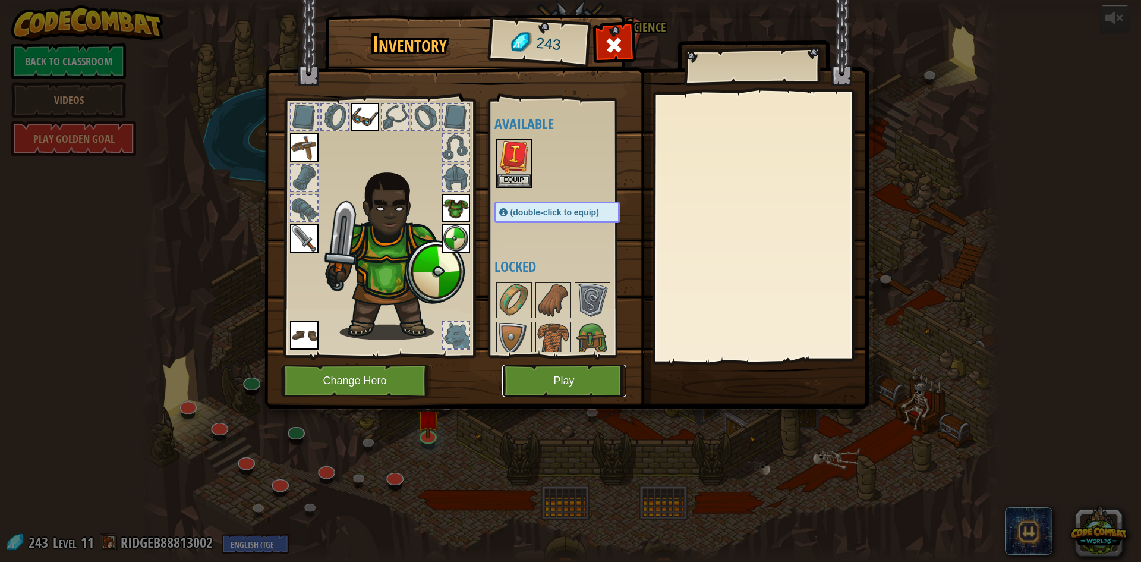
click at [509, 373] on button "Play" at bounding box center [564, 380] width 124 height 33
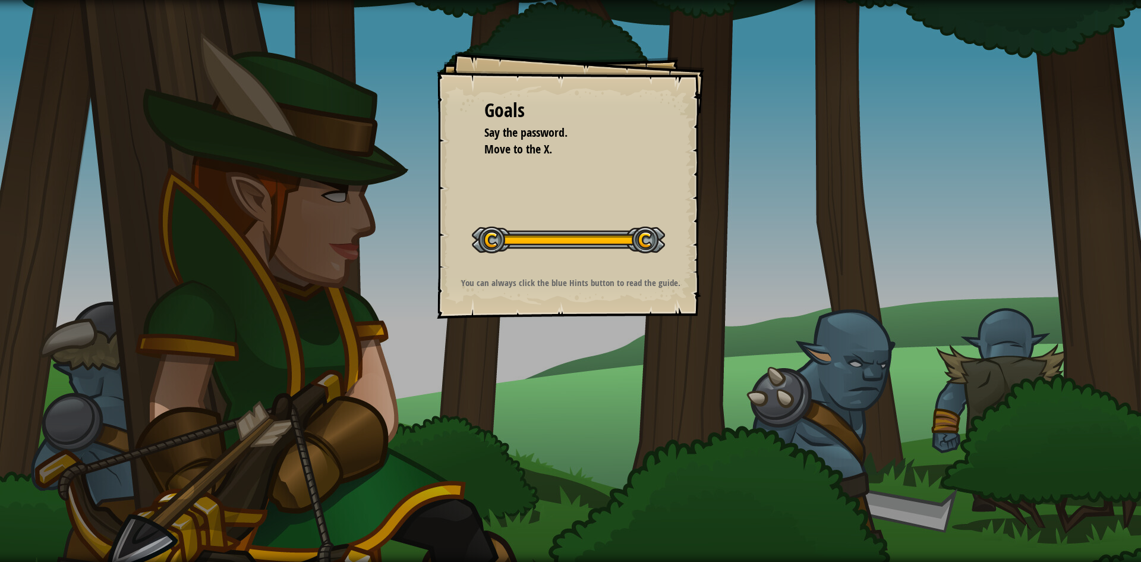
click at [559, 273] on div "Goals Say the password. Move to the X. Start Level Error loading from server. T…" at bounding box center [570, 184] width 267 height 267
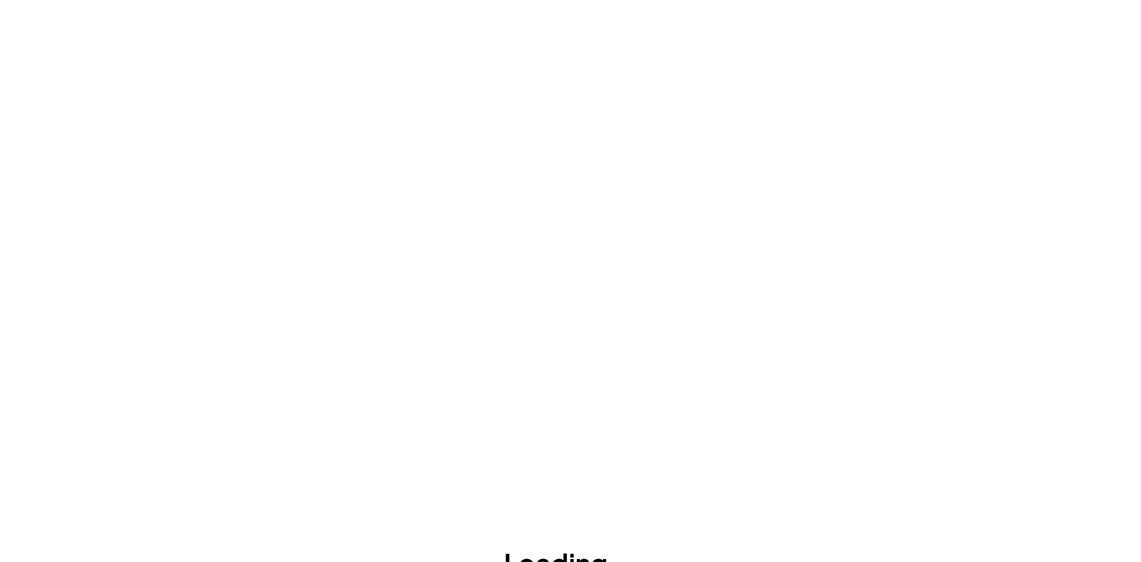
scroll to position [19, 0]
